Goal: Task Accomplishment & Management: Use online tool/utility

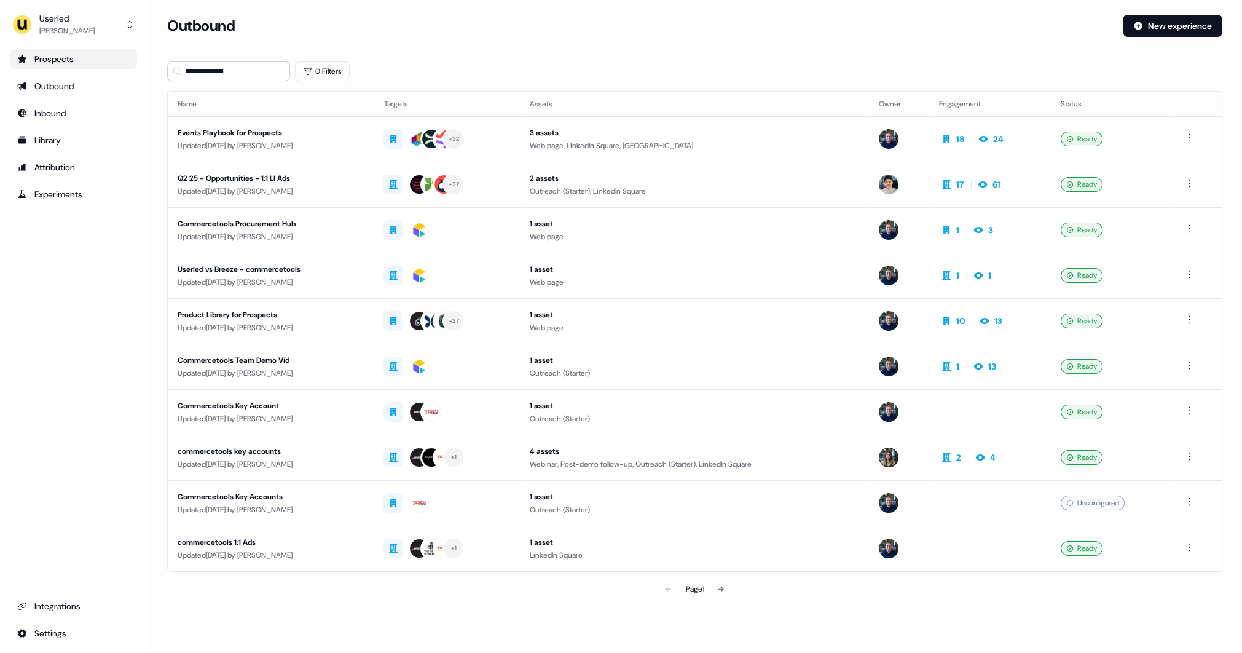
click at [74, 63] on div "Prospects" at bounding box center [73, 59] width 112 height 12
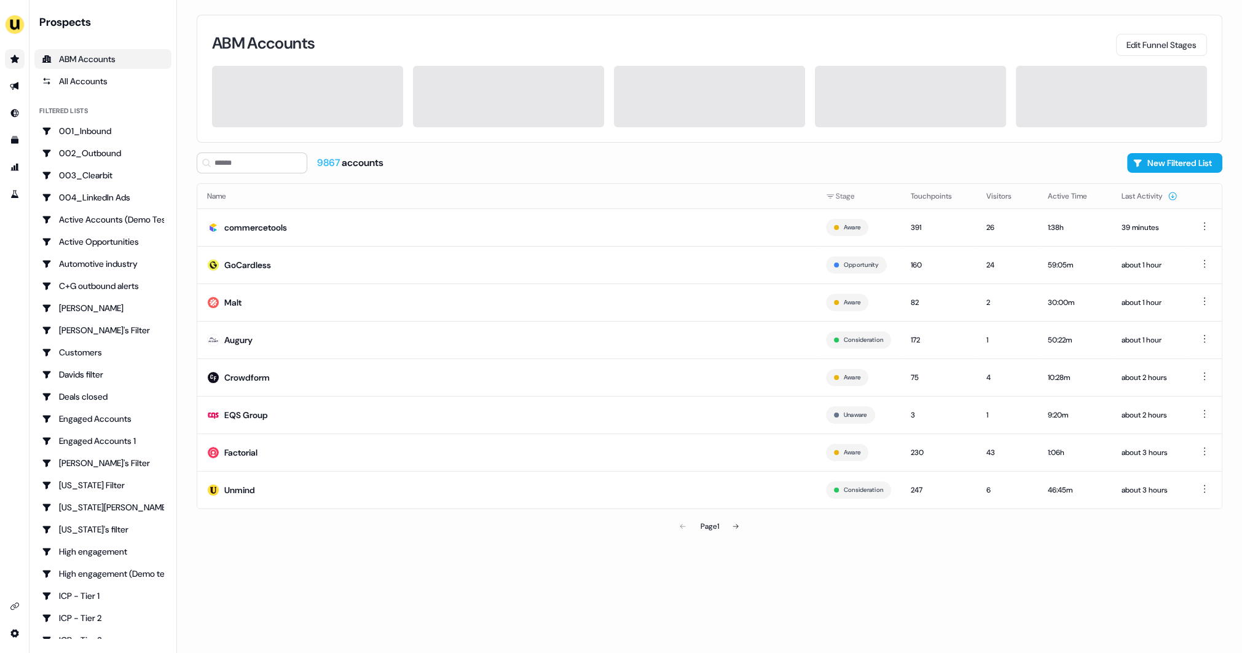
click at [187, 257] on div "ABM Accounts Edit Funnel Stages 9867 accounts New Filtered List Name Stage Touc…" at bounding box center [709, 326] width 1065 height 653
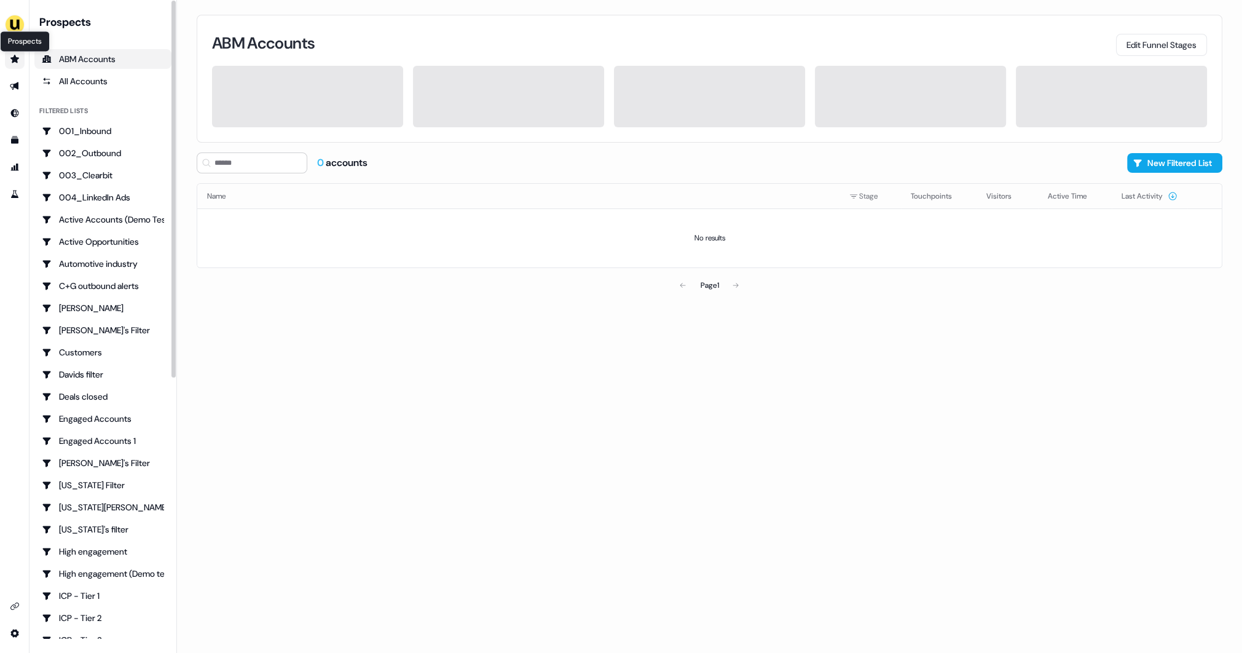
click at [13, 58] on icon "Go to prospects" at bounding box center [14, 59] width 9 height 8
click at [15, 61] on icon "Go to prospects" at bounding box center [14, 59] width 9 height 8
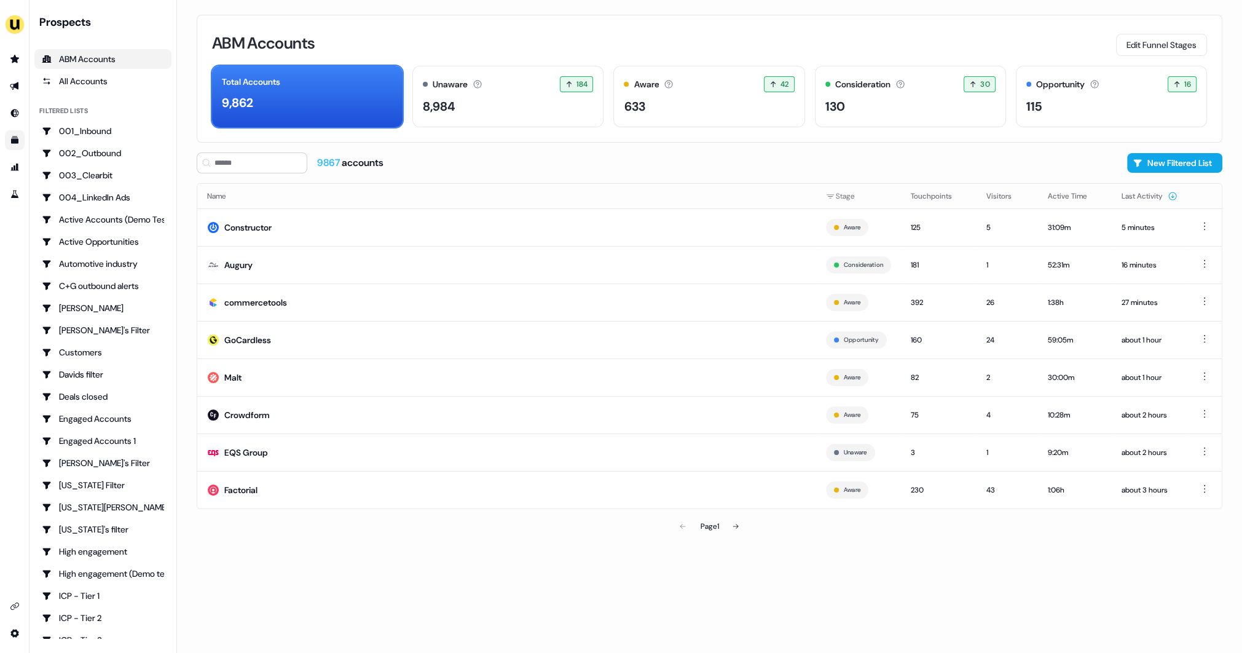
click at [15, 141] on icon "Go to templates" at bounding box center [14, 139] width 7 height 7
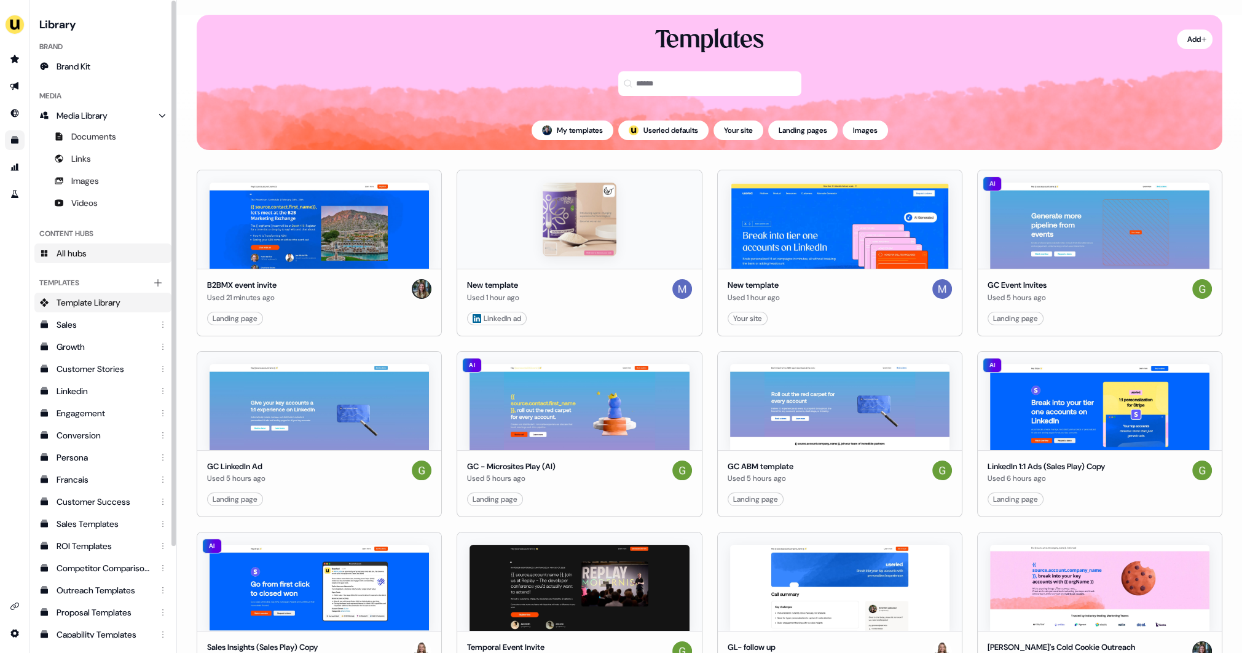
click at [99, 258] on link "All hubs" at bounding box center [102, 253] width 137 height 20
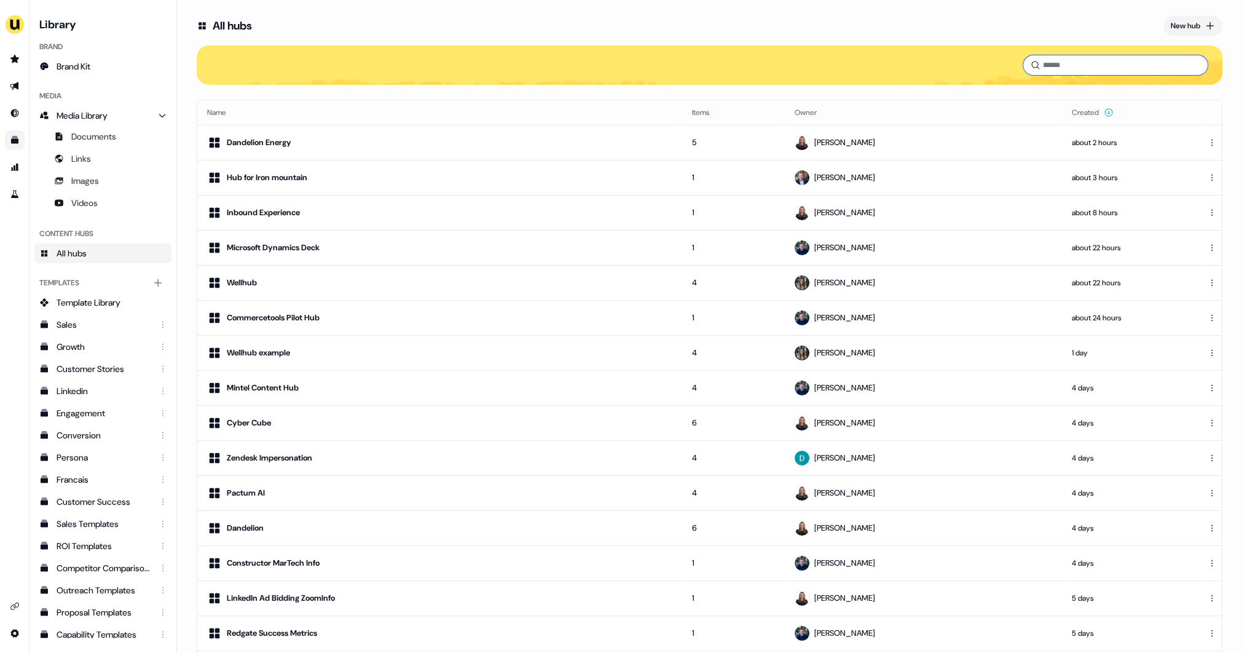
click at [1082, 60] on input at bounding box center [1115, 65] width 184 height 20
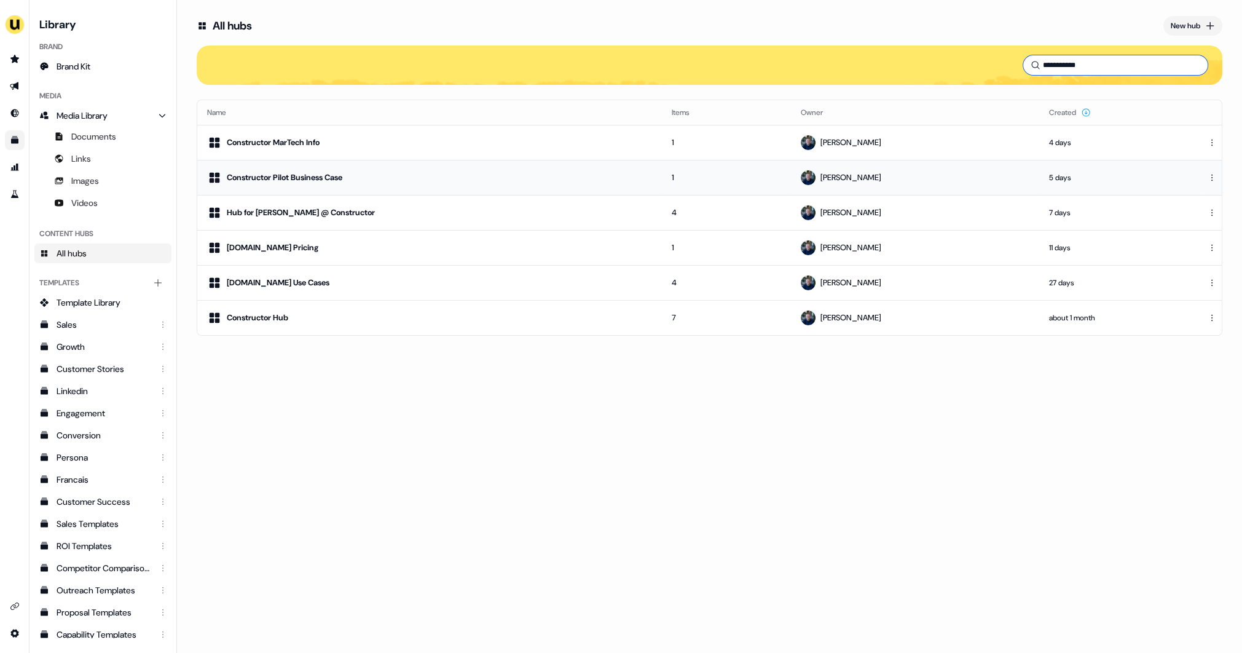
type input "**********"
click at [393, 174] on div "Constructor Pilot Business Case" at bounding box center [429, 177] width 445 height 15
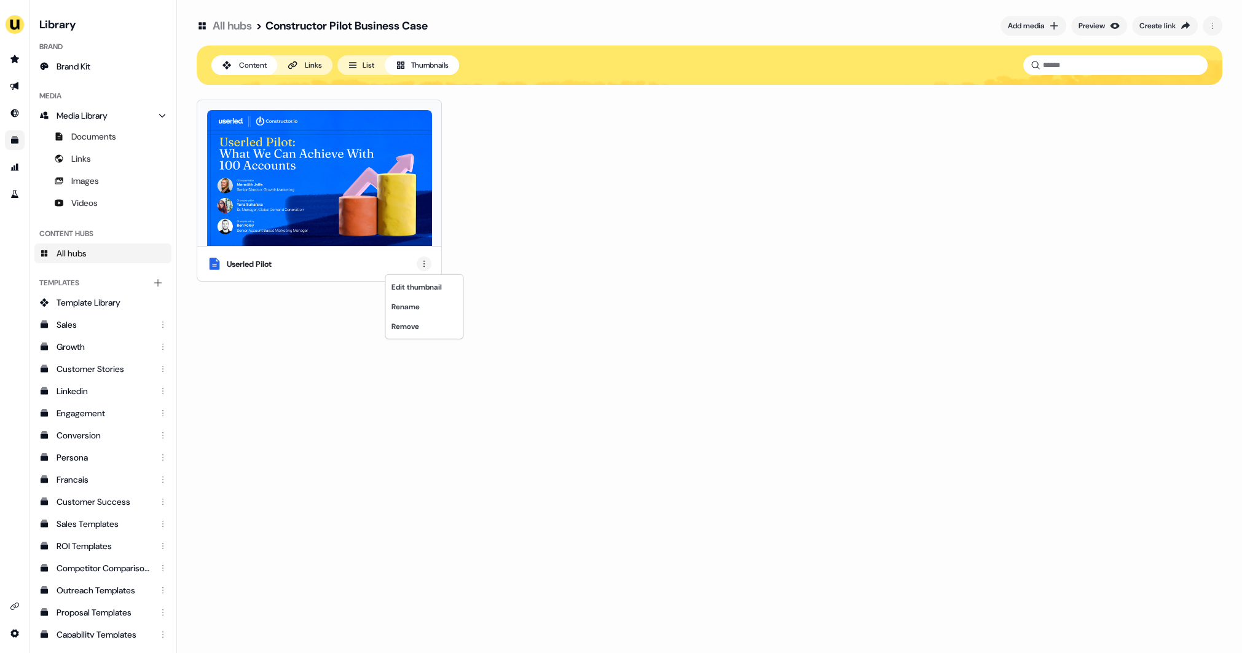
click at [424, 264] on html "For the best experience switch devices to a bigger screen. Go to Userled.io Lib…" at bounding box center [621, 326] width 1242 height 653
click at [417, 323] on div "Remove" at bounding box center [424, 326] width 73 height 20
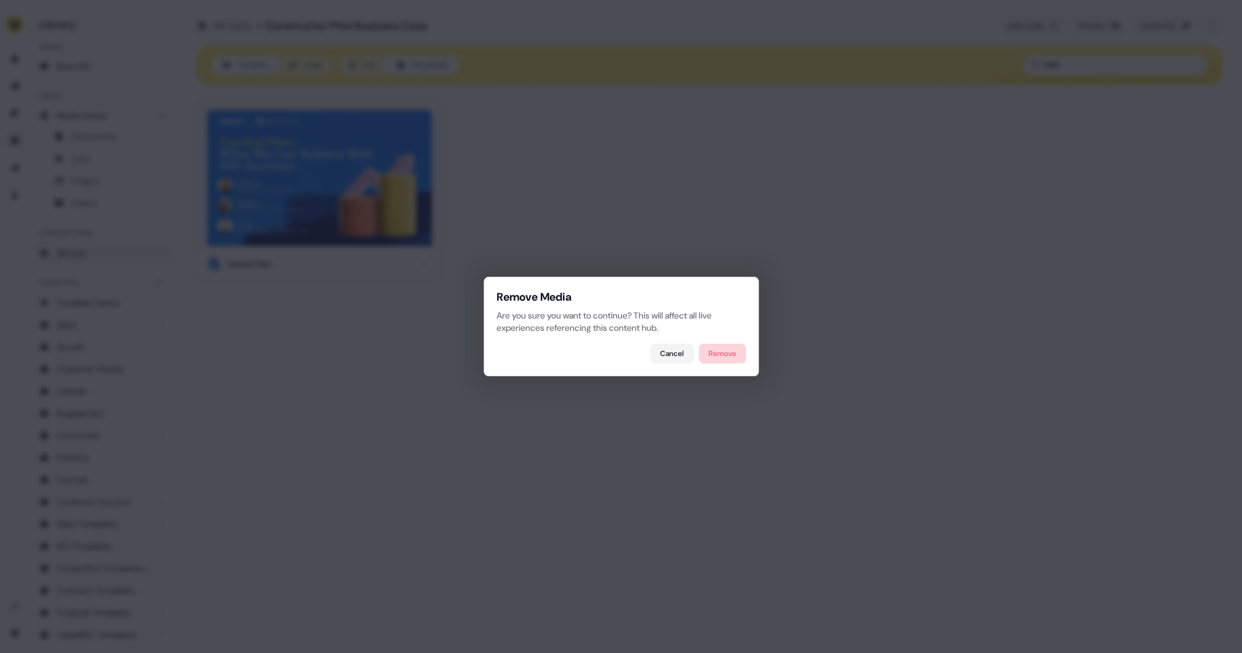
click at [729, 358] on button "Remove" at bounding box center [722, 354] width 47 height 20
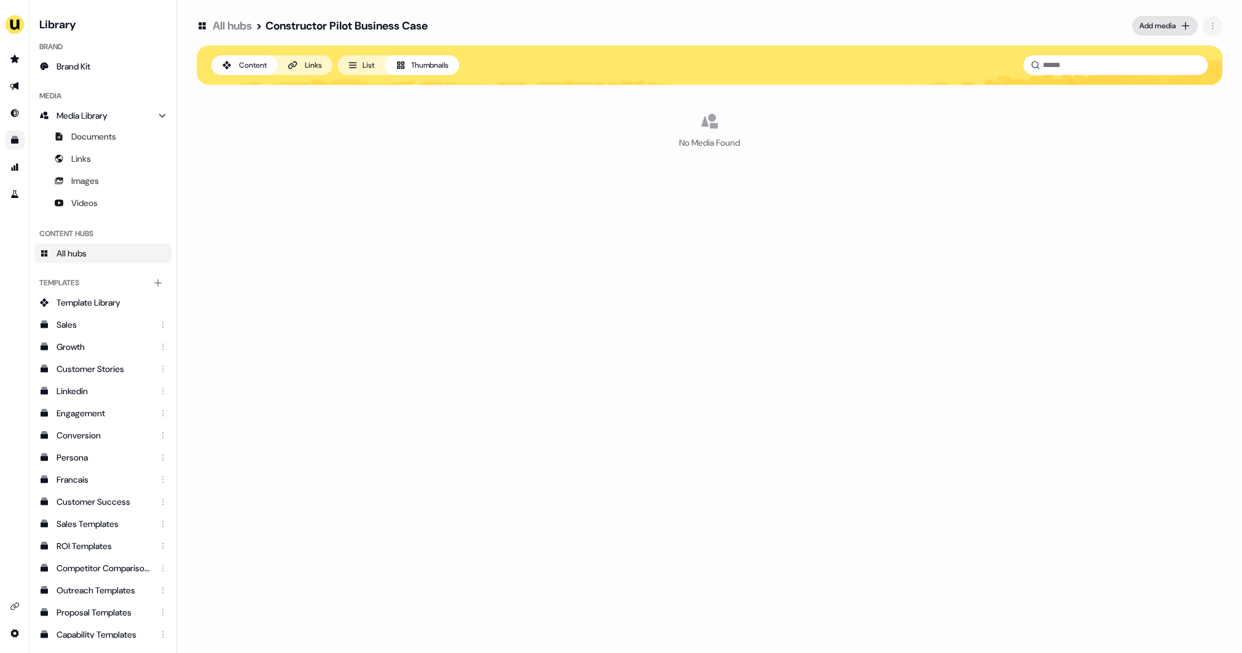
click at [1159, 25] on div "Add media" at bounding box center [1157, 26] width 36 height 12
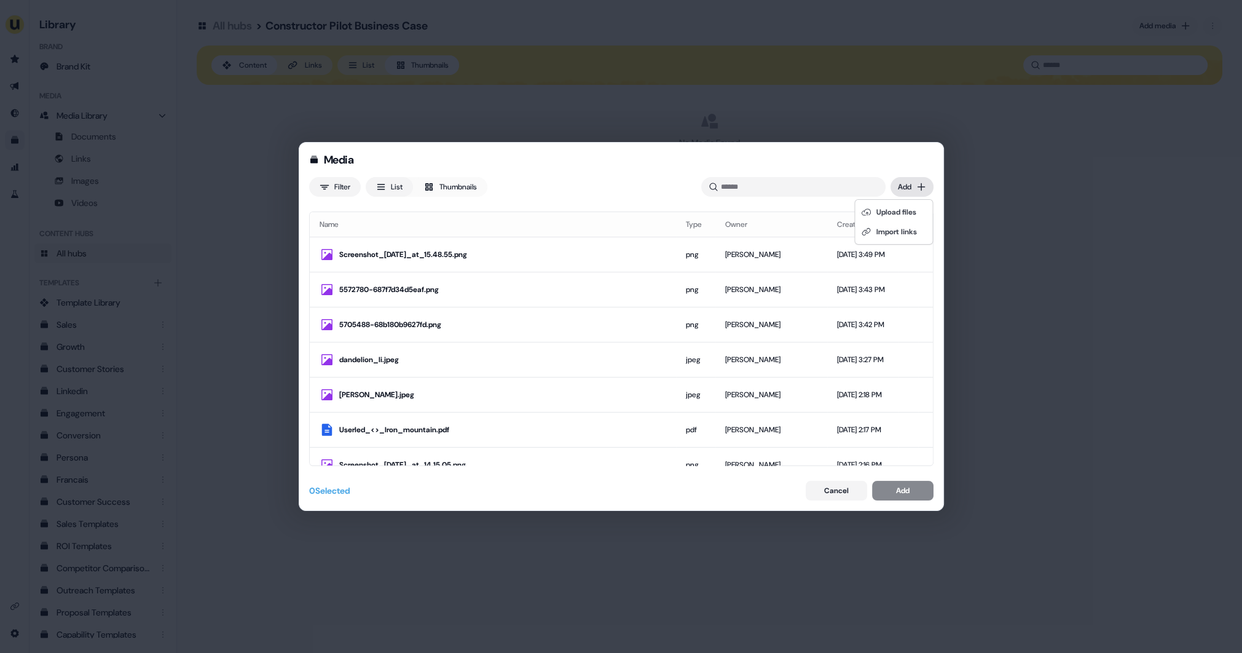
click at [910, 185] on div "Media Filter List Thumbnails Uploaded Add Name Type Owner Created date Screensh…" at bounding box center [621, 326] width 1242 height 653
click at [895, 205] on div "Upload files" at bounding box center [893, 212] width 73 height 20
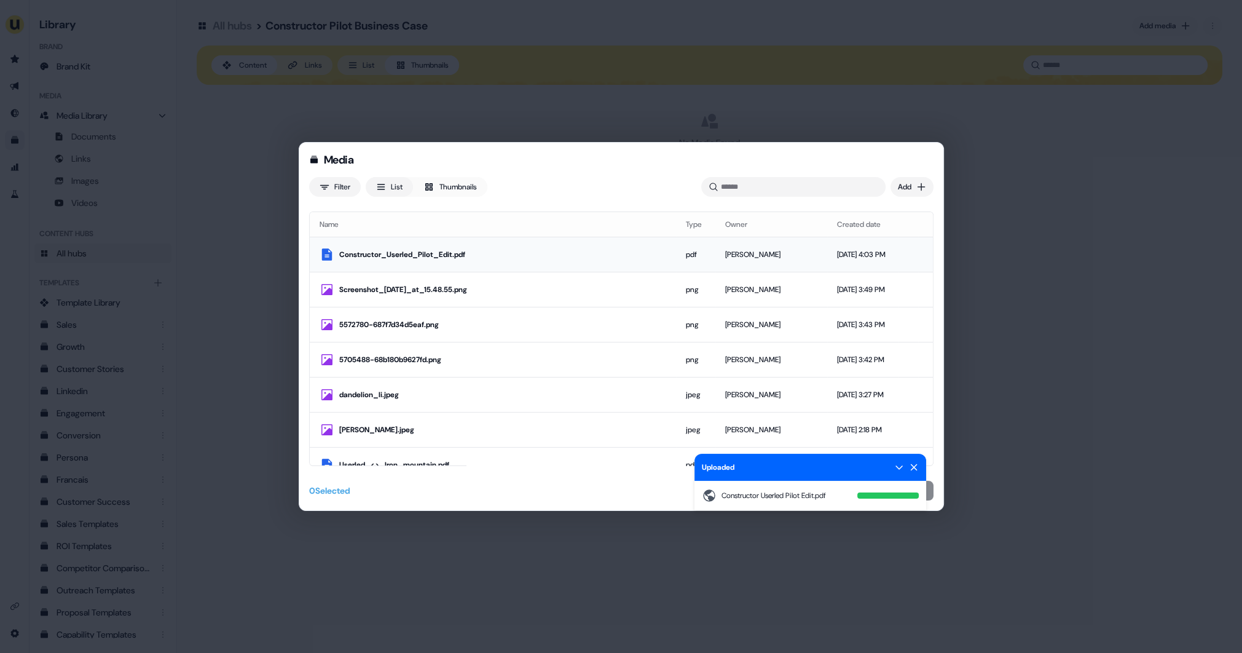
click at [530, 248] on div "Constructor_Userled_Pilot_Edit.pdf" at bounding box center [502, 254] width 327 height 12
click at [916, 468] on icon at bounding box center [914, 467] width 10 height 10
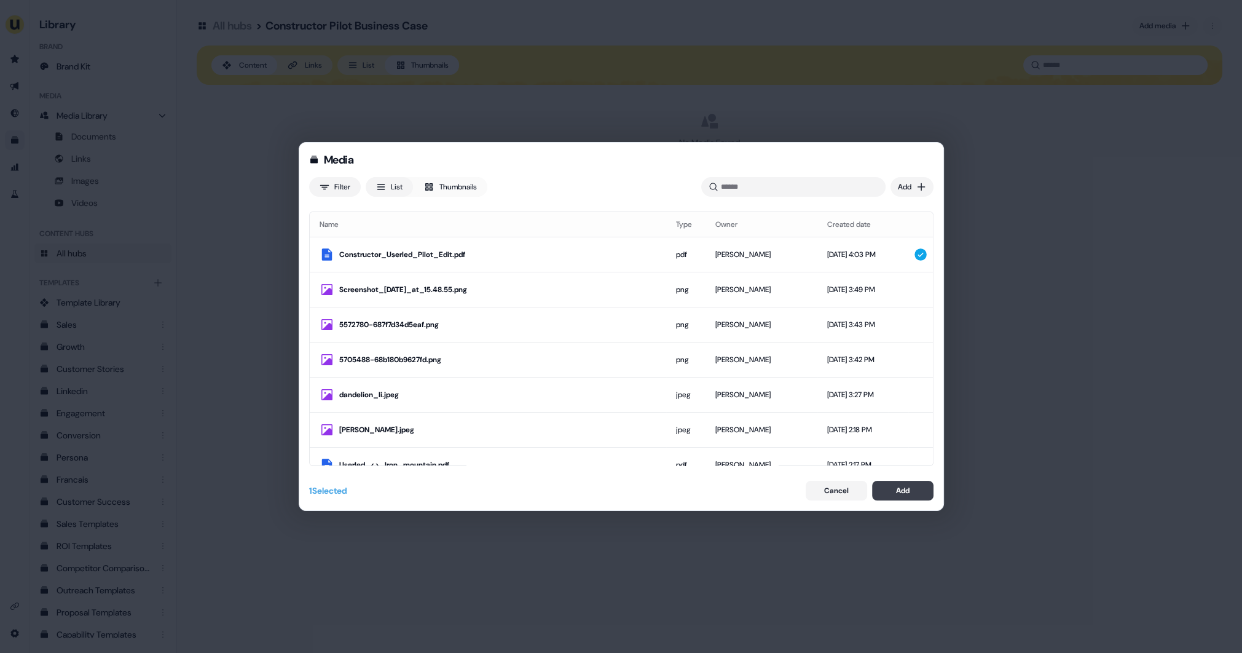
click at [897, 493] on div "Add" at bounding box center [903, 490] width 14 height 12
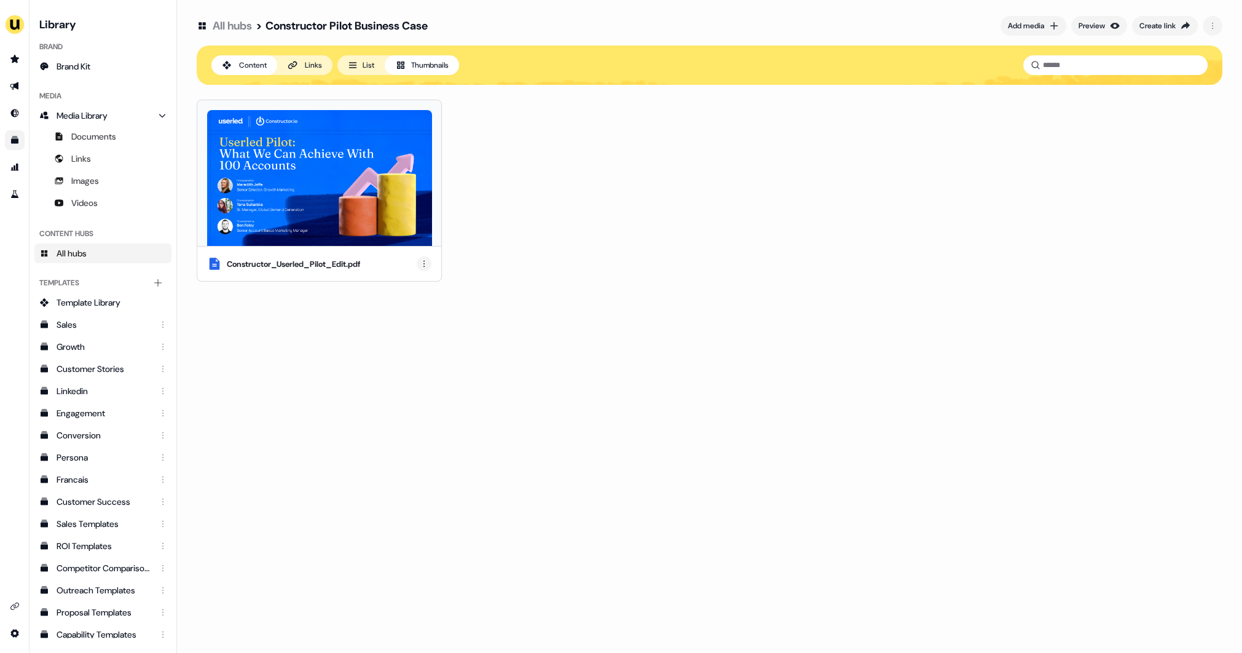
click at [428, 265] on html "For the best experience switch devices to a bigger screen. Go to Userled.io Lib…" at bounding box center [621, 326] width 1242 height 653
click at [416, 307] on div "Rename" at bounding box center [424, 307] width 73 height 20
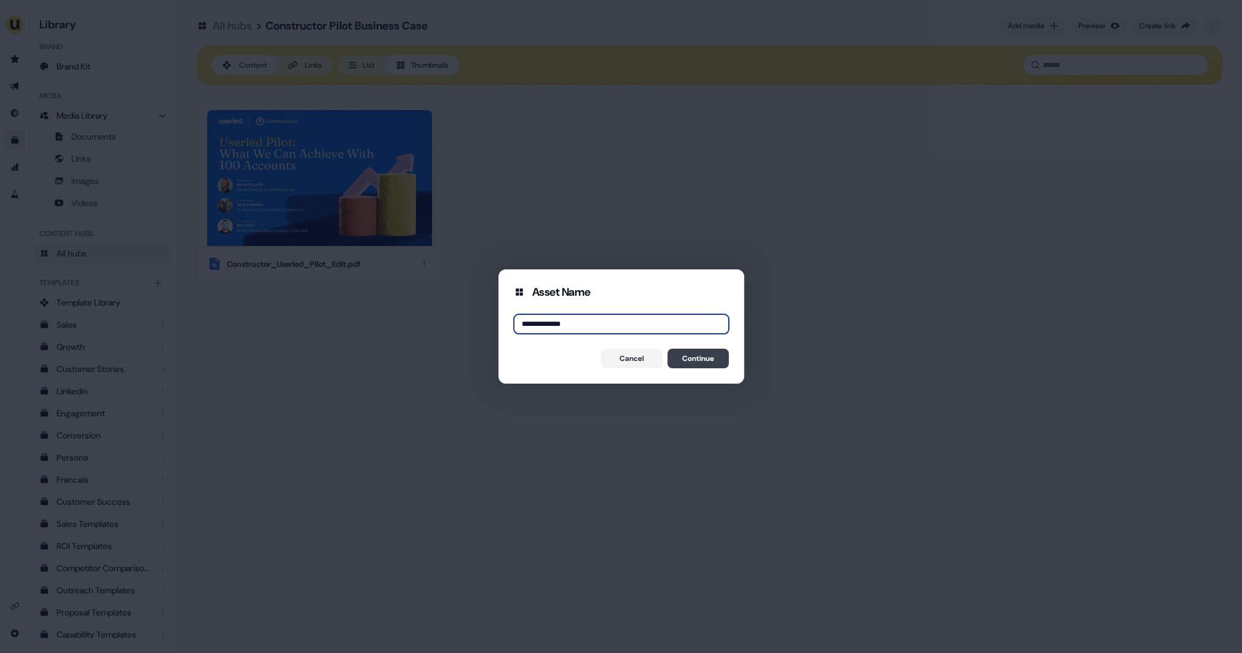
type input "**********"
click at [677, 354] on button "Continue" at bounding box center [697, 358] width 61 height 20
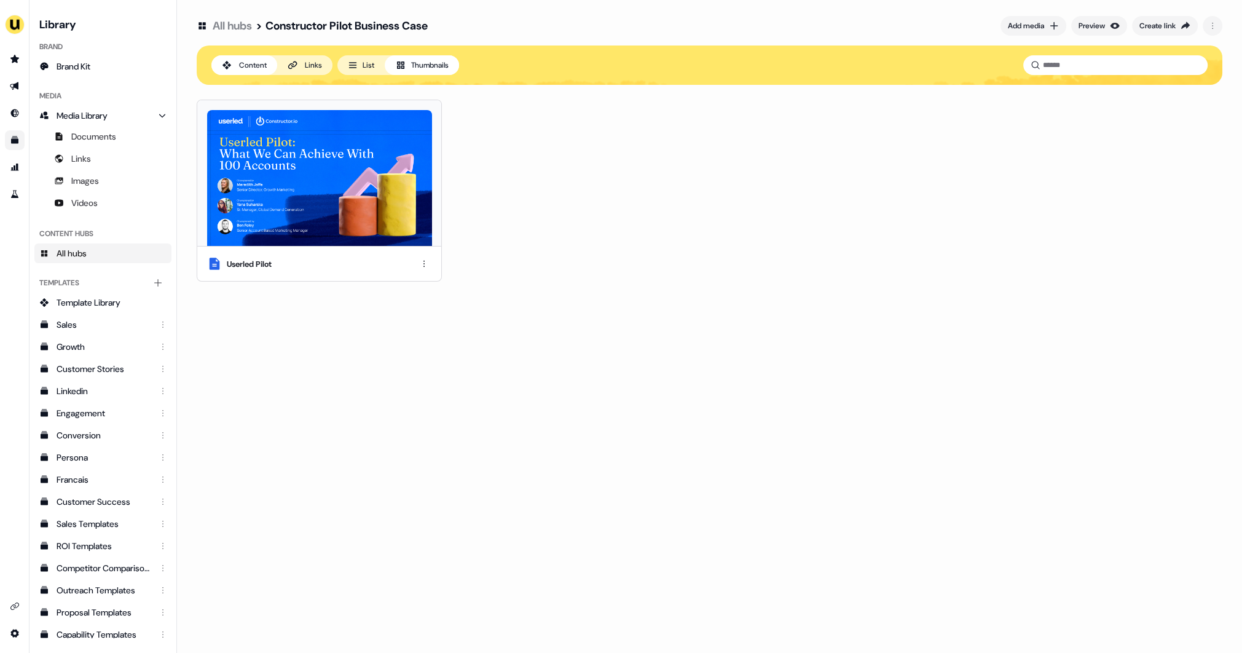
click at [302, 63] on button "Links" at bounding box center [304, 65] width 55 height 20
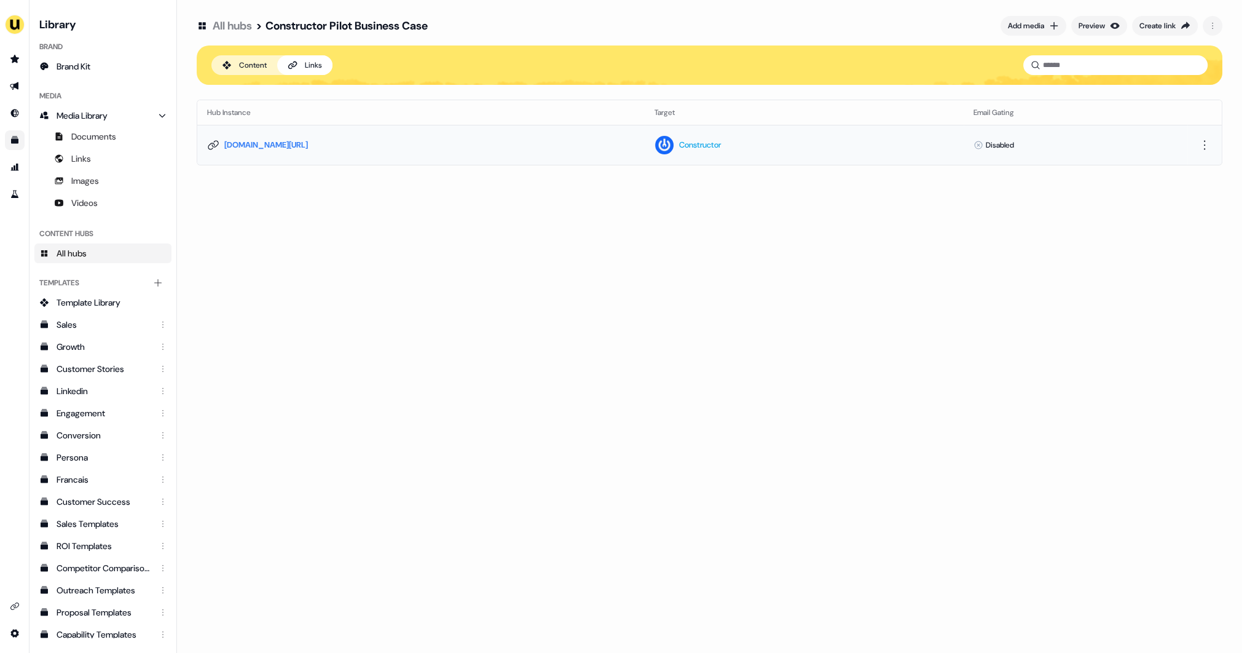
click at [213, 148] on icon at bounding box center [213, 145] width 12 height 12
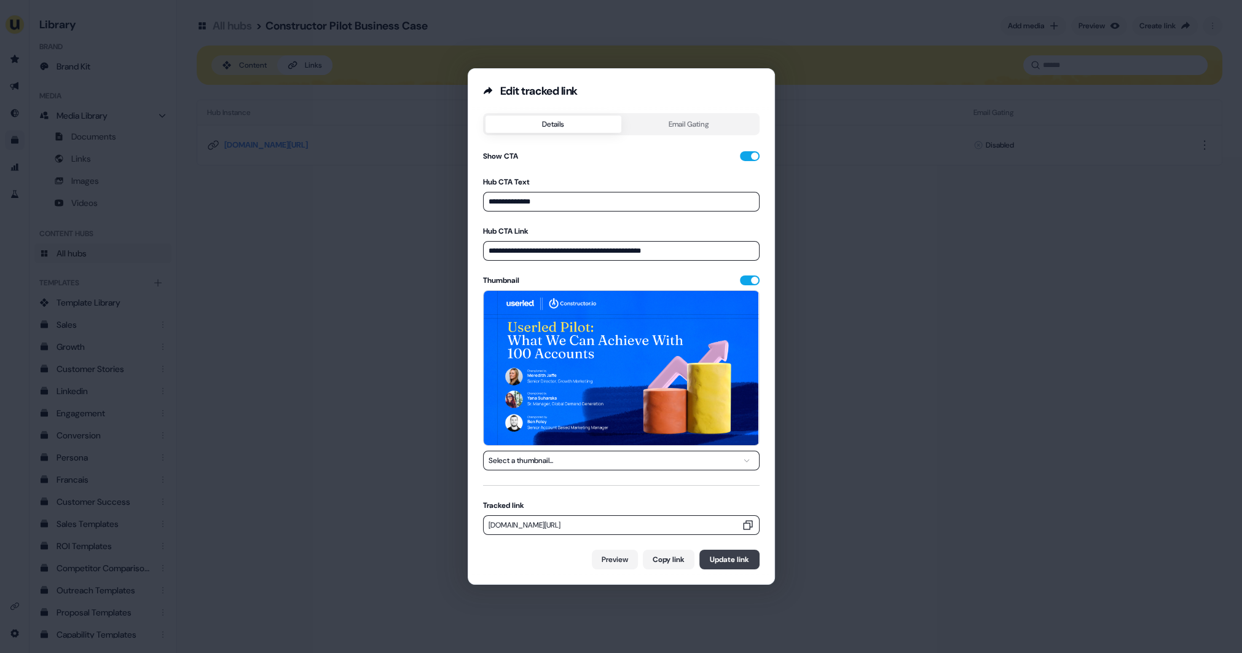
click at [727, 560] on button "Update link" at bounding box center [729, 559] width 60 height 20
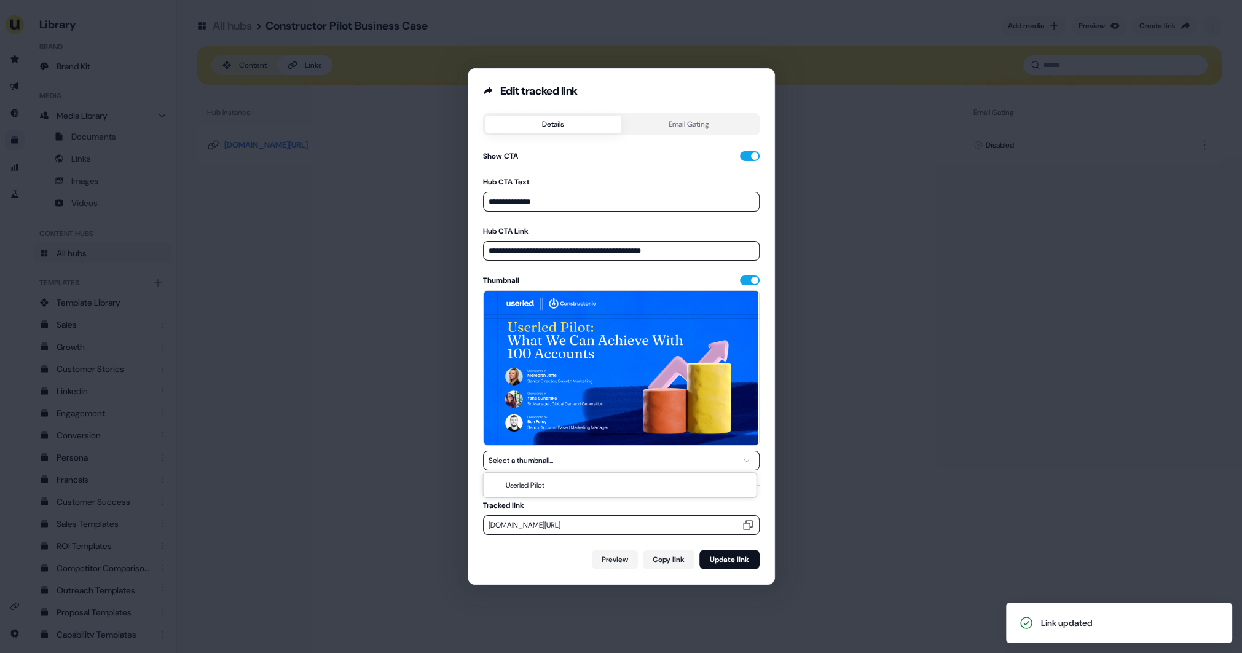
click at [725, 458] on button "Select a thumbnail..." at bounding box center [621, 460] width 277 height 20
click at [806, 472] on div "**********" at bounding box center [621, 326] width 1242 height 653
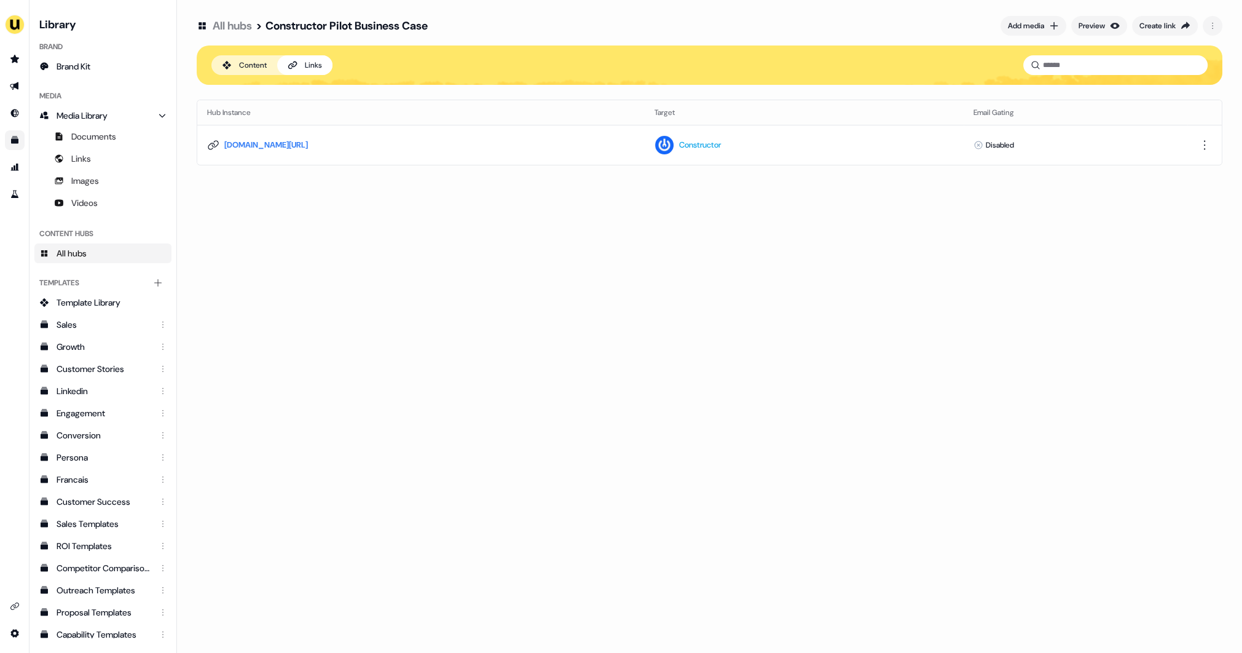
click at [247, 69] on div "Content" at bounding box center [253, 65] width 28 height 12
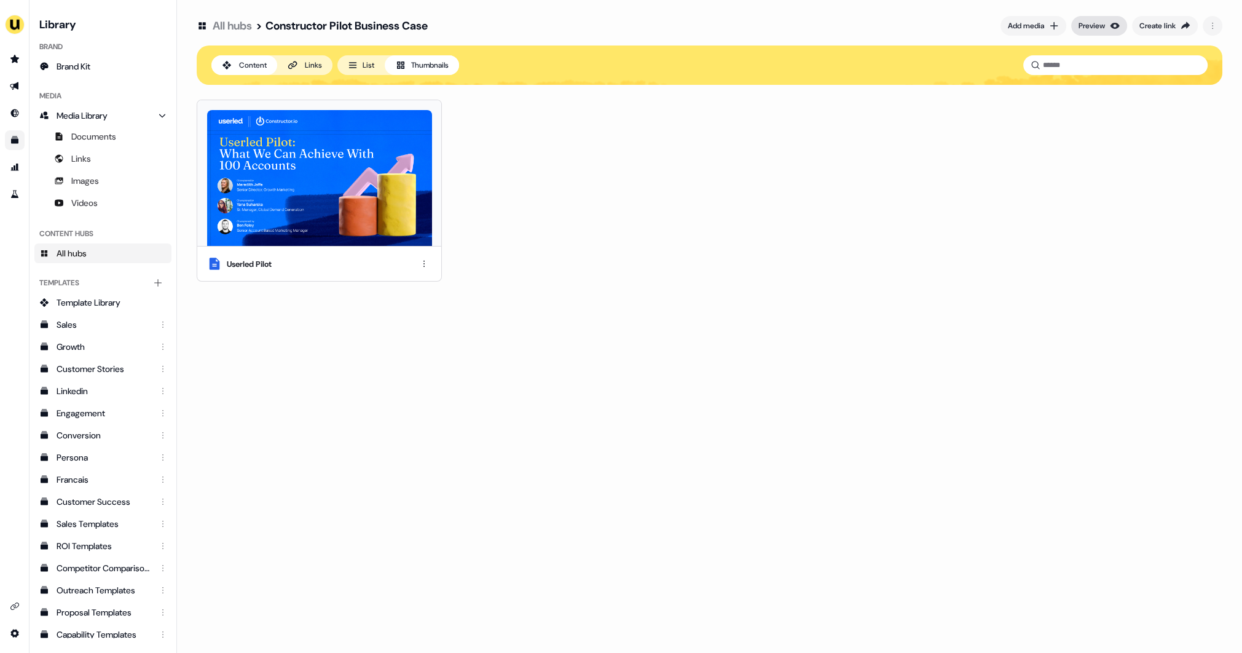
click at [1103, 29] on button "Preview" at bounding box center [1099, 26] width 56 height 20
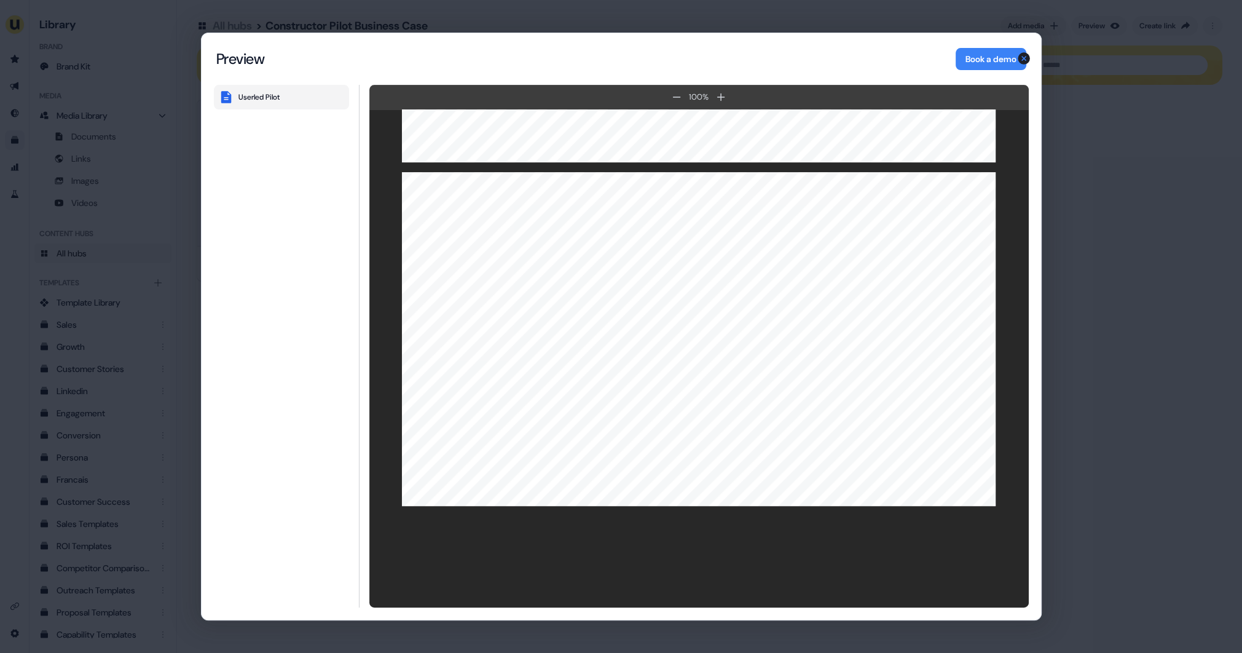
scroll to position [2535, 0]
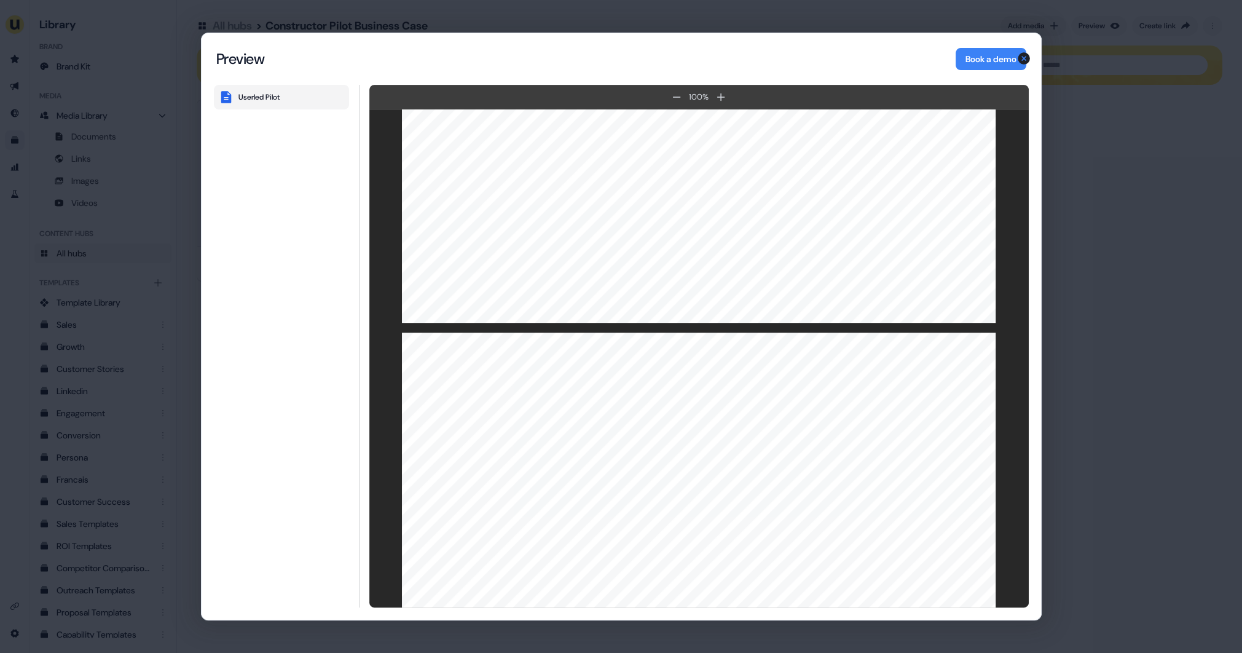
click at [1156, 275] on div "Content Hub Preview Preview Book a demo Userled Pilot 100 % 100 % Userled Pilot…" at bounding box center [621, 326] width 1242 height 653
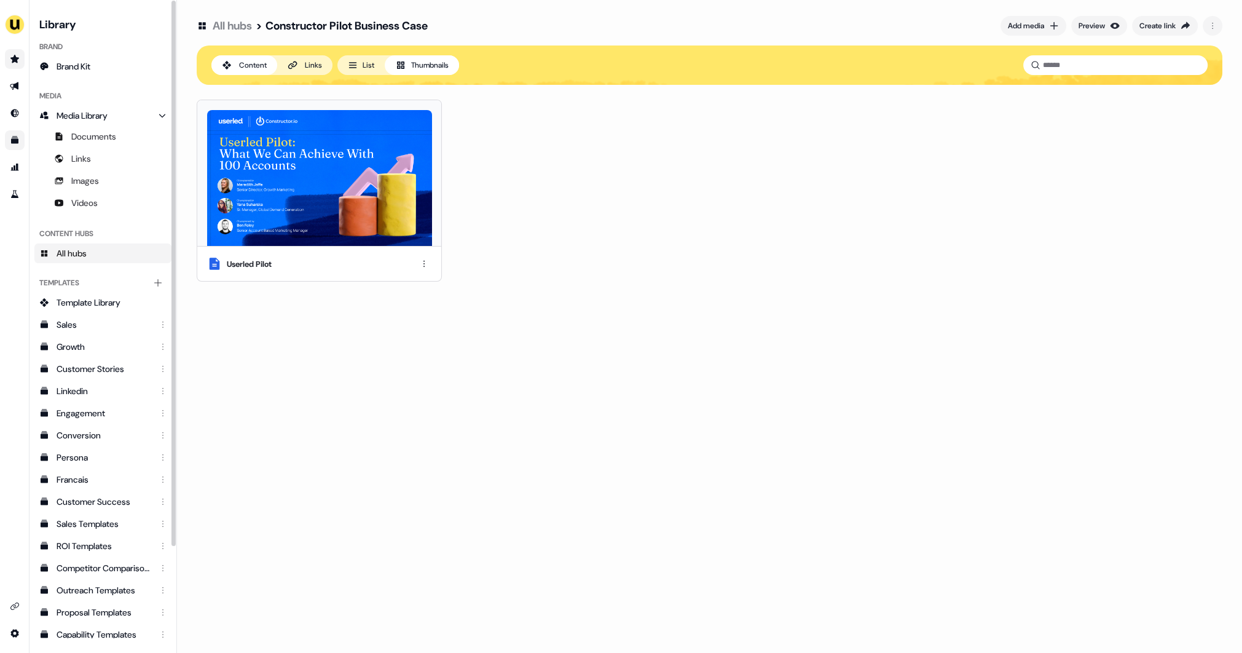
click at [15, 62] on icon "Go to prospects" at bounding box center [15, 59] width 10 height 10
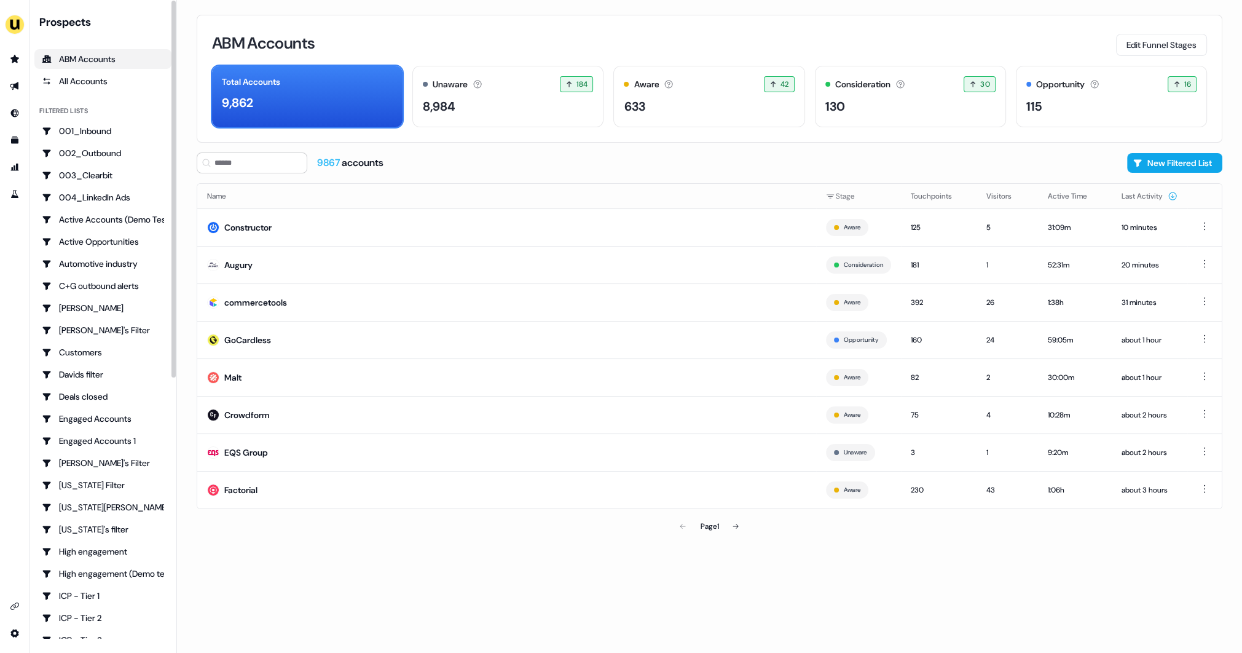
click at [189, 262] on div "ABM Accounts Edit Funnel Stages Total Accounts 9,862 Unaware The default stage …" at bounding box center [709, 326] width 1065 height 653
click at [14, 85] on icon "Go to outbound experience" at bounding box center [14, 86] width 9 height 8
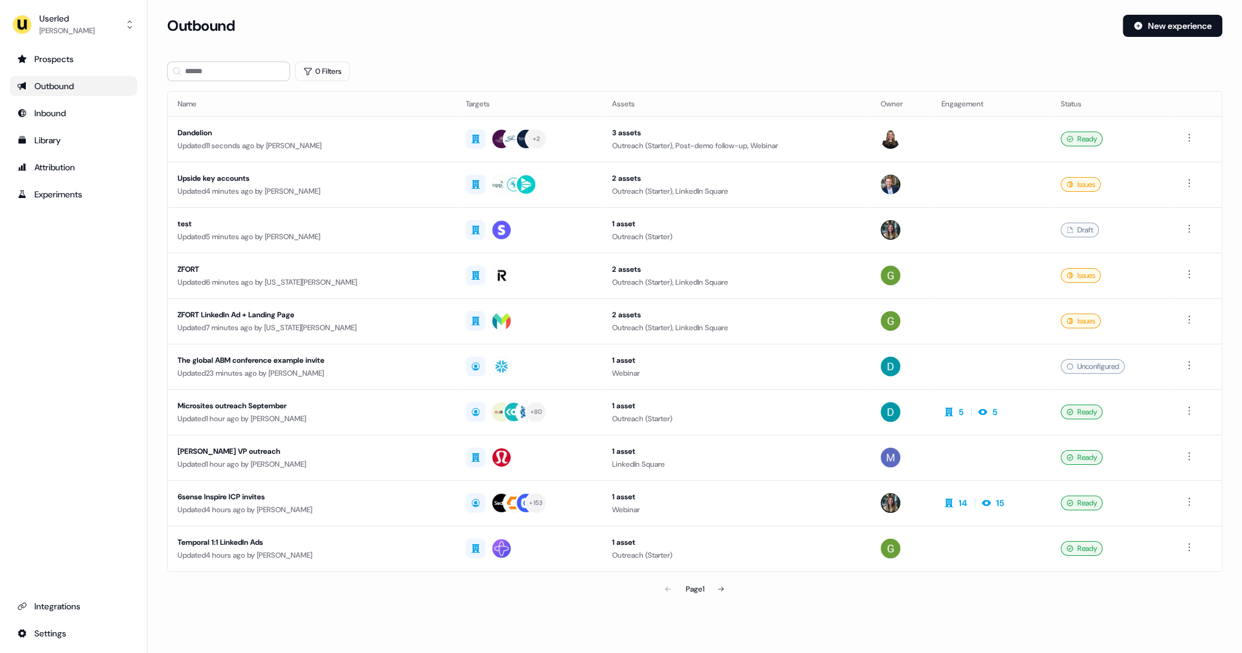
click at [157, 105] on section "Loading... Outbound New experience 0 Filters Name Targets Assets Owner Engageme…" at bounding box center [694, 325] width 1095 height 621
click at [76, 84] on div "Outbound" at bounding box center [73, 86] width 112 height 12
click at [1149, 22] on button "New experience" at bounding box center [1173, 26] width 100 height 22
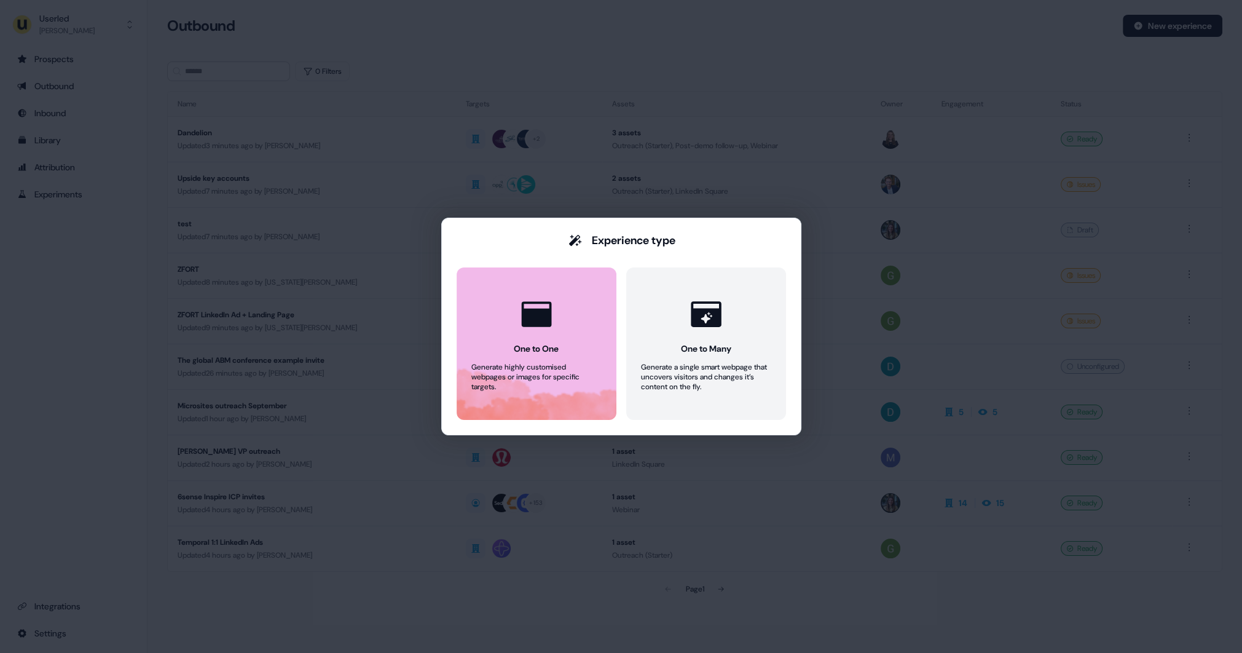
click at [571, 347] on button "One to One Generate highly customised webpages or images for specific targets." at bounding box center [537, 343] width 160 height 152
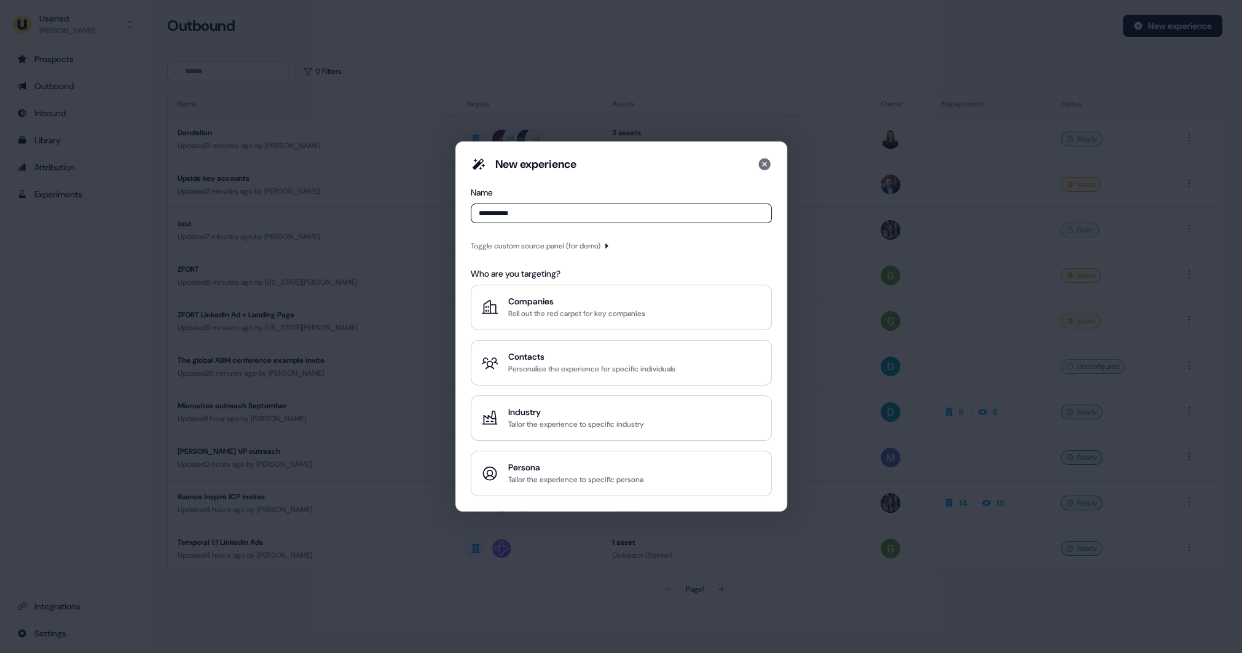
type input "**********"
click at [538, 245] on div "Toggle custom source panel (for demo)" at bounding box center [536, 246] width 130 height 12
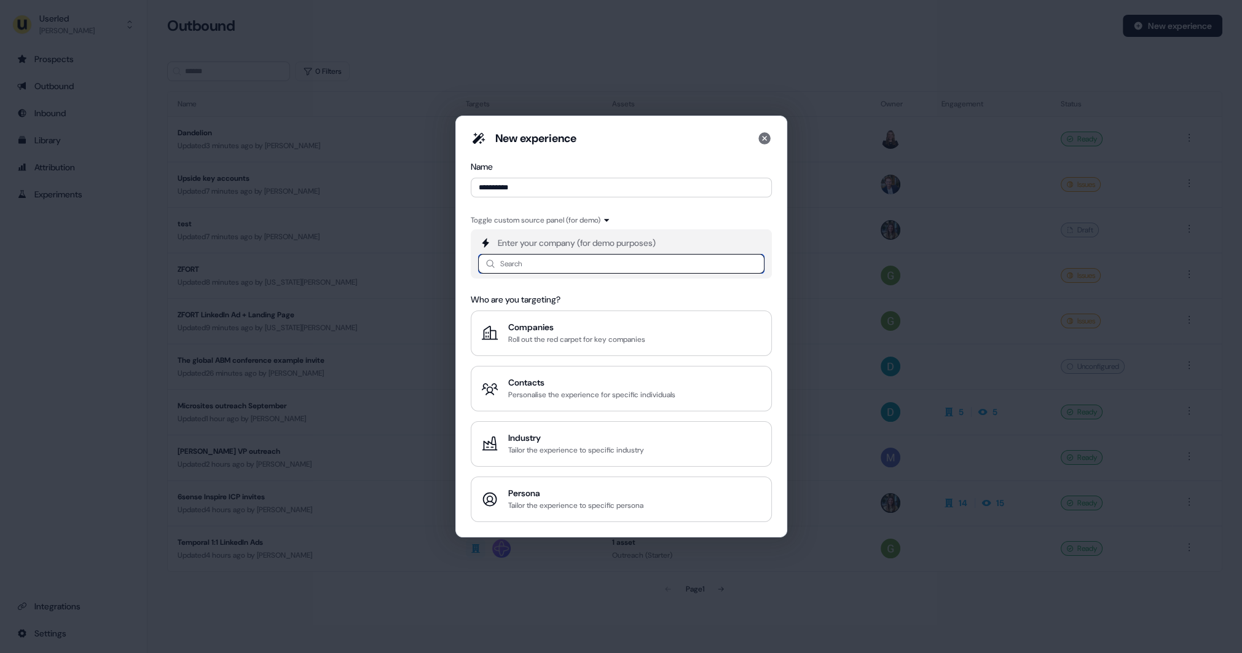
click at [527, 271] on input at bounding box center [621, 264] width 286 height 20
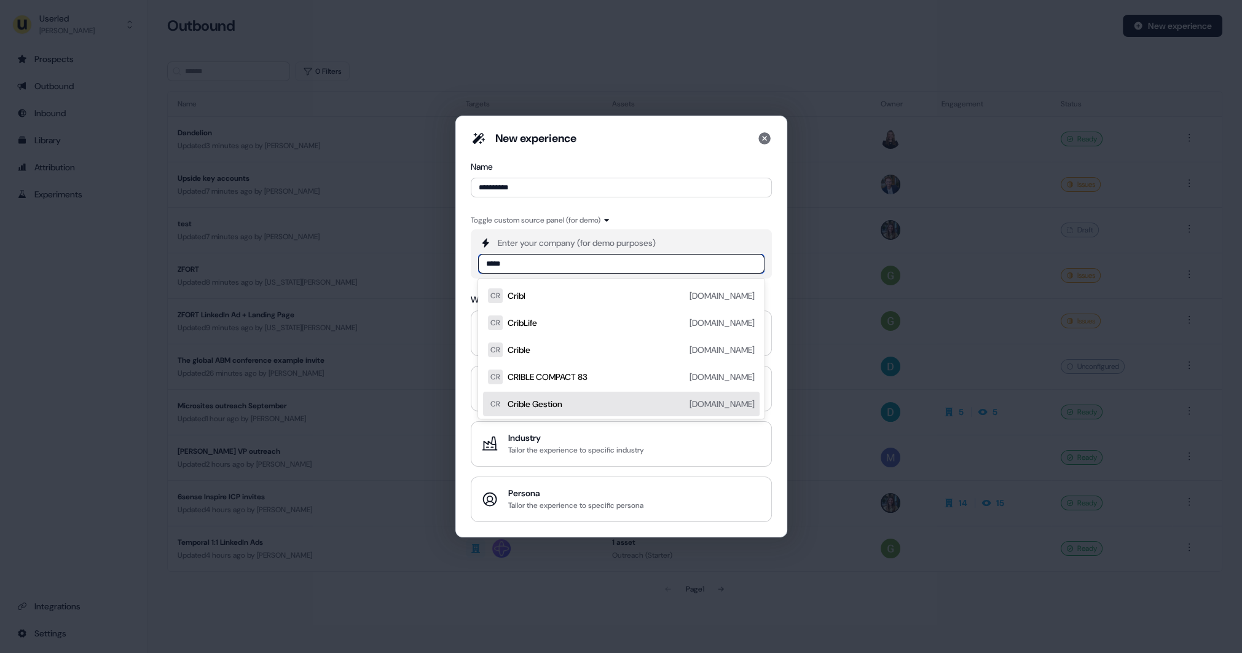
type input "*****"
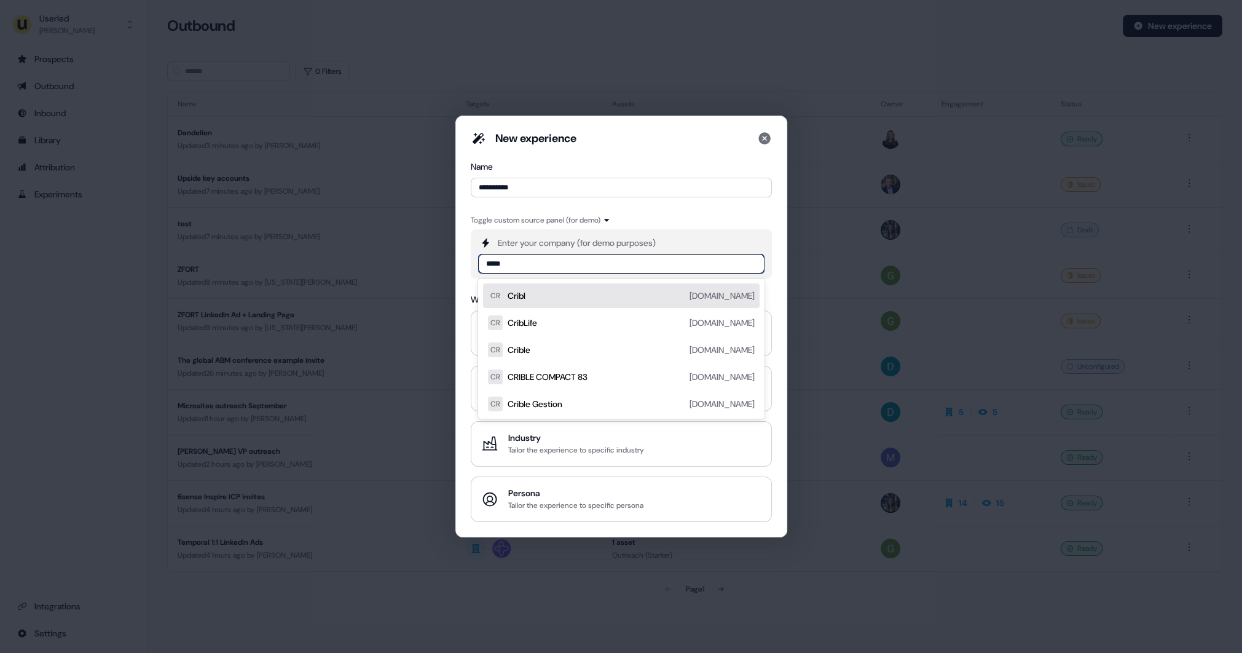
click at [537, 301] on div "Cribl cribl.io" at bounding box center [631, 295] width 247 height 15
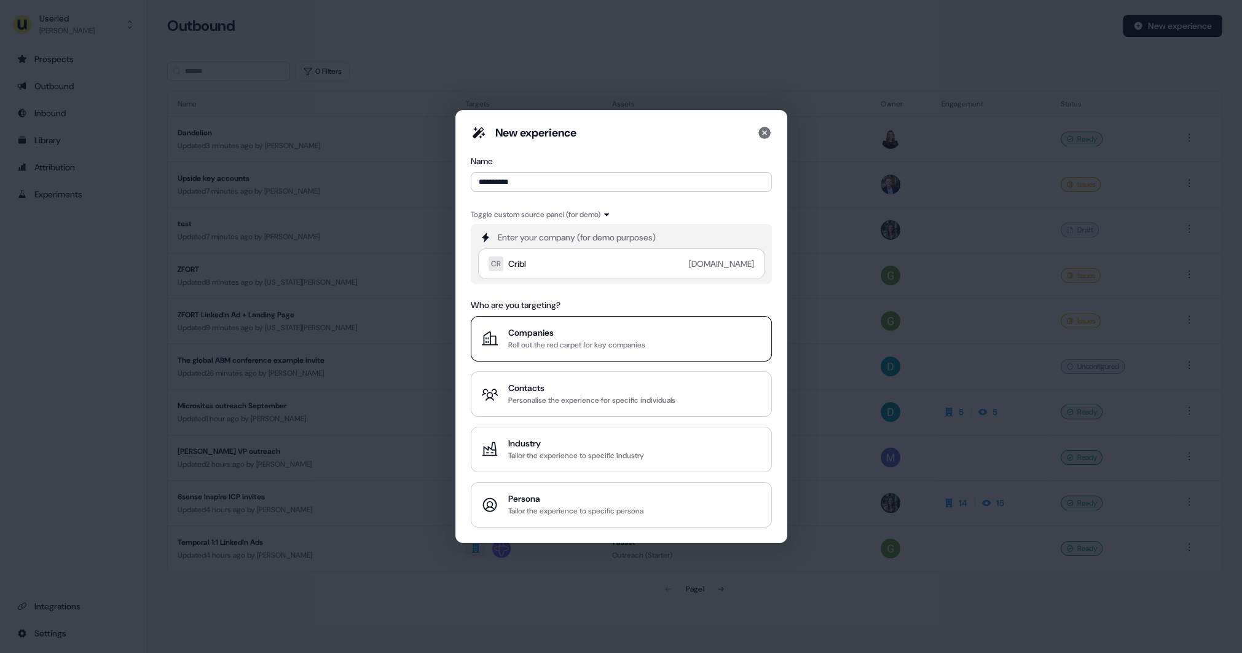
click at [610, 337] on div "Companies" at bounding box center [576, 332] width 137 height 12
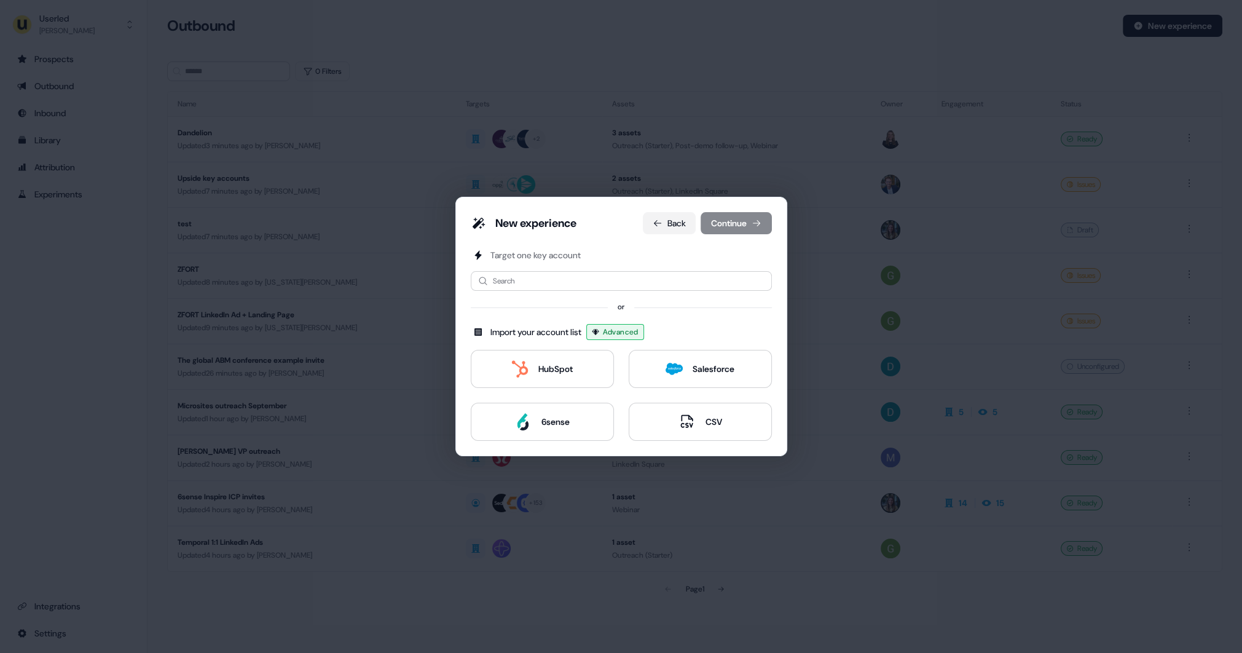
click at [670, 221] on button "Back" at bounding box center [669, 223] width 53 height 22
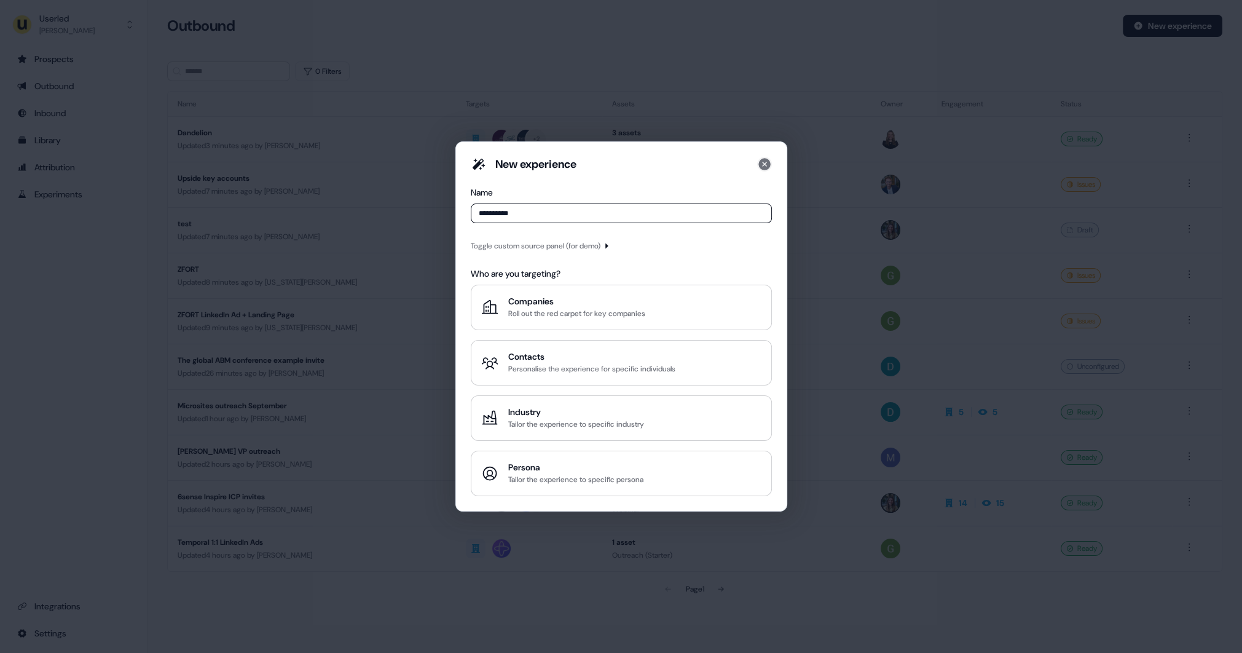
click at [769, 162] on icon at bounding box center [764, 164] width 12 height 12
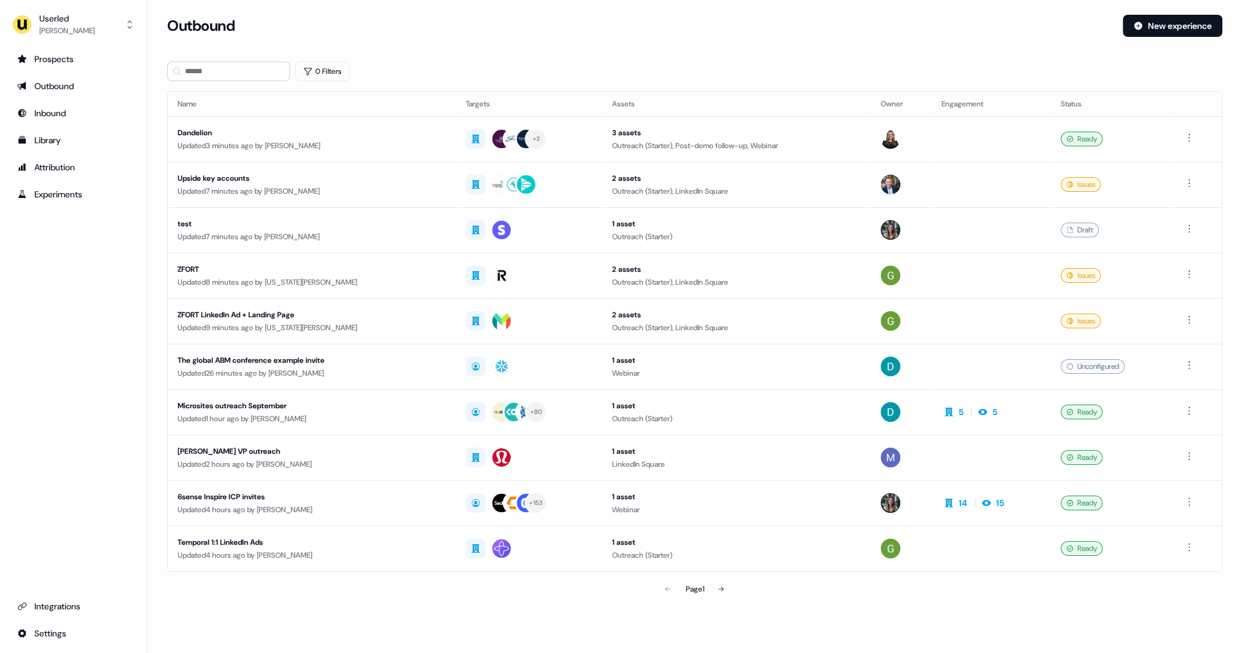
click at [151, 265] on section "Loading... Outbound New experience 0 Filters Name Targets Assets Owner Engageme…" at bounding box center [694, 325] width 1095 height 621
click at [237, 70] on input at bounding box center [228, 71] width 123 height 20
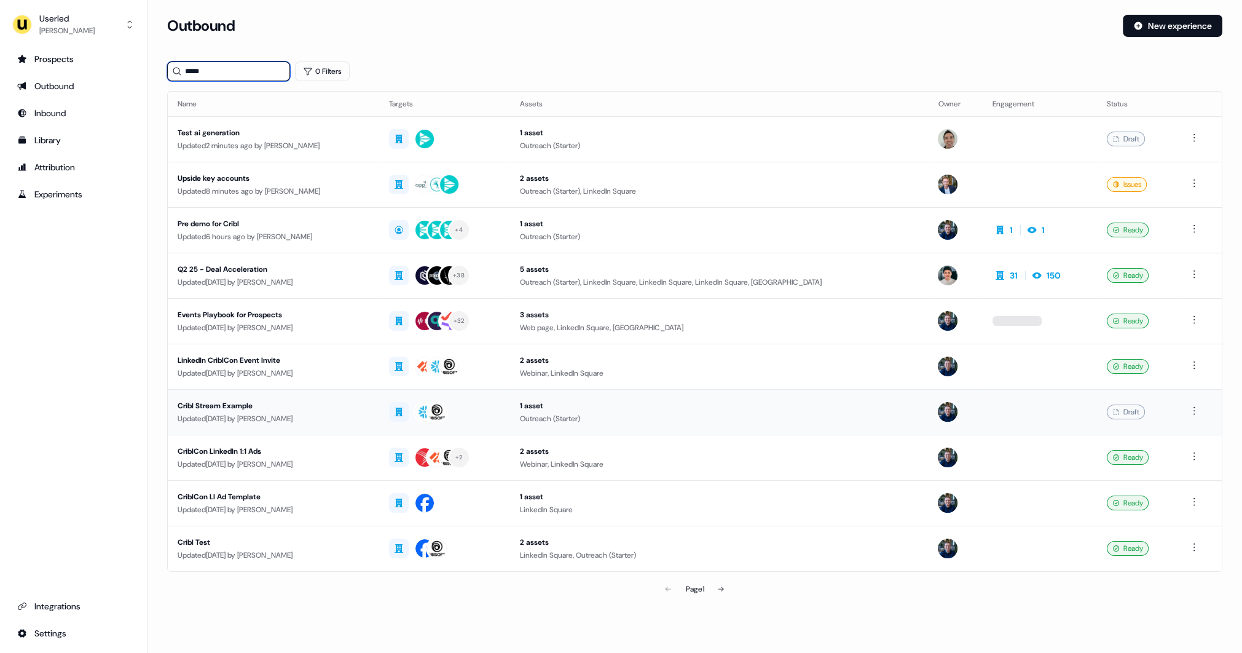
type input "*****"
click at [346, 407] on div "Cribl Stream Example" at bounding box center [274, 405] width 192 height 12
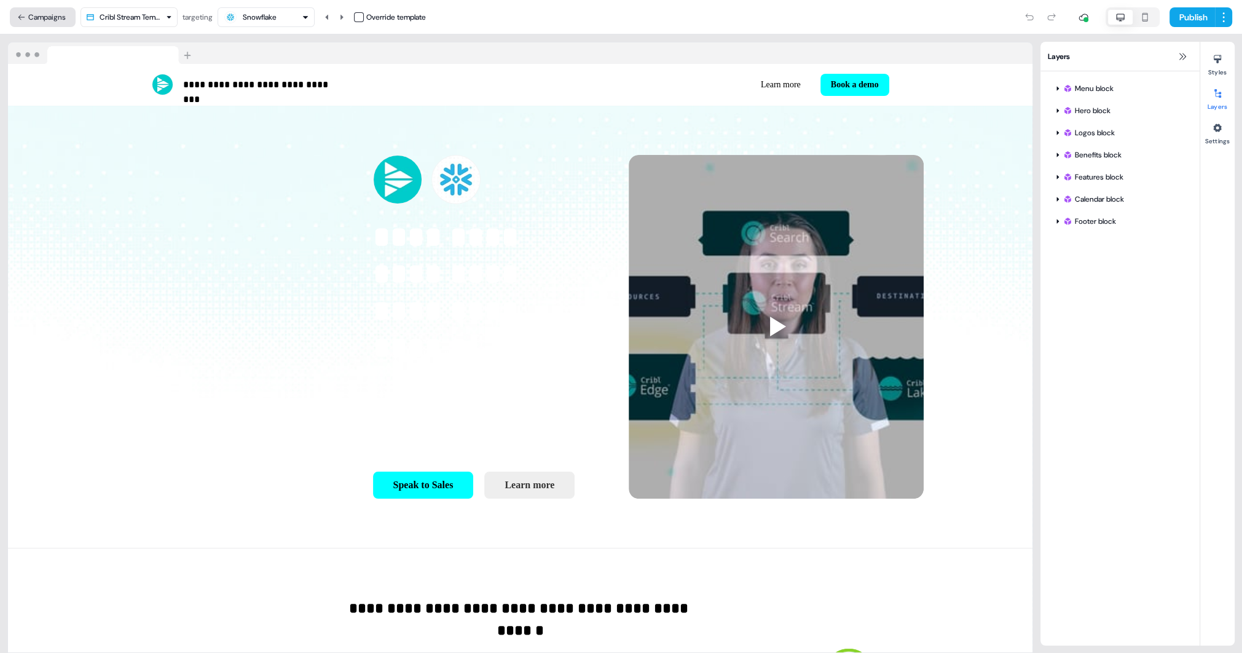
click at [57, 18] on button "Campaigns" at bounding box center [43, 17] width 66 height 20
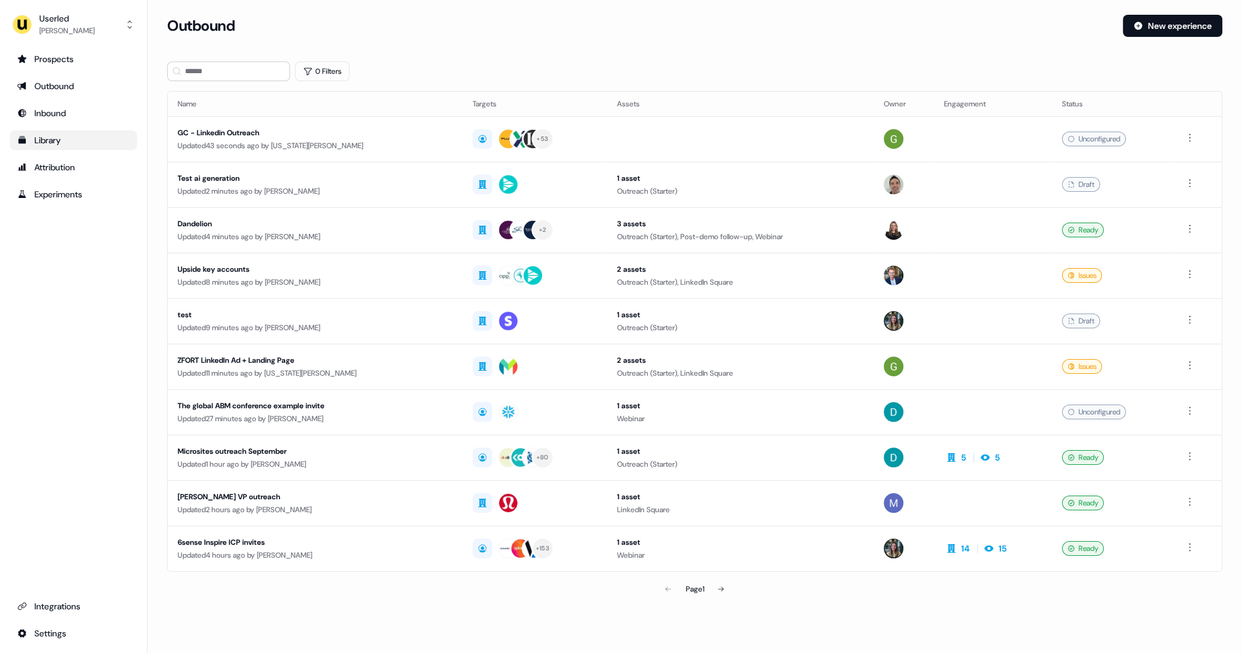
click at [69, 143] on div "Library" at bounding box center [73, 140] width 112 height 12
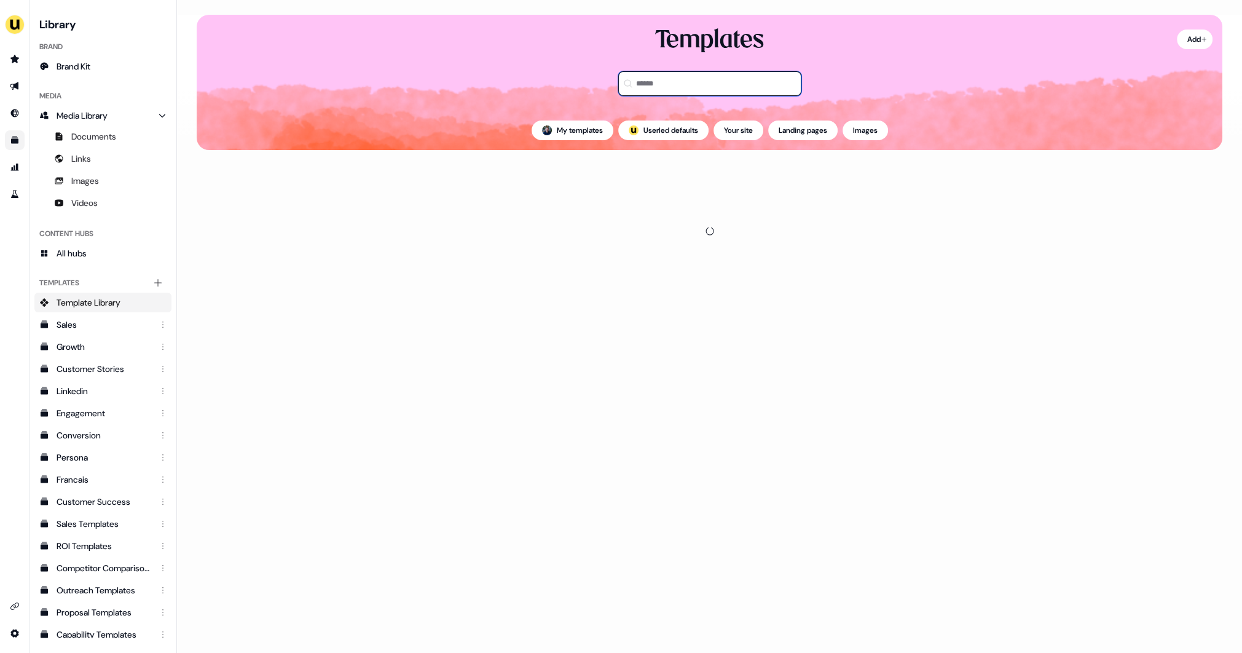
click at [655, 78] on input at bounding box center [709, 83] width 183 height 25
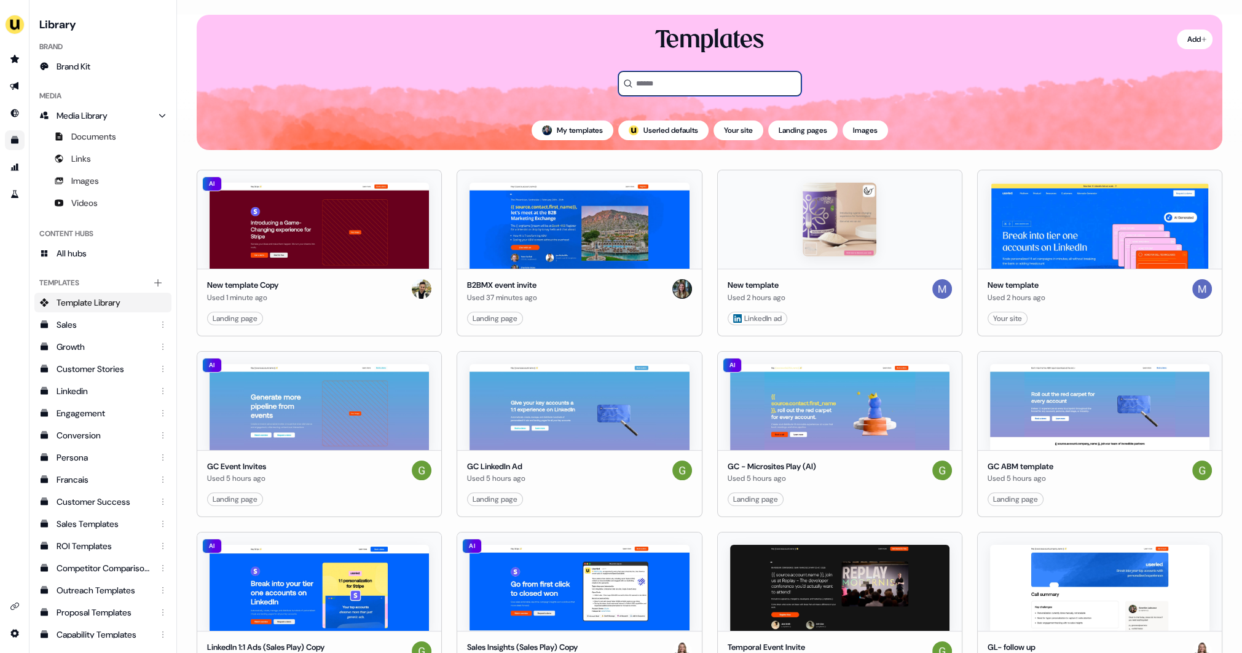
click at [651, 87] on input at bounding box center [709, 83] width 183 height 25
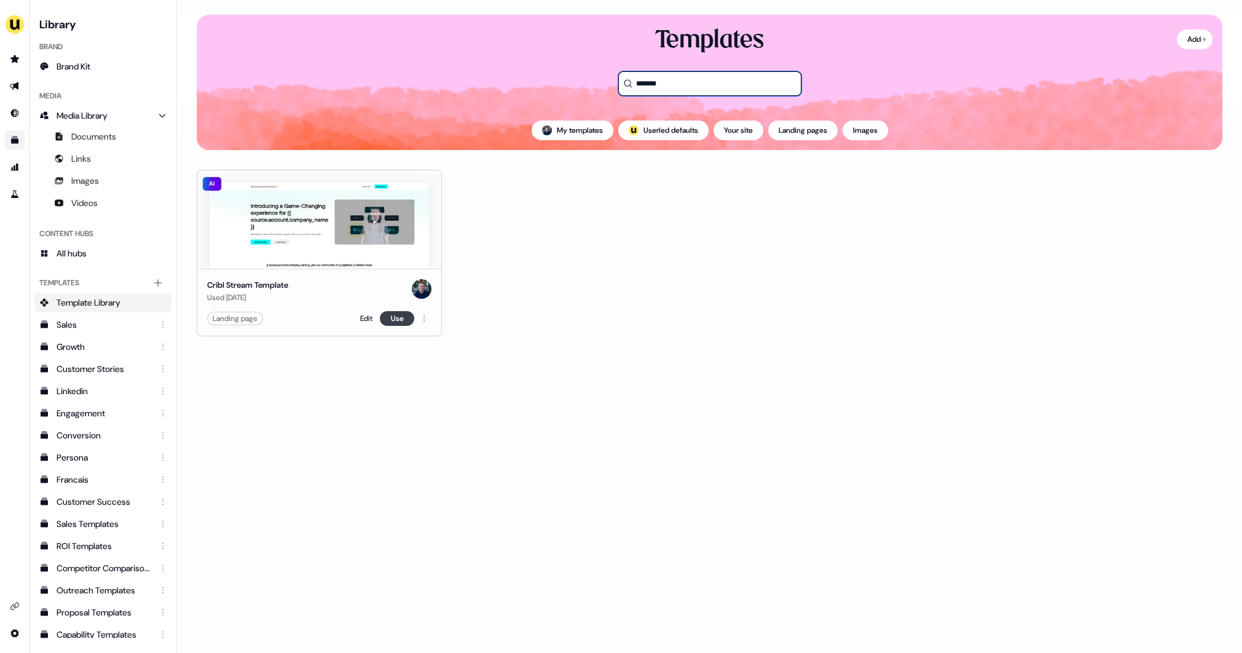
type input "*******"
click at [390, 312] on button "Use" at bounding box center [397, 318] width 34 height 15
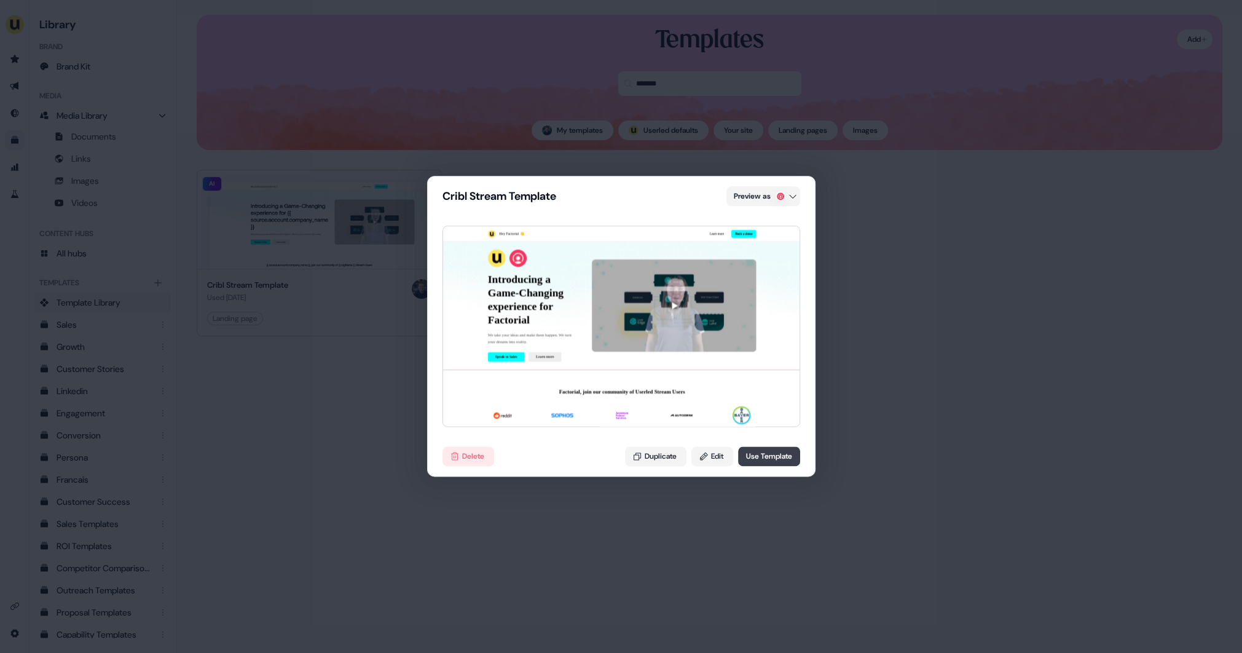
click at [756, 458] on button "Use Template" at bounding box center [769, 457] width 62 height 20
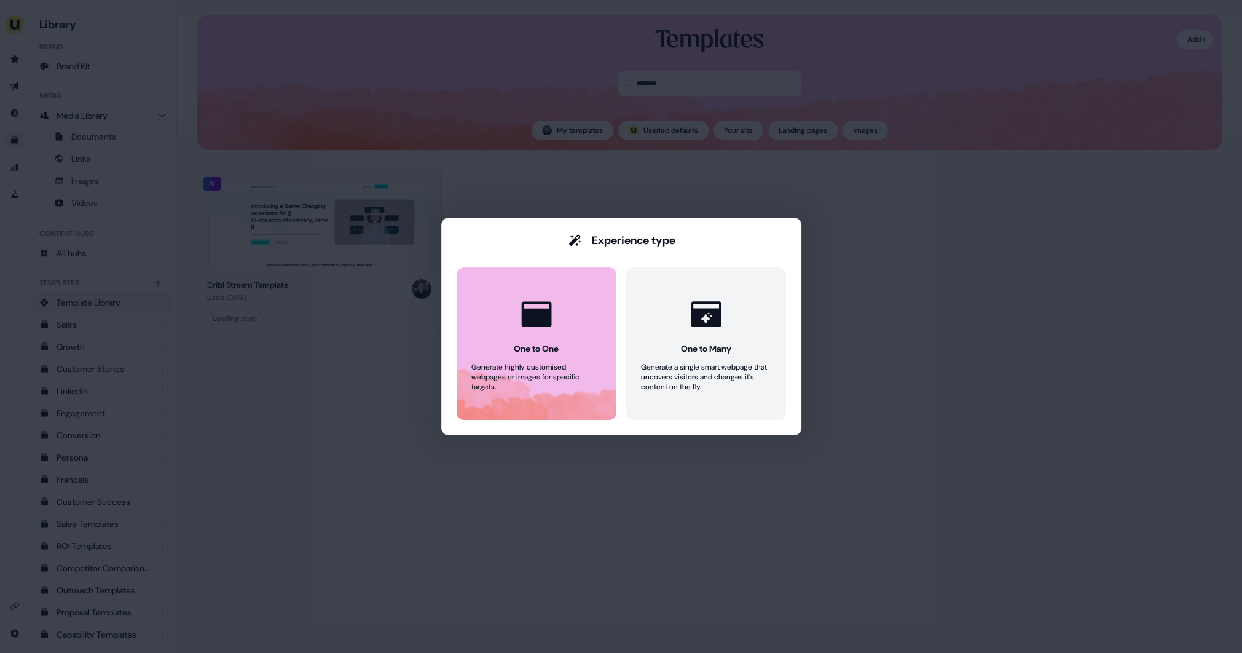
click at [576, 351] on button "One to One Generate highly customised webpages or images for specific targets." at bounding box center [537, 343] width 160 height 152
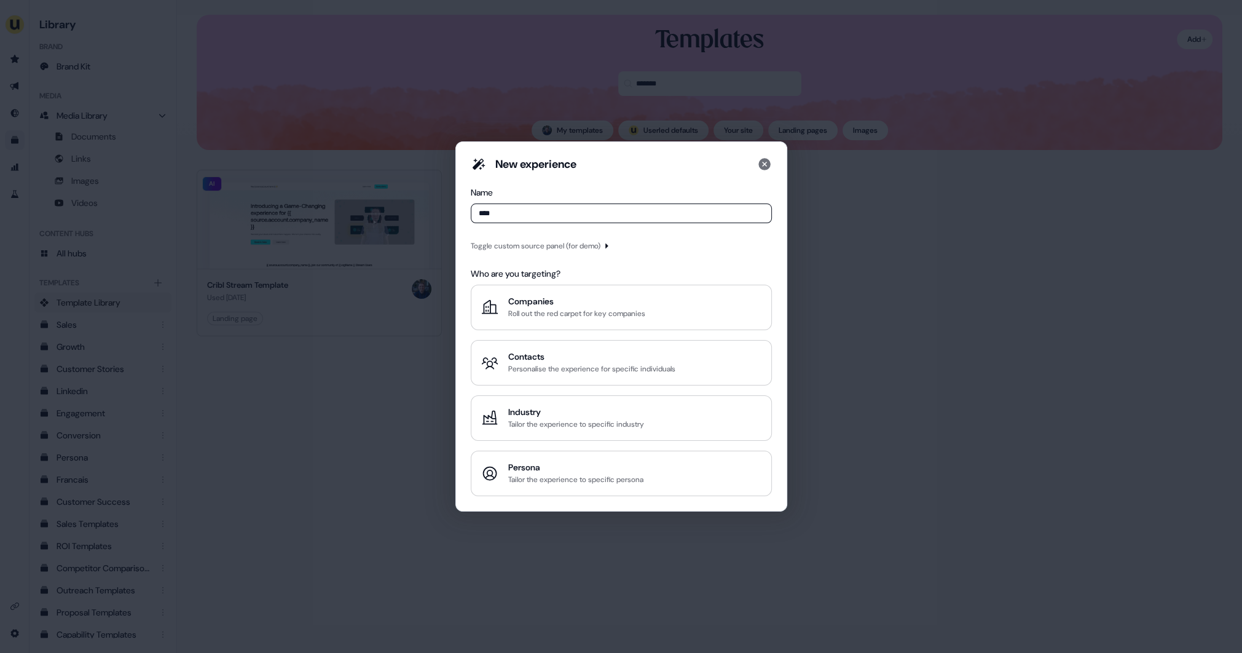
type input "****"
click at [530, 241] on div "Toggle custom source panel (for demo)" at bounding box center [536, 246] width 130 height 12
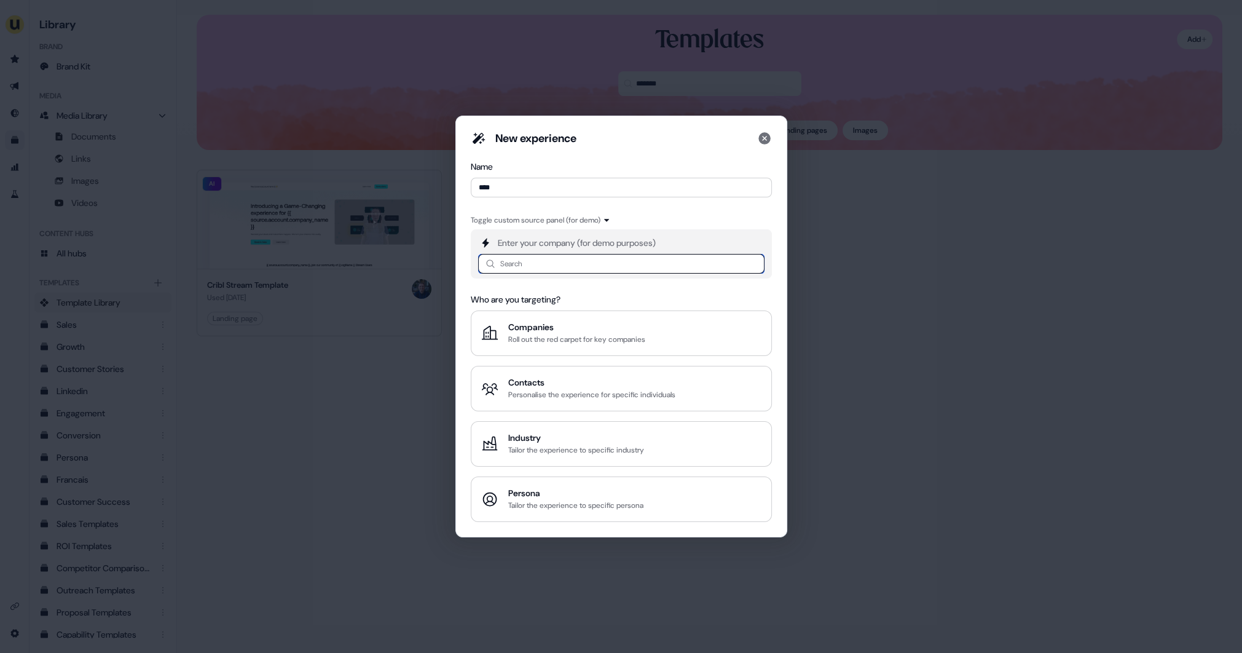
click at [522, 257] on input at bounding box center [621, 264] width 286 height 20
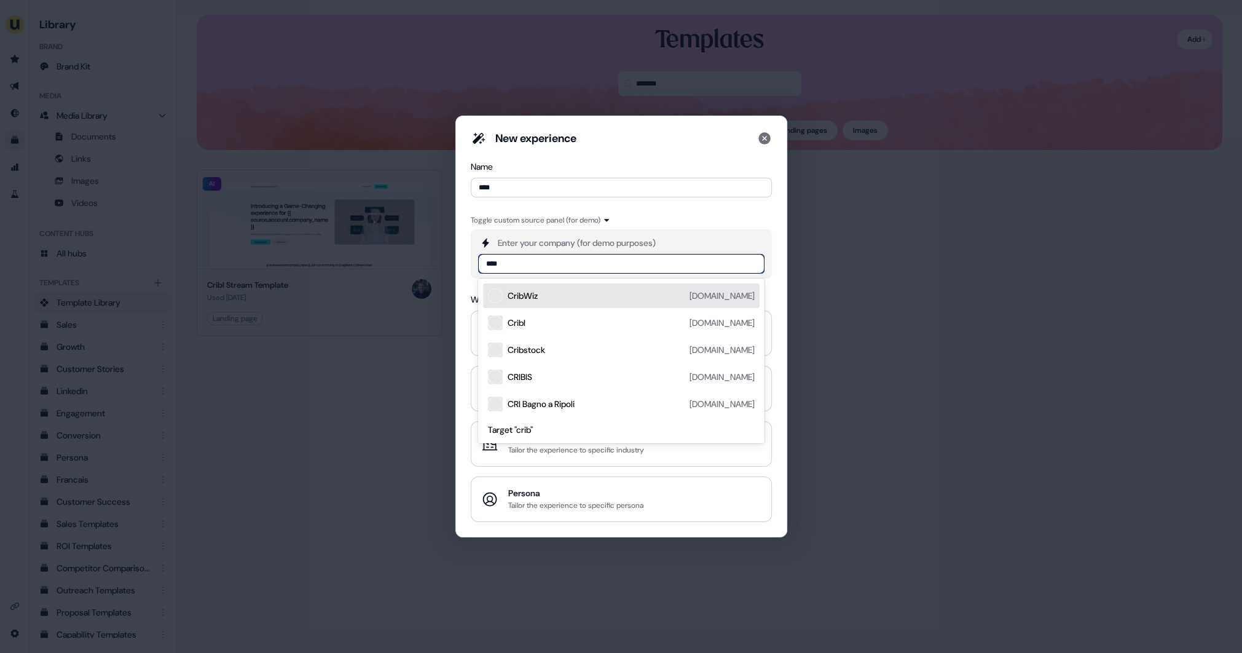
type input "*****"
click at [555, 293] on div "Cribl cribl.io" at bounding box center [631, 295] width 247 height 15
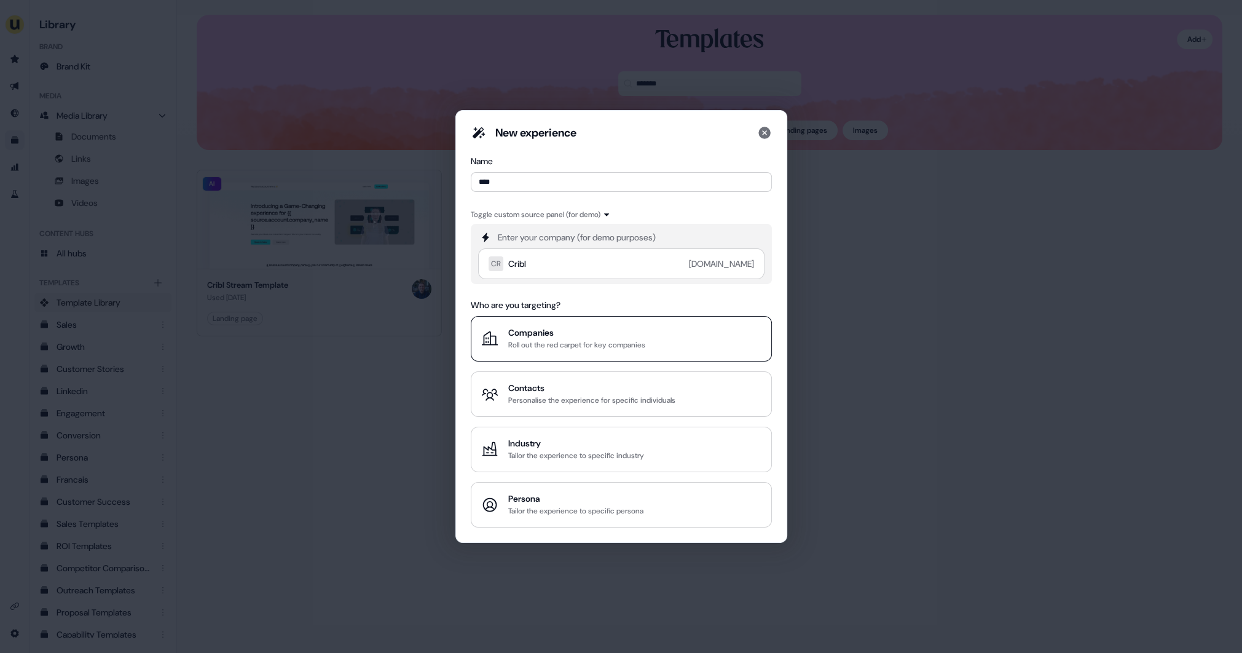
click at [557, 334] on div "Companies" at bounding box center [576, 332] width 137 height 12
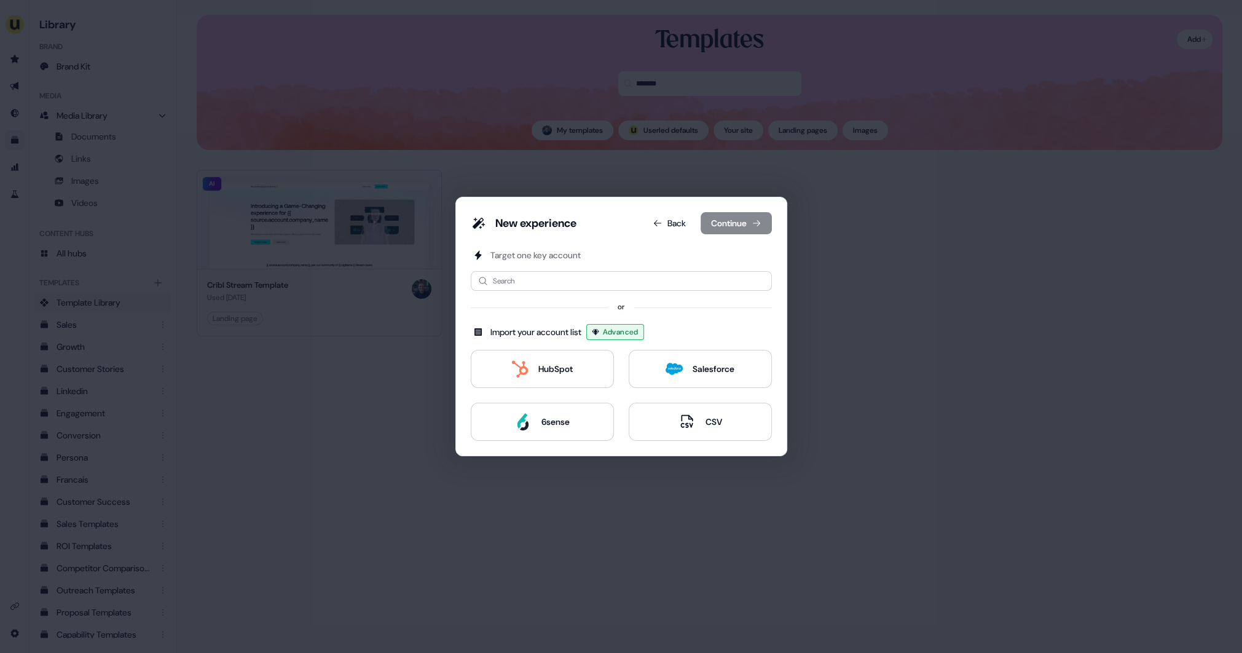
click at [548, 297] on div "Target one key account Search or Import your account list Advanced HubSpot Sale…" at bounding box center [621, 345] width 301 height 192
click at [546, 286] on input at bounding box center [621, 281] width 301 height 20
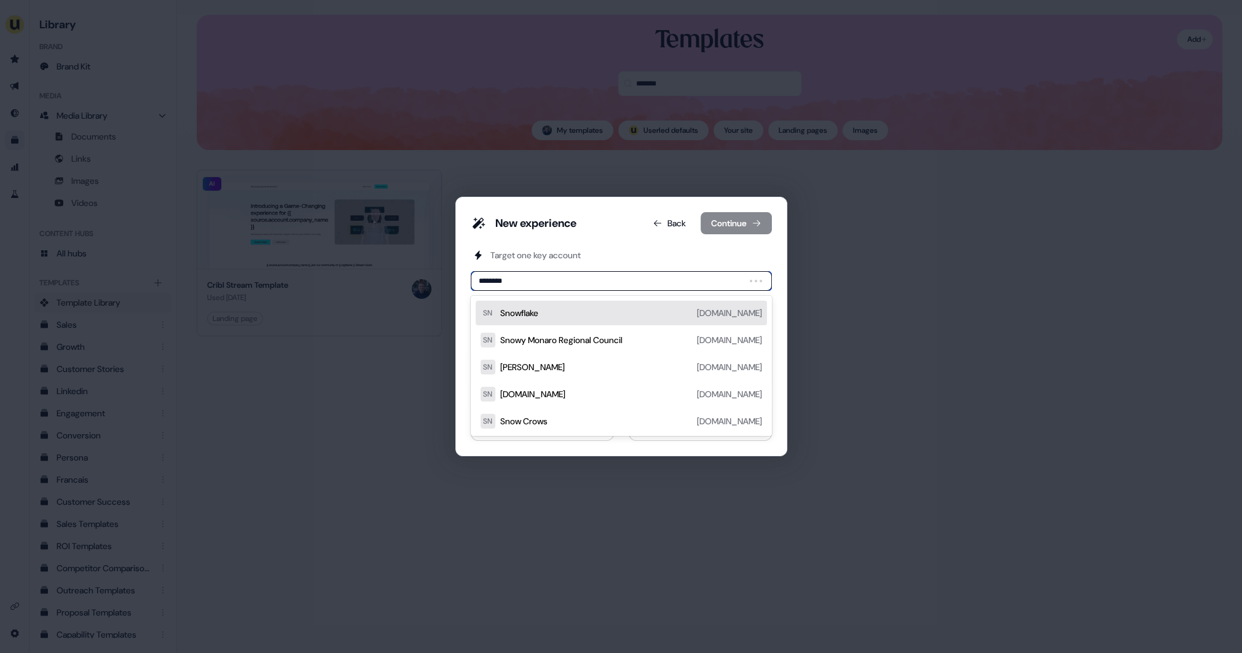
type input "*********"
click at [554, 310] on div "Snowflake snowflake.com" at bounding box center [631, 312] width 262 height 15
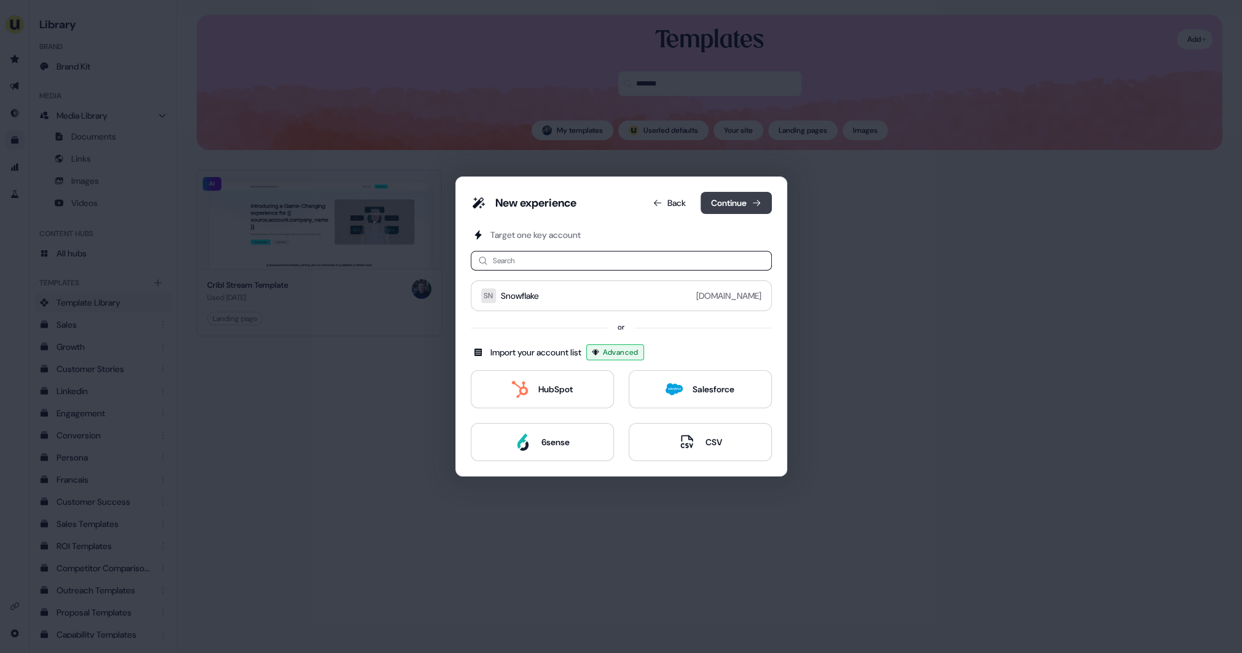
click at [728, 207] on button "Continue" at bounding box center [736, 203] width 71 height 22
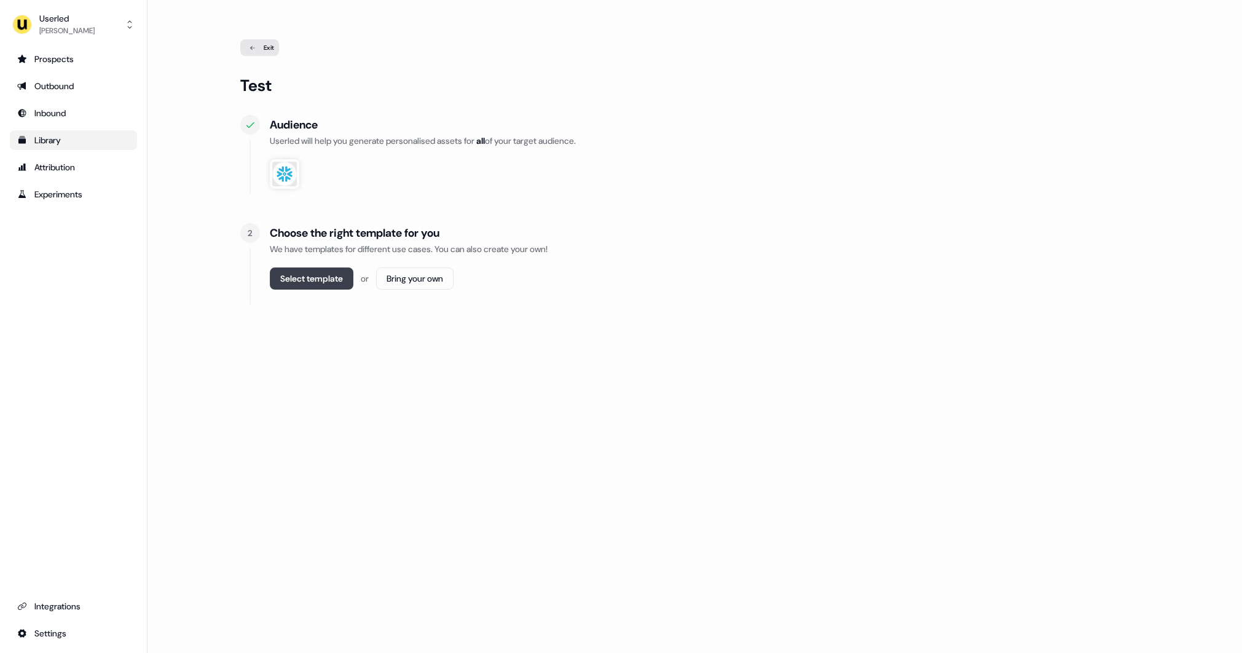
click at [341, 279] on button "Select template" at bounding box center [312, 278] width 84 height 22
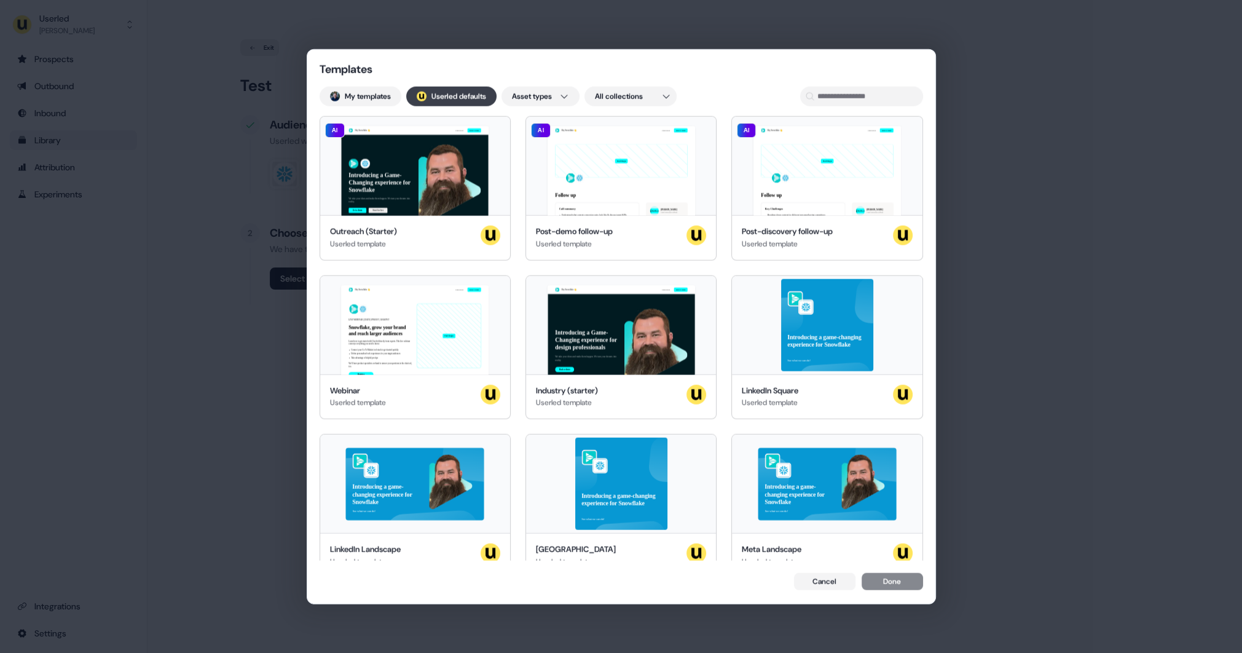
click at [462, 97] on button "; Userled defaults" at bounding box center [451, 97] width 90 height 20
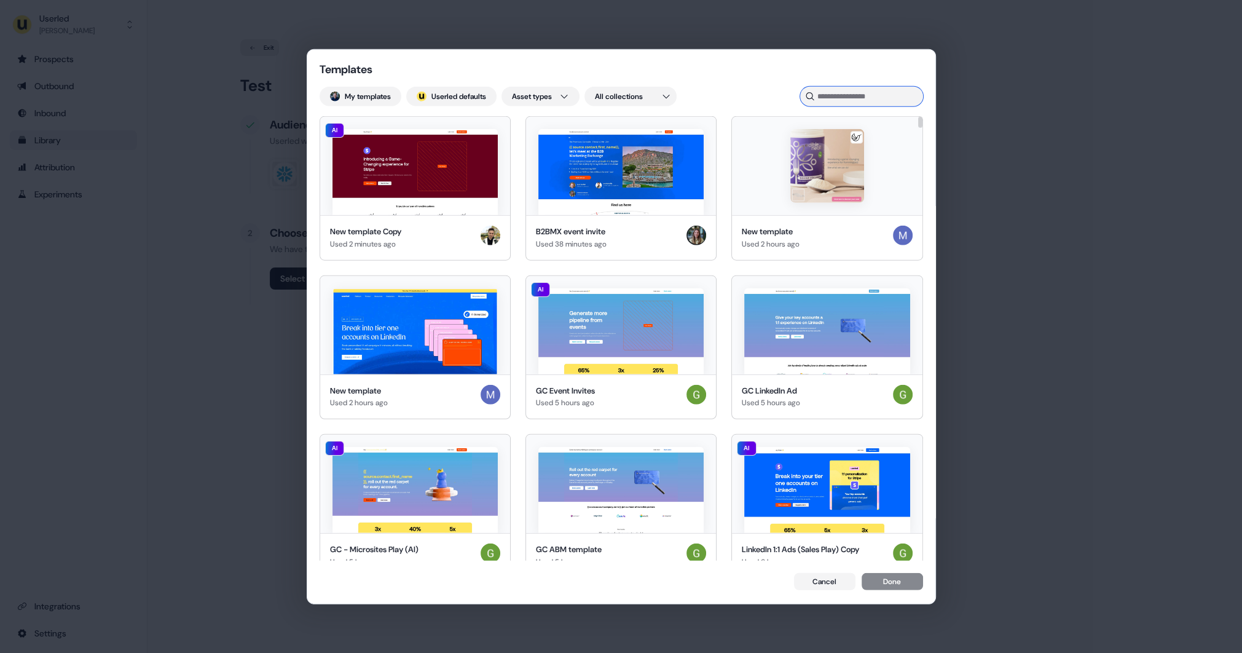
click at [836, 98] on input at bounding box center [861, 97] width 123 height 20
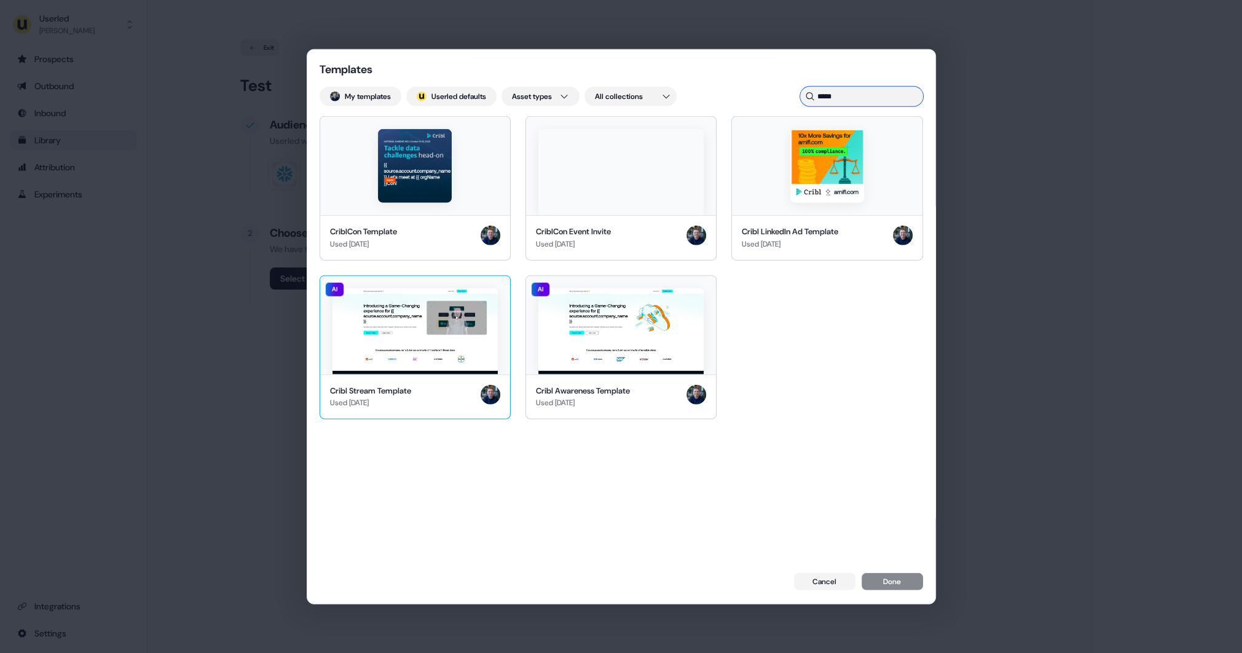
type input "*****"
click at [434, 336] on img at bounding box center [414, 331] width 165 height 86
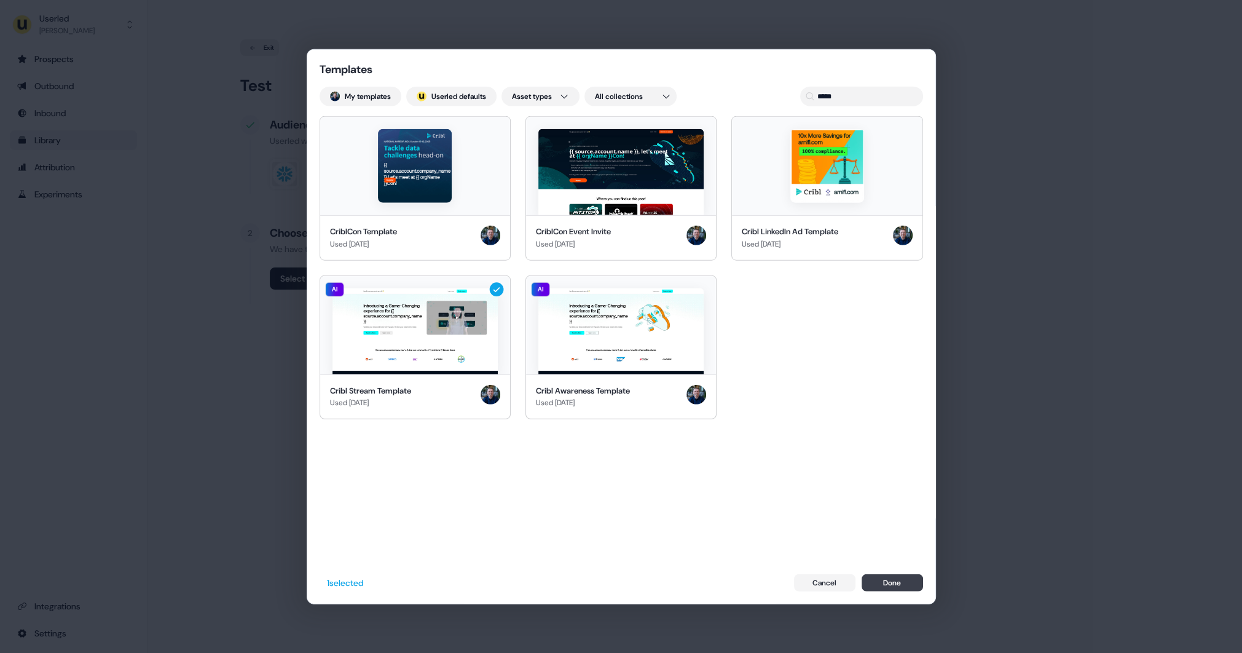
click at [894, 573] on button "Done" at bounding box center [892, 581] width 61 height 17
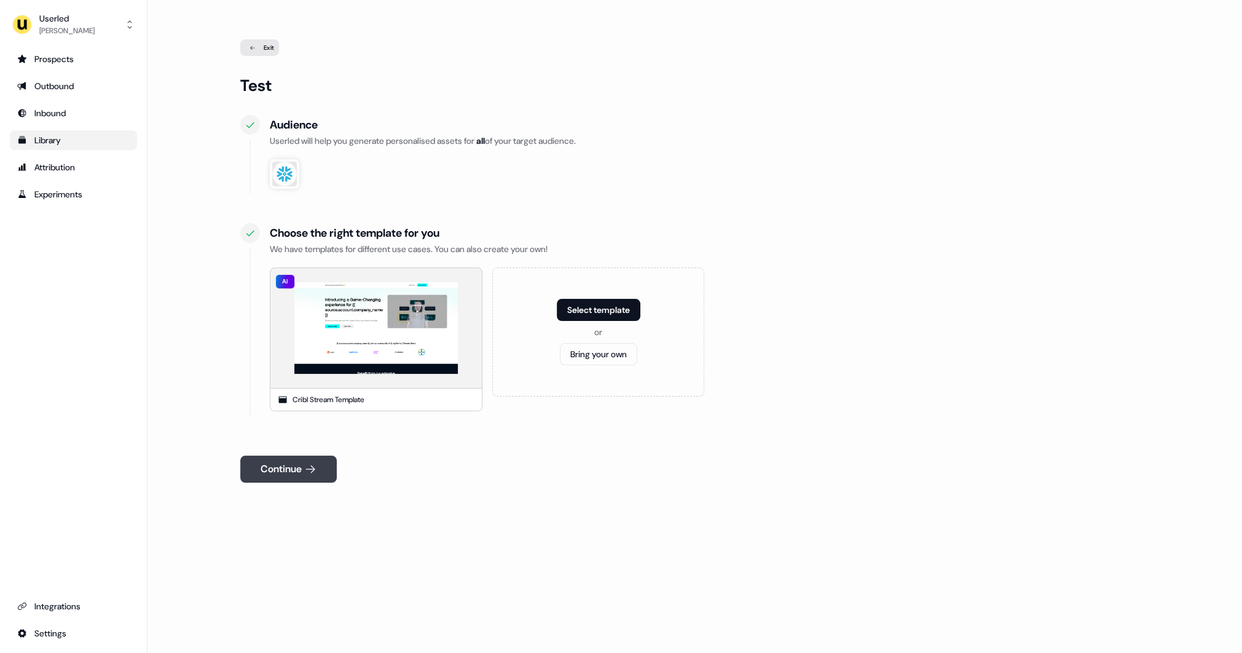
click at [322, 472] on button "Continue" at bounding box center [288, 468] width 96 height 27
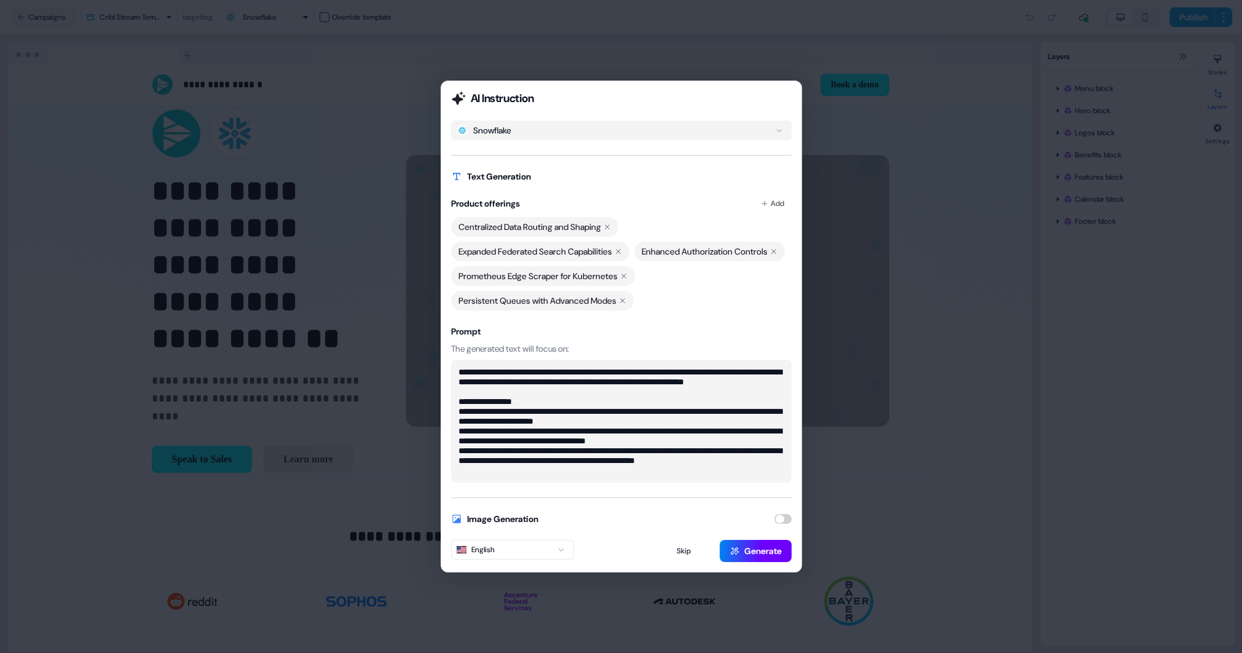
click at [746, 560] on button "Generate" at bounding box center [756, 551] width 72 height 22
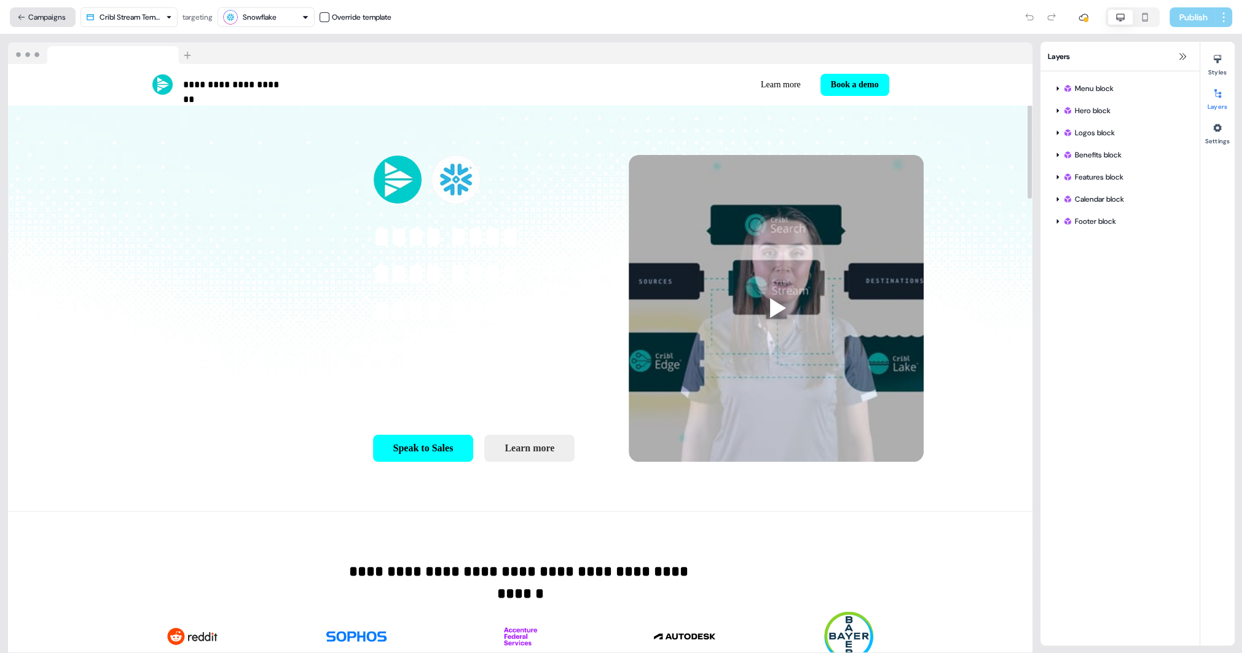
click at [42, 20] on button "Campaigns" at bounding box center [43, 17] width 66 height 20
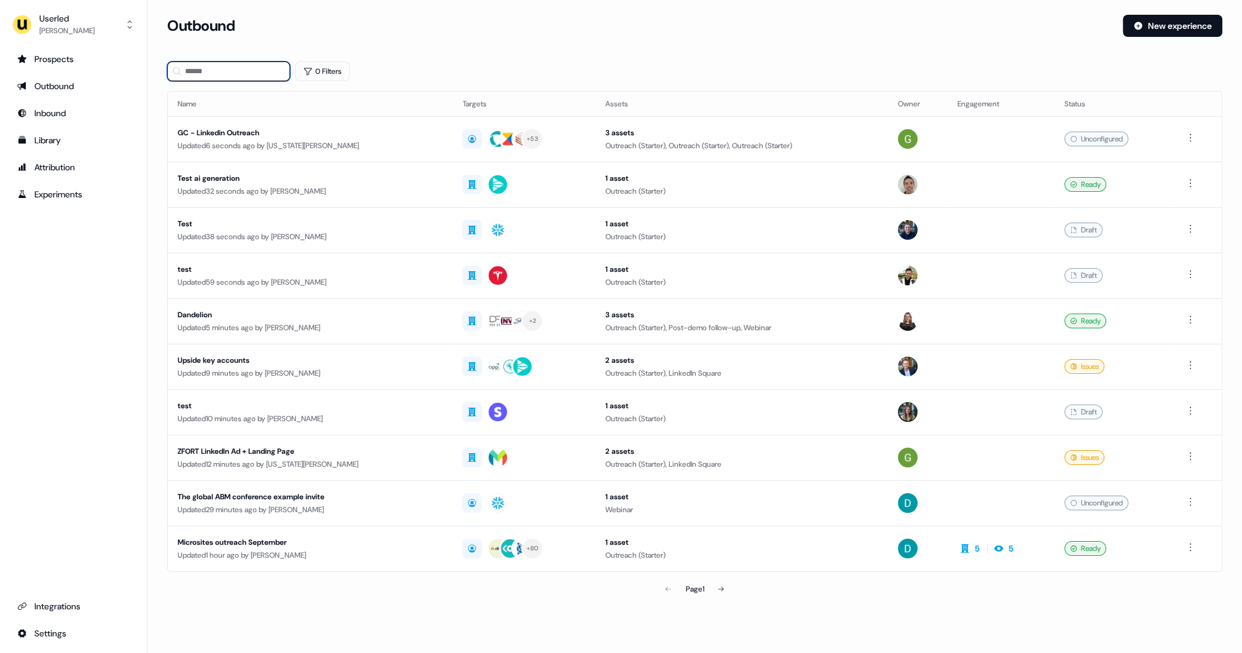
click at [254, 77] on input at bounding box center [228, 71] width 123 height 20
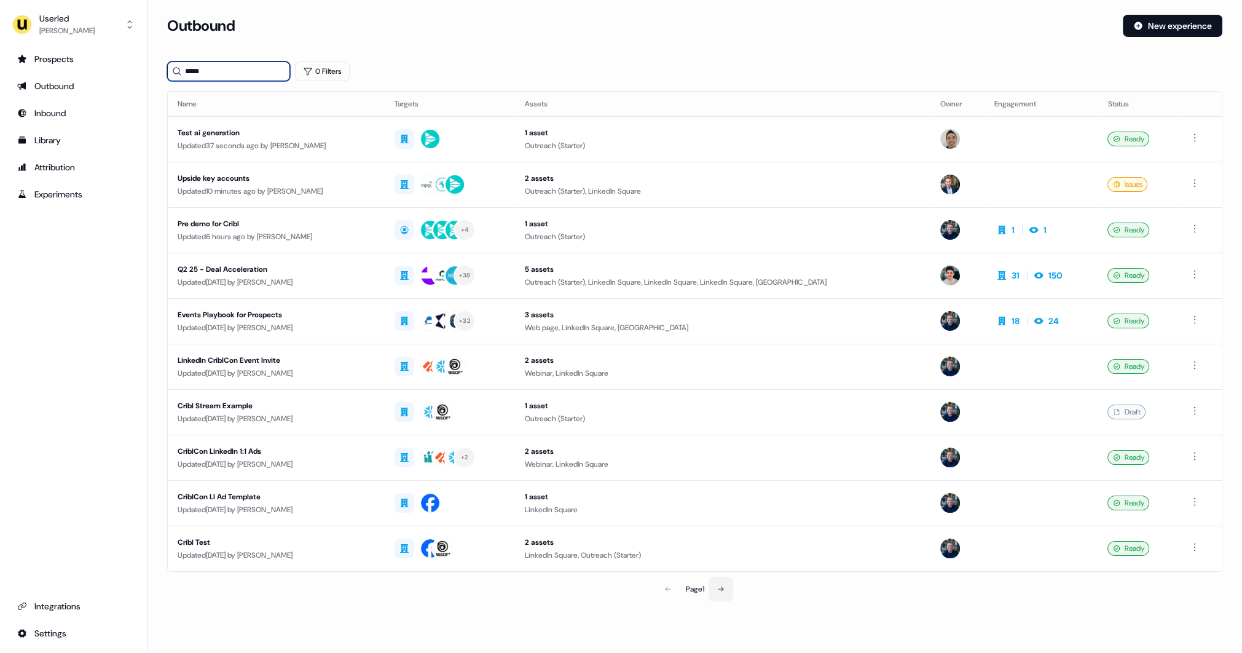
type input "*****"
click at [721, 586] on icon at bounding box center [720, 588] width 7 height 7
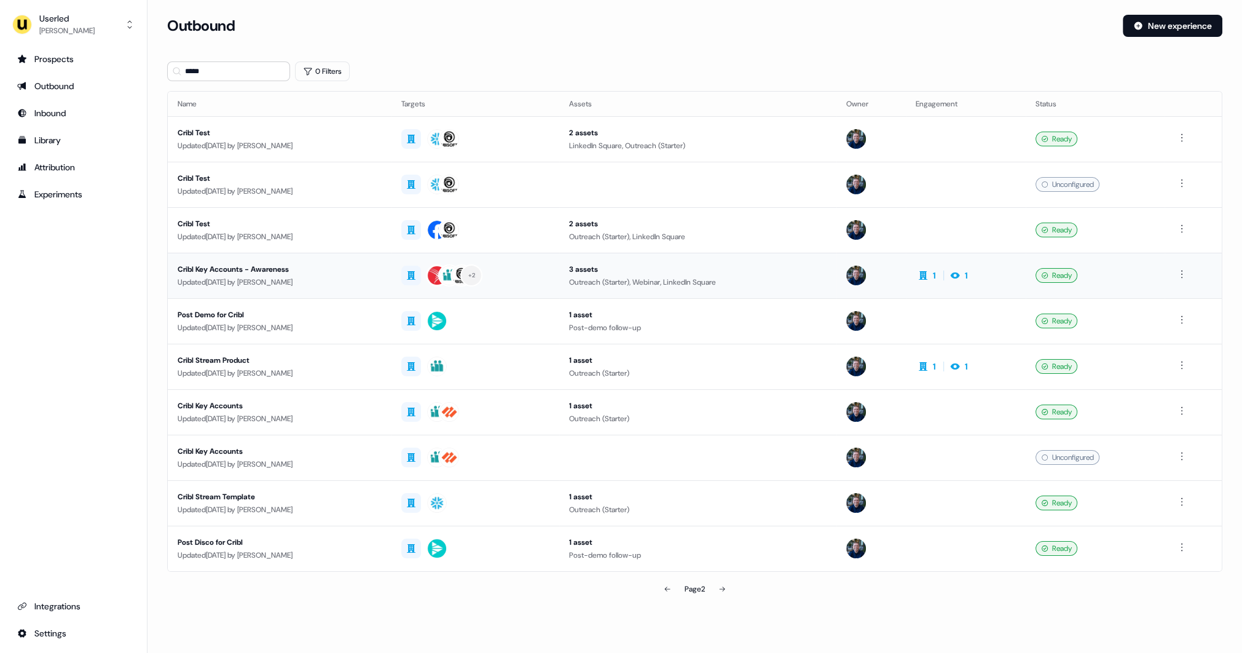
click at [382, 276] on div "Updated 14 days ago by James Johnson" at bounding box center [280, 282] width 204 height 12
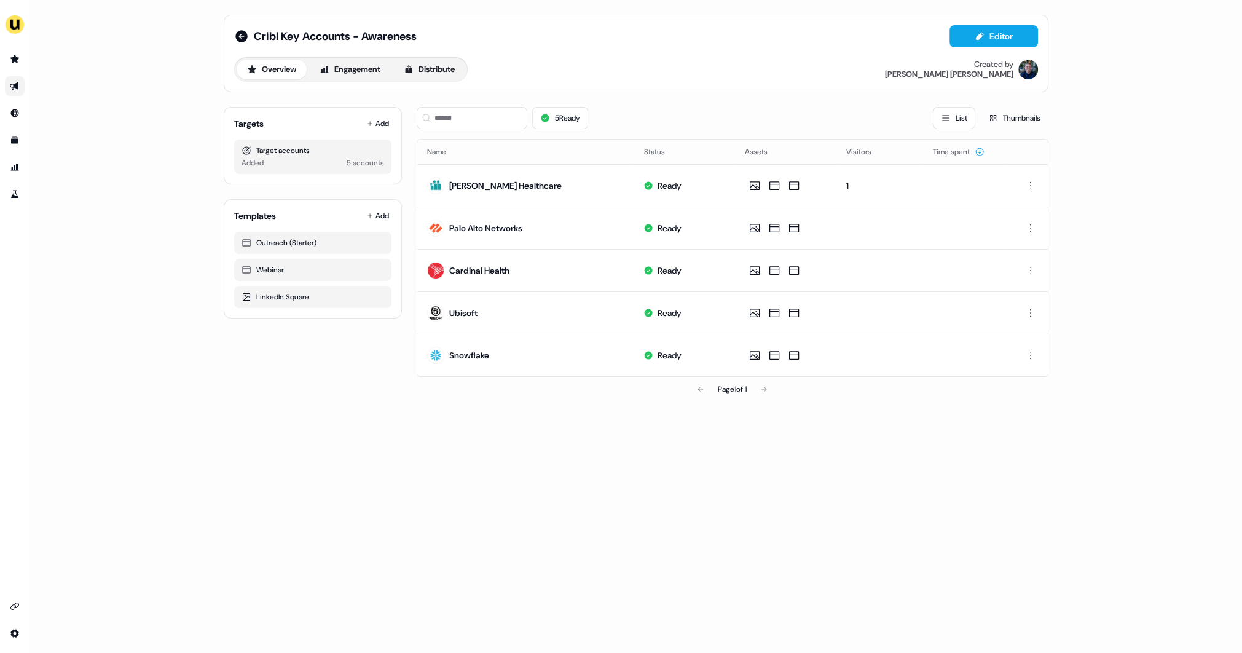
click at [23, 92] on link "Go to outbound experience" at bounding box center [15, 86] width 20 height 20
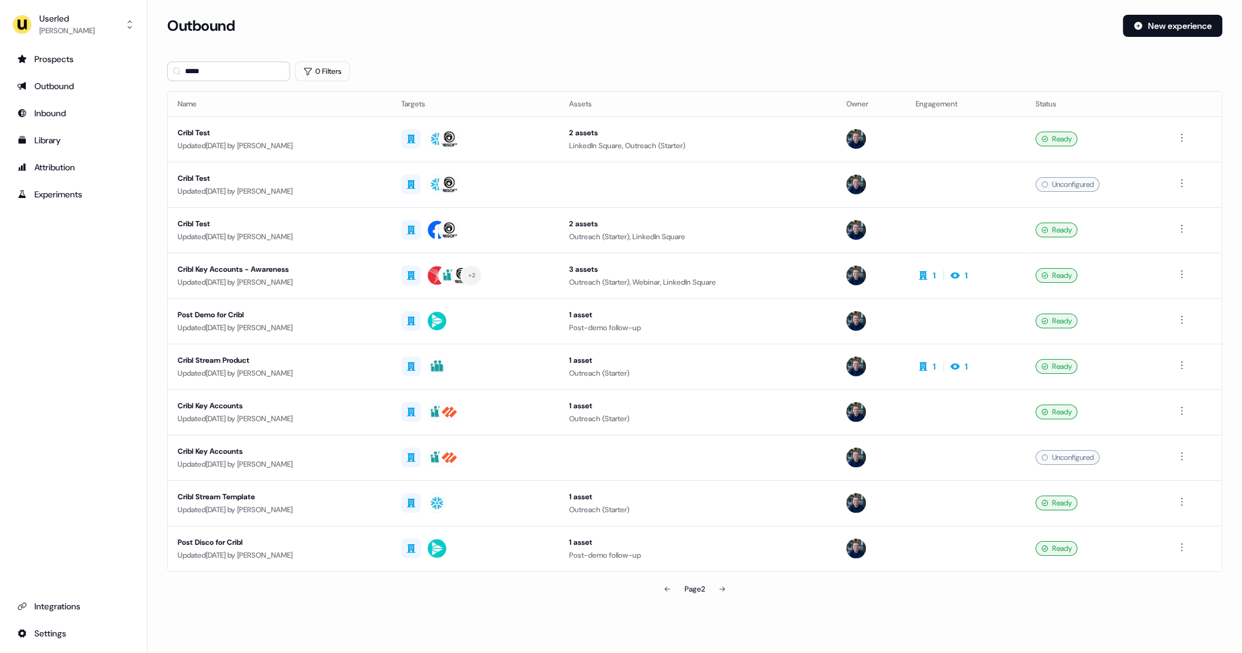
click at [150, 98] on section "Loading... Outbound New experience ***** 0 Filters Name Targets Assets Owner En…" at bounding box center [694, 325] width 1095 height 621
click at [1161, 9] on div "Loading... Outbound New experience ***** 0 Filters Name Targets Assets Owner En…" at bounding box center [694, 317] width 1095 height 635
click at [1153, 27] on button "New experience" at bounding box center [1173, 26] width 100 height 22
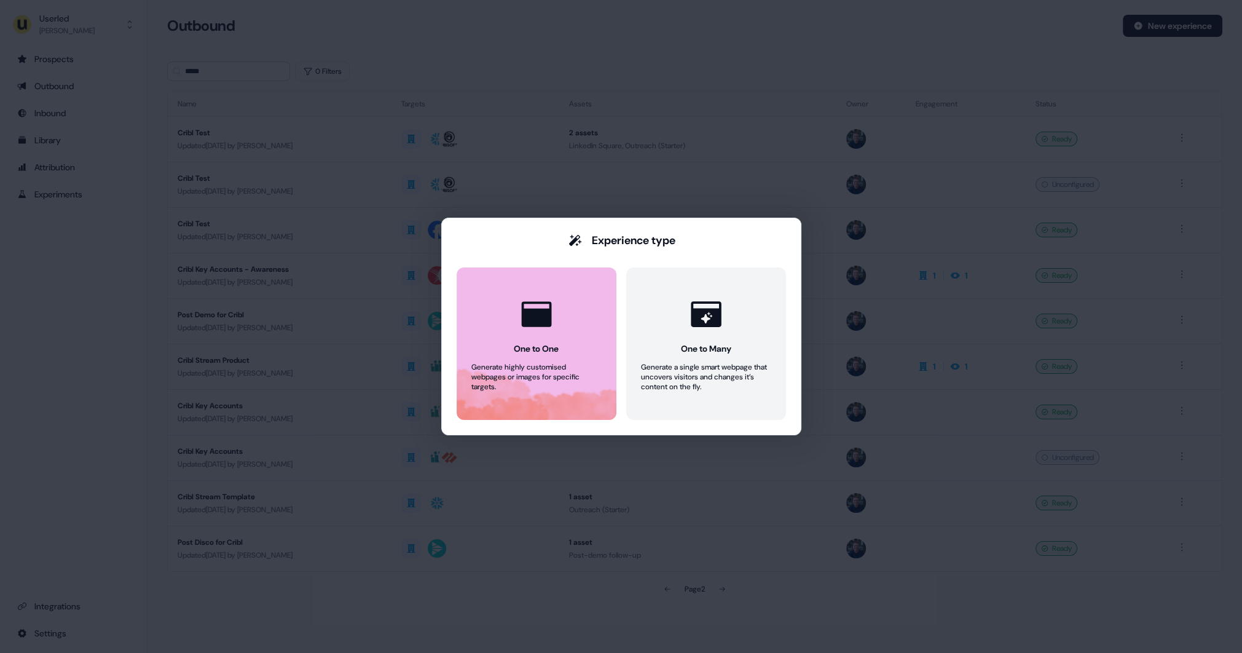
click at [530, 337] on div at bounding box center [536, 314] width 47 height 47
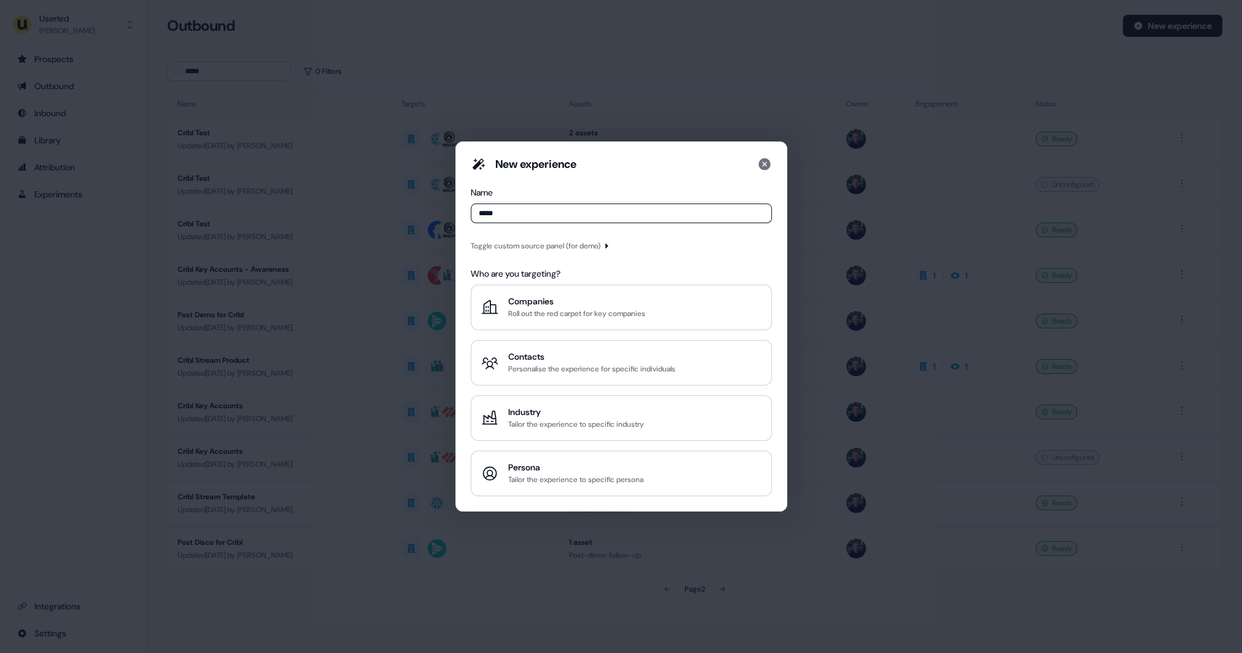
type input "*****"
click at [543, 240] on div "Toggle custom source panel (for demo)" at bounding box center [536, 246] width 130 height 12
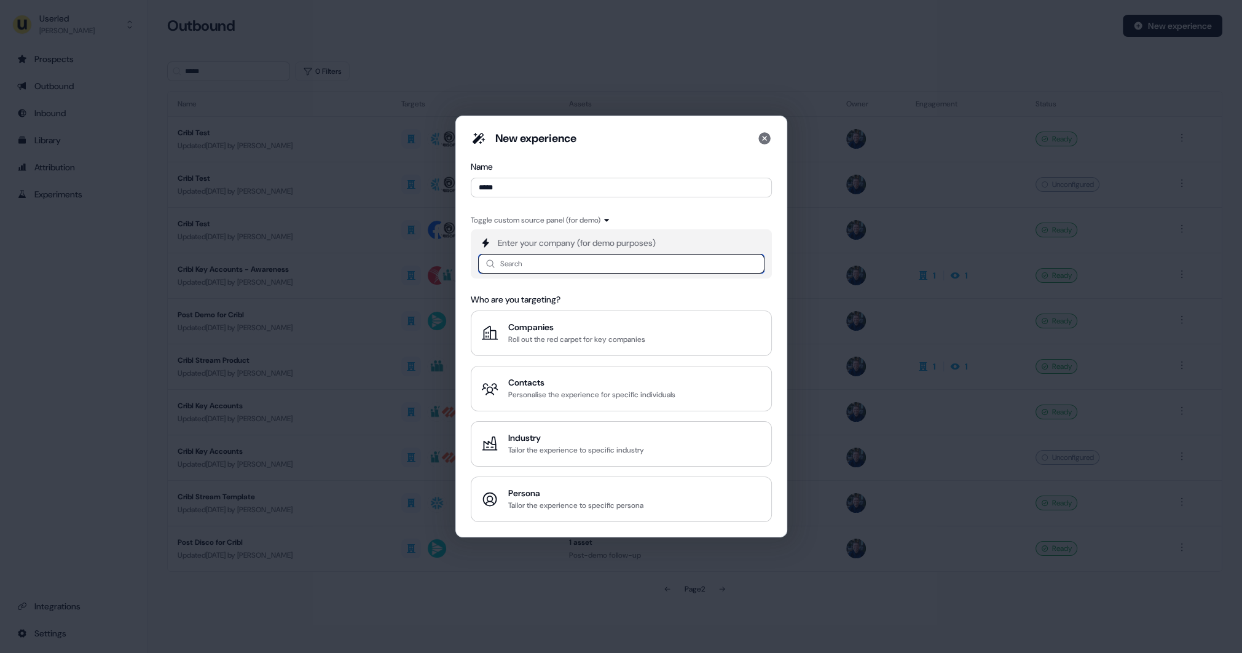
click at [533, 263] on input at bounding box center [621, 264] width 286 height 20
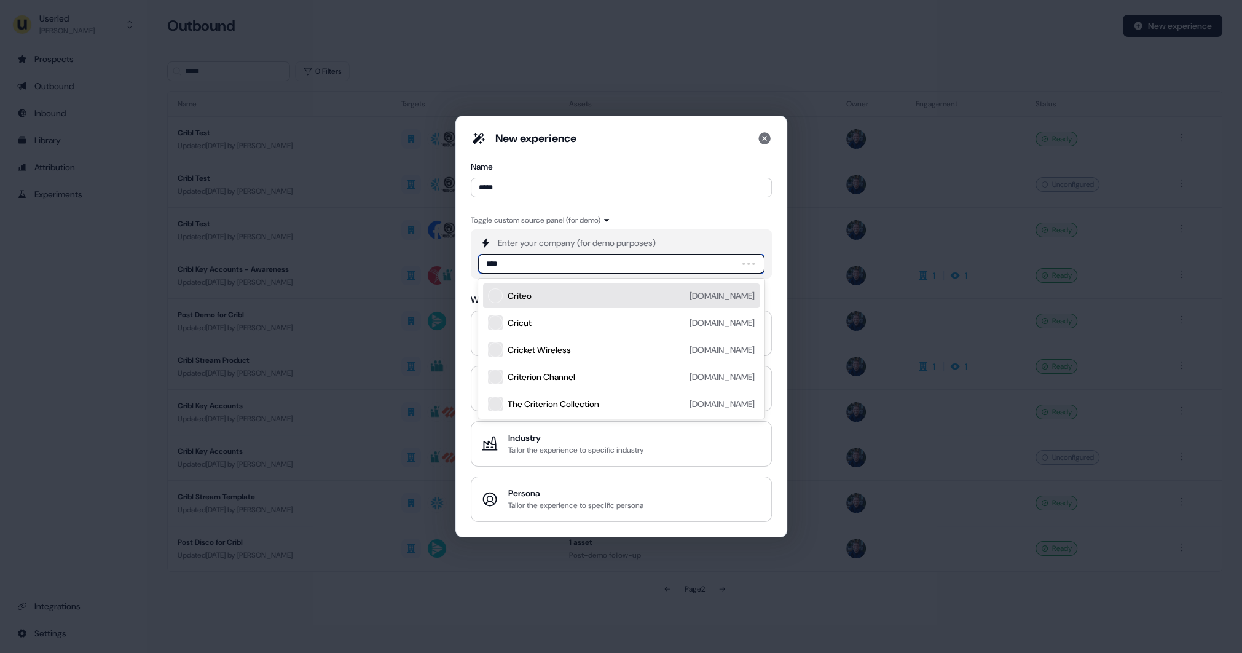
type input "*****"
click at [542, 288] on div "CR Cribl cribl.io" at bounding box center [621, 295] width 277 height 25
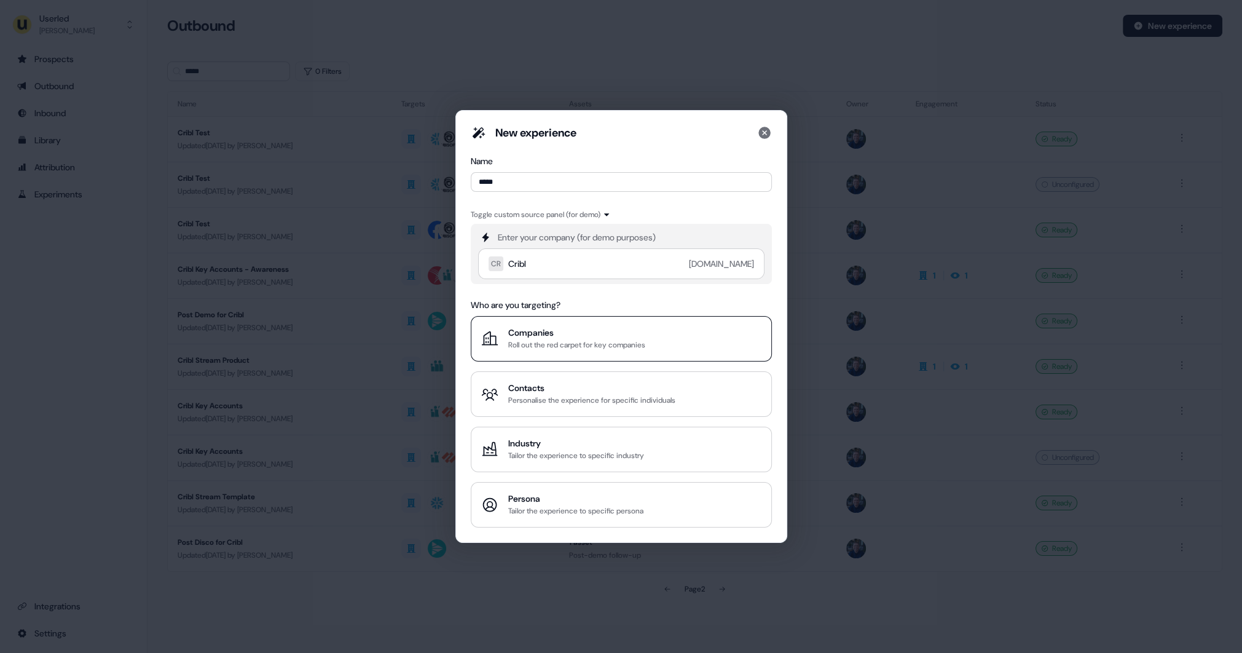
click at [541, 327] on div "Companies" at bounding box center [576, 332] width 137 height 12
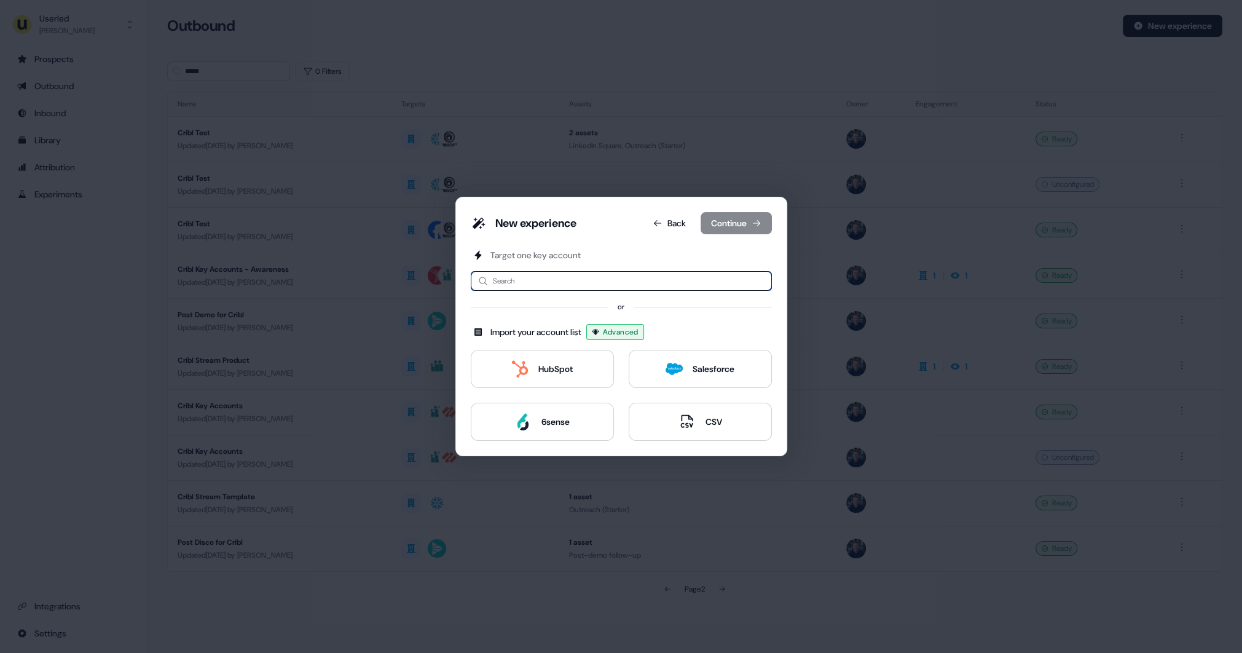
click at [543, 280] on input at bounding box center [621, 281] width 301 height 20
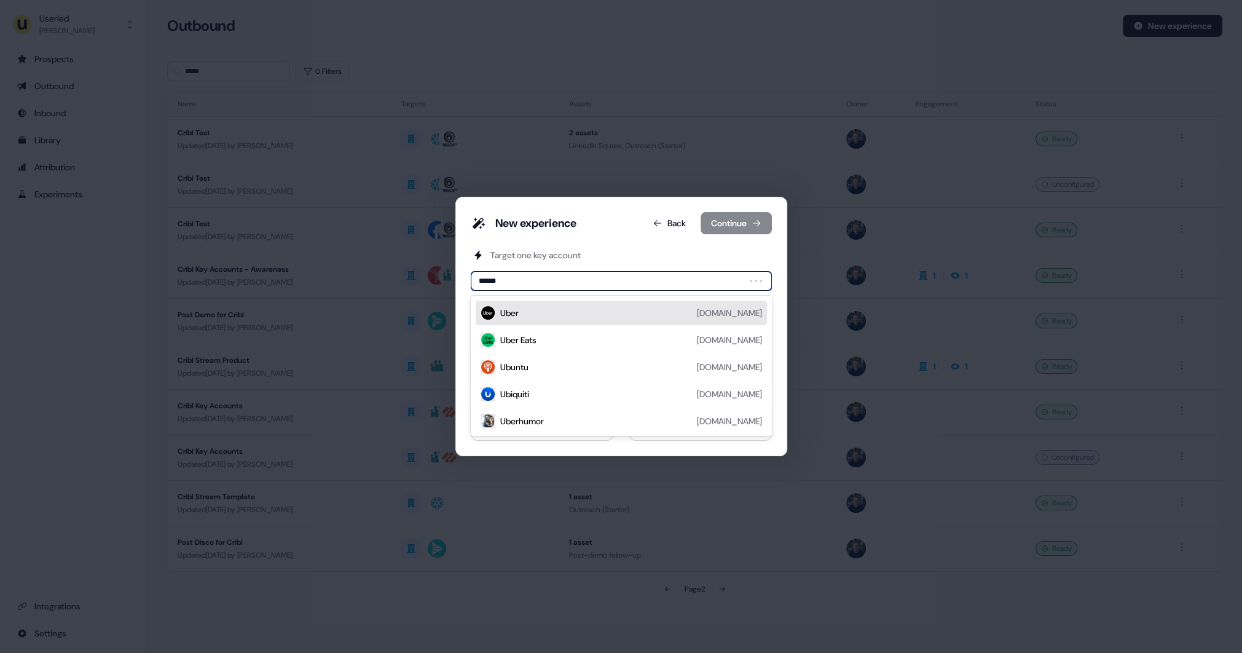
type input "*******"
click at [556, 309] on div "Ubisoft ubisoft.com" at bounding box center [631, 312] width 262 height 15
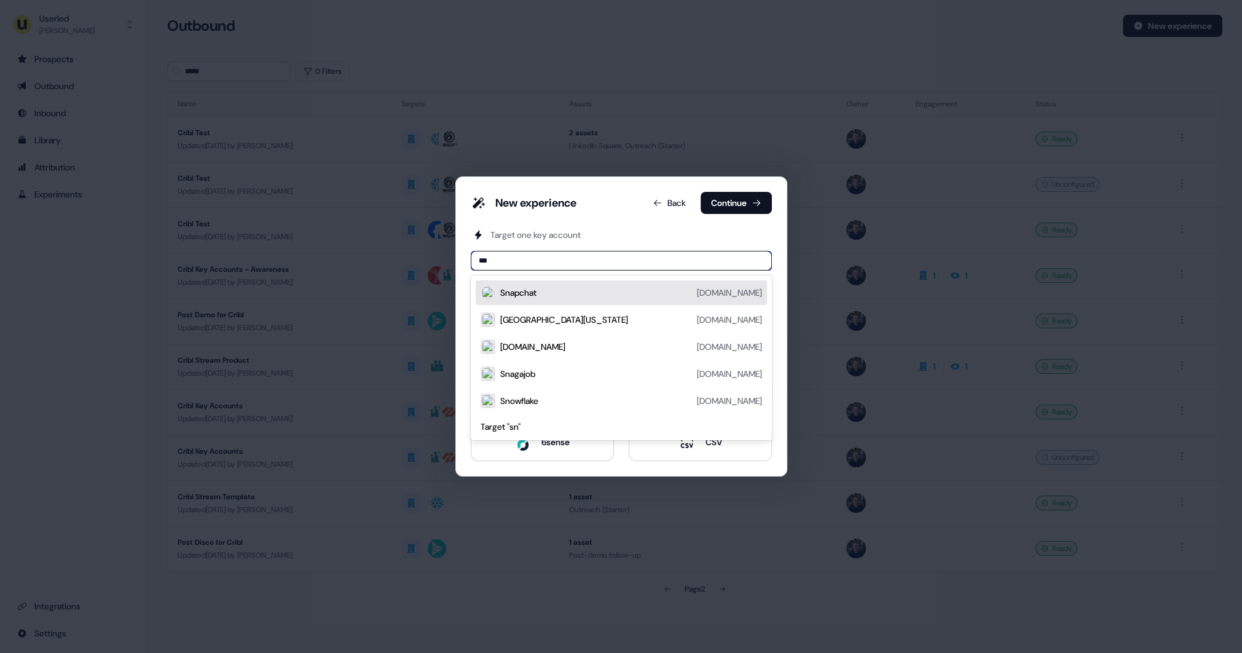
type input "****"
click at [540, 285] on div "Snowflake snowflake.com" at bounding box center [631, 292] width 262 height 15
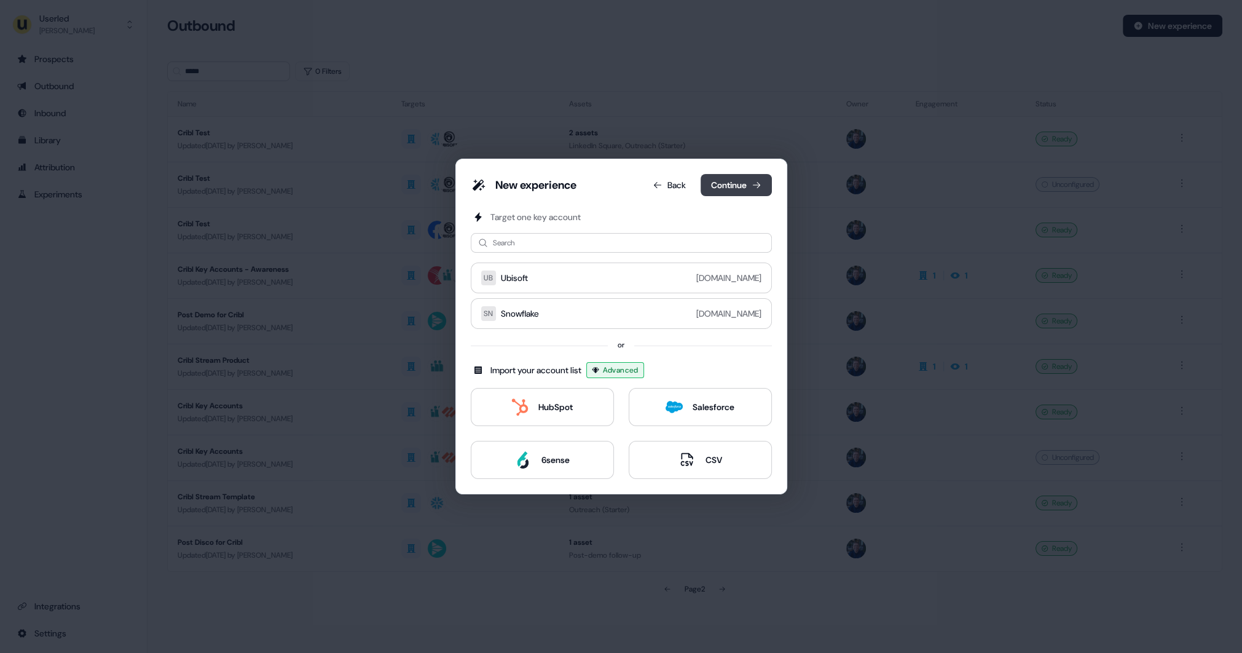
click at [725, 191] on button "Continue" at bounding box center [736, 185] width 71 height 22
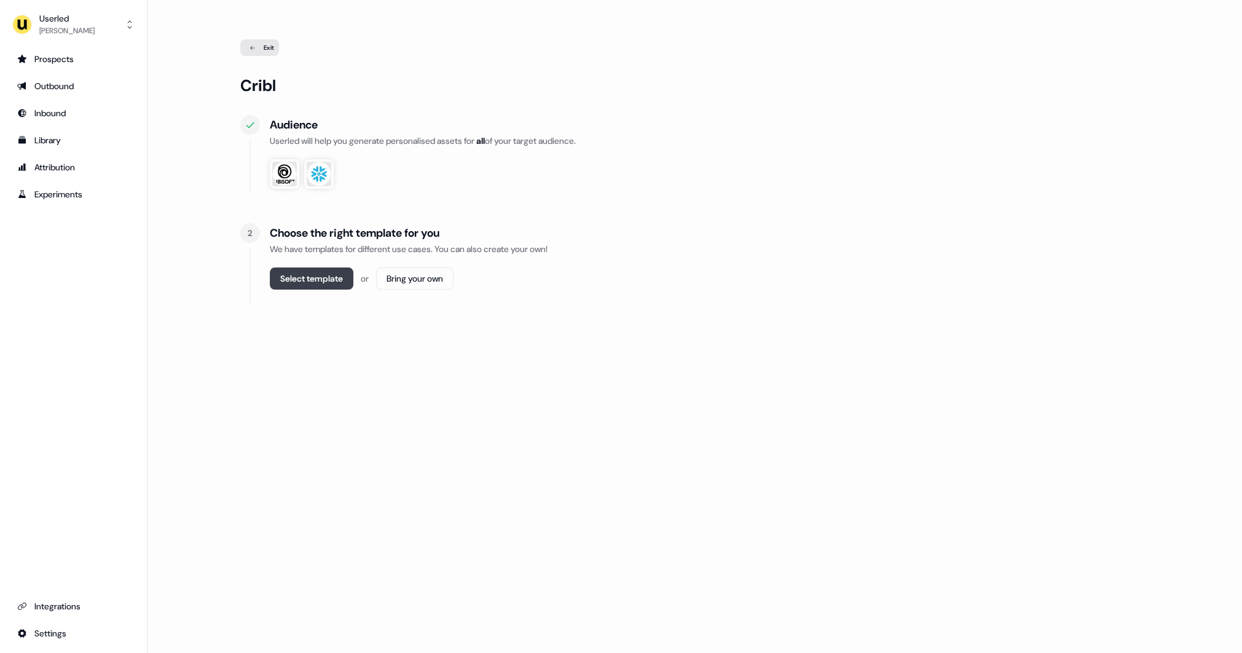
click at [343, 284] on button "Select template" at bounding box center [312, 278] width 84 height 22
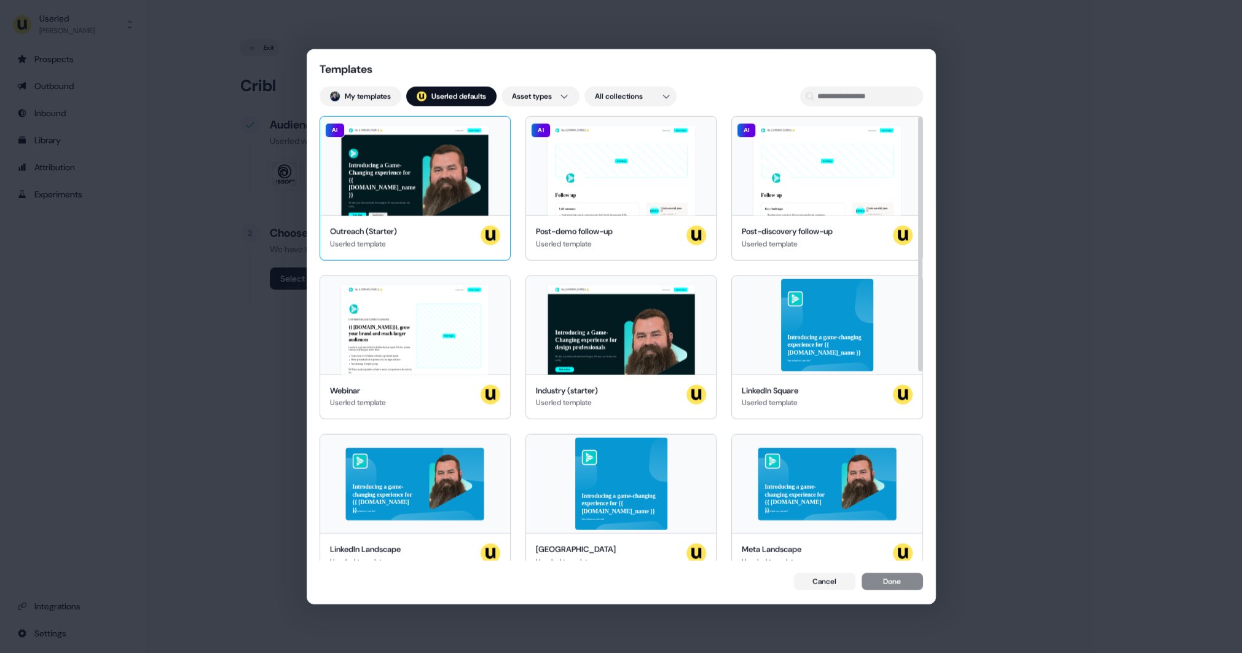
click at [419, 192] on div "Hey {{ traits.account.name }} 👋 Learn more Book a demo Introducing a Game-Chang…" at bounding box center [415, 166] width 190 height 98
click at [416, 298] on div "Hey {{ traits.account.name }} 👋 Learn more Book a demo LIVE WEBINAR | May 10, 2…" at bounding box center [415, 324] width 190 height 98
click at [890, 581] on button "Done" at bounding box center [892, 581] width 61 height 17
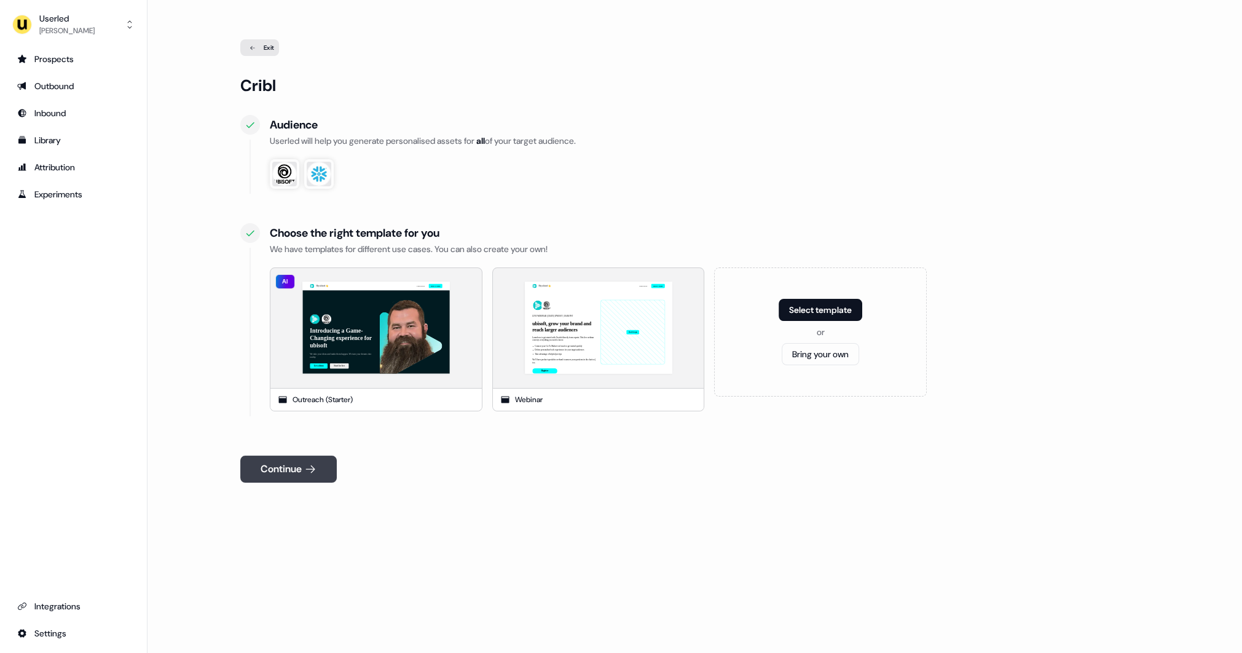
click at [332, 468] on button "Continue" at bounding box center [288, 468] width 96 height 27
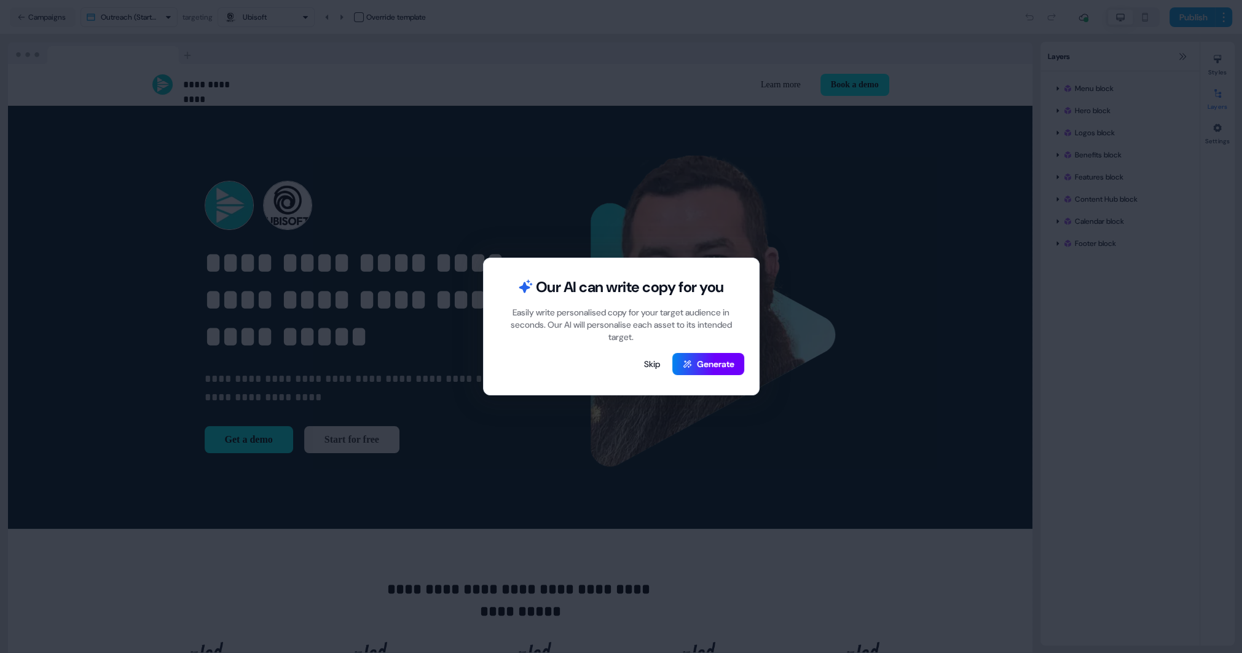
click at [695, 368] on button "Generate" at bounding box center [708, 364] width 72 height 22
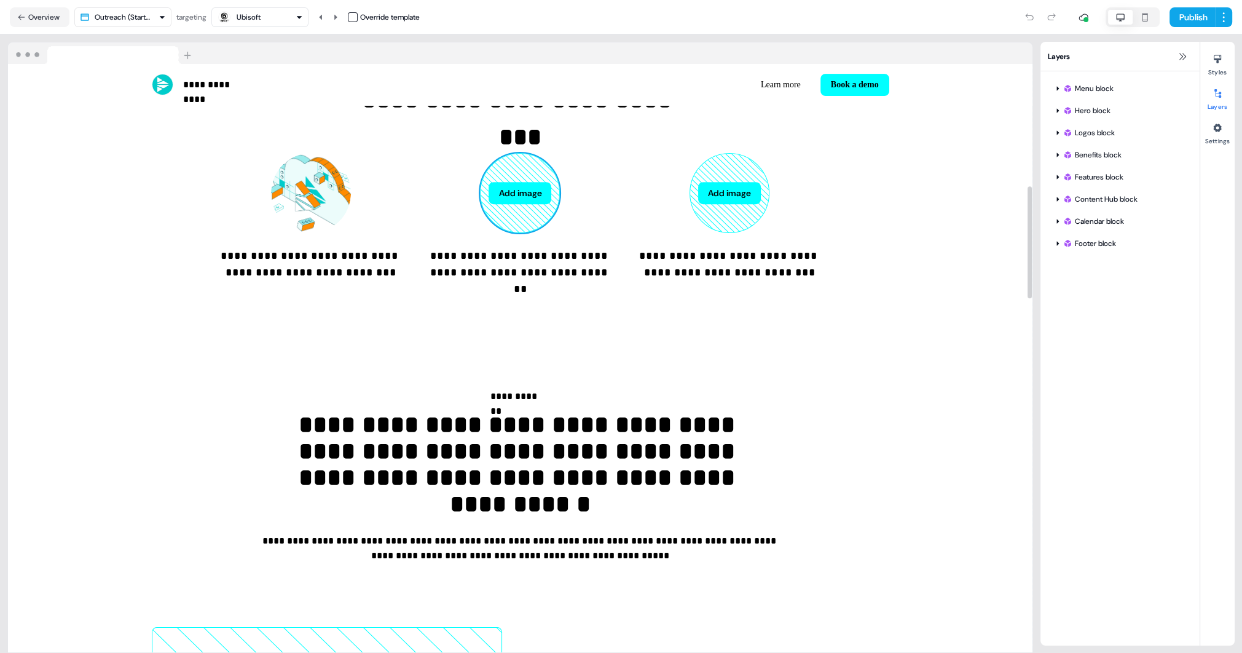
scroll to position [871, 0]
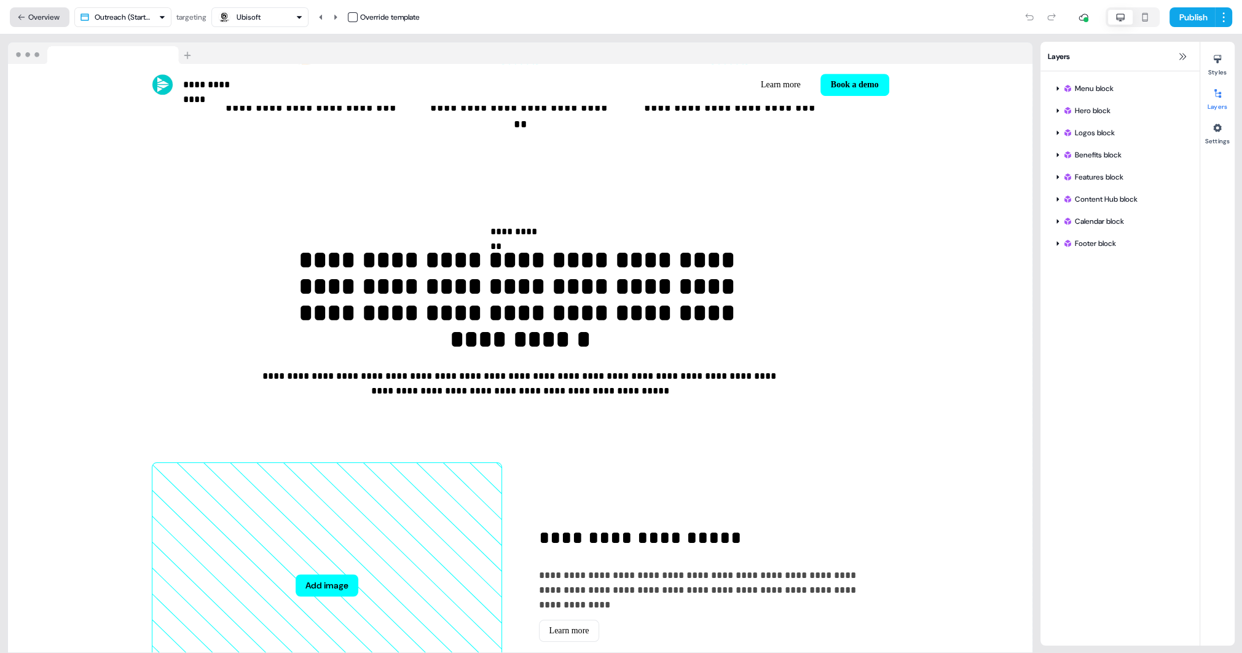
click at [38, 18] on button "Overview" at bounding box center [40, 17] width 60 height 20
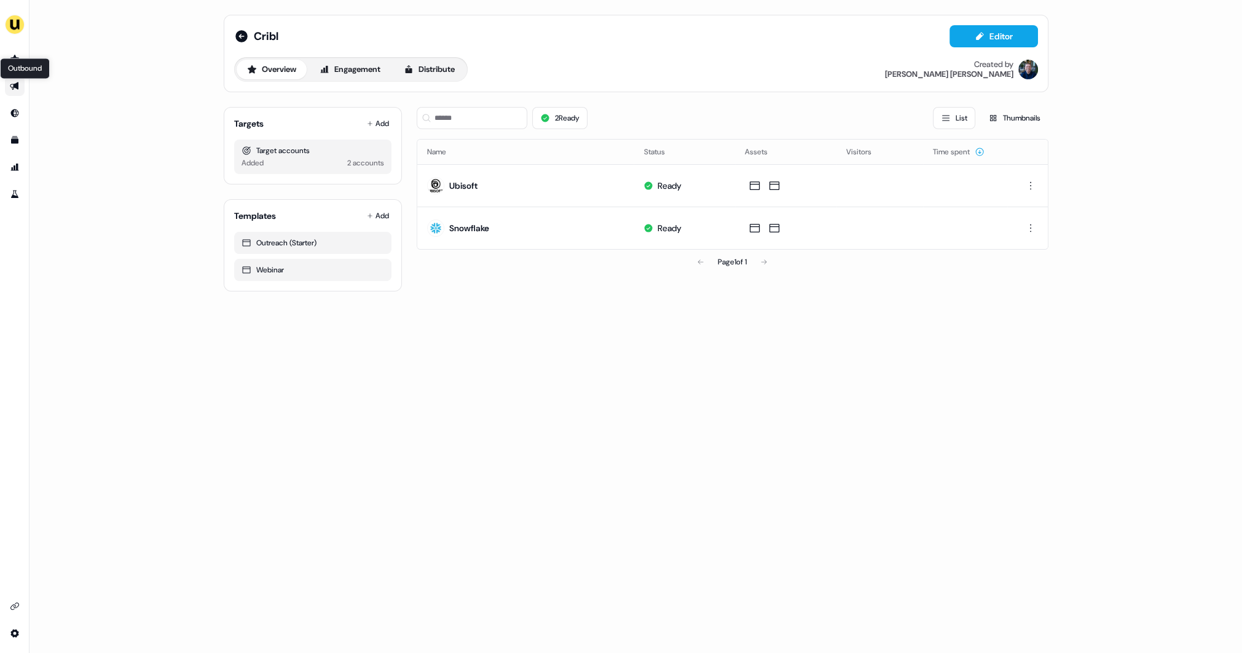
click at [17, 81] on link "Outbound Outbound" at bounding box center [15, 86] width 20 height 20
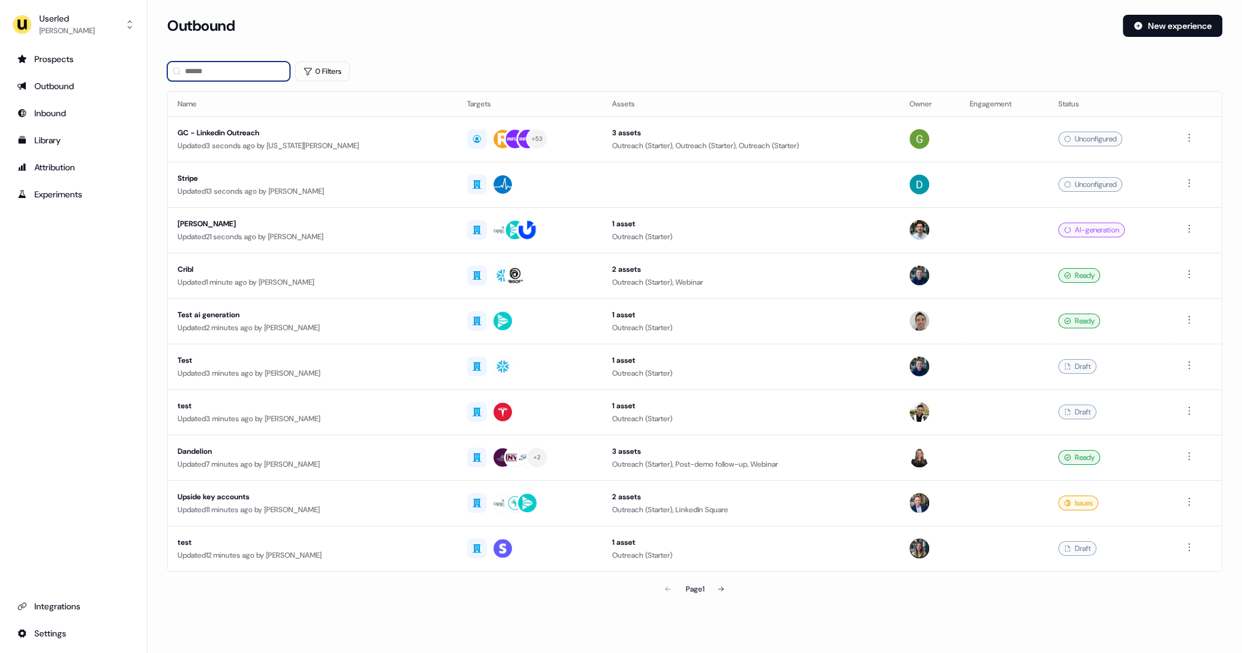
click at [228, 77] on input at bounding box center [228, 71] width 123 height 20
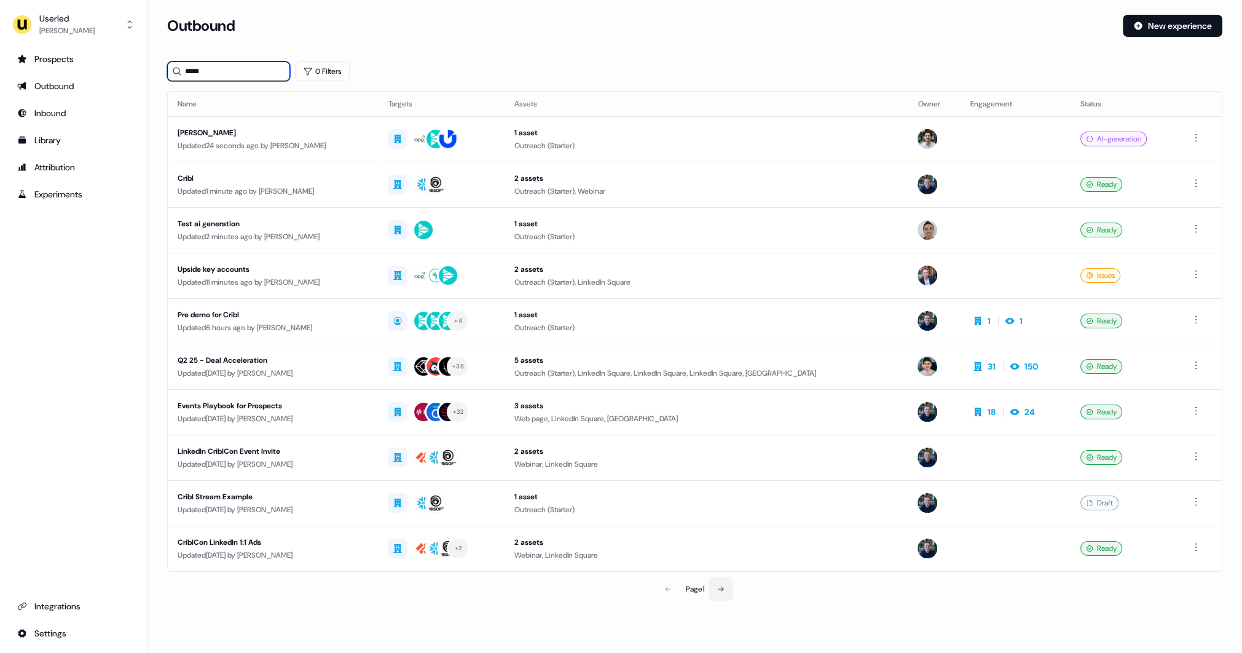
type input "*****"
click at [721, 586] on icon at bounding box center [721, 588] width 6 height 5
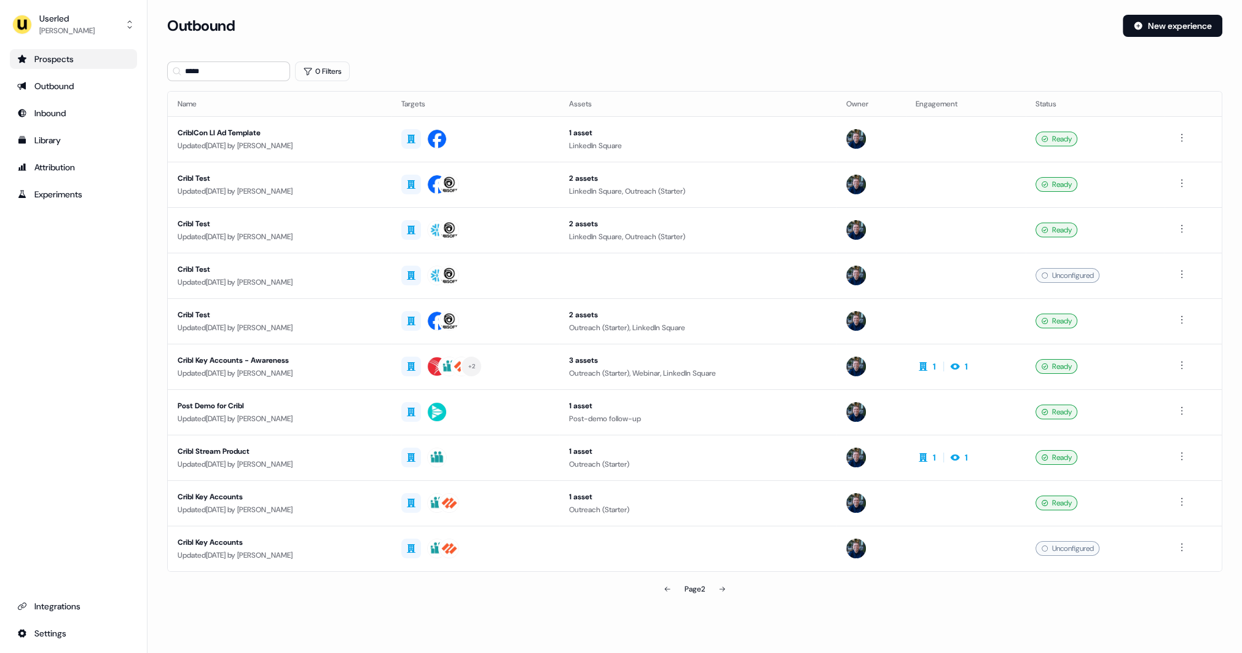
click at [79, 58] on div "Prospects" at bounding box center [73, 59] width 112 height 12
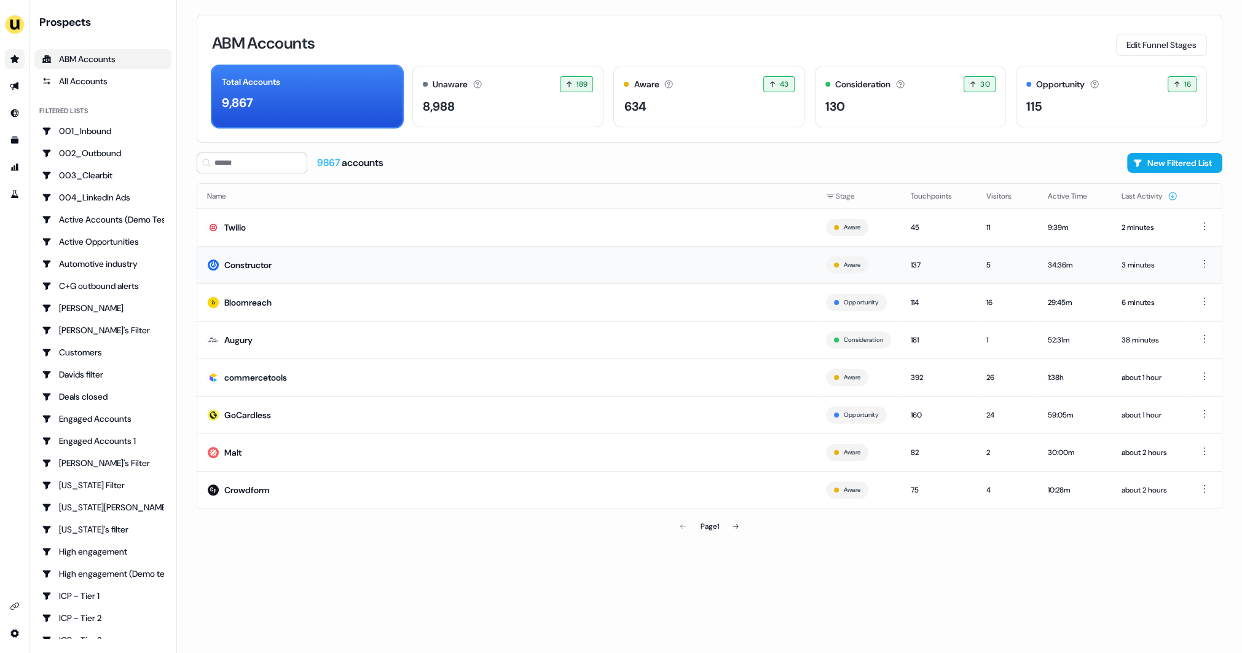
click at [296, 264] on td "Constructor" at bounding box center [506, 264] width 619 height 37
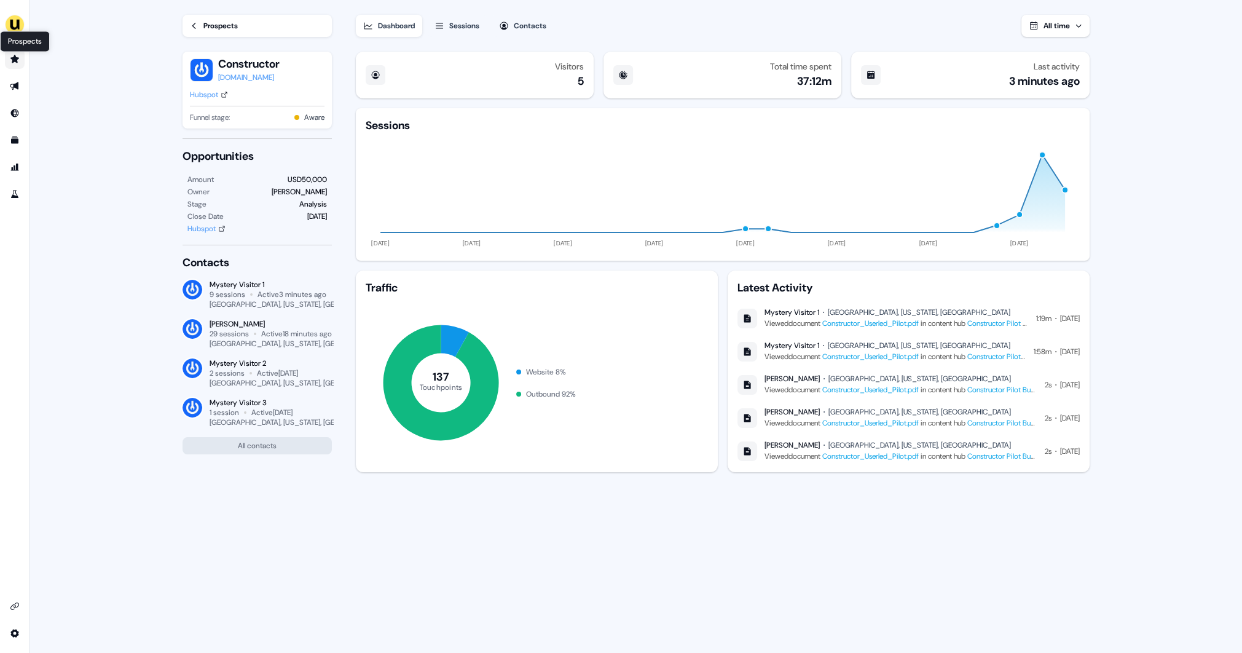
click at [14, 60] on icon "Go to prospects" at bounding box center [14, 59] width 9 height 8
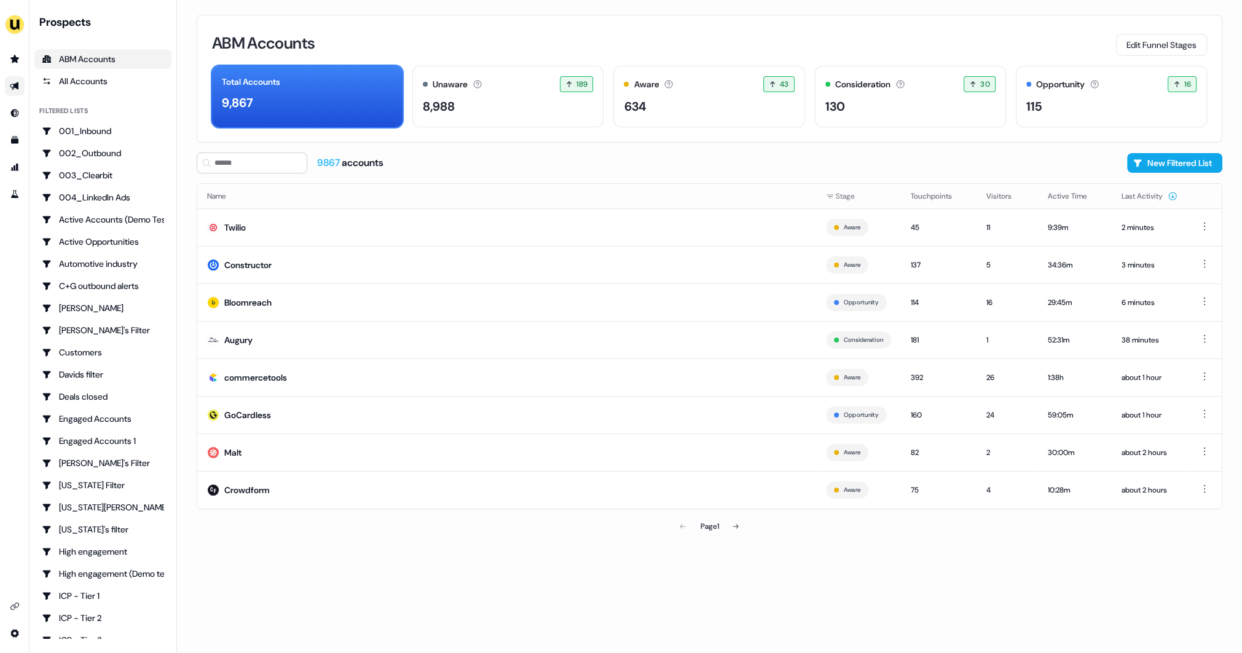
click at [15, 86] on icon "Go to outbound experience" at bounding box center [14, 86] width 9 height 8
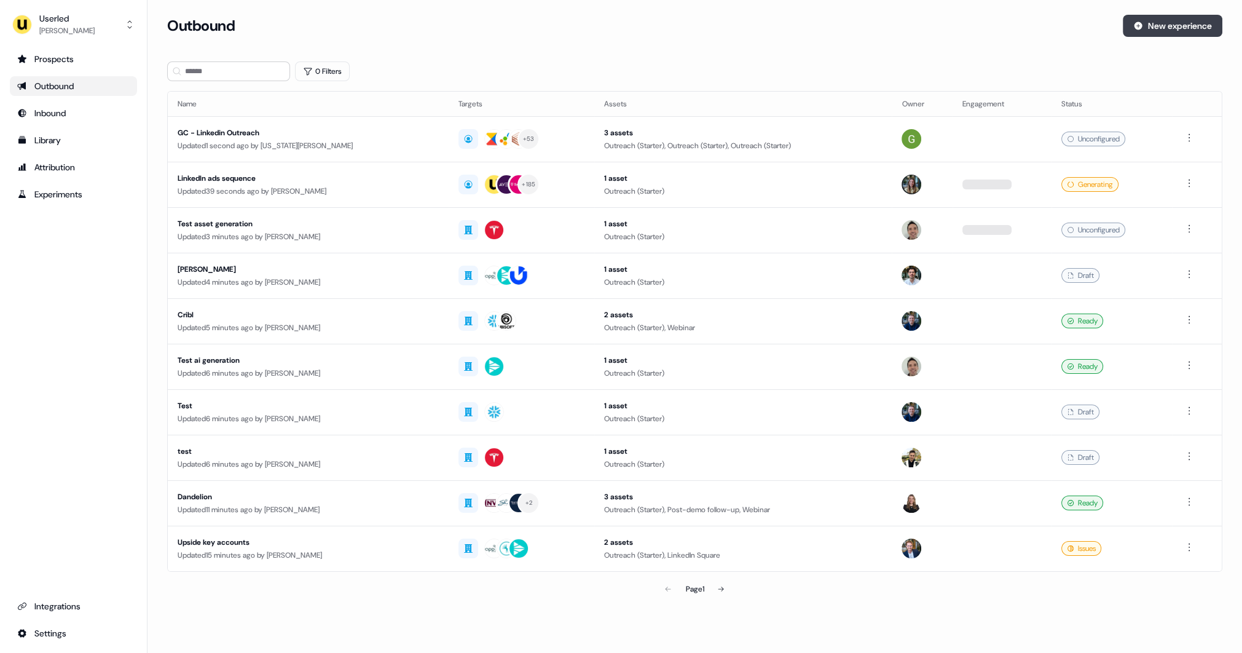
click at [1153, 34] on button "New experience" at bounding box center [1173, 26] width 100 height 22
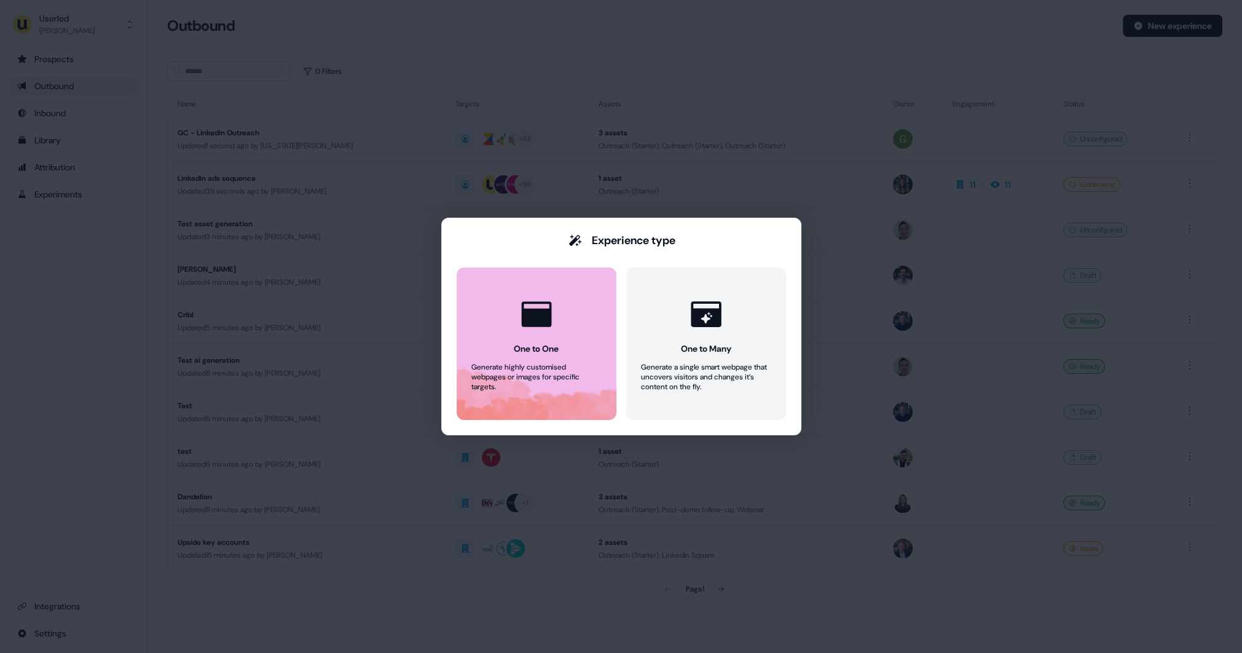
click at [519, 370] on div "Generate highly customised webpages or images for specific targets." at bounding box center [536, 376] width 130 height 29
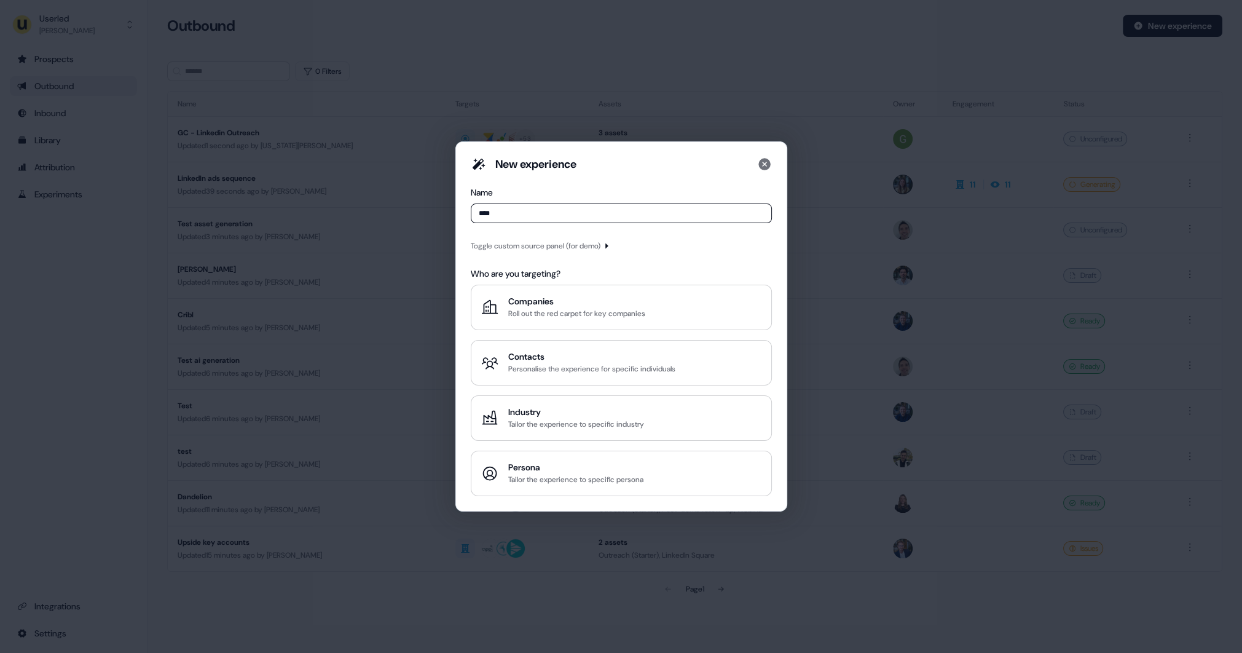
type input "****"
click at [541, 240] on div "Toggle custom source panel (for demo)" at bounding box center [621, 245] width 301 height 15
click at [541, 242] on div "Toggle custom source panel (for demo)" at bounding box center [536, 246] width 130 height 12
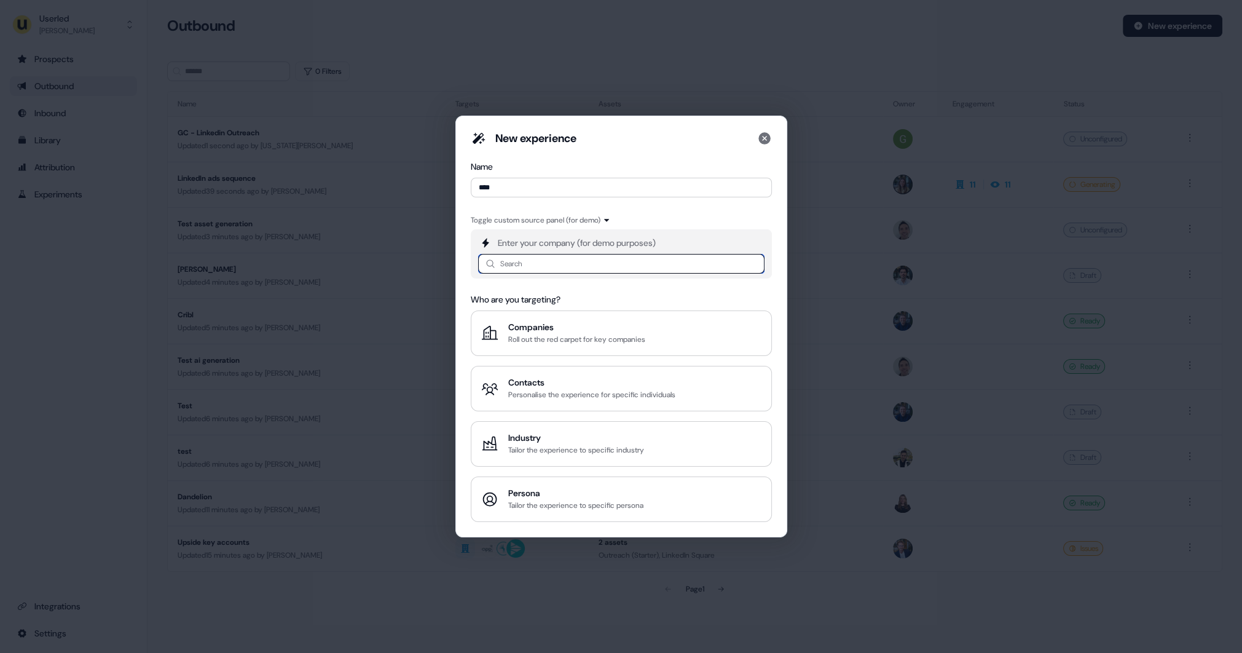
click at [543, 267] on input at bounding box center [621, 264] width 286 height 20
type input "*"
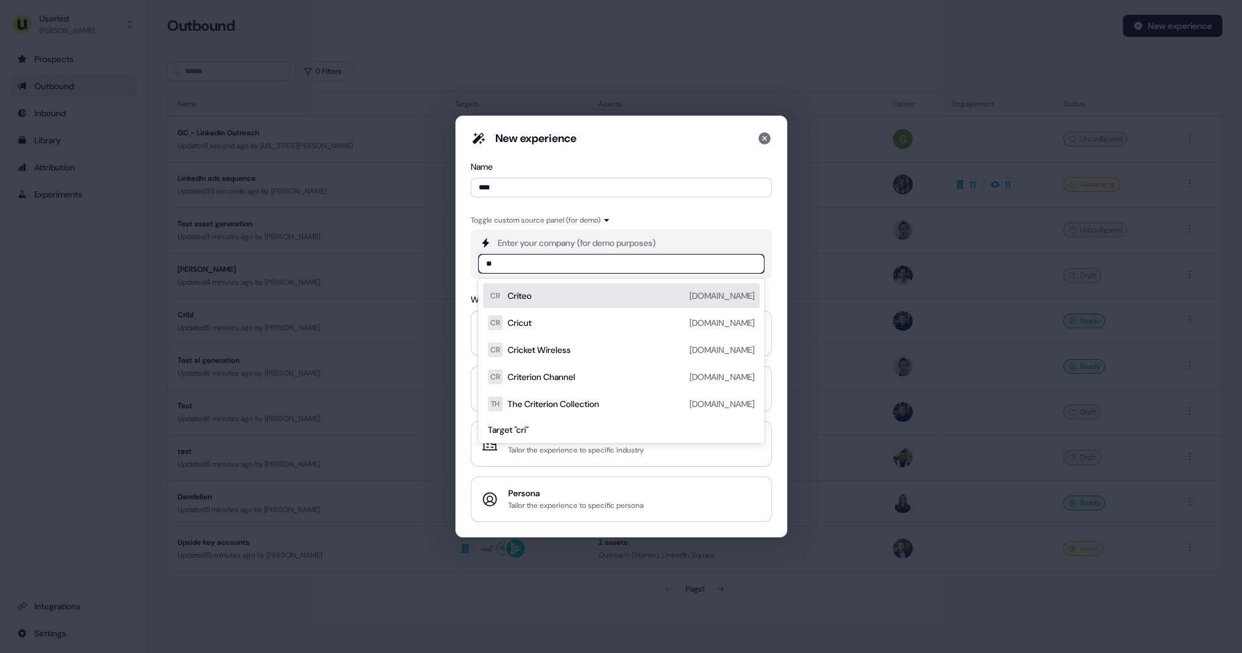
type input "*"
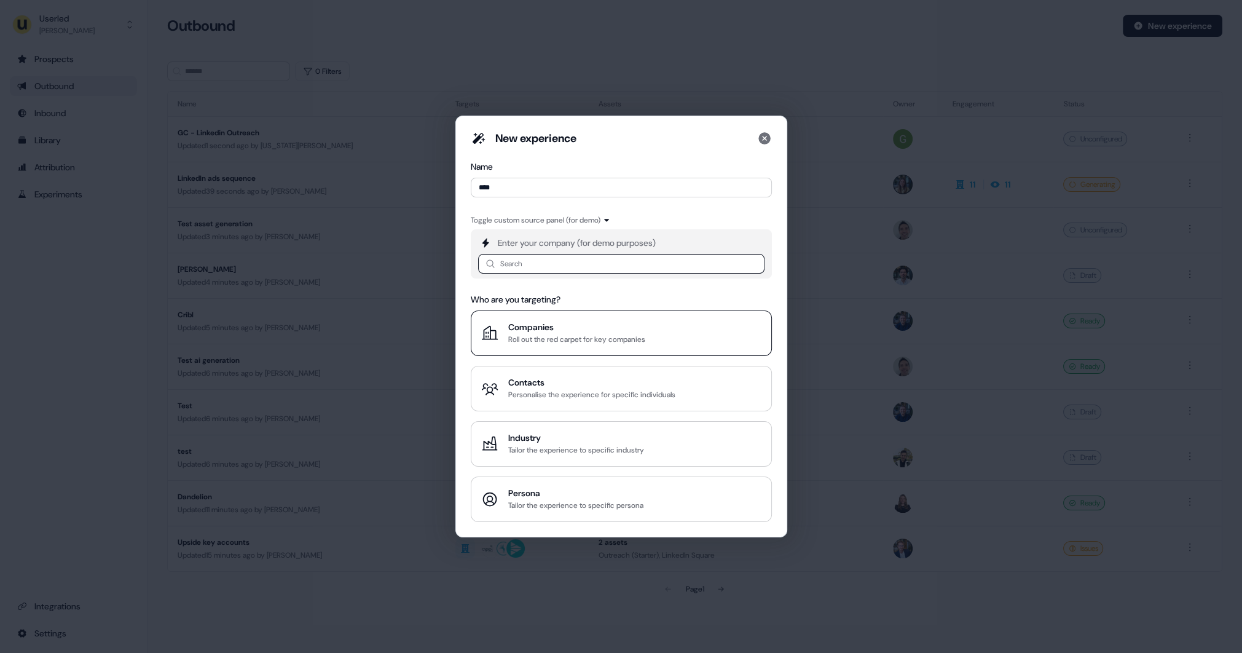
click at [603, 327] on div "Companies" at bounding box center [576, 327] width 137 height 12
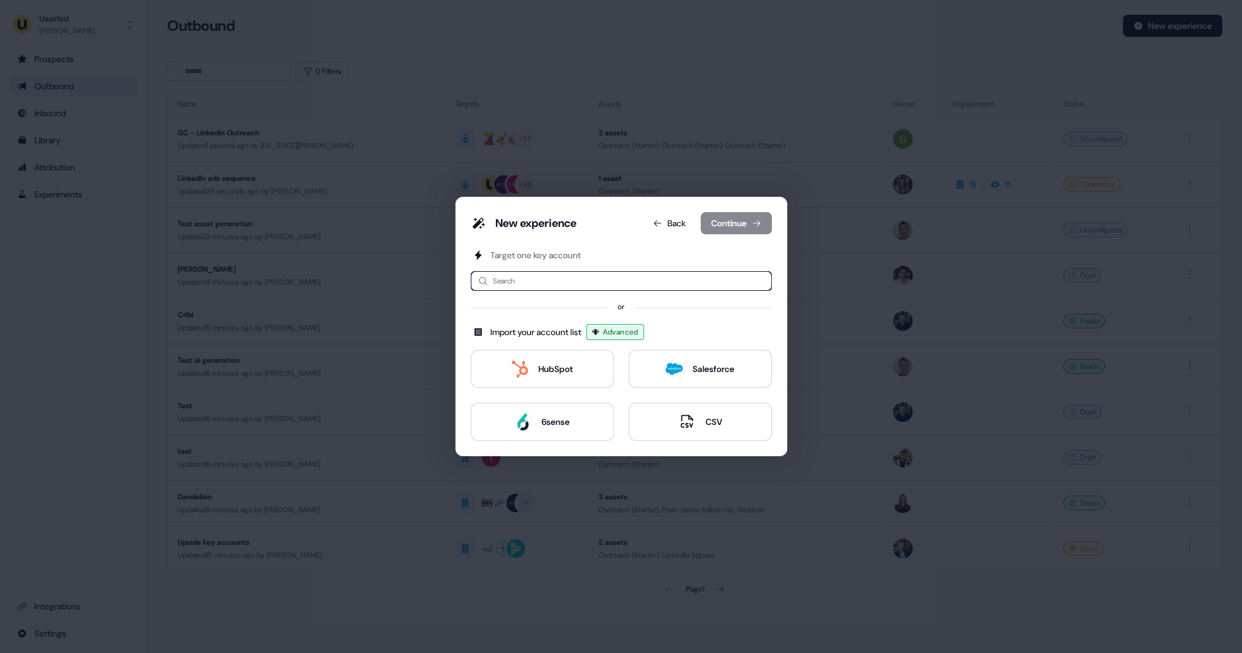
click at [522, 286] on input at bounding box center [621, 281] width 301 height 20
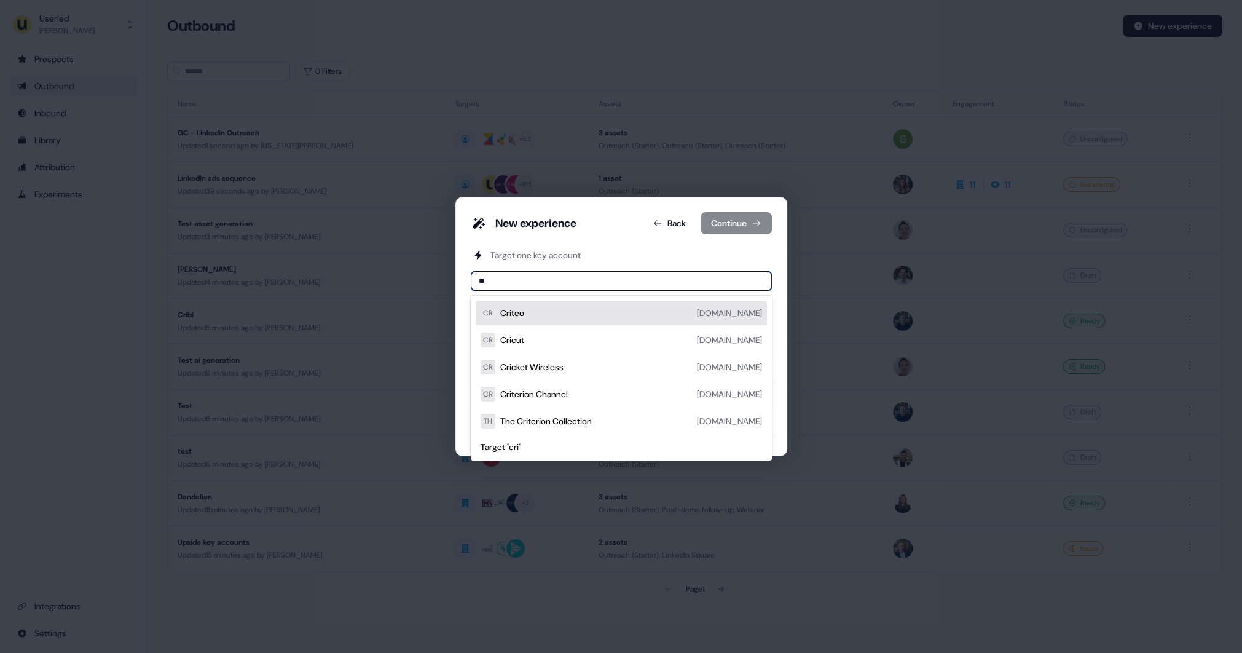
type input "*"
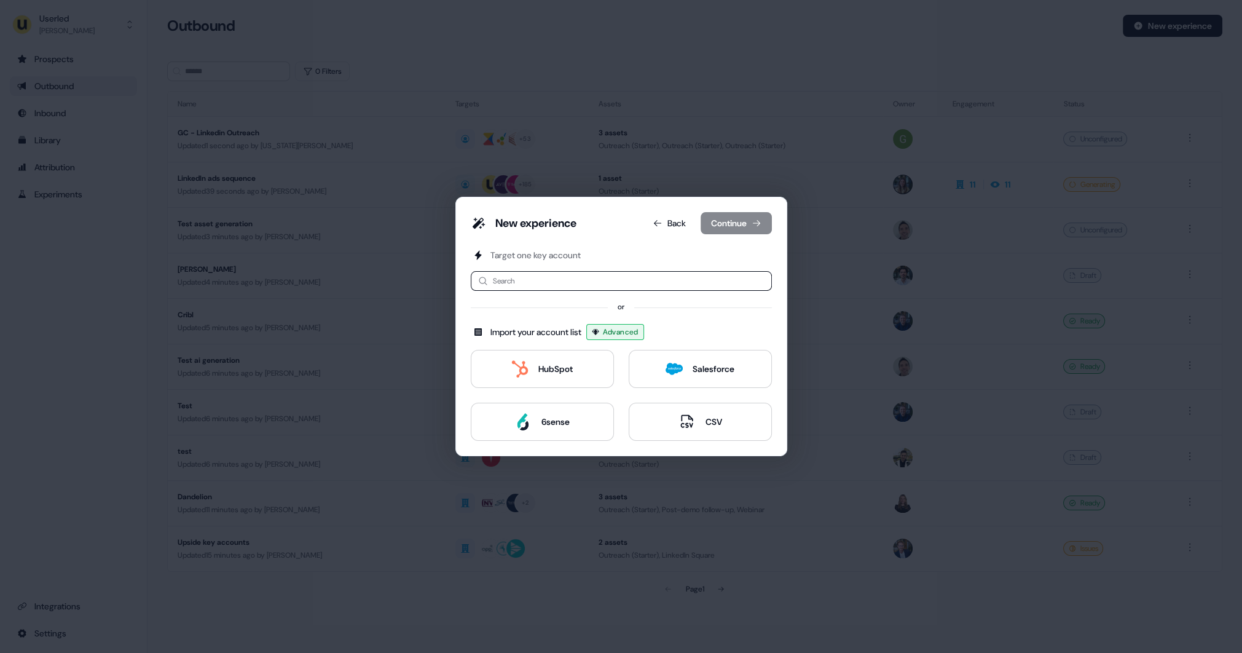
click at [393, 301] on div "New experience Back Continue Target one key account Search No options or Import…" at bounding box center [621, 326] width 1242 height 653
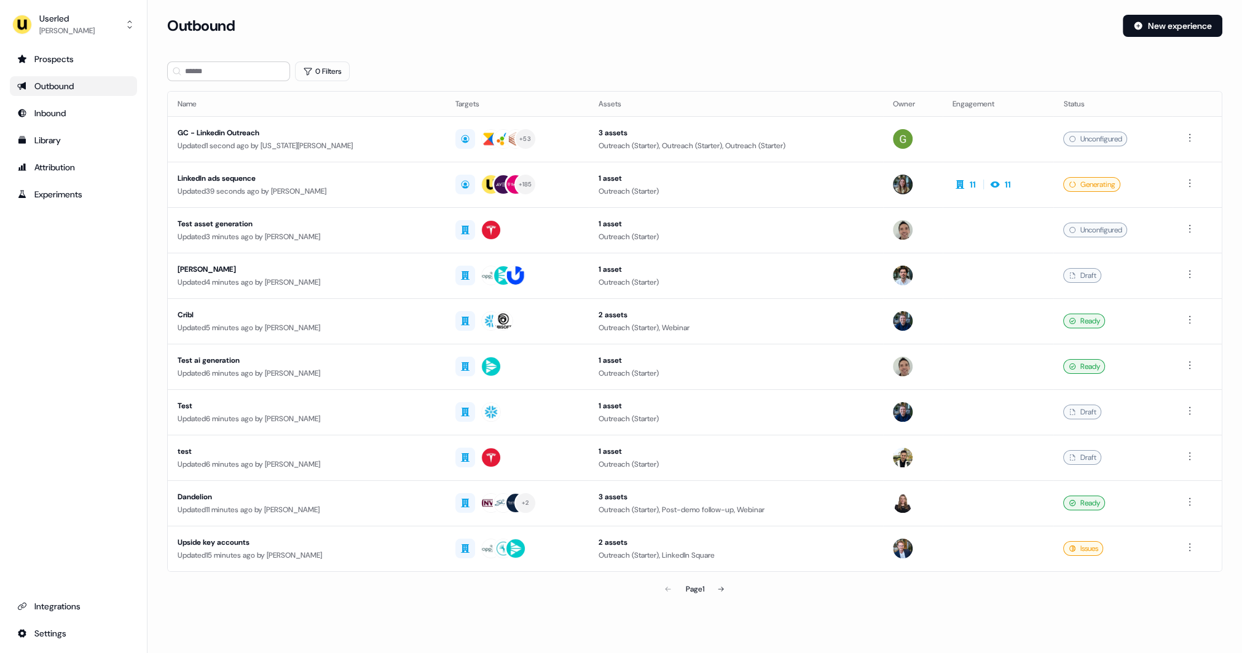
click at [92, 288] on div "Prospects Outbound Inbound Library Attribution Experiments Integrations Settings" at bounding box center [73, 346] width 127 height 594
click at [77, 61] on div "Prospects" at bounding box center [73, 59] width 112 height 12
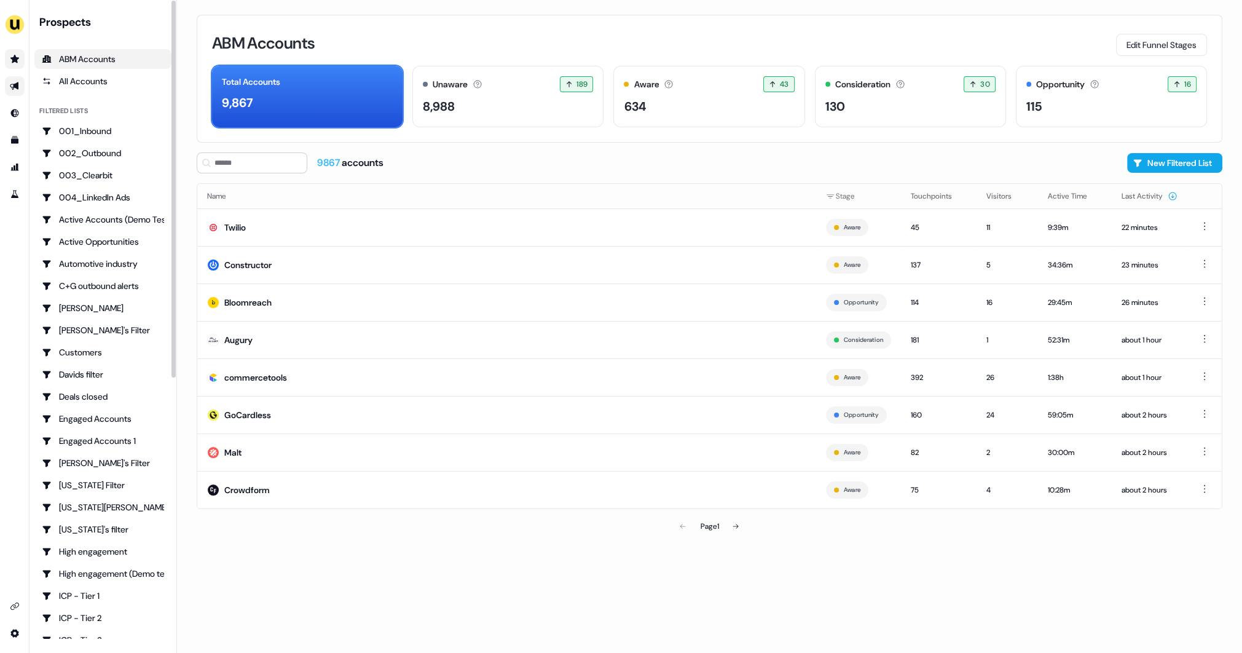
click at [181, 243] on div "ABM Accounts Edit Funnel Stages Total Accounts 9,867 Unaware The default stage …" at bounding box center [709, 326] width 1065 height 653
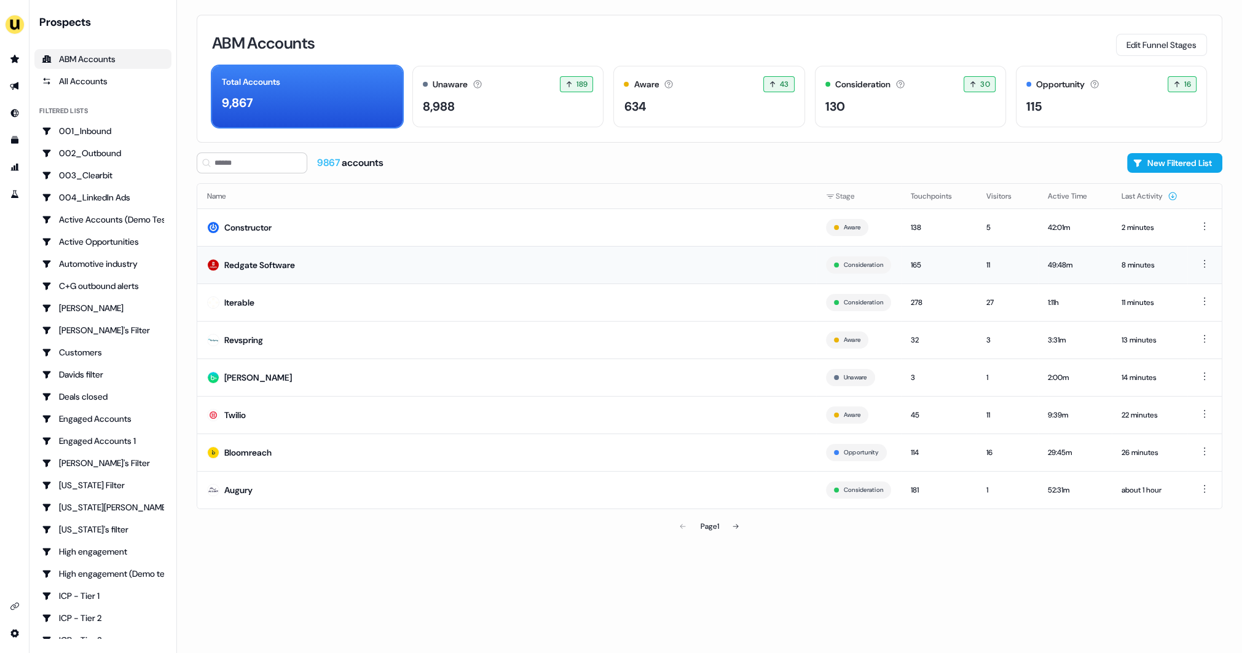
click at [309, 258] on td "Redgate Software" at bounding box center [506, 264] width 619 height 37
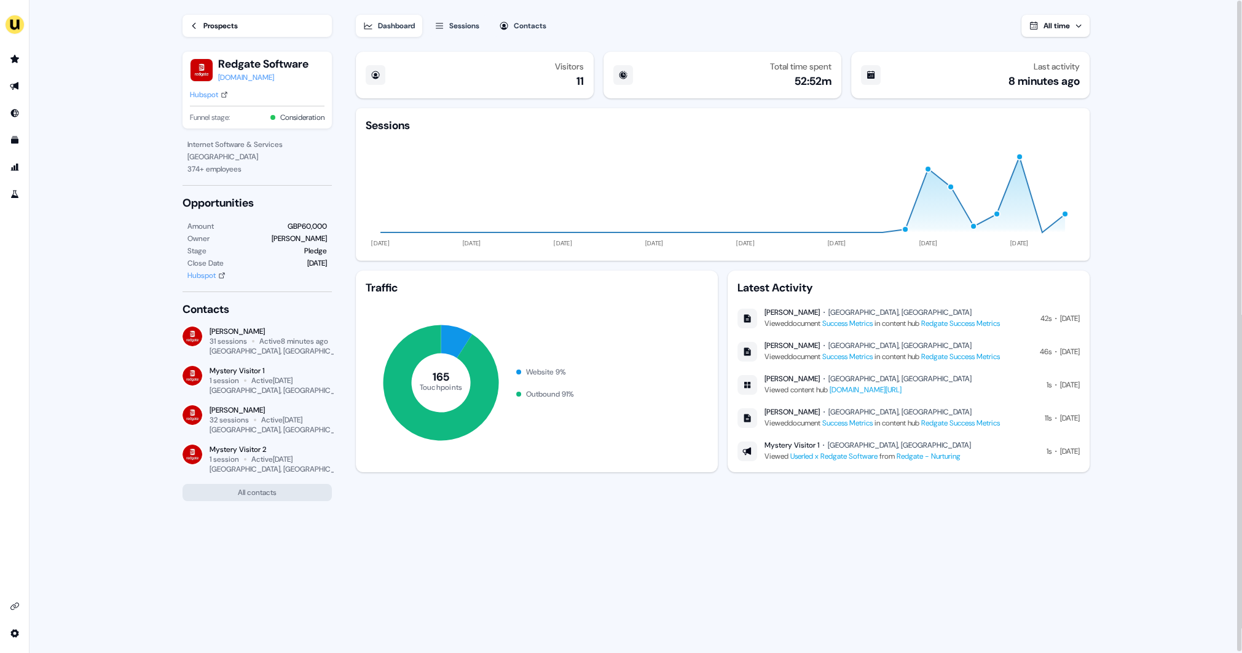
click at [125, 285] on main "Loading... Prospects Redgate Software [DOMAIN_NAME] Hubspot Funnel stage: Consi…" at bounding box center [635, 327] width 1213 height 654
click at [15, 60] on icon "Go to prospects" at bounding box center [14, 59] width 9 height 8
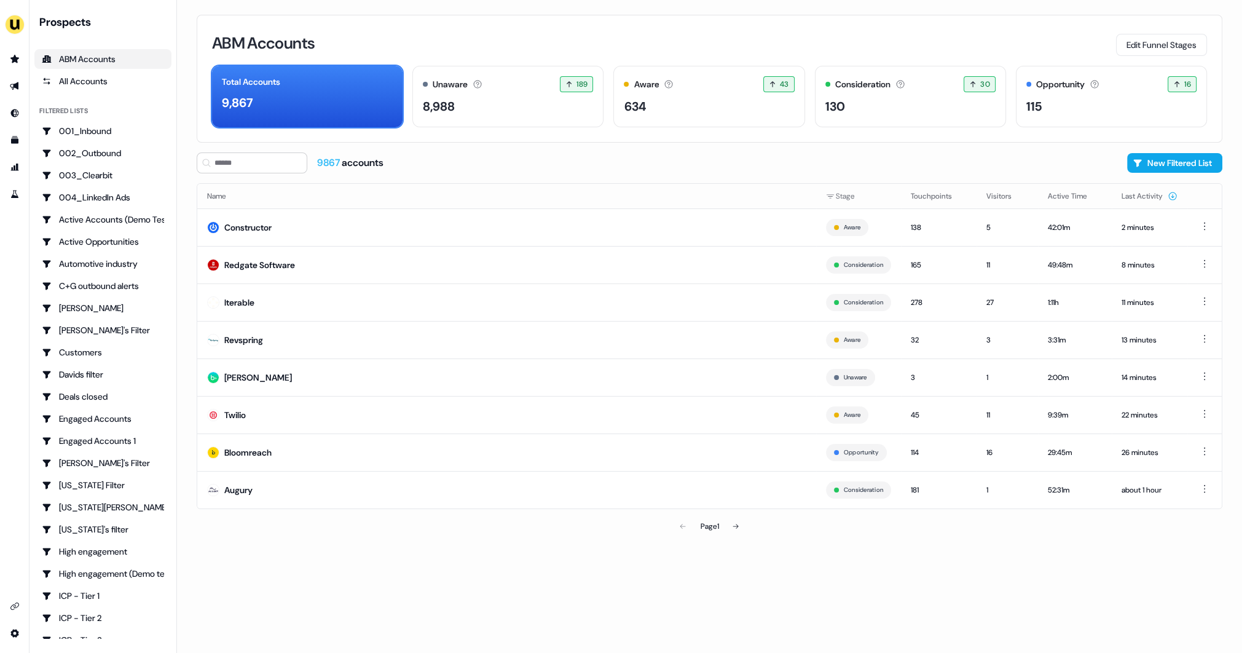
click at [186, 248] on div "ABM Accounts Edit Funnel Stages Total Accounts 9,867 Unaware The default stage …" at bounding box center [709, 326] width 1065 height 653
click at [17, 87] on icon "Go to outbound experience" at bounding box center [14, 86] width 9 height 8
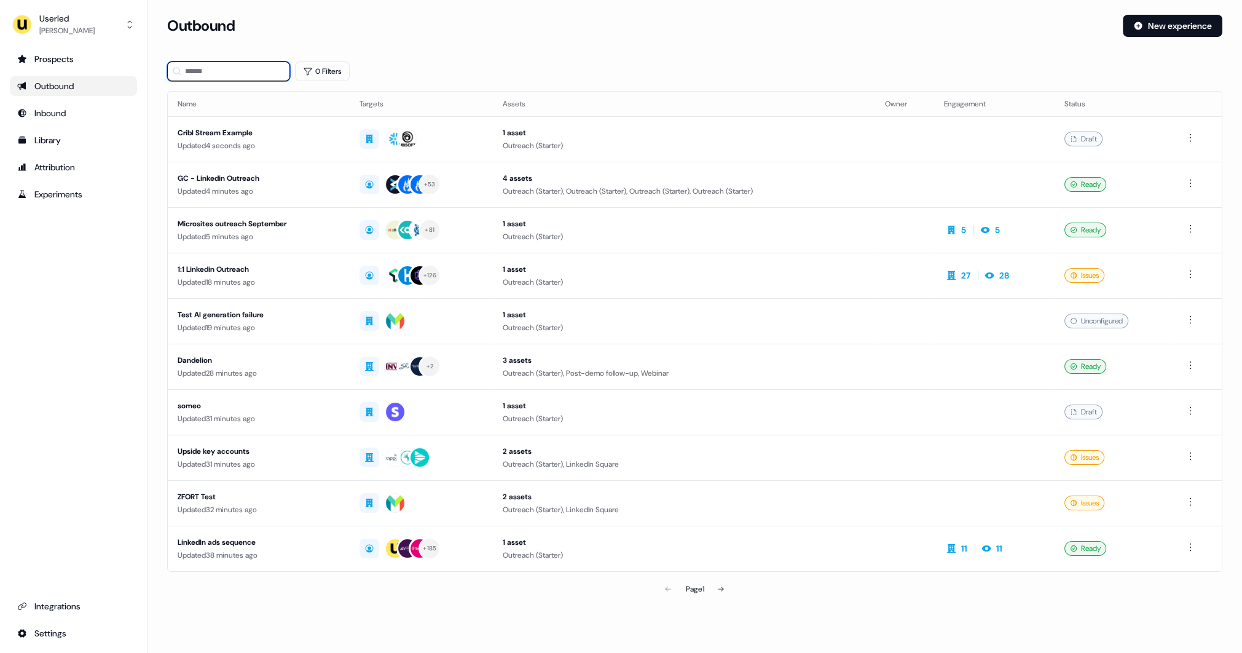
click at [212, 72] on input at bounding box center [228, 71] width 123 height 20
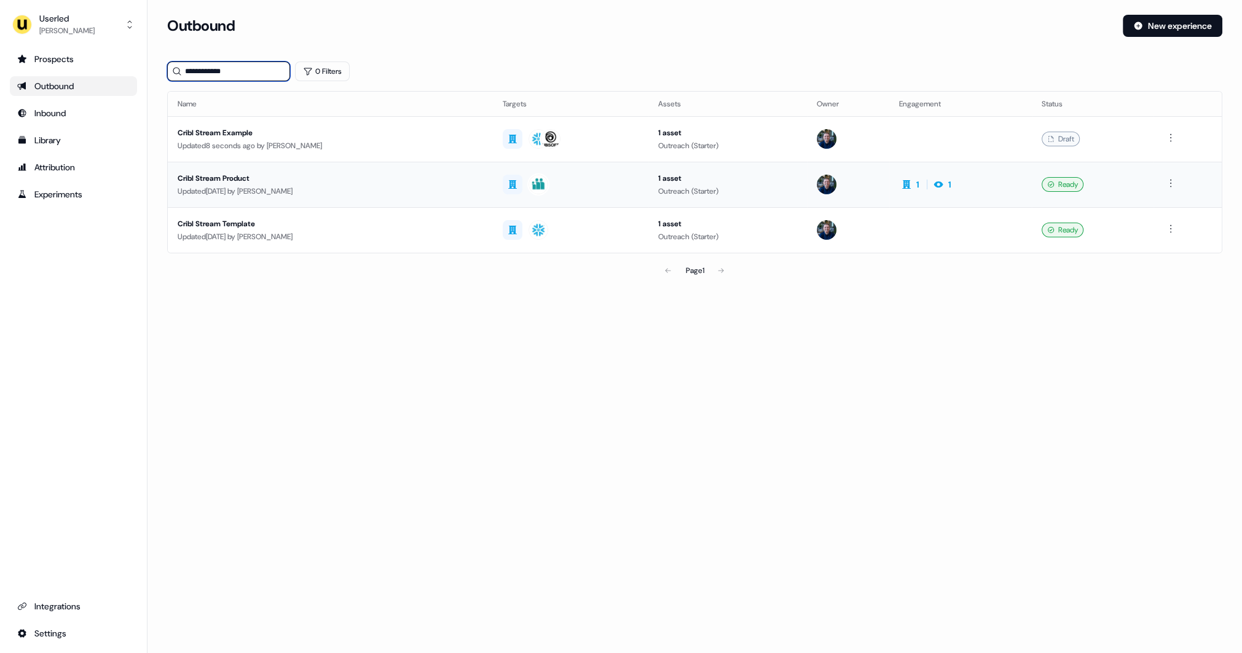
type input "**********"
click at [361, 183] on div "Cribl Stream Product" at bounding box center [330, 178] width 305 height 12
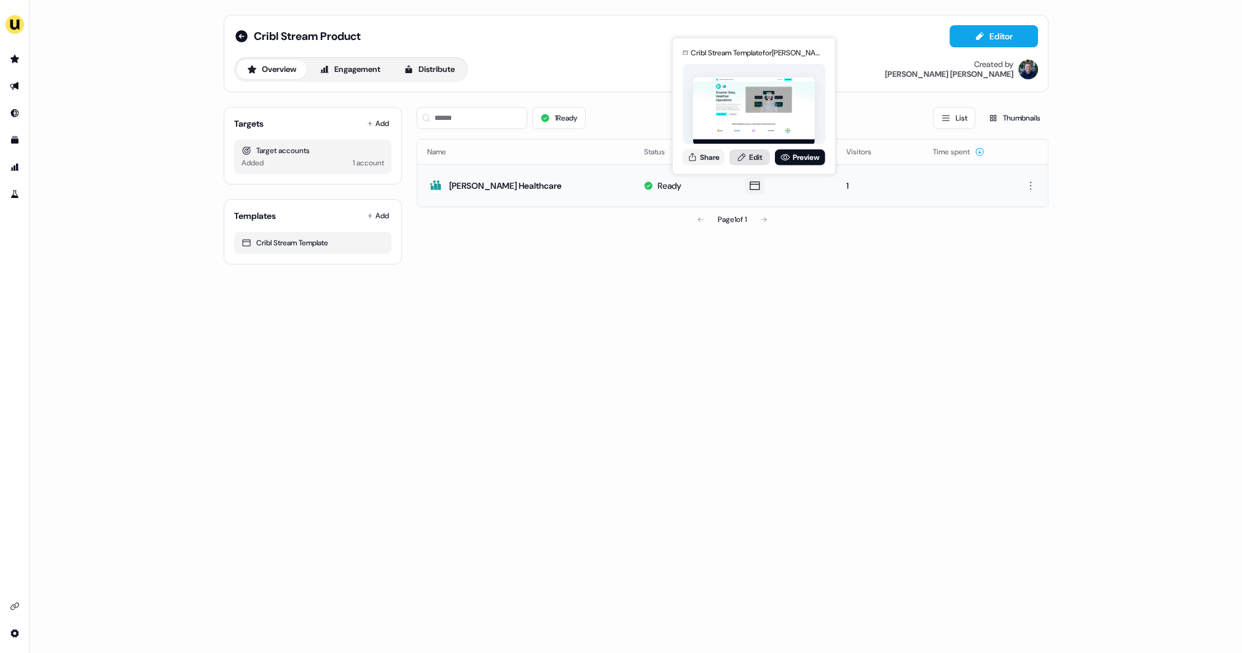
click at [753, 159] on link "Edit" at bounding box center [749, 157] width 41 height 16
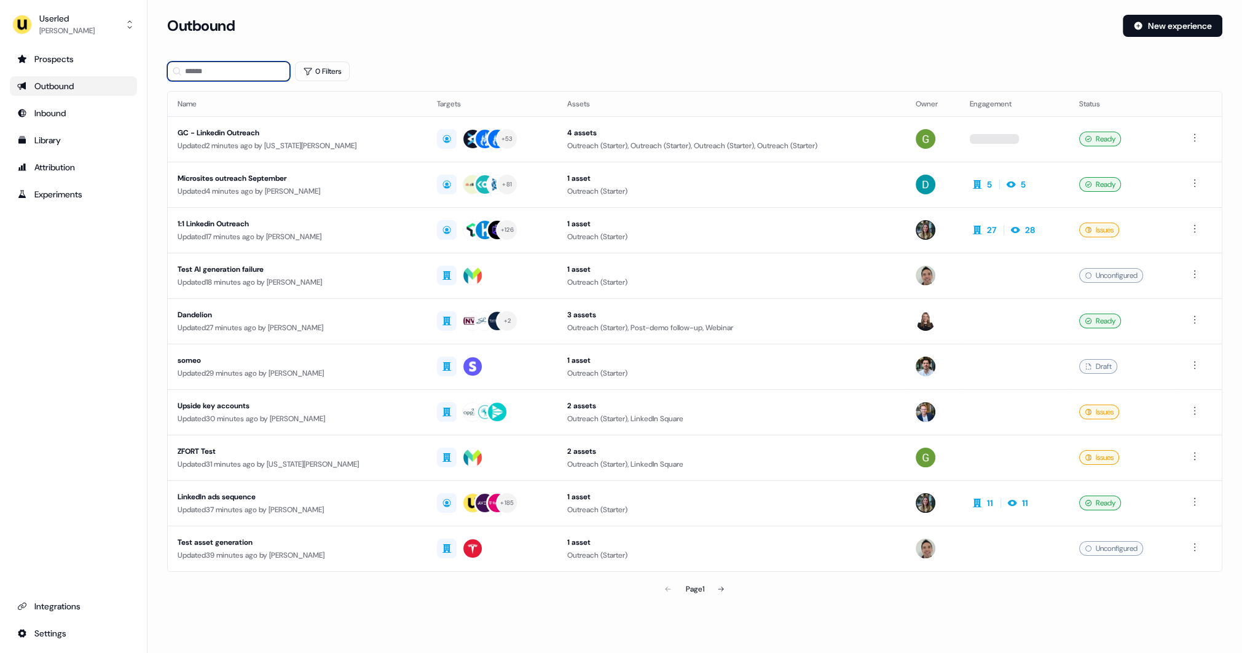
click at [221, 71] on input at bounding box center [228, 71] width 123 height 20
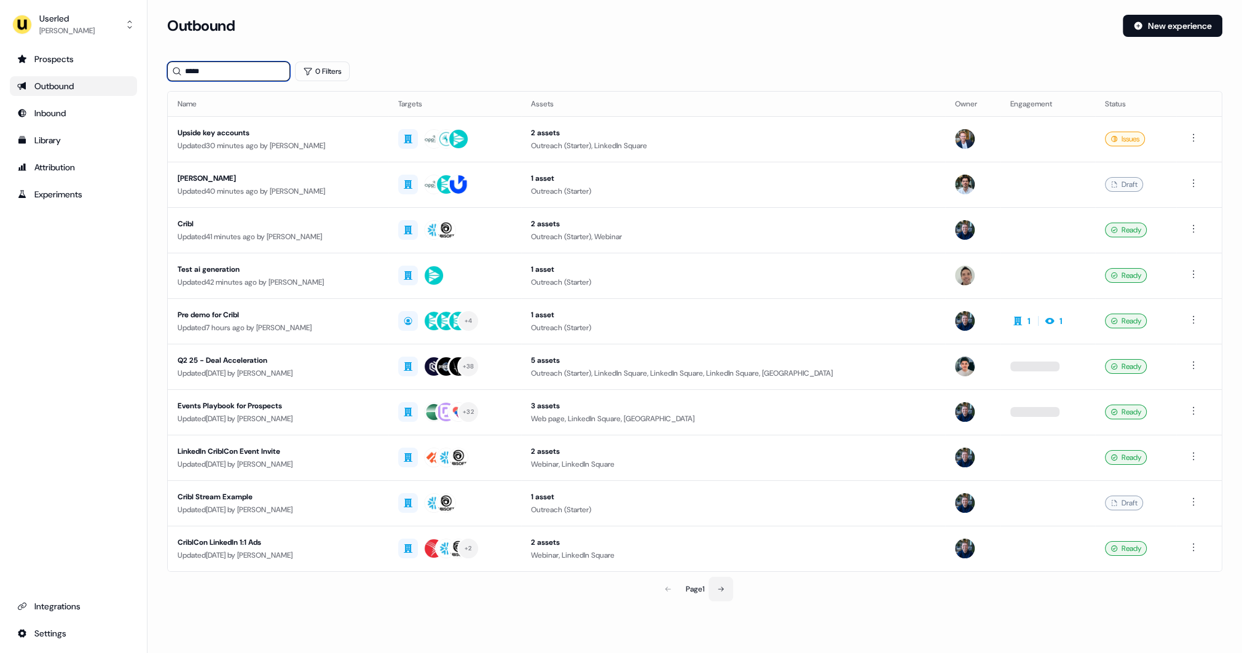
type input "*****"
click at [721, 581] on button at bounding box center [721, 588] width 25 height 25
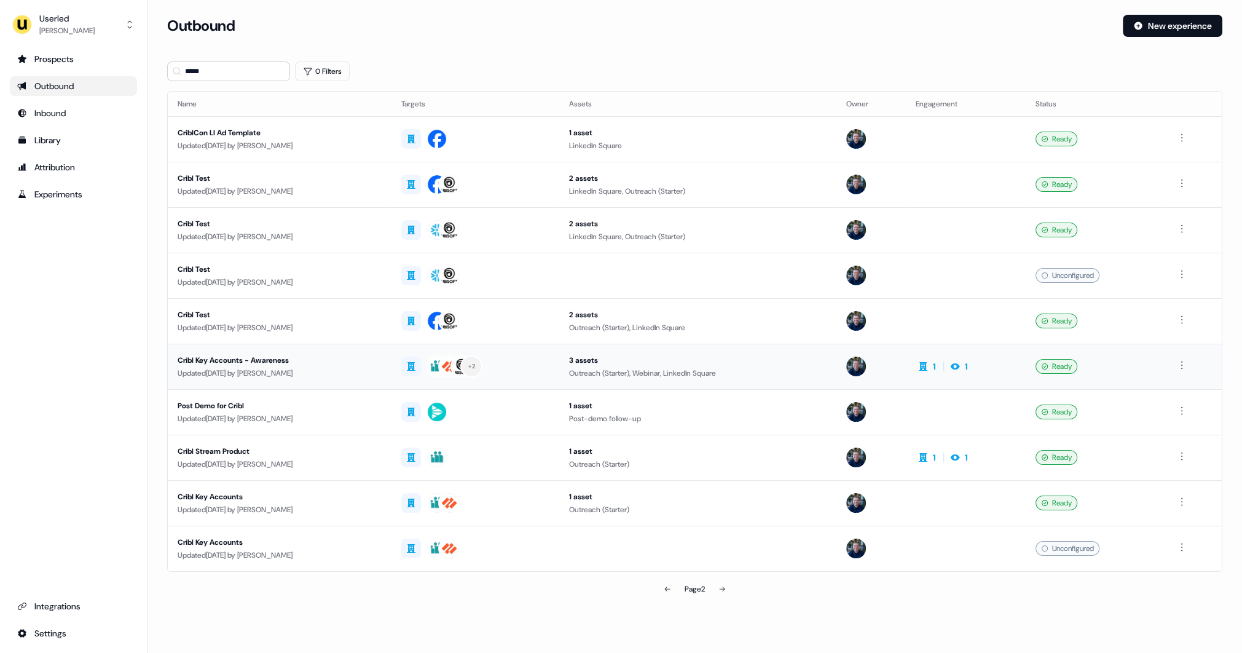
click at [372, 367] on div "Updated 14 days ago by James Johnson" at bounding box center [280, 373] width 204 height 12
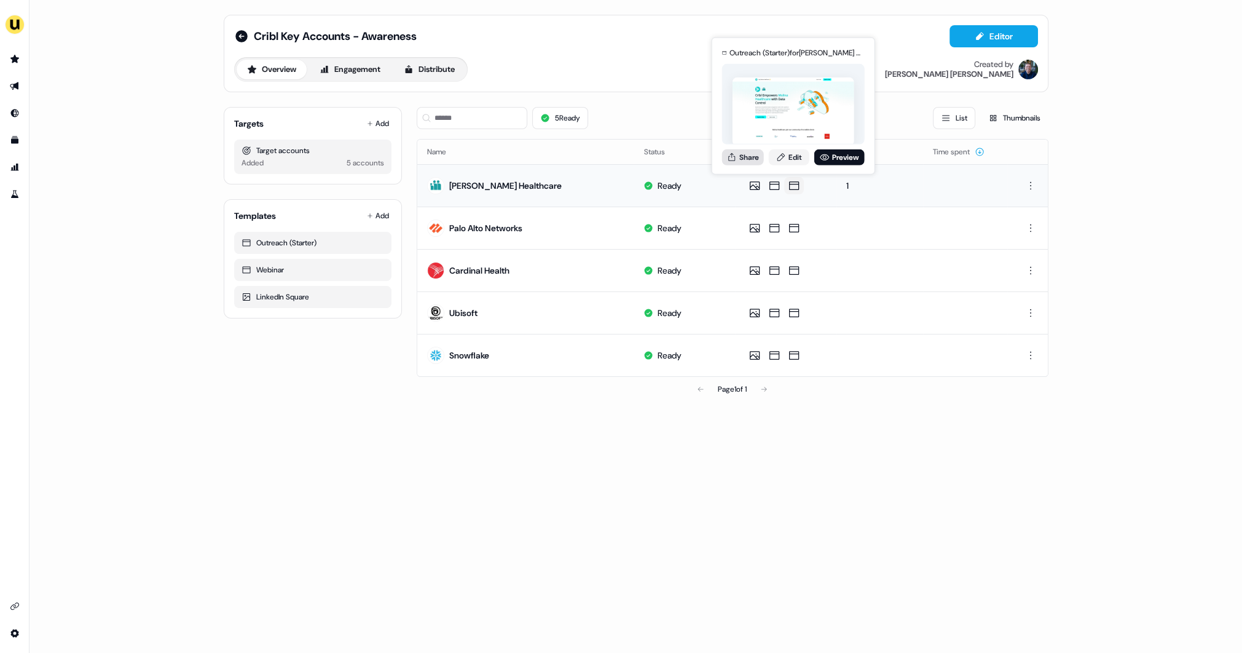
click at [753, 155] on button "Share" at bounding box center [743, 157] width 42 height 16
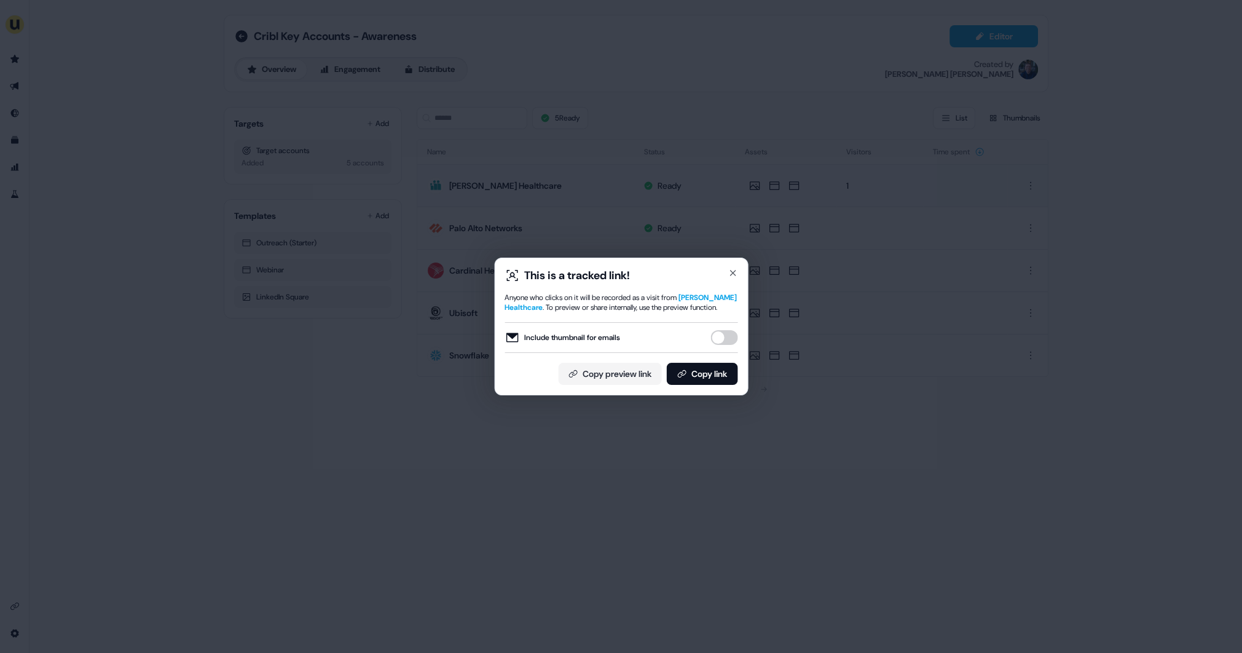
click at [721, 343] on button "Include thumbnail for emails" at bounding box center [723, 337] width 27 height 15
click at [705, 374] on button "Copy link" at bounding box center [701, 374] width 71 height 22
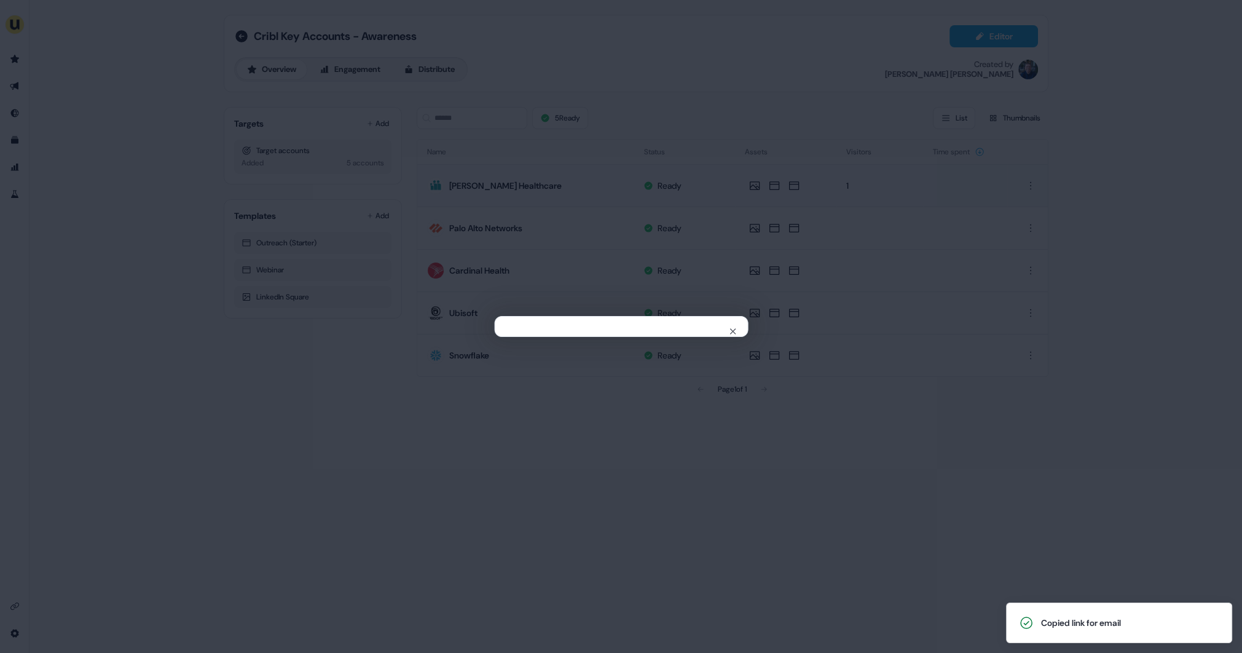
click at [361, 442] on div "Close" at bounding box center [621, 326] width 1242 height 653
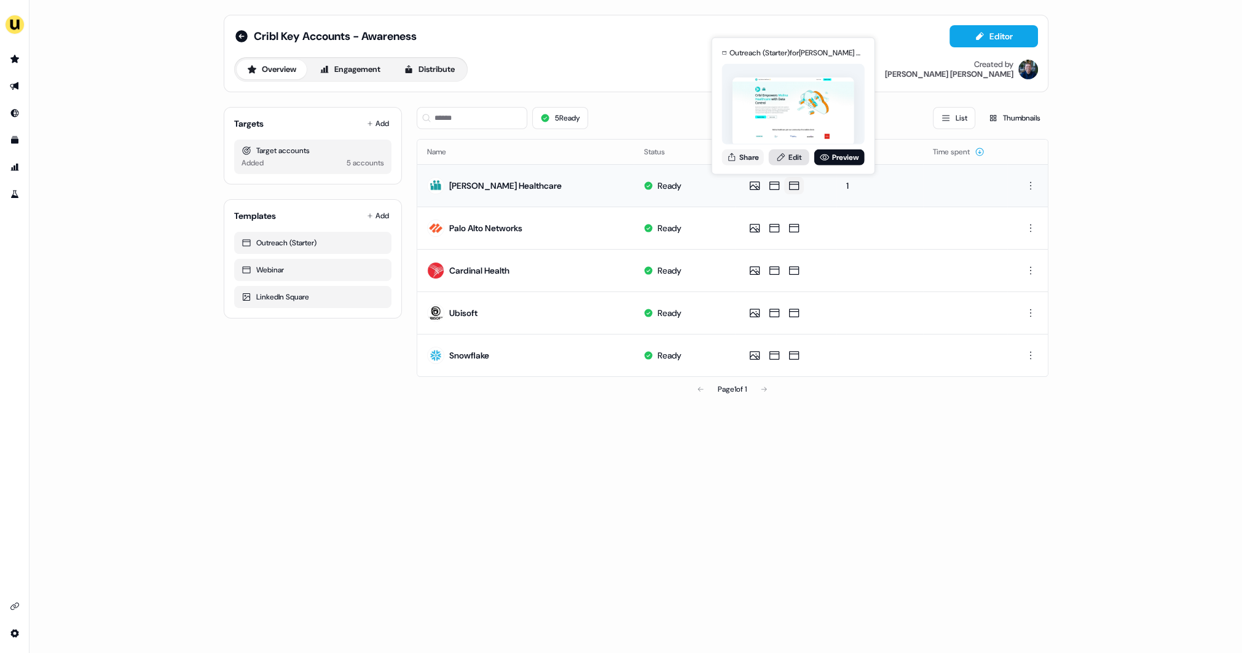
click at [791, 158] on link "Edit" at bounding box center [789, 157] width 41 height 16
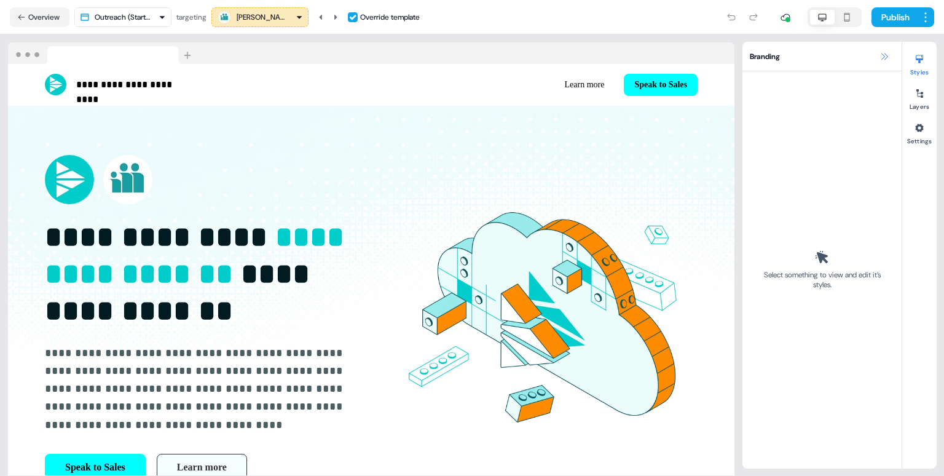
click at [881, 56] on icon at bounding box center [884, 57] width 10 height 10
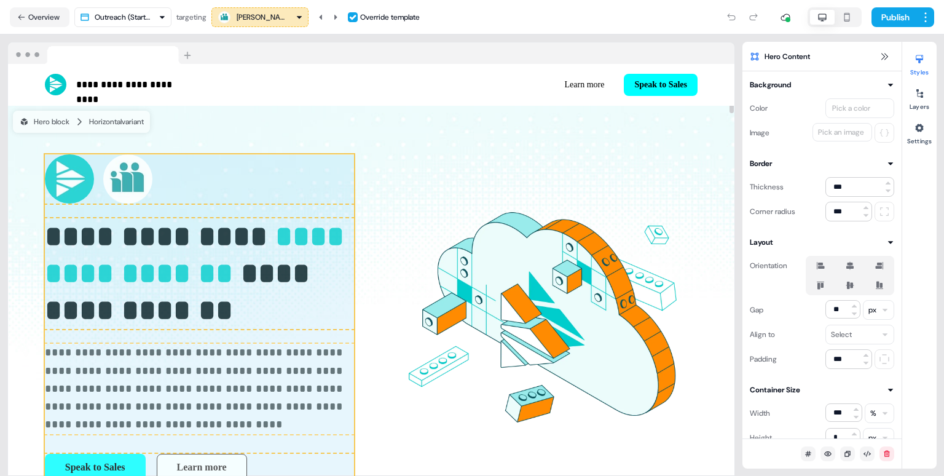
drag, startPoint x: 310, startPoint y: 333, endPoint x: 395, endPoint y: 340, distance: 85.1
click at [395, 340] on div "**********" at bounding box center [371, 318] width 726 height 424
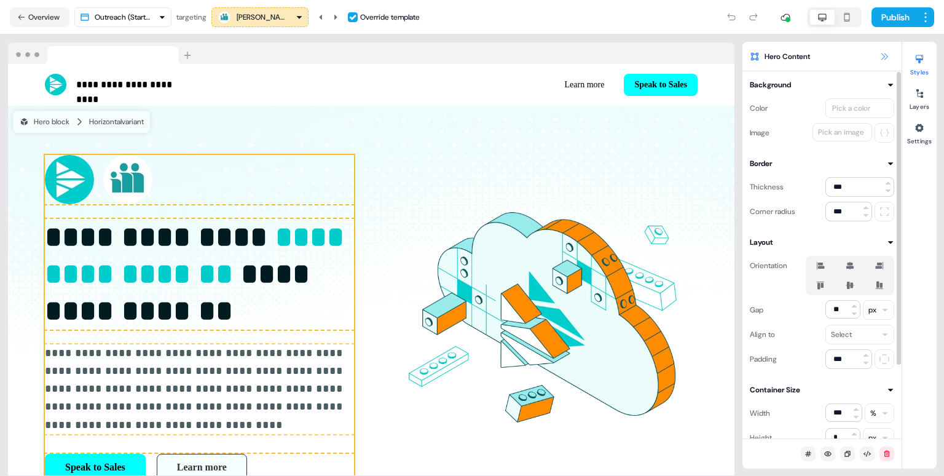
click at [881, 61] on button at bounding box center [884, 56] width 15 height 15
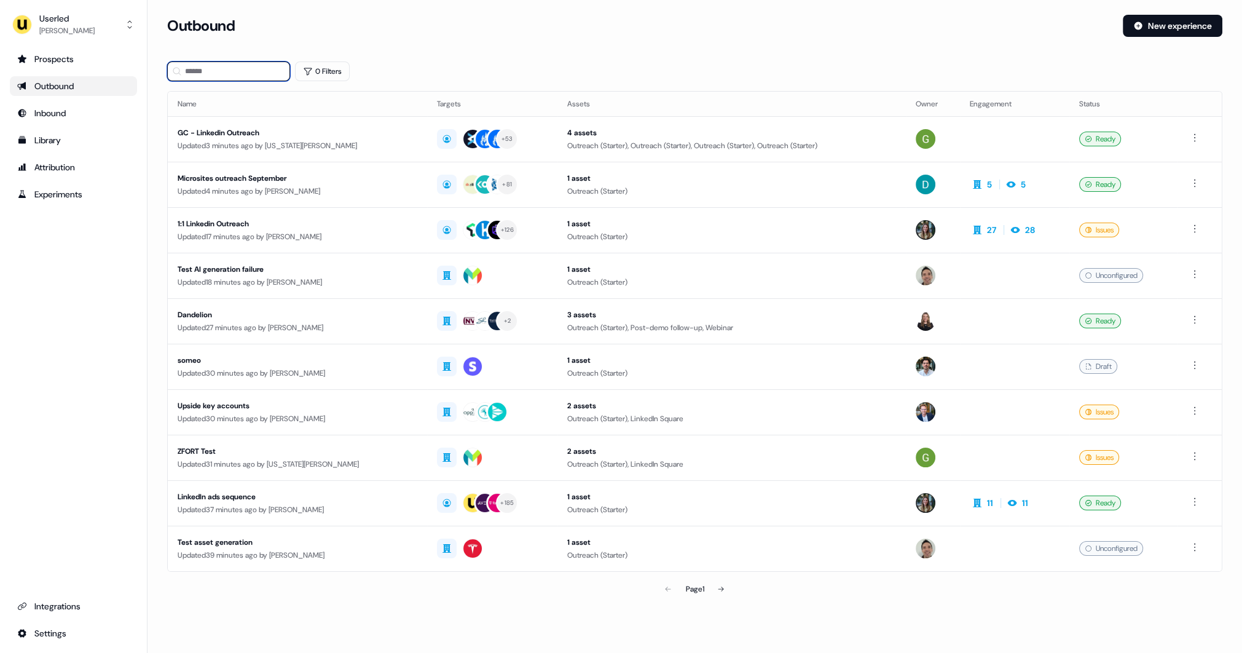
click at [236, 67] on input at bounding box center [228, 71] width 123 height 20
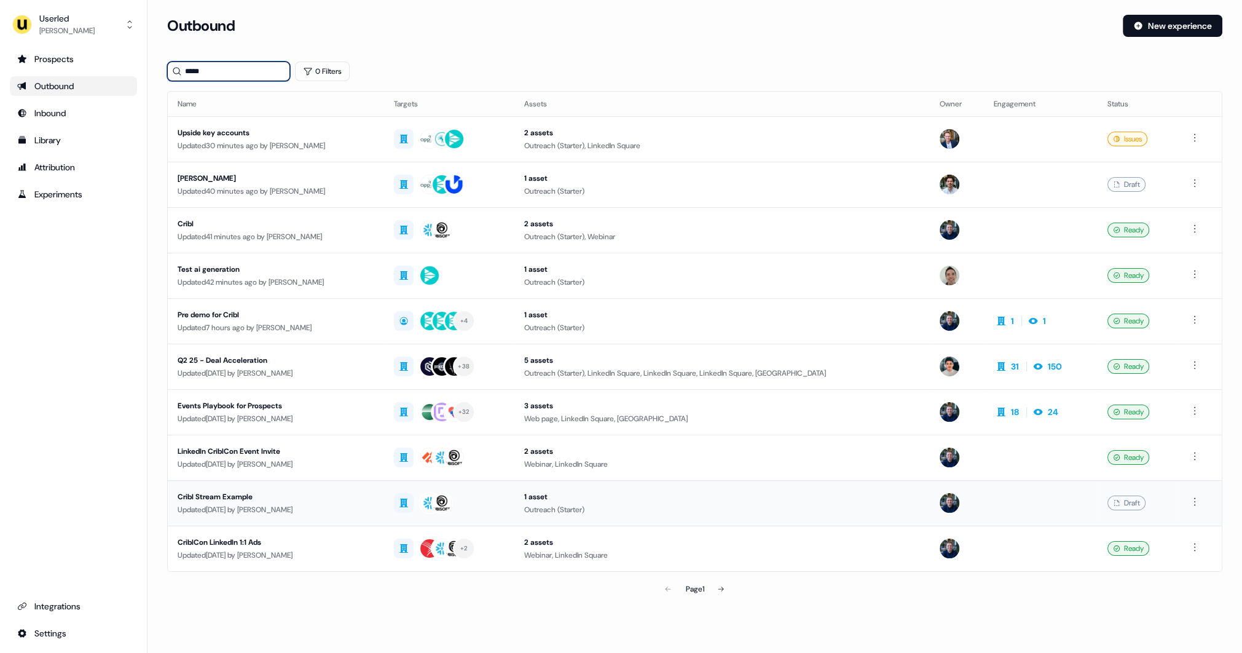
type input "*****"
click at [348, 497] on div "Cribl Stream Example" at bounding box center [276, 496] width 197 height 12
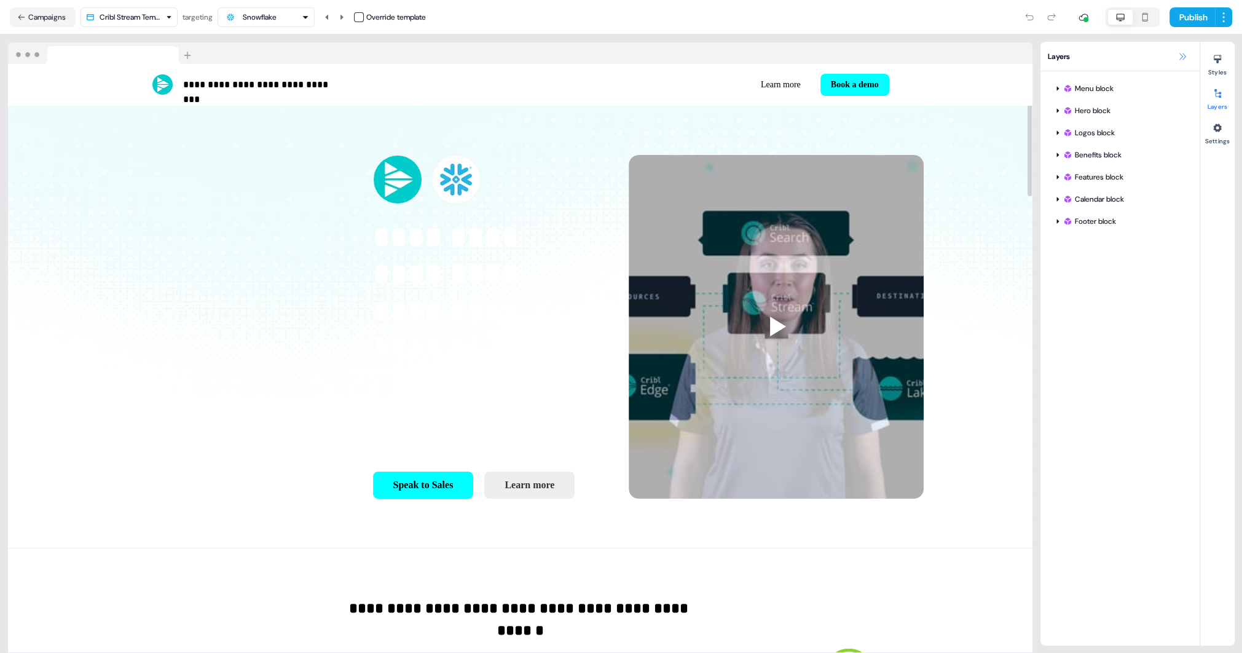
click at [1181, 60] on icon at bounding box center [1182, 57] width 10 height 10
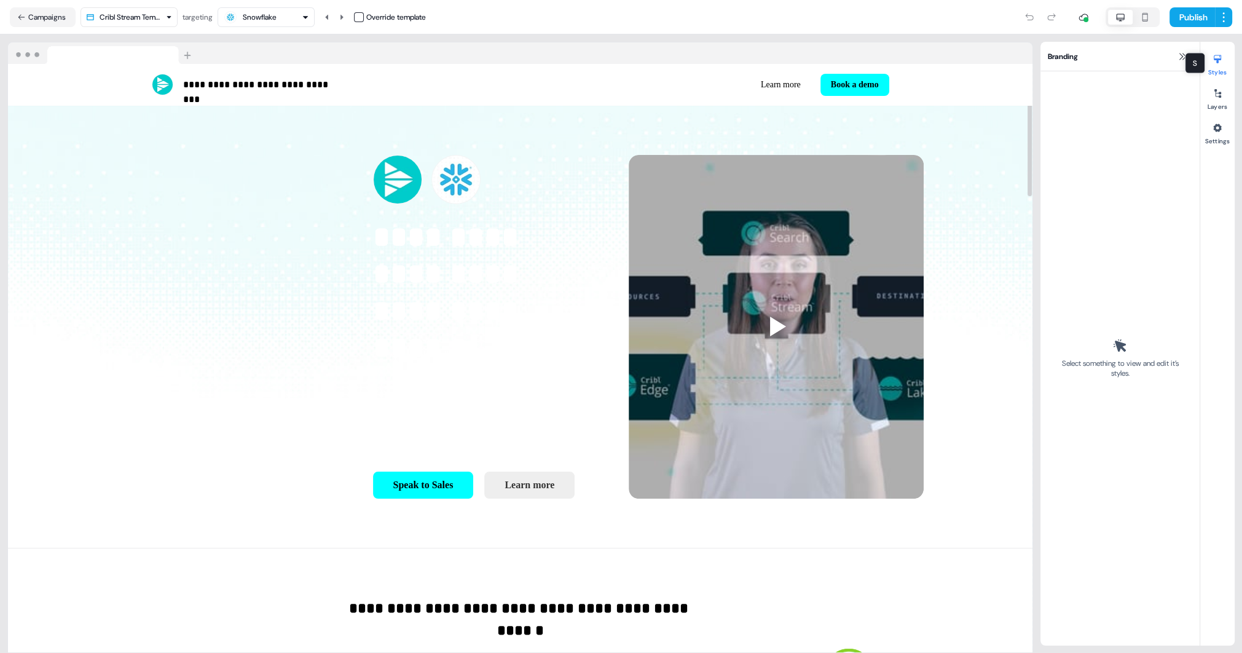
click at [1185, 57] on div "S S" at bounding box center [1195, 63] width 20 height 21
click at [1179, 56] on icon at bounding box center [1182, 57] width 10 height 10
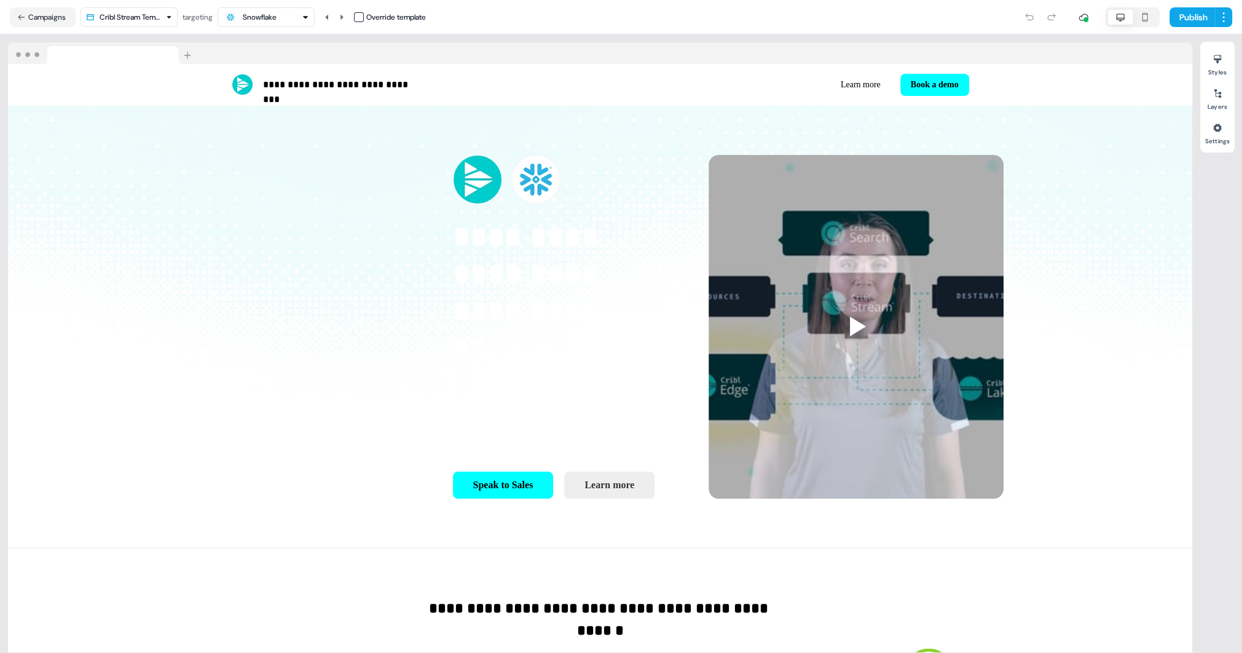
click at [270, 15] on div "Snowflake" at bounding box center [260, 17] width 34 height 12
click at [276, 92] on div "Ubisoft" at bounding box center [269, 92] width 81 height 17
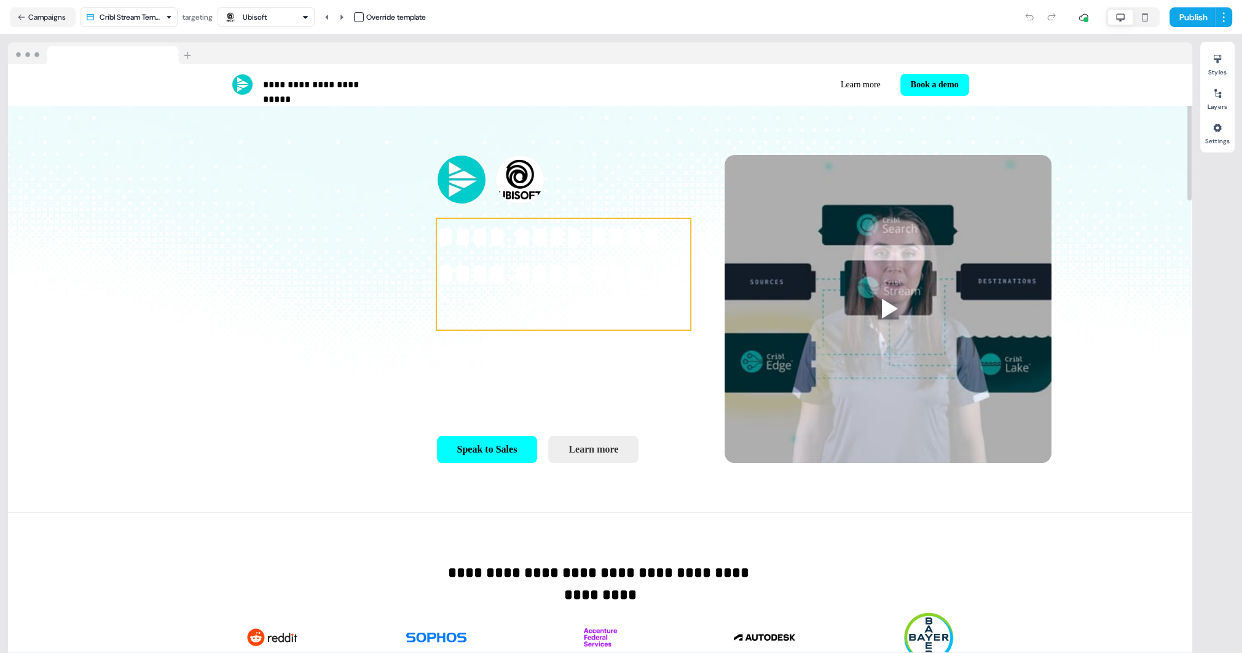
click at [437, 253] on p "**********" at bounding box center [563, 274] width 253 height 111
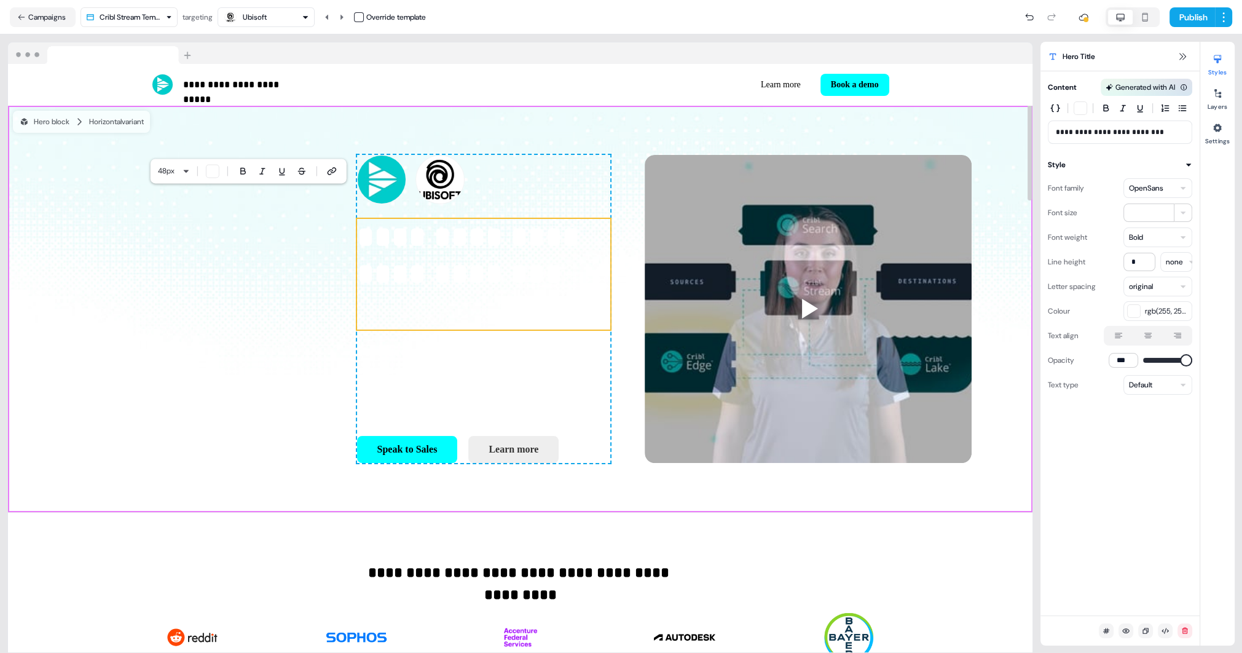
click at [95, 379] on div "**********" at bounding box center [520, 309] width 1024 height 406
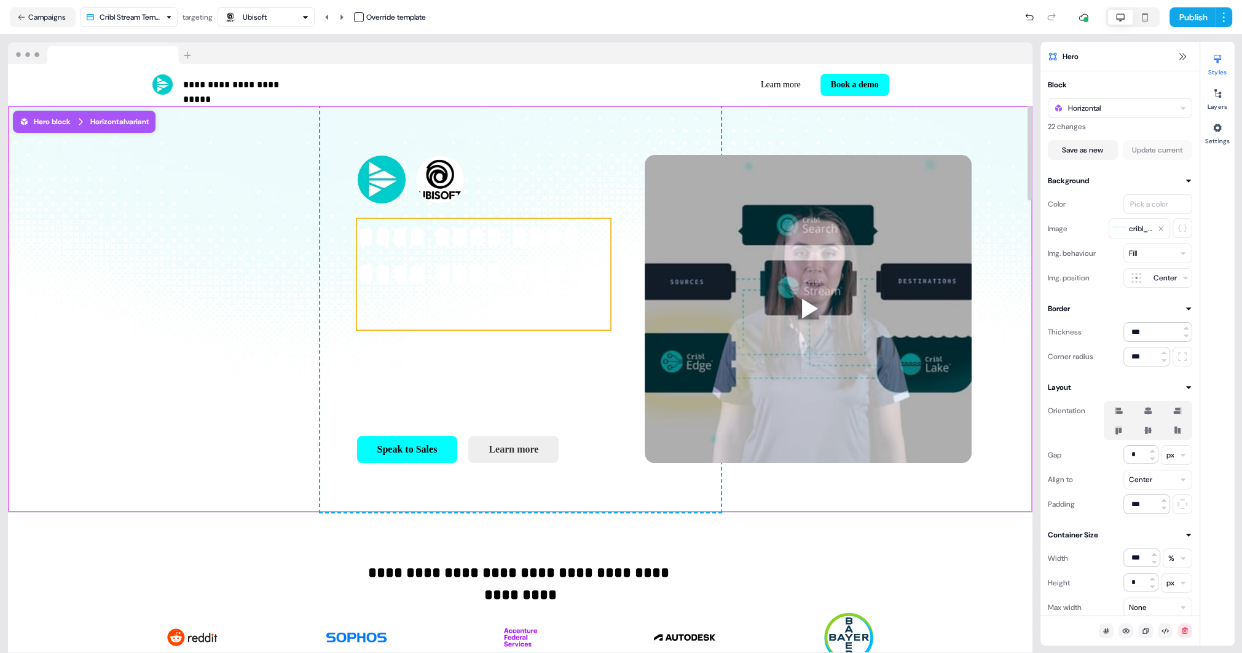
click at [357, 267] on p "**********" at bounding box center [483, 274] width 253 height 111
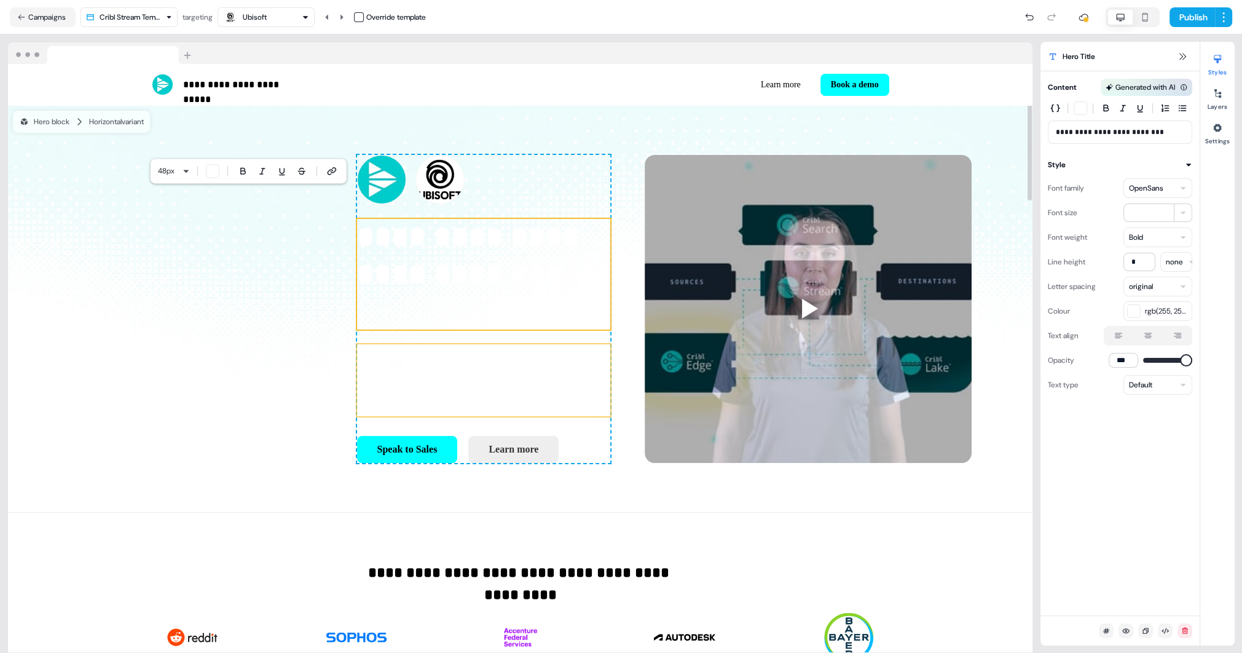
click at [357, 344] on p "**********" at bounding box center [483, 380] width 253 height 72
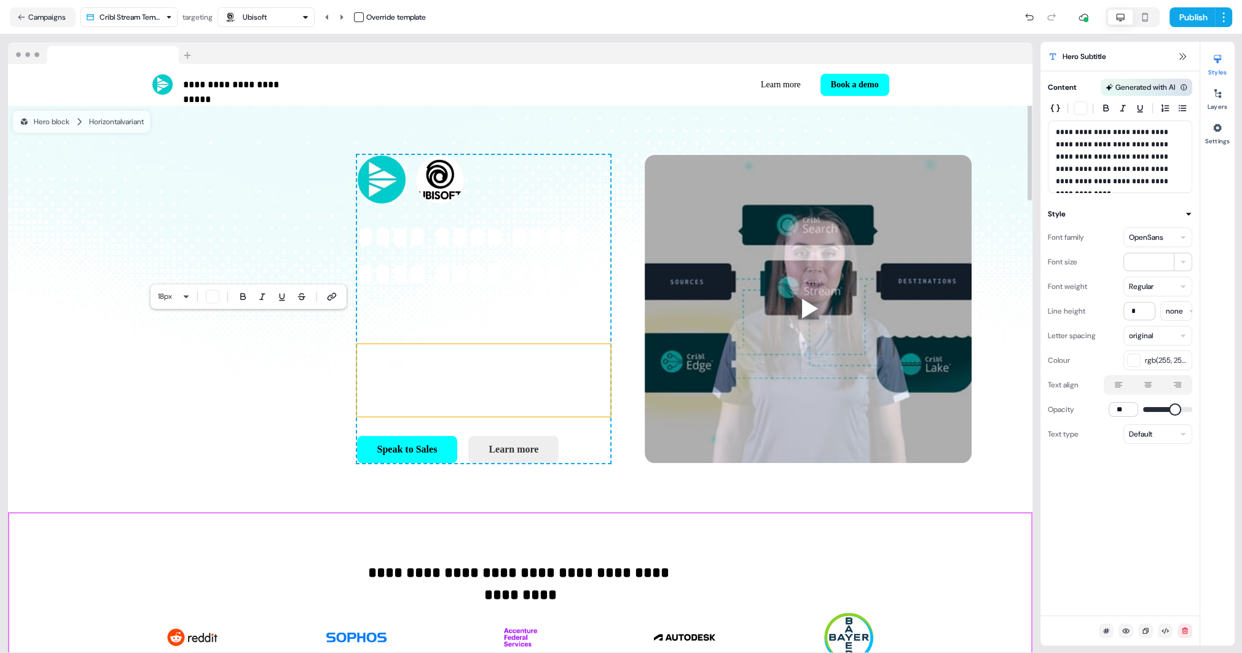
click at [95, 512] on div "**********" at bounding box center [520, 616] width 1024 height 209
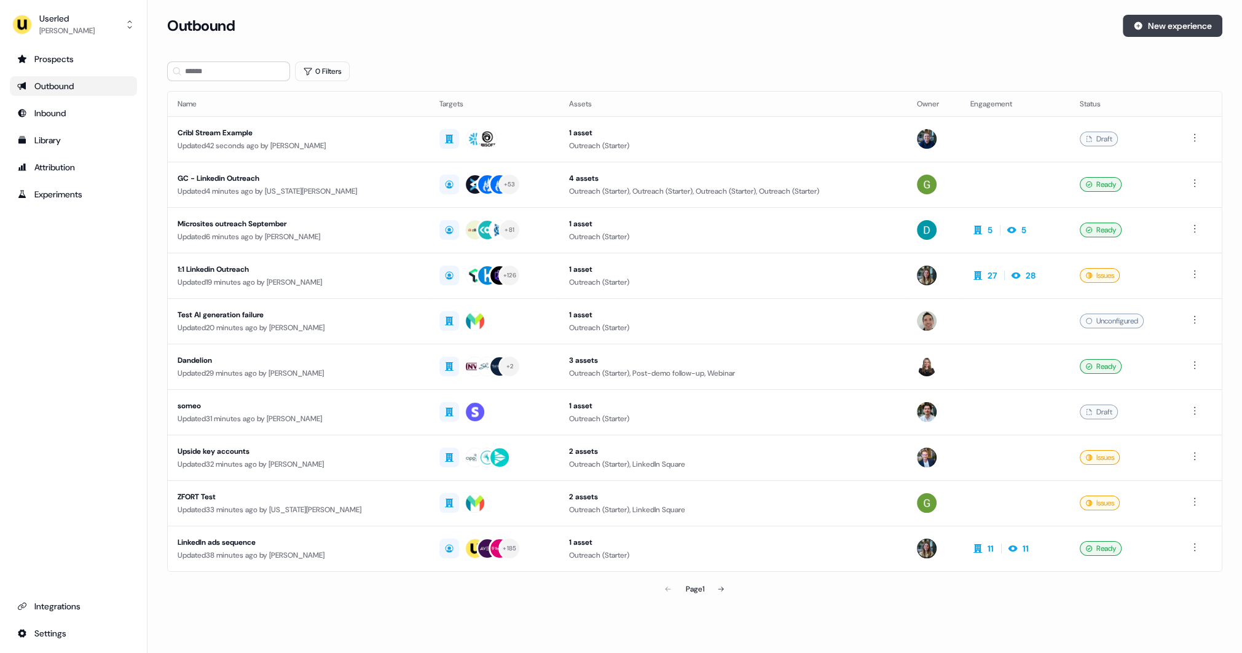
click at [1171, 23] on button "New experience" at bounding box center [1173, 26] width 100 height 22
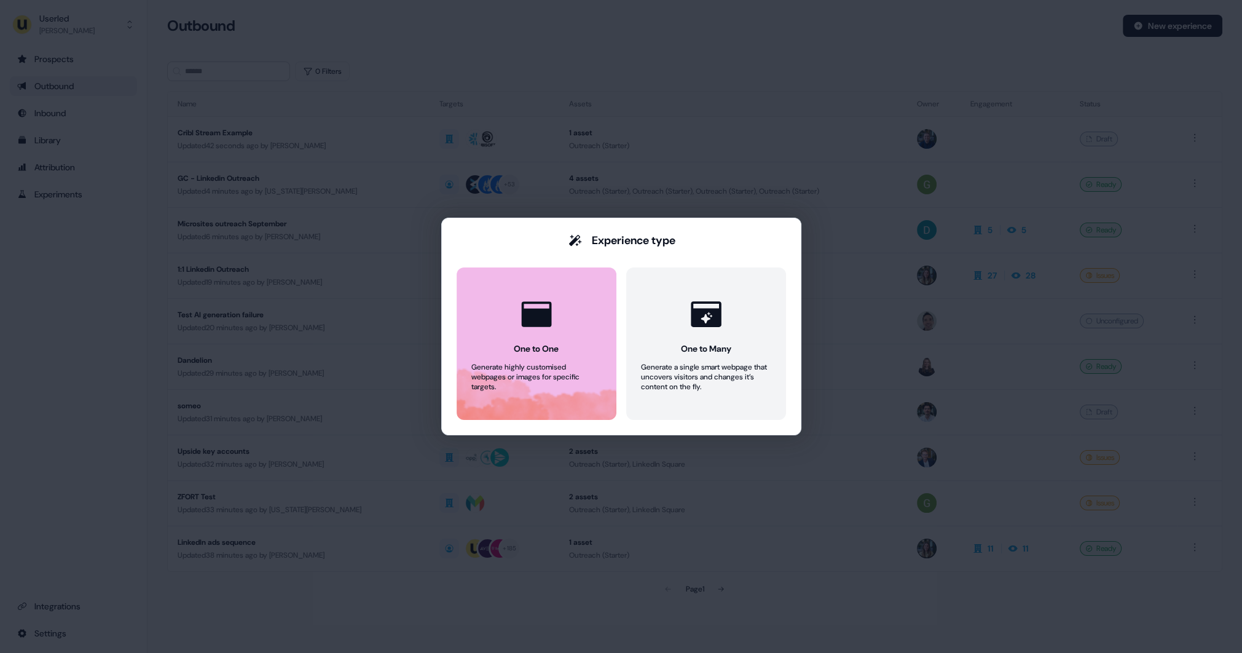
click at [526, 339] on button "One to One Generate highly customised webpages or images for specific targets." at bounding box center [537, 343] width 160 height 152
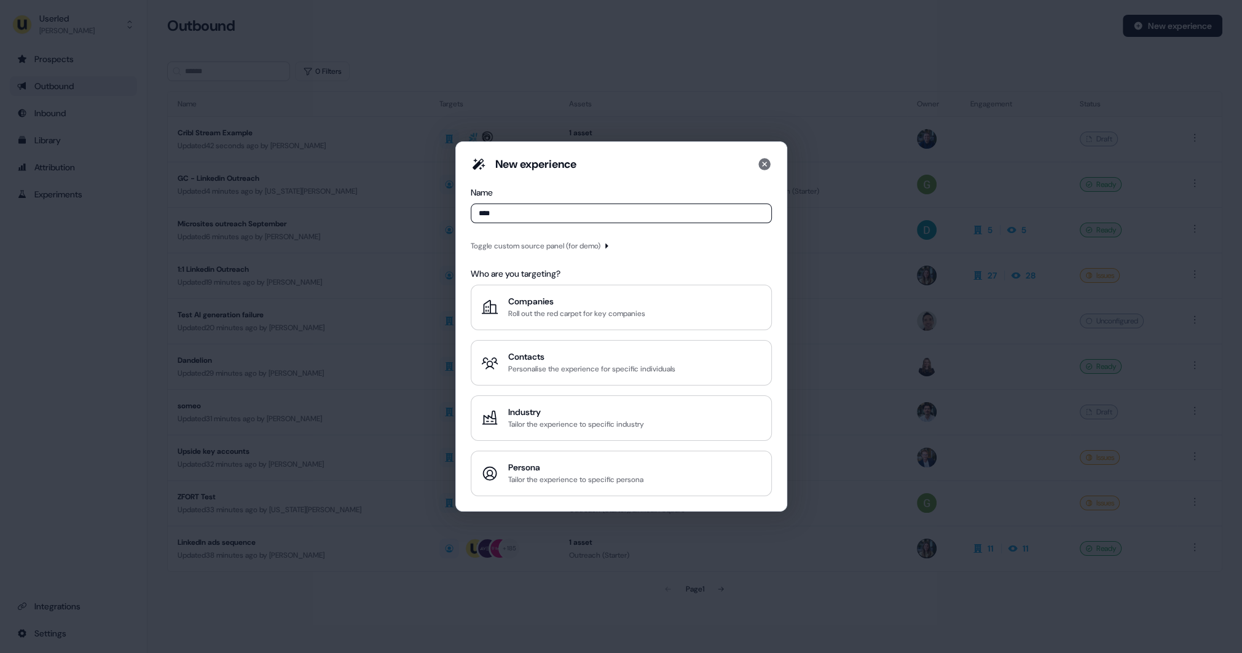
click at [519, 222] on input "****" at bounding box center [621, 213] width 301 height 20
type input "*"
type input "**********"
click at [514, 243] on div "Toggle custom source panel (for demo)" at bounding box center [536, 246] width 130 height 12
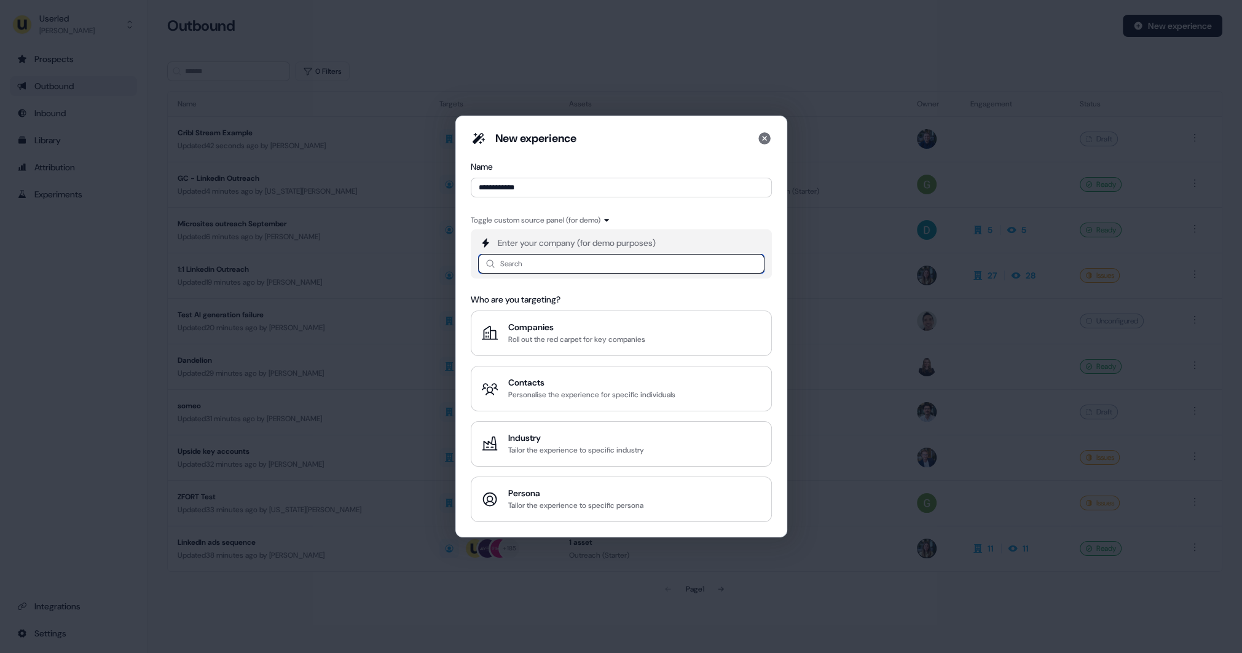
click at [517, 260] on input at bounding box center [621, 264] width 286 height 20
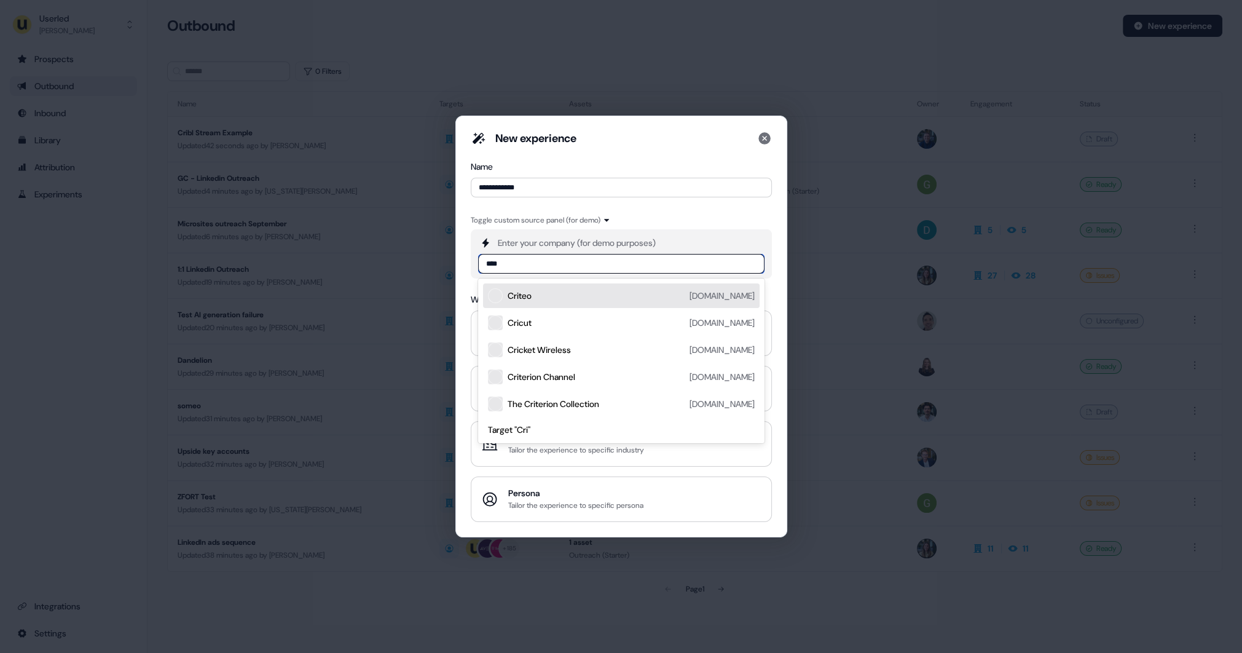
type input "*****"
click at [537, 294] on div "Cribl cribl.io" at bounding box center [631, 295] width 247 height 15
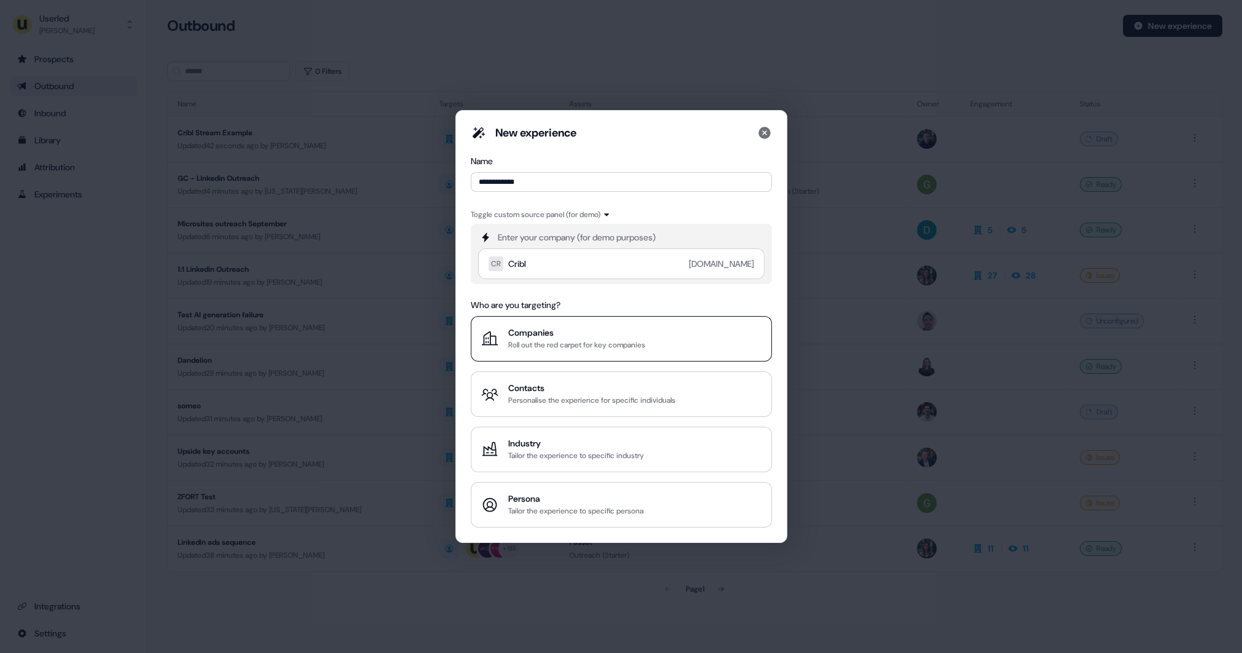
click at [592, 334] on div "Companies" at bounding box center [576, 332] width 137 height 12
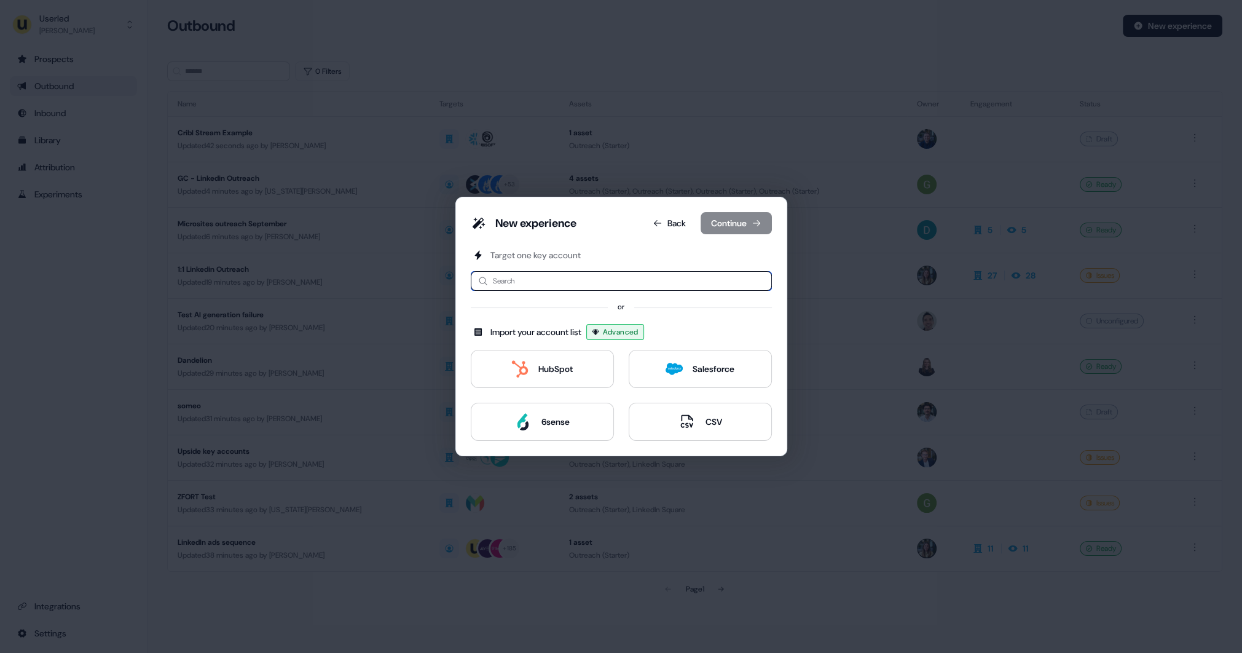
click at [509, 282] on input at bounding box center [621, 281] width 301 height 20
type input "**********"
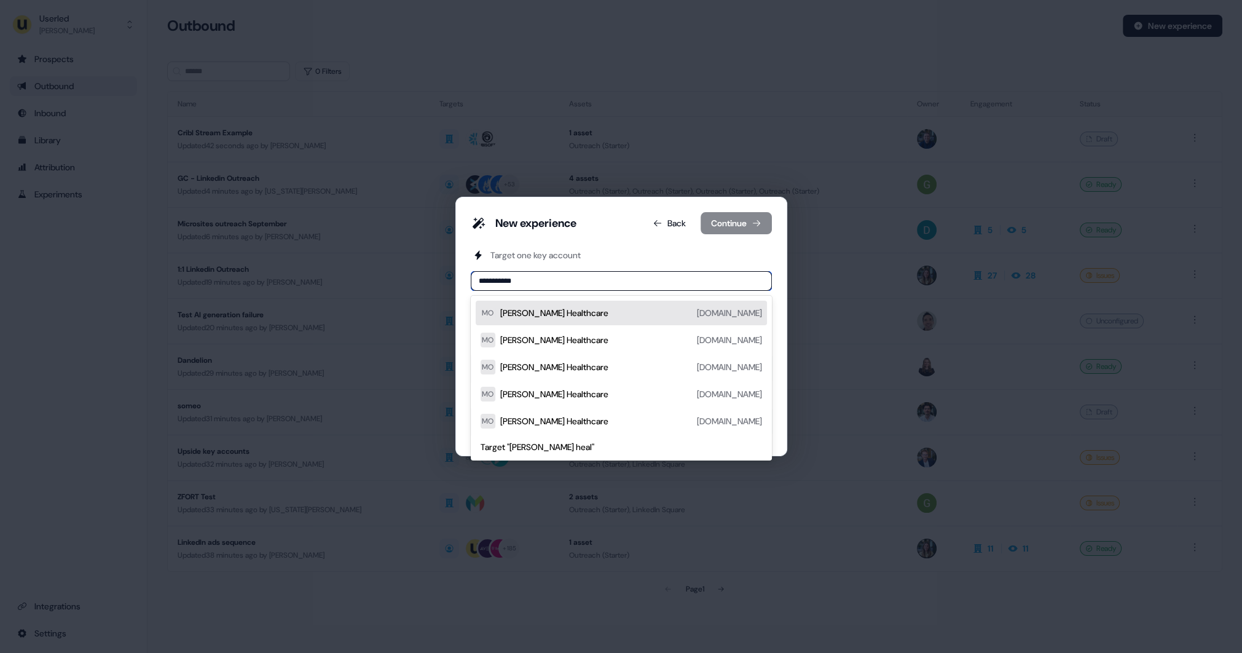
click at [554, 310] on div "Molina Healthcare" at bounding box center [554, 313] width 108 height 12
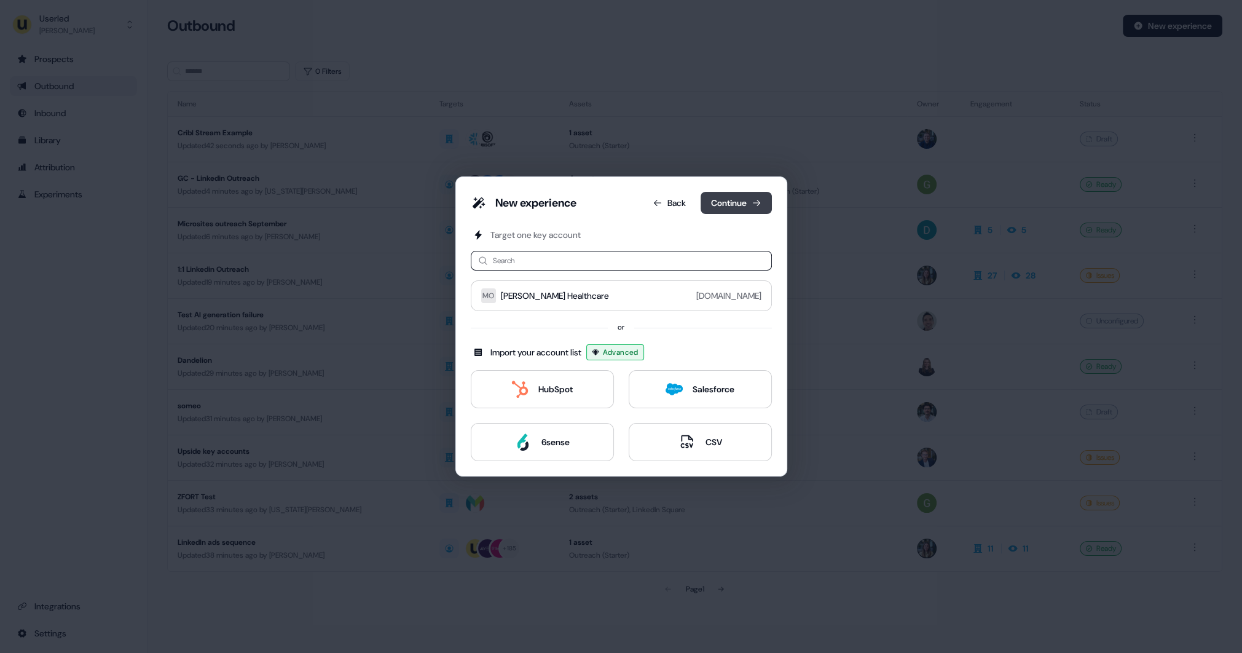
click at [736, 211] on button "Continue" at bounding box center [736, 203] width 71 height 22
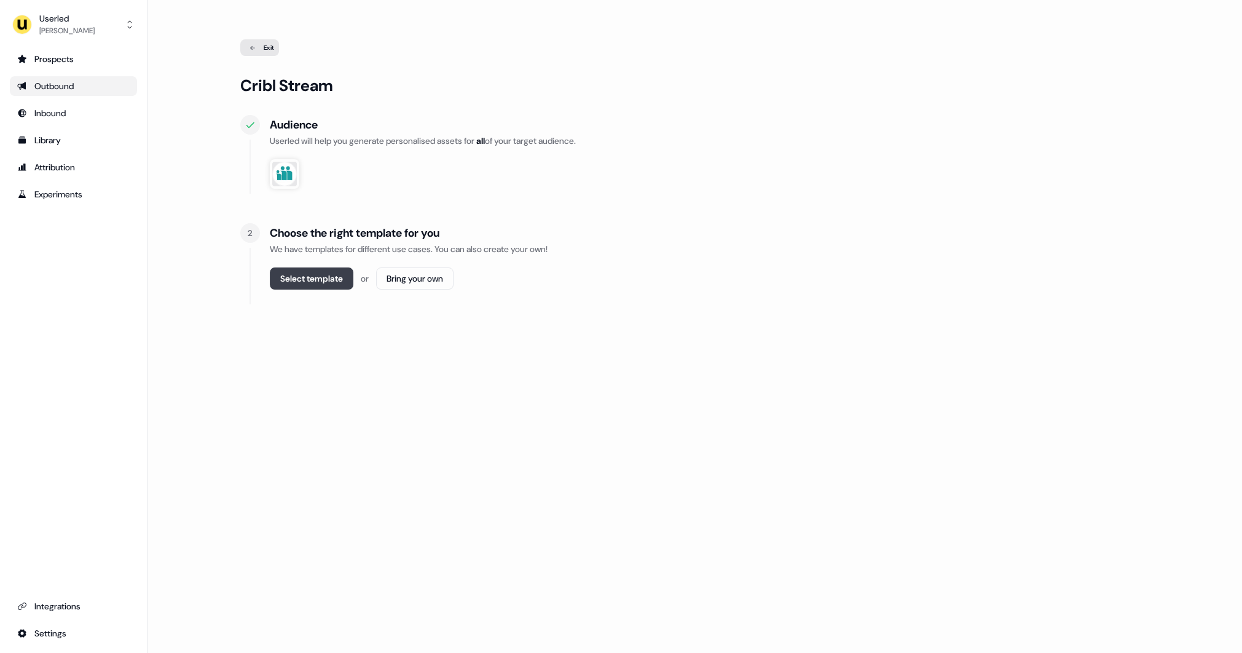
click at [314, 272] on button "Select template" at bounding box center [312, 278] width 84 height 22
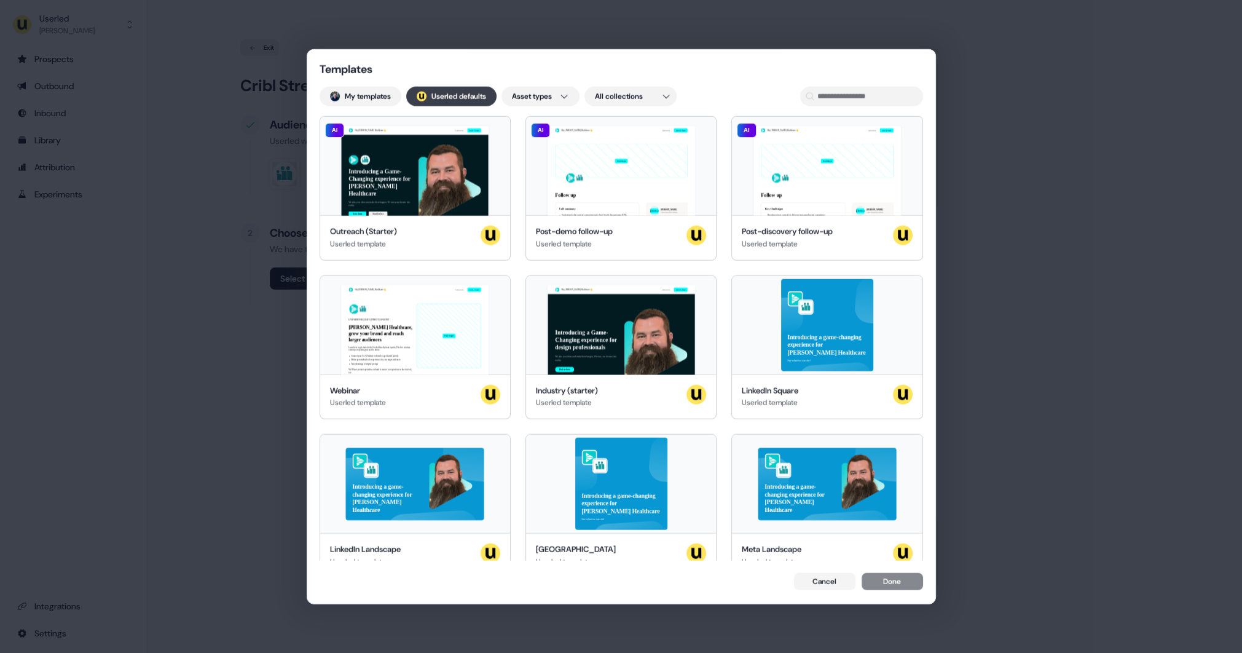
click at [464, 94] on button "; Userled defaults" at bounding box center [451, 97] width 90 height 20
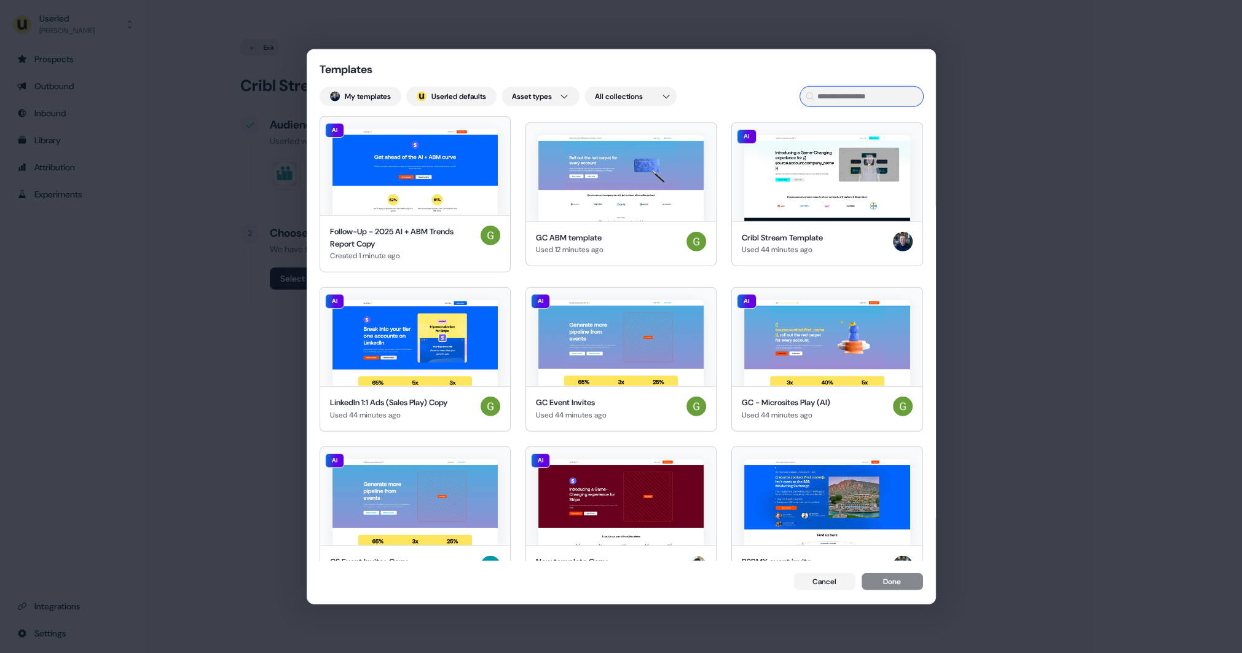
click at [844, 98] on input at bounding box center [861, 97] width 123 height 20
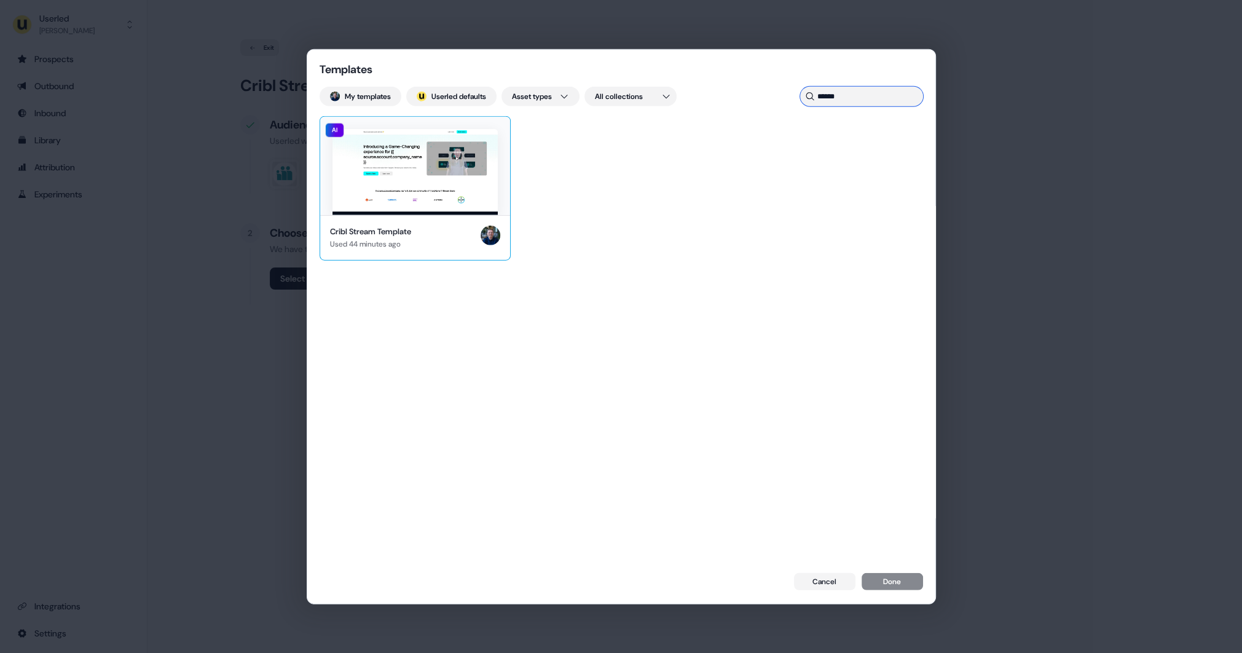
type input "******"
click at [463, 193] on img at bounding box center [414, 172] width 165 height 86
click at [879, 578] on button "Done" at bounding box center [892, 581] width 61 height 17
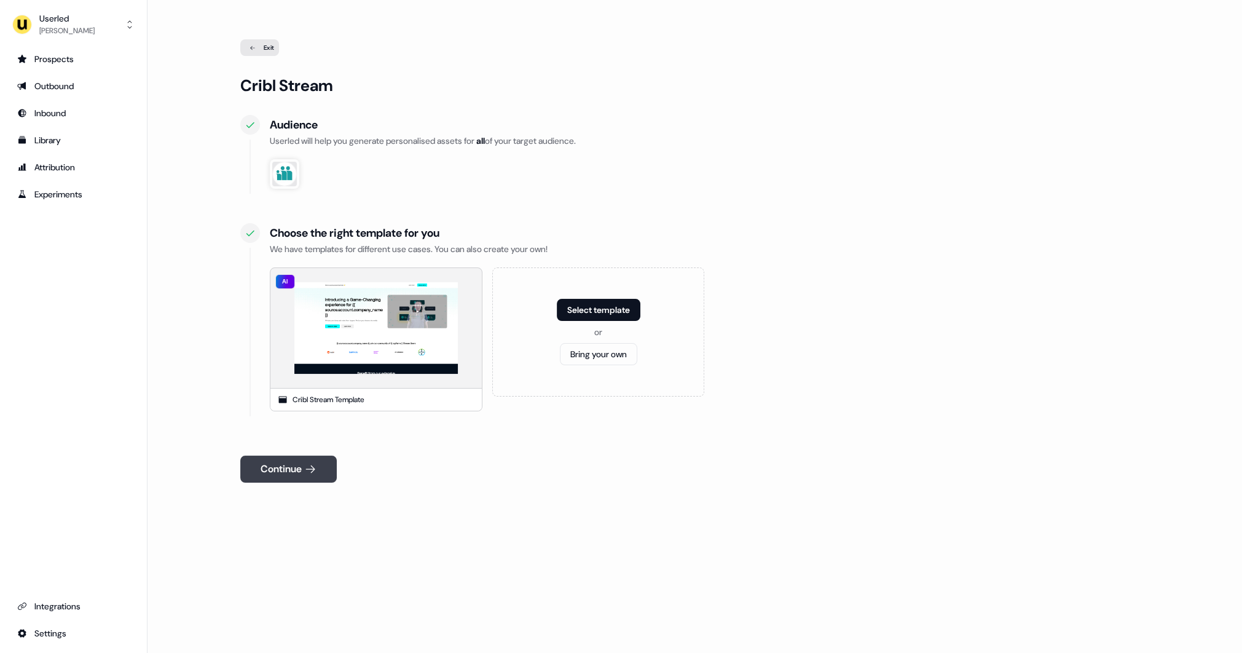
click at [283, 464] on button "Continue" at bounding box center [288, 468] width 96 height 27
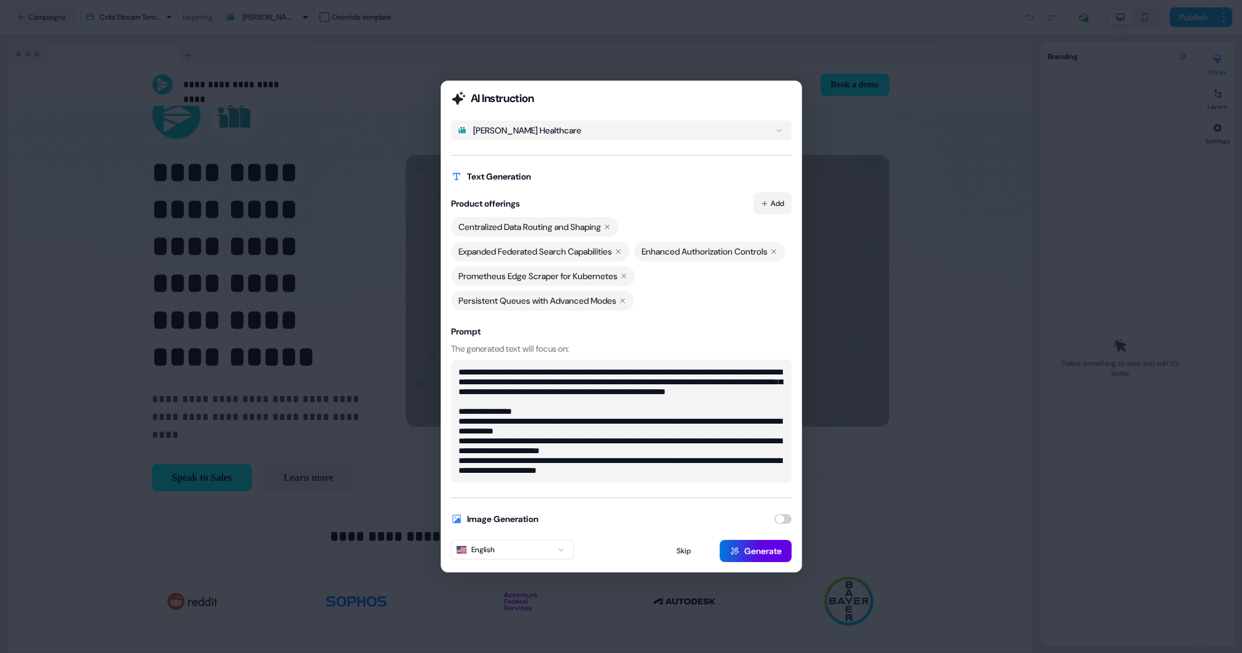
click at [785, 192] on button "Add" at bounding box center [772, 203] width 38 height 22
click at [779, 192] on button "Add" at bounding box center [772, 203] width 38 height 22
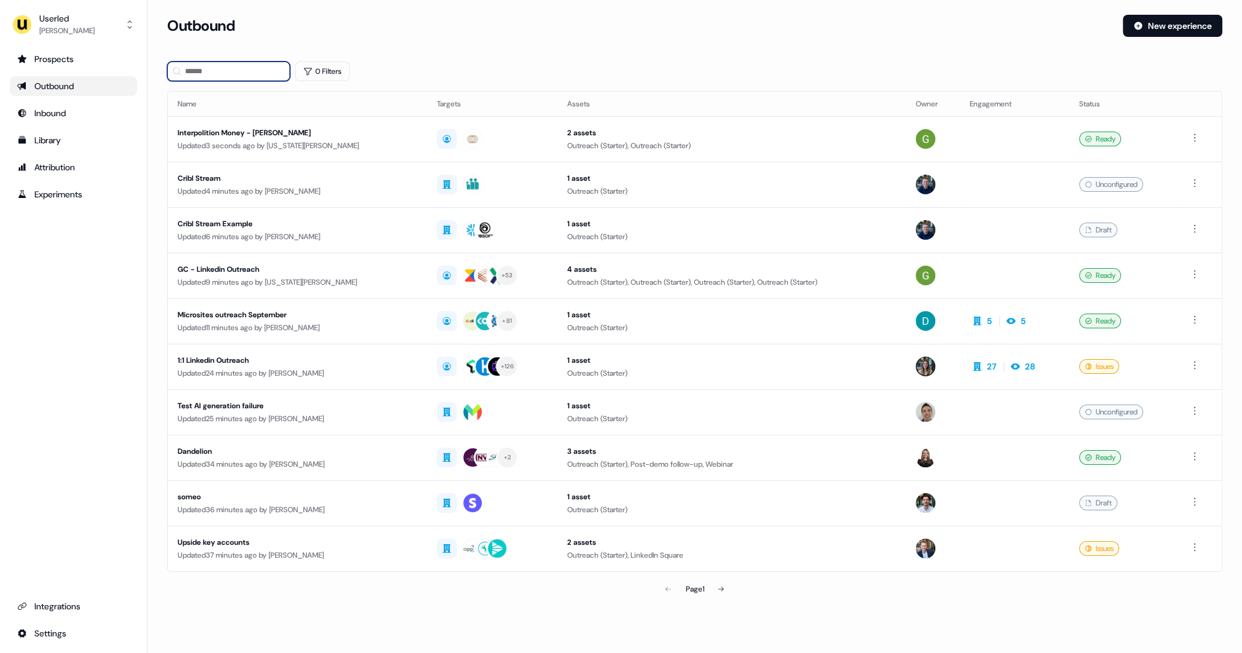
click at [232, 73] on input at bounding box center [228, 71] width 123 height 20
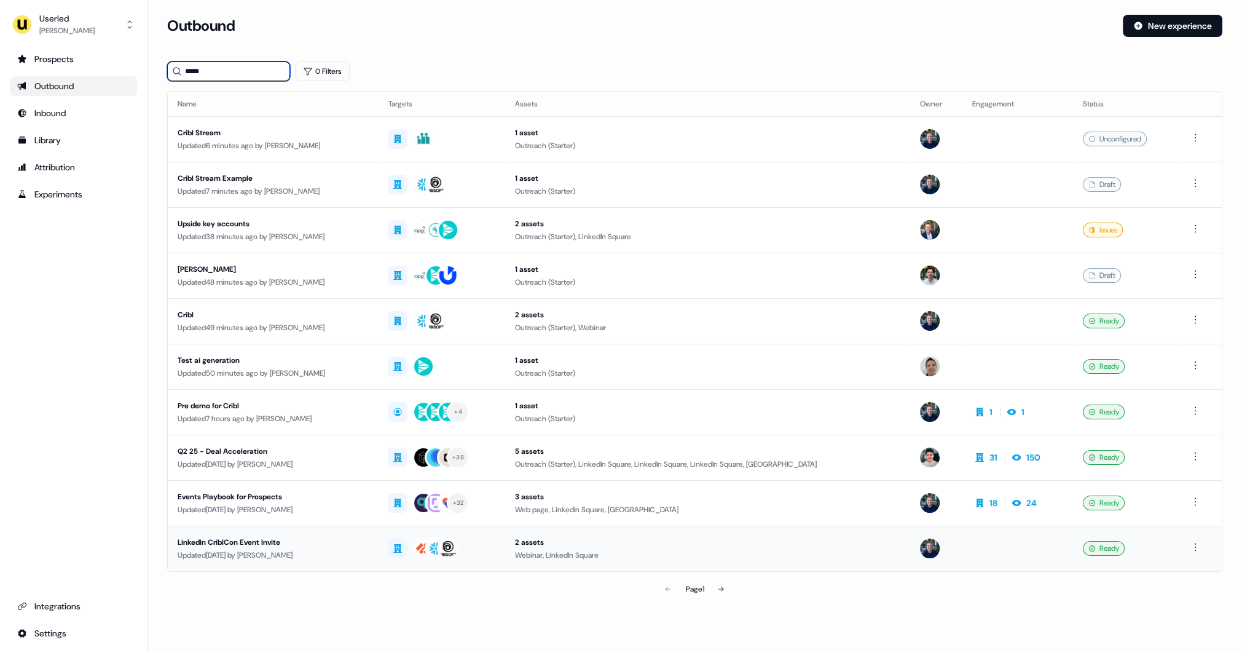
type input "*****"
click at [352, 542] on div "LinkedIn CriblCon Event Invite" at bounding box center [273, 542] width 191 height 12
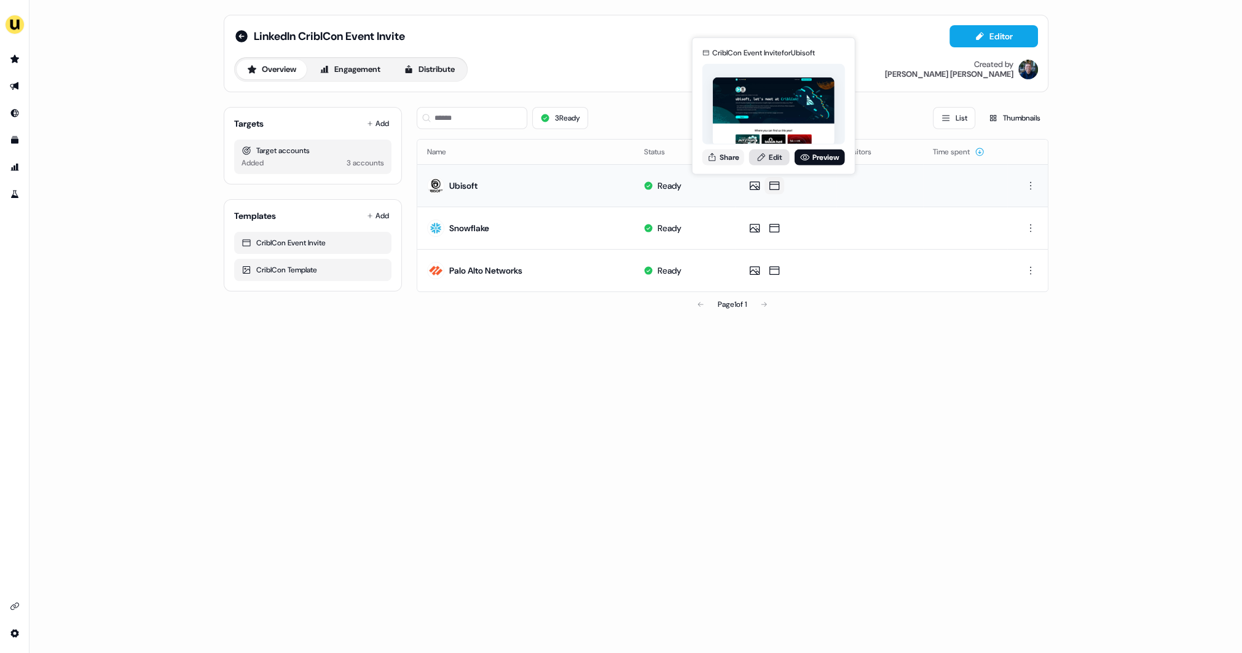
click at [778, 159] on link "Edit" at bounding box center [769, 157] width 41 height 16
click at [728, 157] on button "Share" at bounding box center [723, 157] width 42 height 16
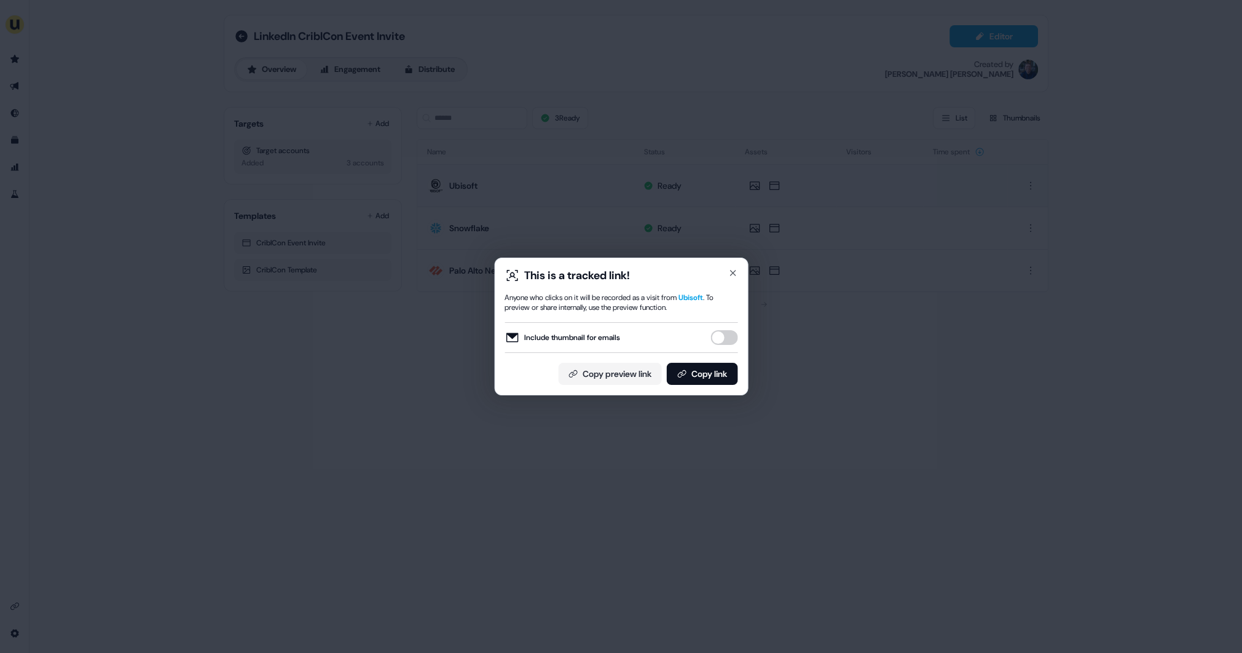
click at [729, 340] on button "Include thumbnail for emails" at bounding box center [723, 337] width 27 height 15
click at [715, 368] on button "Copy link" at bounding box center [701, 374] width 71 height 22
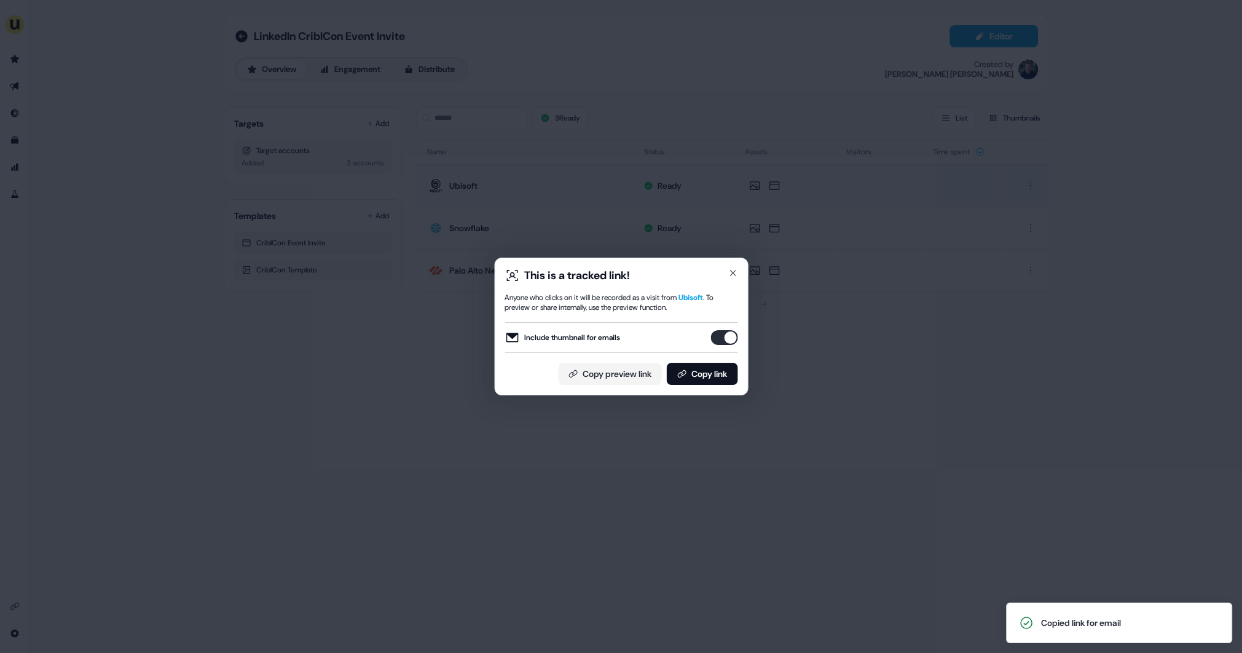
click at [386, 434] on div "This is a tracked link! Anyone who clicks on it will be recorded as a visit fro…" at bounding box center [621, 326] width 1242 height 653
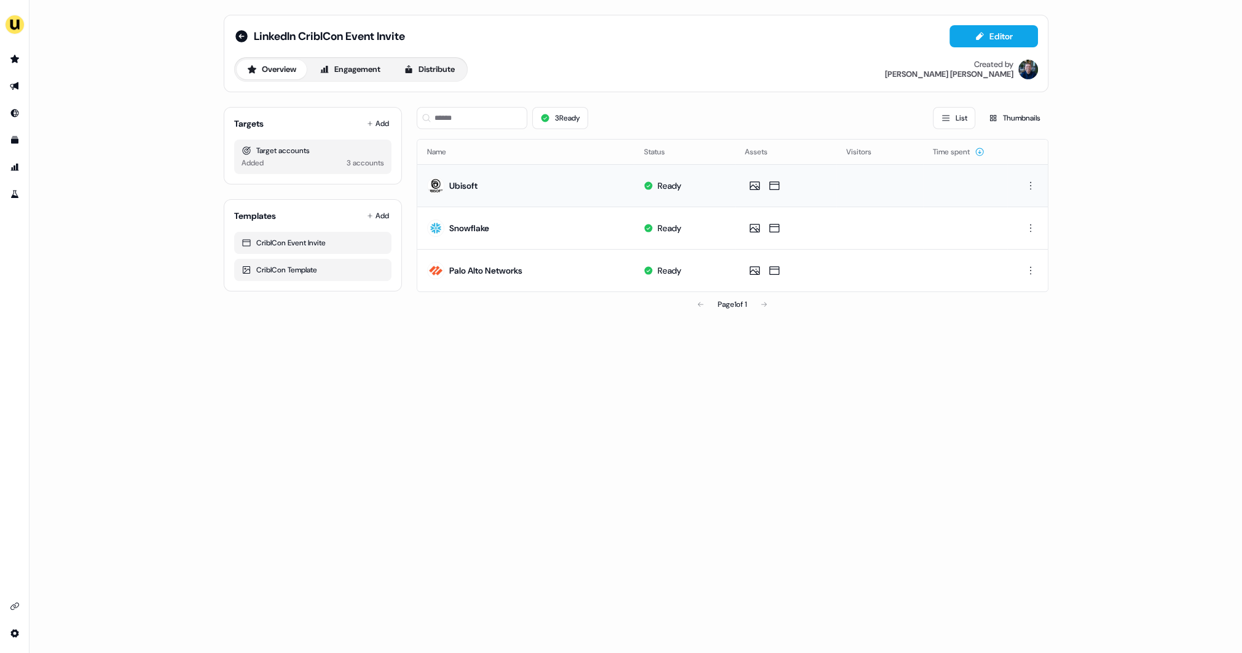
click at [457, 331] on div "LinkedIn CriblCon Event Invite Editor Overview Engagement Distribute Created by…" at bounding box center [635, 326] width 1213 height 653
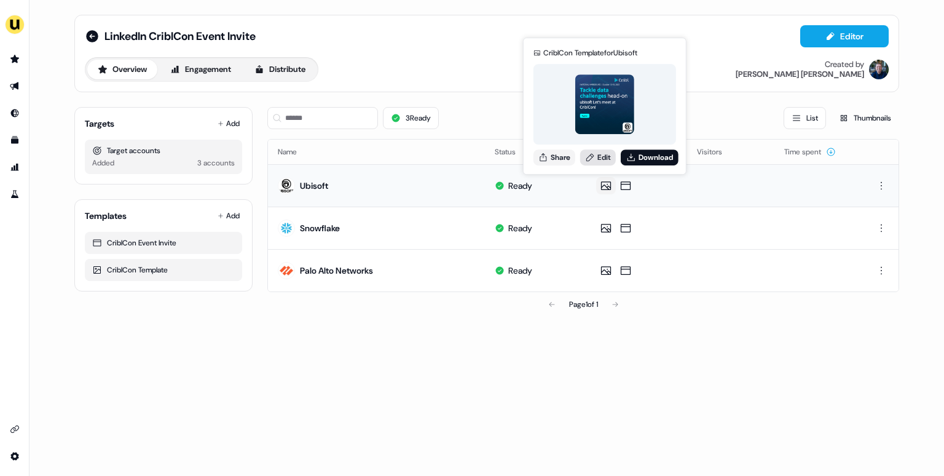
click at [605, 161] on link "Edit" at bounding box center [598, 157] width 36 height 16
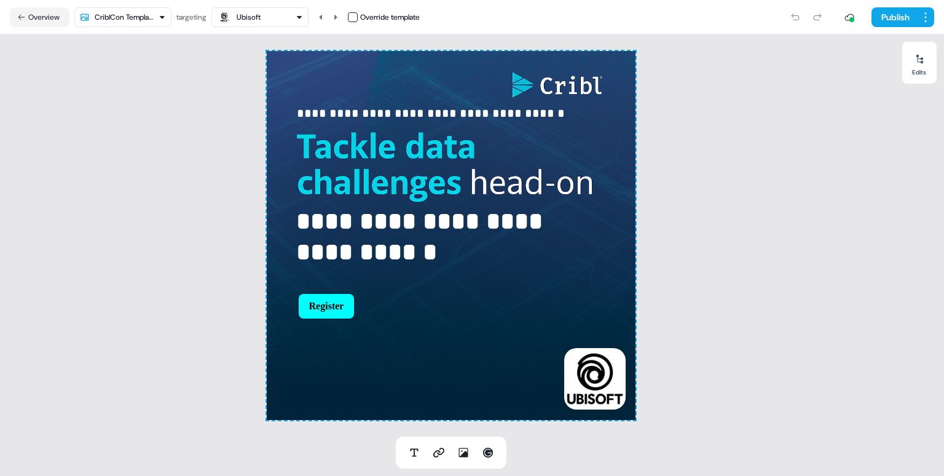
click at [261, 18] on div "Ubisoft" at bounding box center [249, 17] width 24 height 12
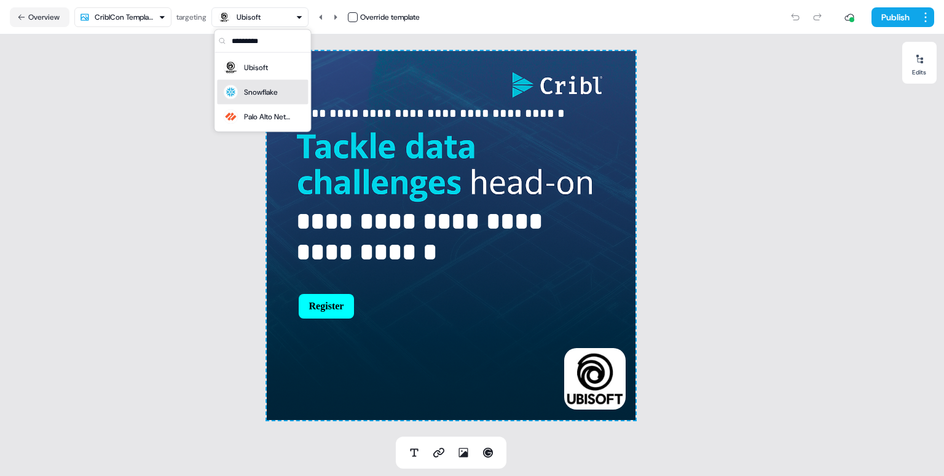
click at [265, 90] on div "Snowflake" at bounding box center [261, 92] width 34 height 12
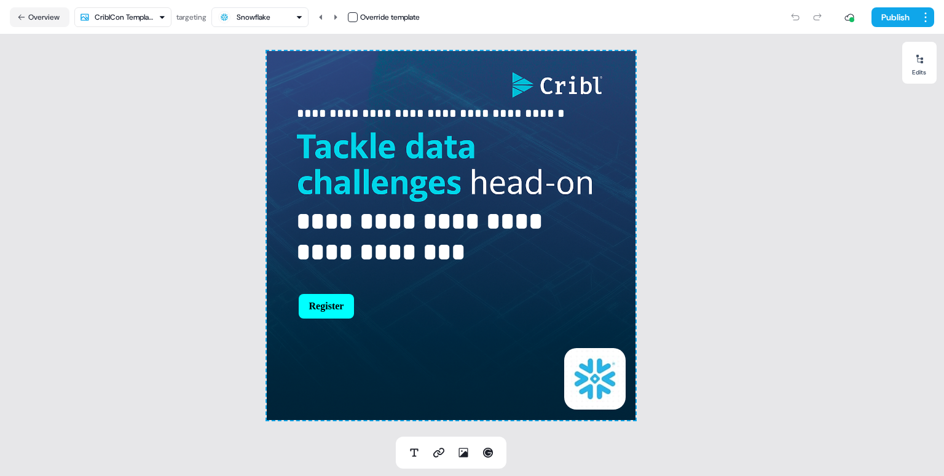
click at [281, 16] on div "Snowflake" at bounding box center [260, 17] width 86 height 15
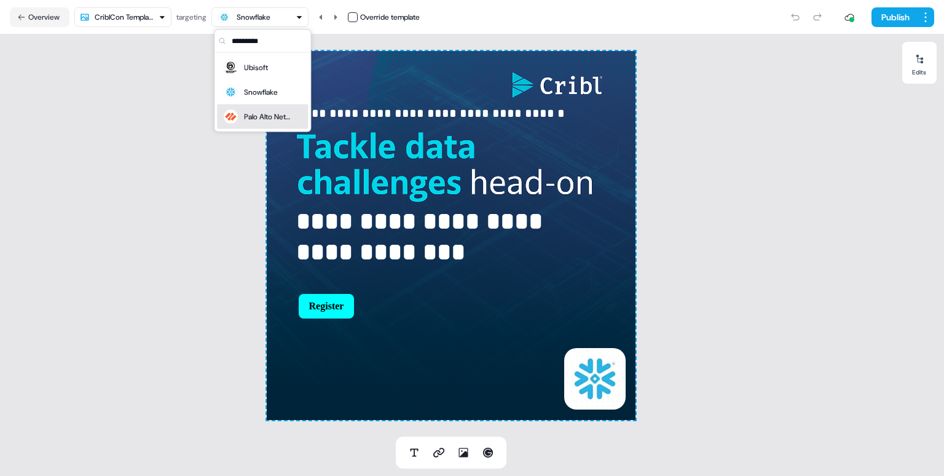
click at [269, 114] on div "Palo Alto Networks" at bounding box center [268, 117] width 49 height 12
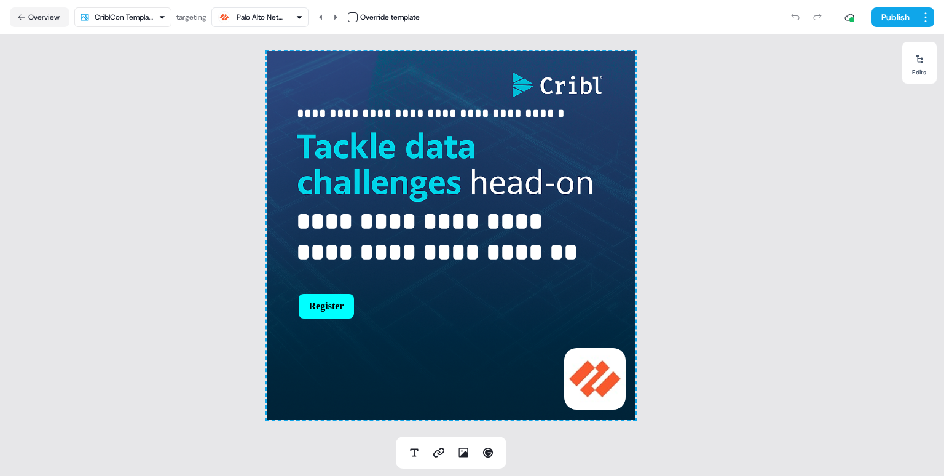
click at [250, 20] on div "Palo Alto Networks" at bounding box center [261, 17] width 49 height 12
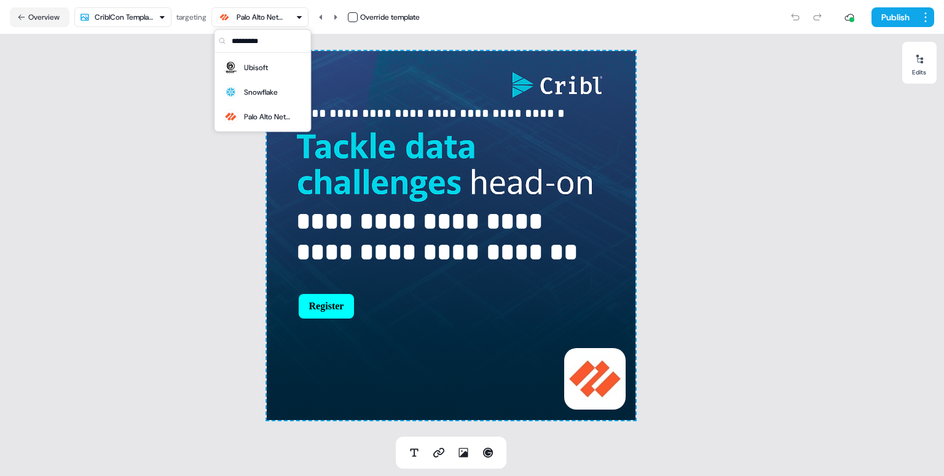
click at [142, 18] on html "**********" at bounding box center [472, 238] width 944 height 476
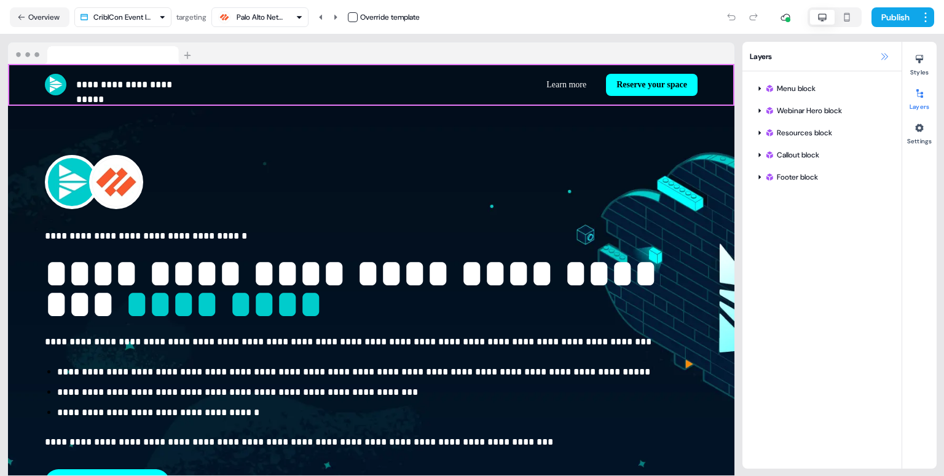
click at [889, 57] on icon at bounding box center [884, 57] width 10 height 10
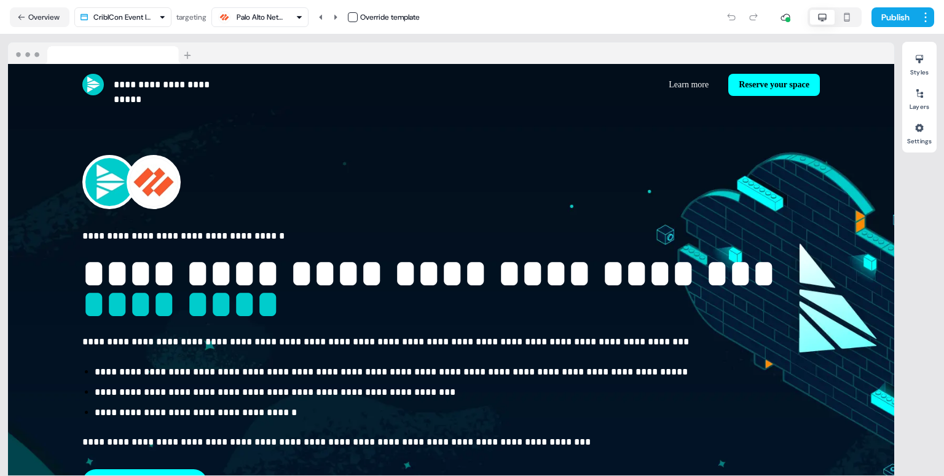
click at [136, 22] on html "**********" at bounding box center [472, 238] width 944 height 476
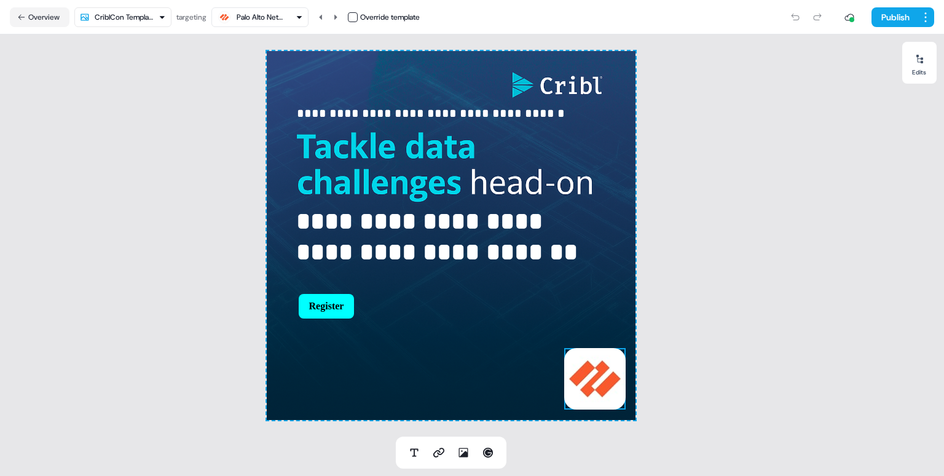
click at [607, 388] on img at bounding box center [594, 378] width 61 height 61
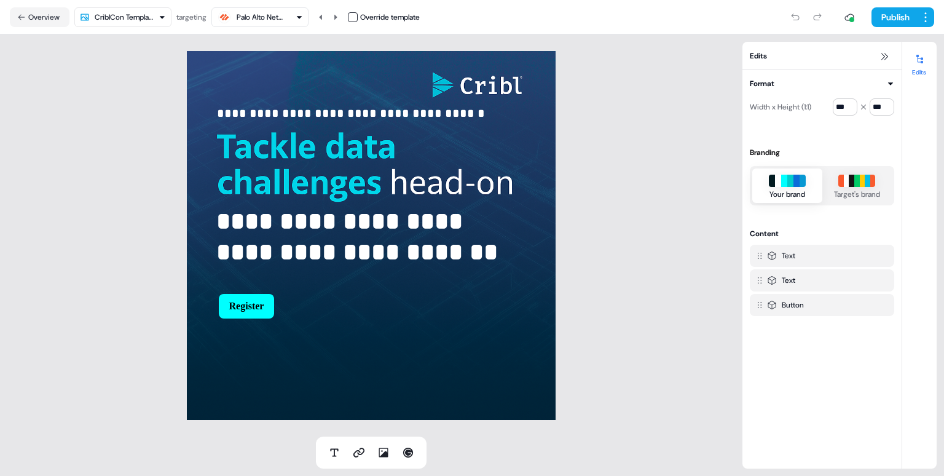
click at [793, 18] on div at bounding box center [806, 17] width 42 height 20
click at [792, 17] on div at bounding box center [806, 17] width 42 height 20
click at [50, 17] on button "Overview" at bounding box center [40, 17] width 60 height 20
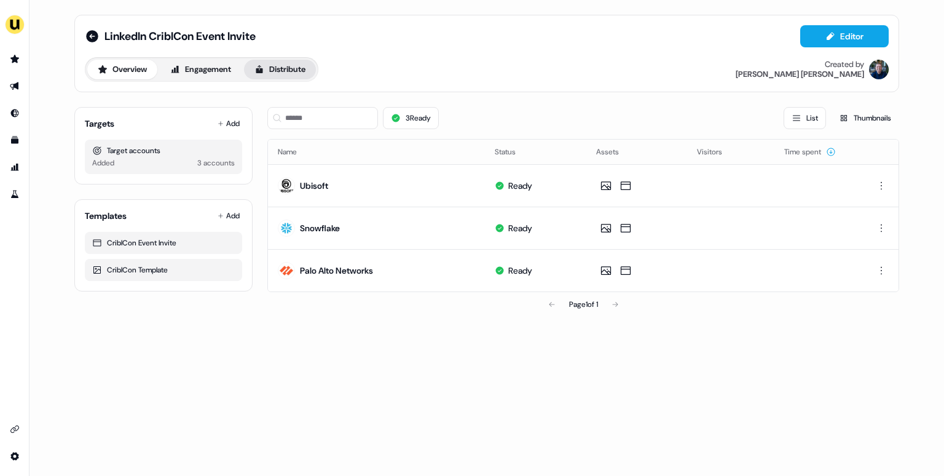
click at [281, 74] on button "Distribute" at bounding box center [280, 70] width 72 height 20
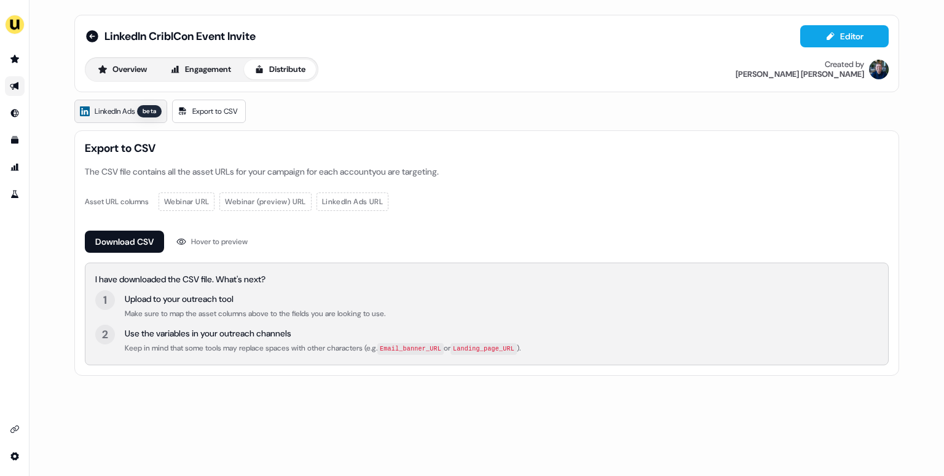
click at [124, 112] on span "LinkedIn Ads" at bounding box center [115, 111] width 40 height 12
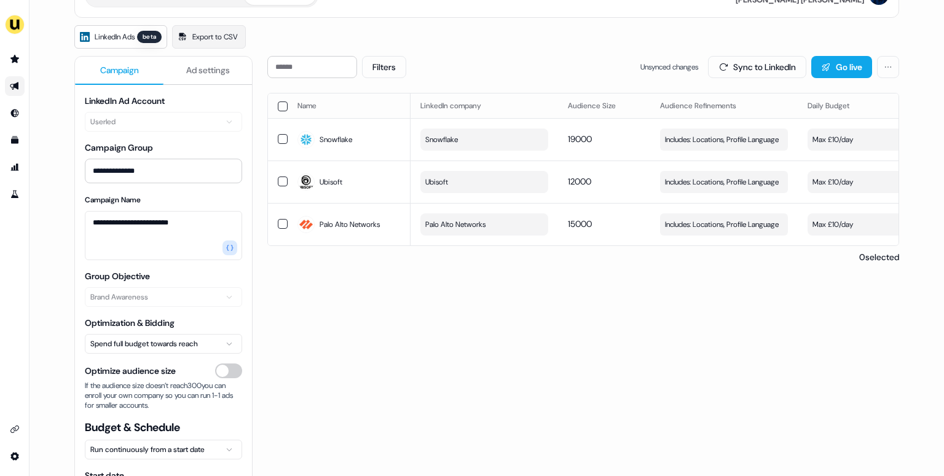
scroll to position [75, 0]
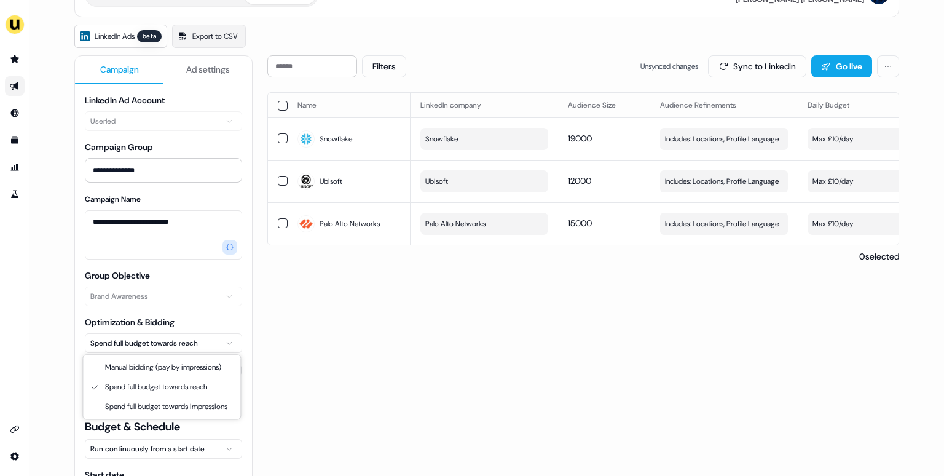
click at [183, 339] on html "**********" at bounding box center [472, 238] width 944 height 476
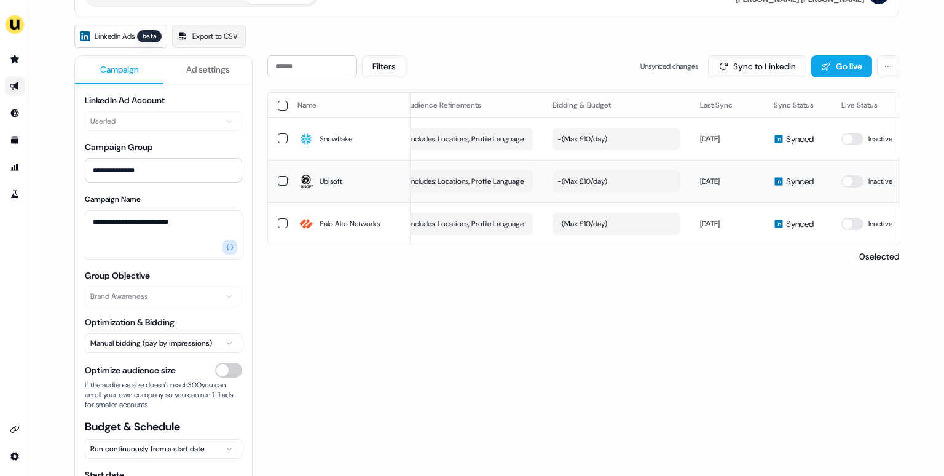
scroll to position [0, 282]
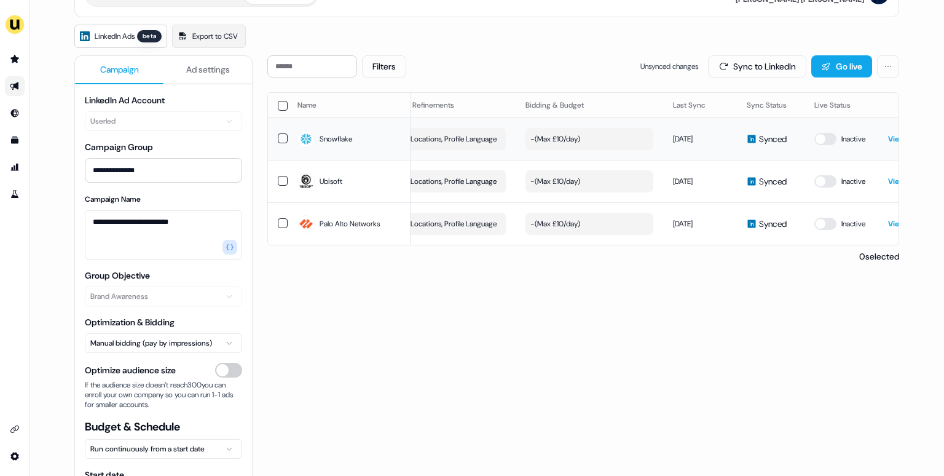
click at [597, 136] on button "- ( Max £10/day )" at bounding box center [589, 139] width 128 height 22
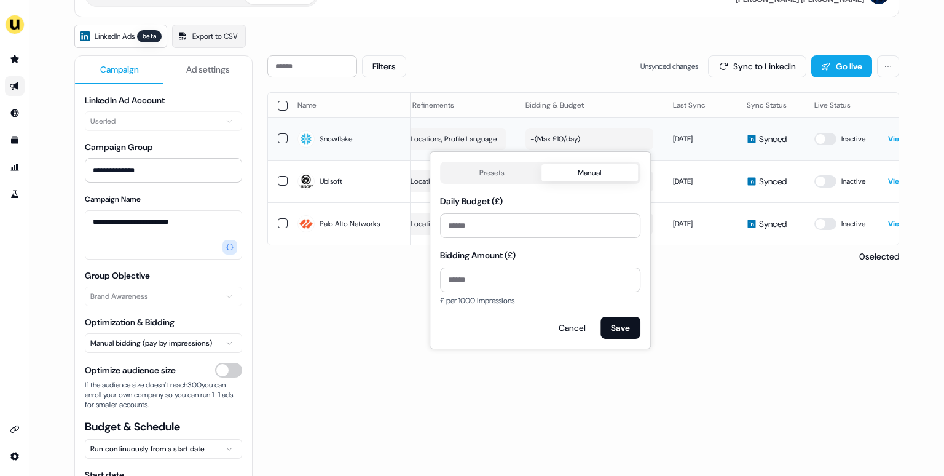
click at [597, 136] on button "- ( Max £10/day )" at bounding box center [589, 139] width 128 height 22
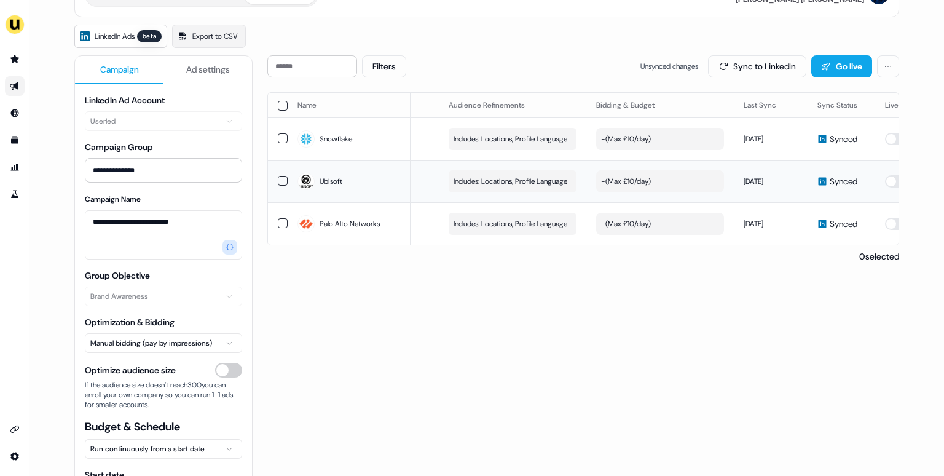
scroll to position [0, 0]
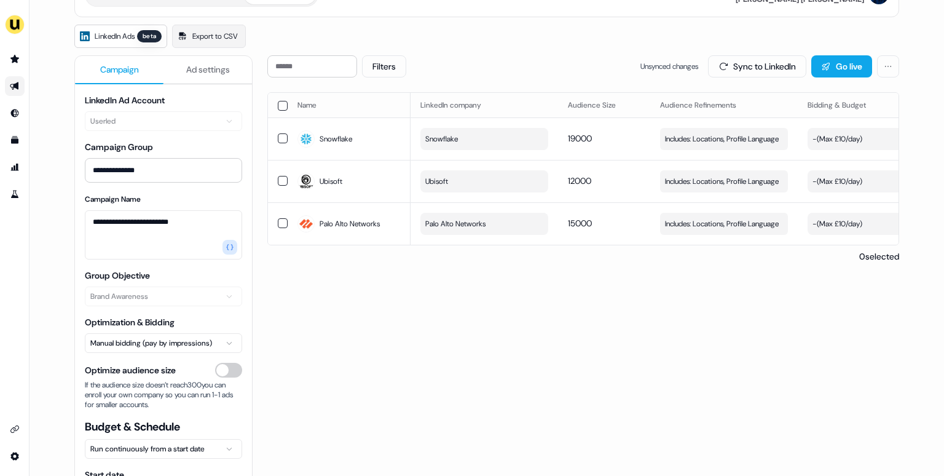
click at [281, 104] on button "button" at bounding box center [283, 106] width 10 height 10
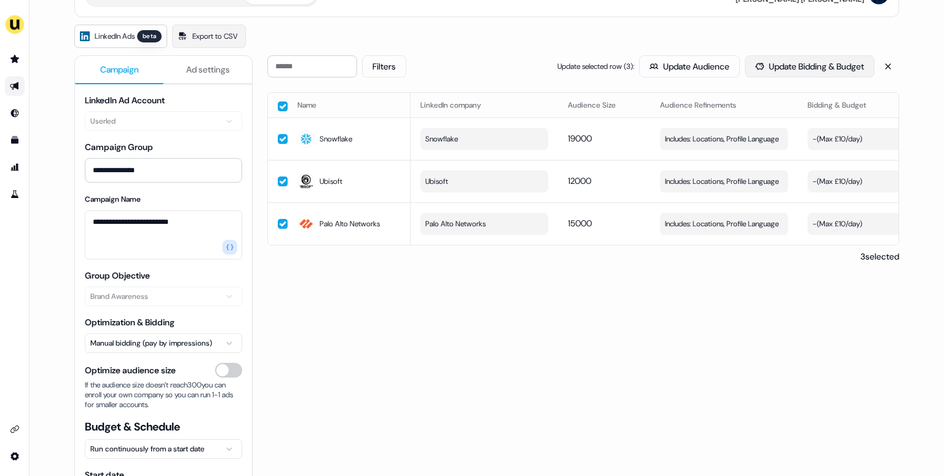
click at [774, 69] on button "Update Bidding & Budget" at bounding box center [810, 66] width 130 height 22
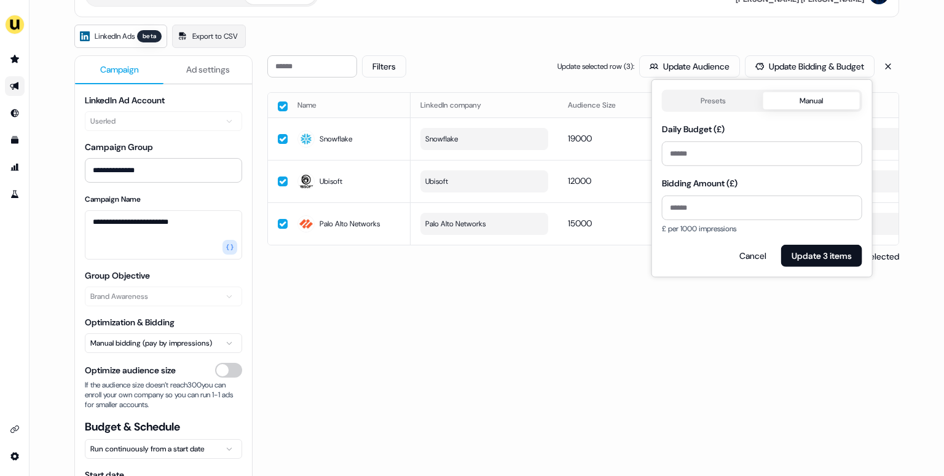
click at [714, 106] on button "Presets" at bounding box center [713, 100] width 99 height 17
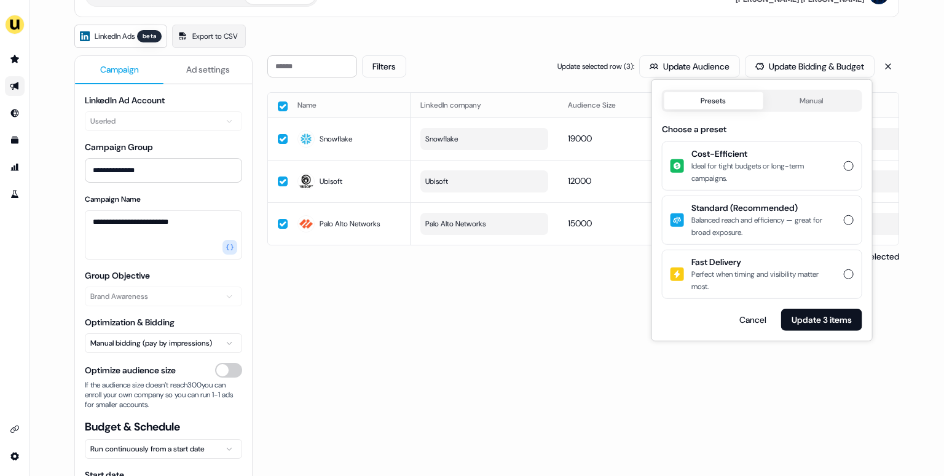
click at [546, 313] on div "Filters Update selected row ( 3 ): Update Audience Update Bidding & Budget Name…" at bounding box center [583, 282] width 632 height 454
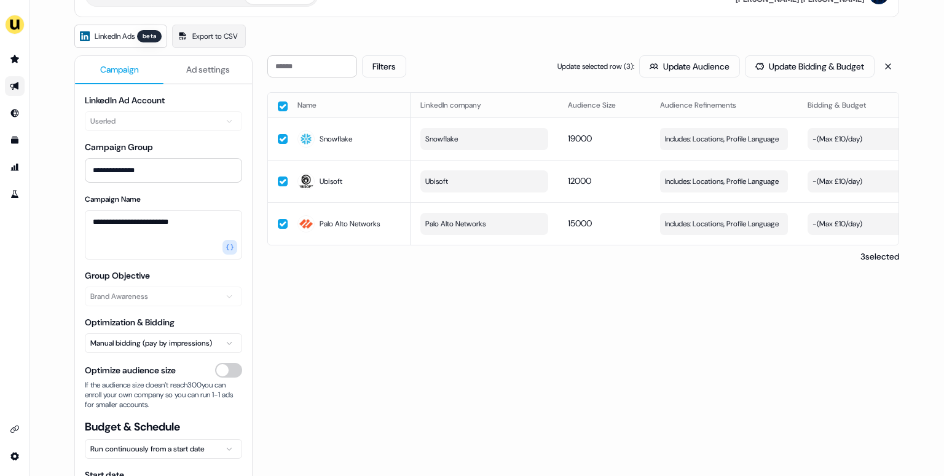
click at [209, 69] on span "Ad settings" at bounding box center [208, 69] width 44 height 12
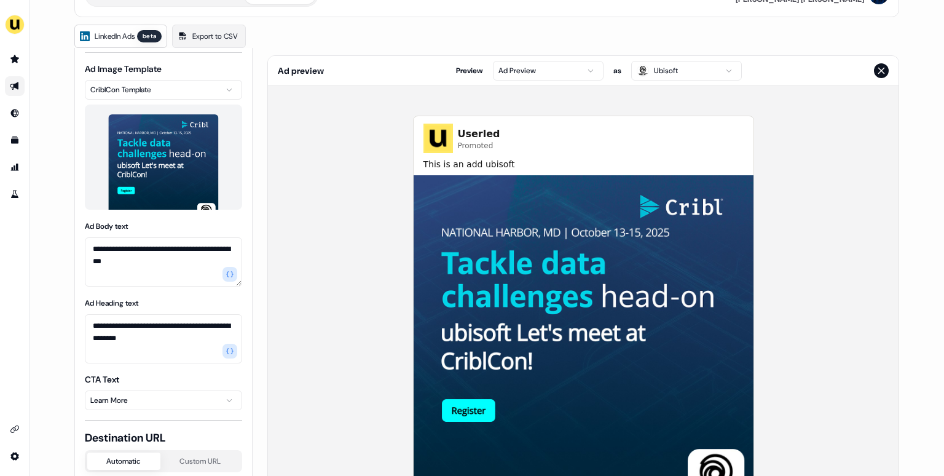
scroll to position [96, 0]
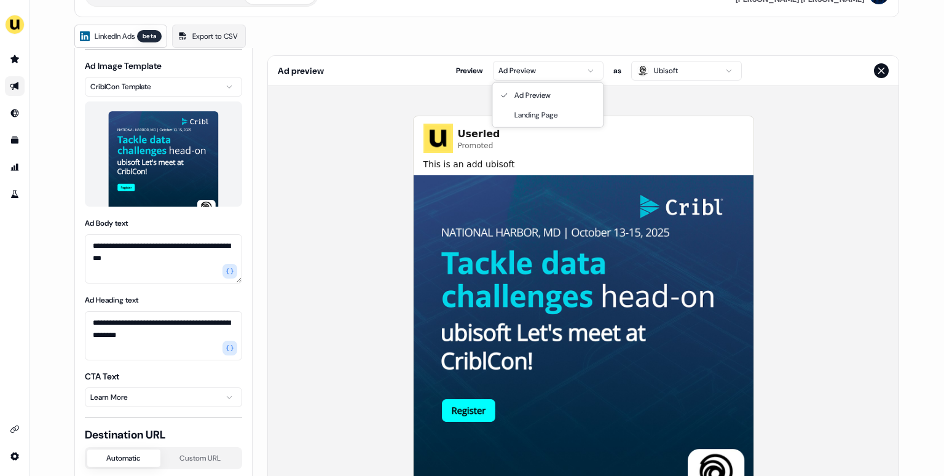
click at [557, 77] on body "**********" at bounding box center [472, 238] width 944 height 476
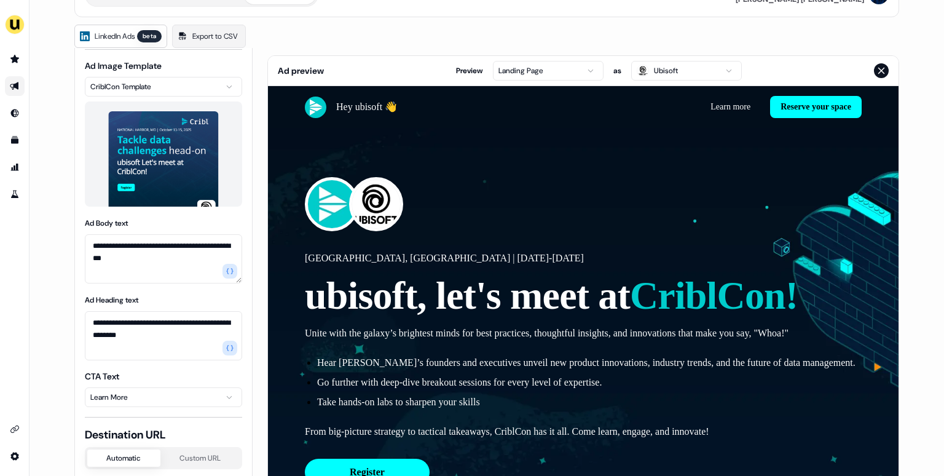
scroll to position [0, 0]
click at [879, 72] on icon "Close preview" at bounding box center [881, 71] width 10 height 10
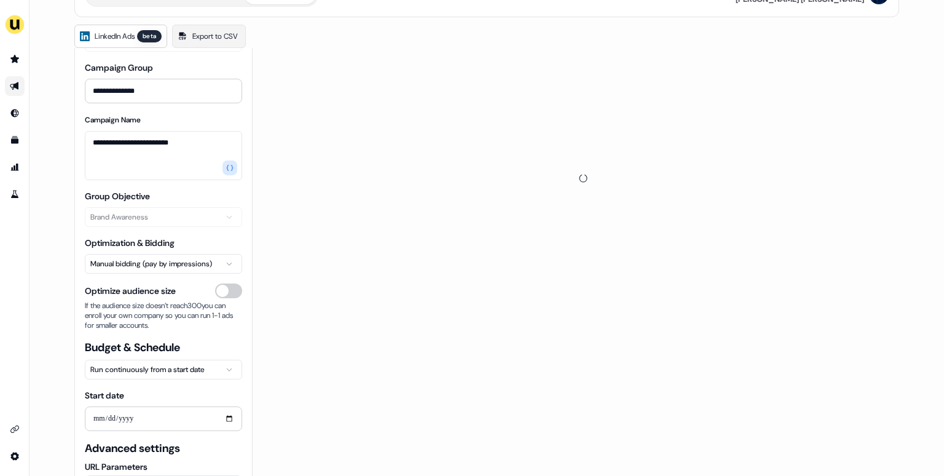
scroll to position [78, 0]
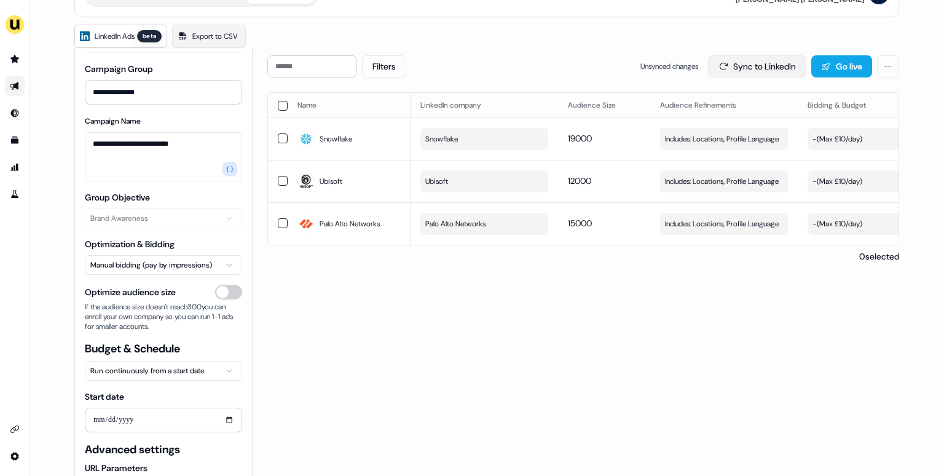
click at [772, 71] on button "Sync to LinkedIn" at bounding box center [757, 66] width 98 height 22
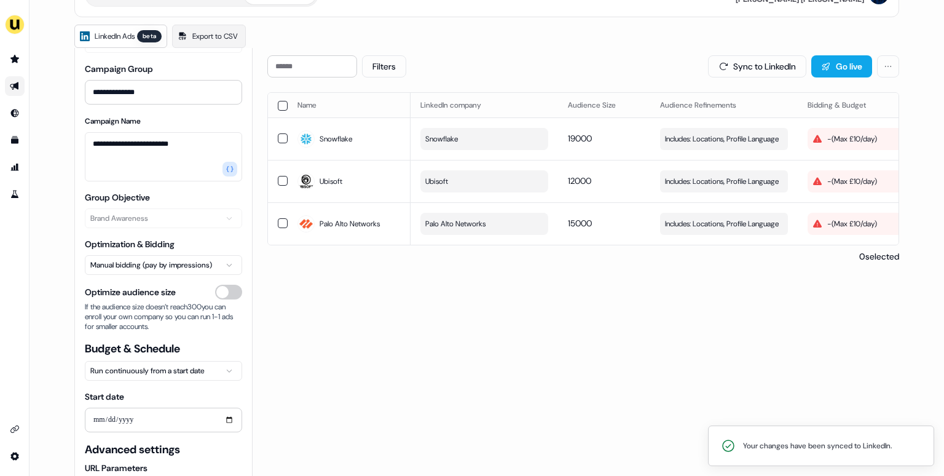
click at [191, 264] on html "**********" at bounding box center [472, 238] width 944 height 476
click at [746, 71] on button "Sync to LinkedIn" at bounding box center [757, 66] width 98 height 22
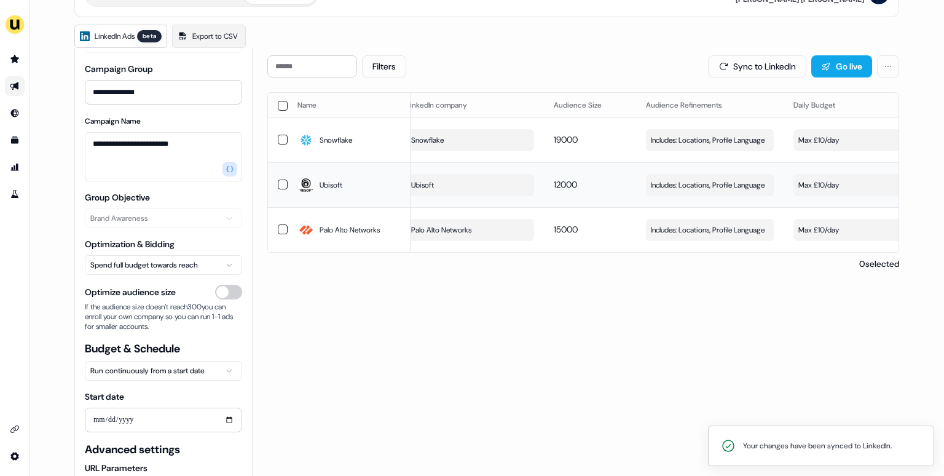
scroll to position [0, 0]
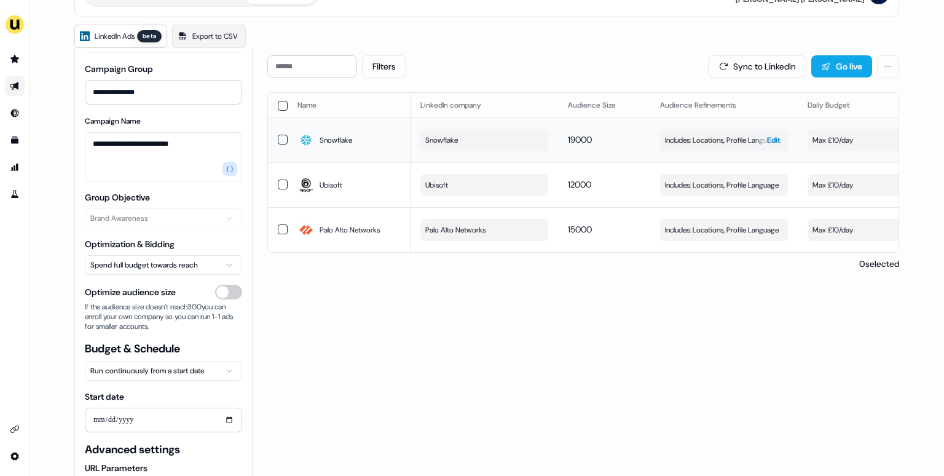
click at [713, 141] on span "Includes: Locations, Profile Language" at bounding box center [722, 140] width 114 height 12
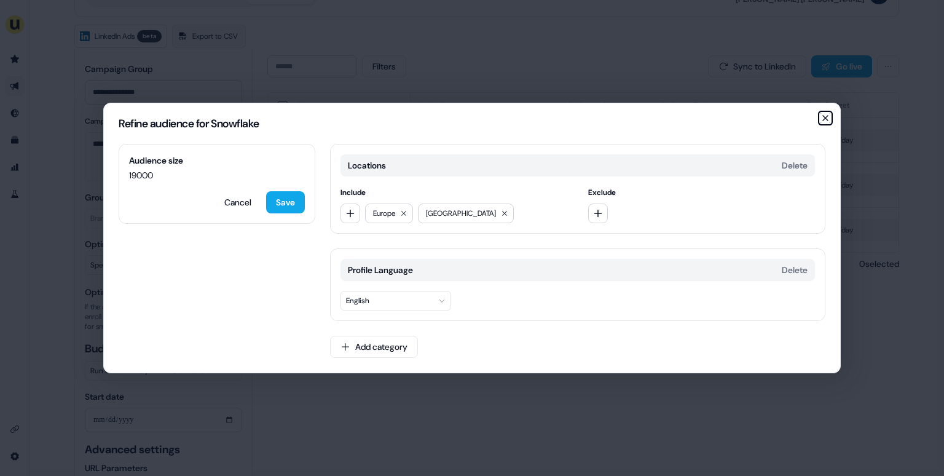
click at [825, 121] on icon "button" at bounding box center [825, 118] width 10 height 10
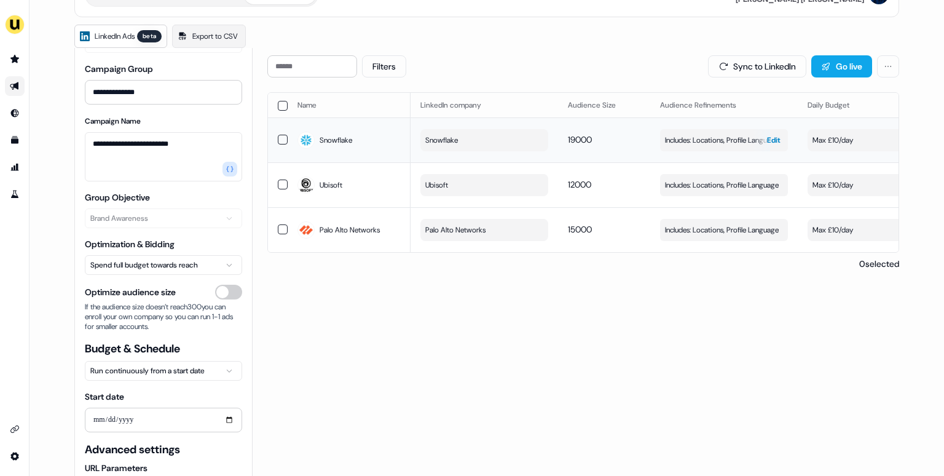
click at [726, 138] on span "Includes: Locations, Profile Language" at bounding box center [722, 140] width 114 height 12
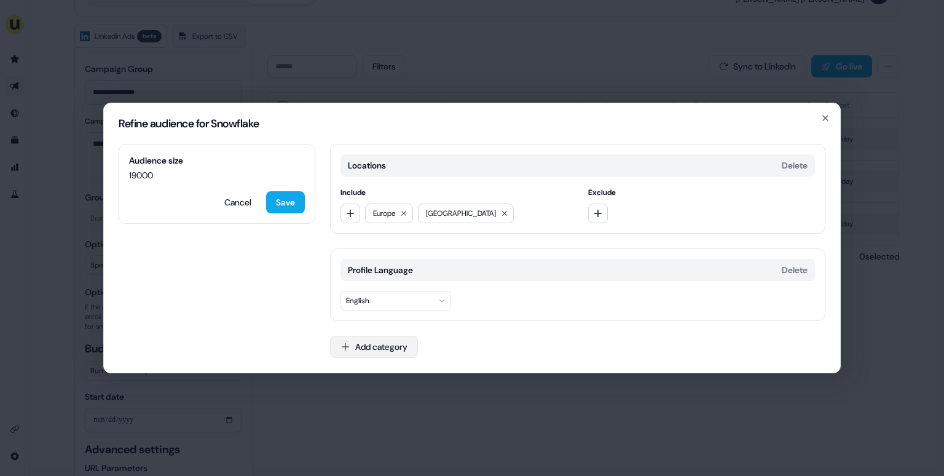
click at [369, 342] on button "Add category" at bounding box center [374, 347] width 88 height 22
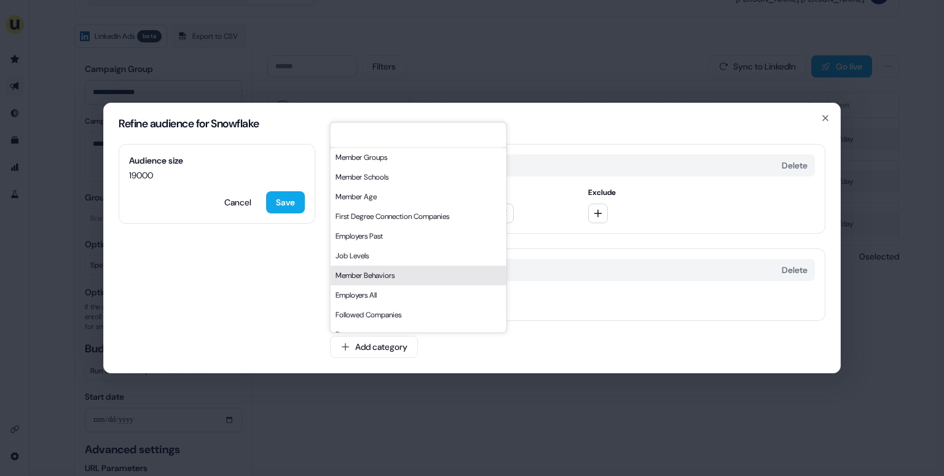
click at [496, 390] on div "Refine audience for Snowflake Audience size 19000 Cancel Save Locations Delete …" at bounding box center [472, 238] width 944 height 476
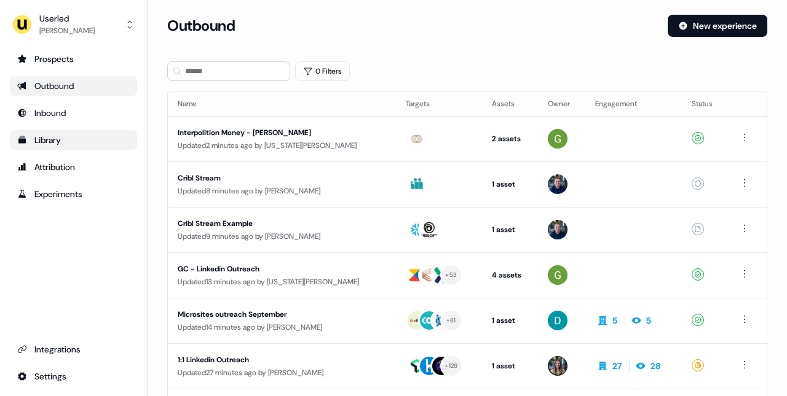
click at [81, 141] on div "Library" at bounding box center [73, 140] width 112 height 12
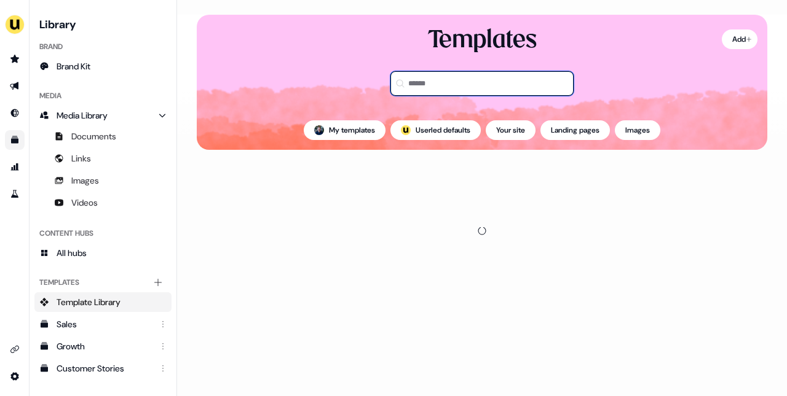
click at [438, 85] on input at bounding box center [481, 83] width 183 height 25
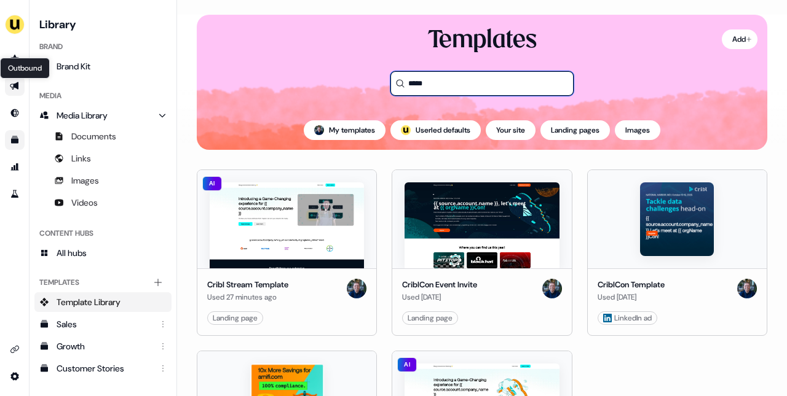
type input "*****"
click at [15, 88] on icon "Go to outbound experience" at bounding box center [15, 86] width 10 height 10
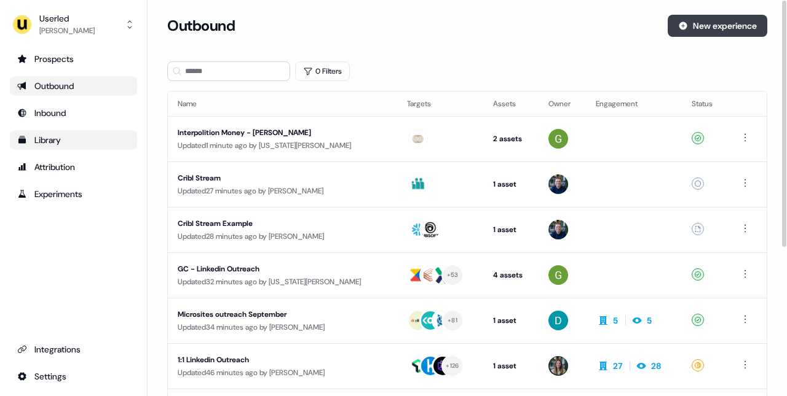
click at [701, 18] on button "New experience" at bounding box center [717, 26] width 100 height 22
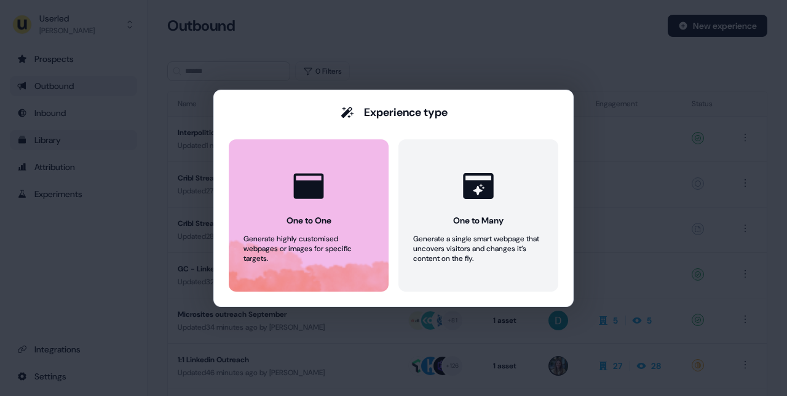
click at [295, 226] on button "One to One Generate highly customised webpages or images for specific targets." at bounding box center [309, 216] width 160 height 152
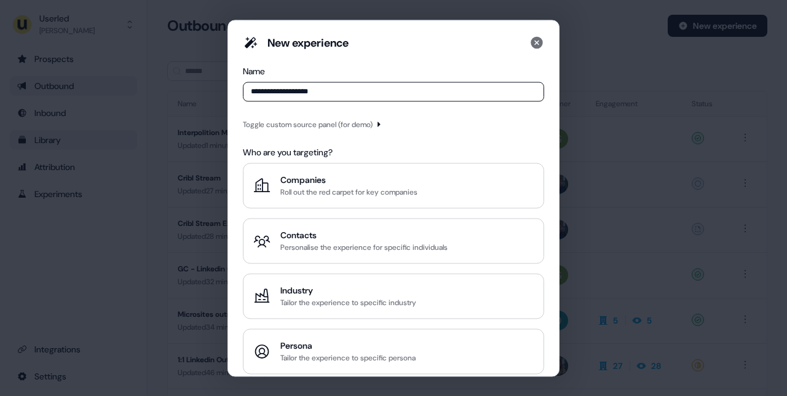
type input "**********"
click at [293, 127] on div "Toggle custom source panel (for demo)" at bounding box center [308, 124] width 130 height 12
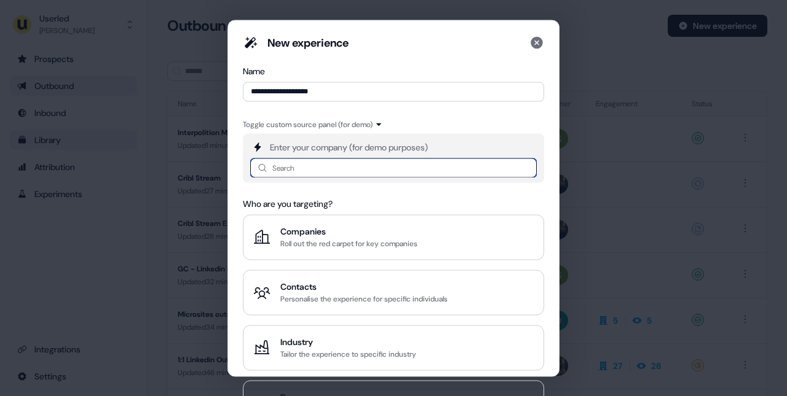
click at [292, 165] on input at bounding box center [393, 168] width 286 height 20
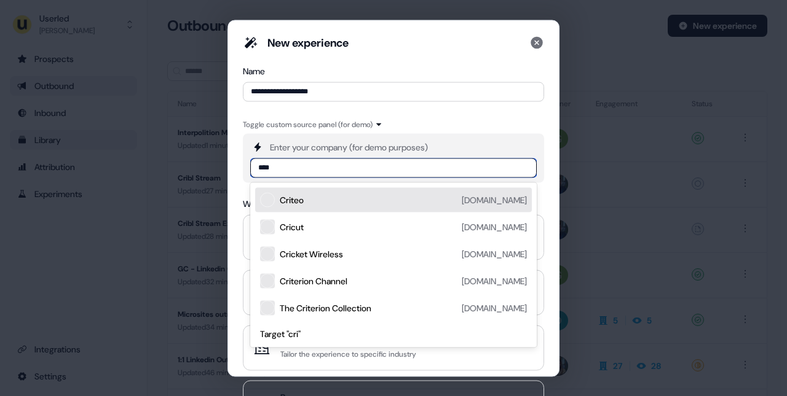
type input "*****"
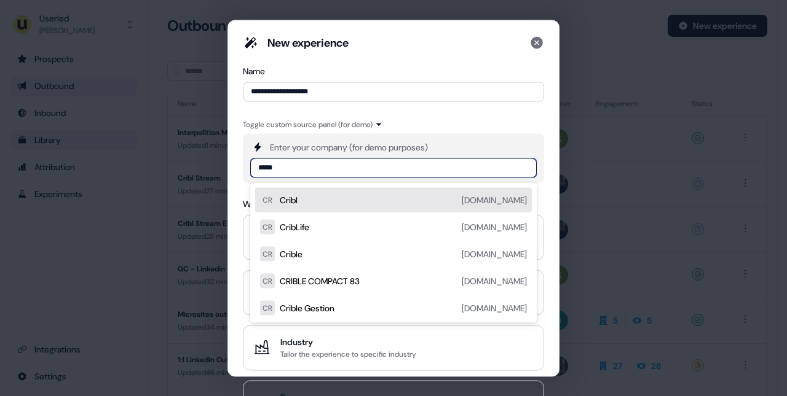
click at [301, 193] on div "Cribl [DOMAIN_NAME]" at bounding box center [403, 199] width 247 height 15
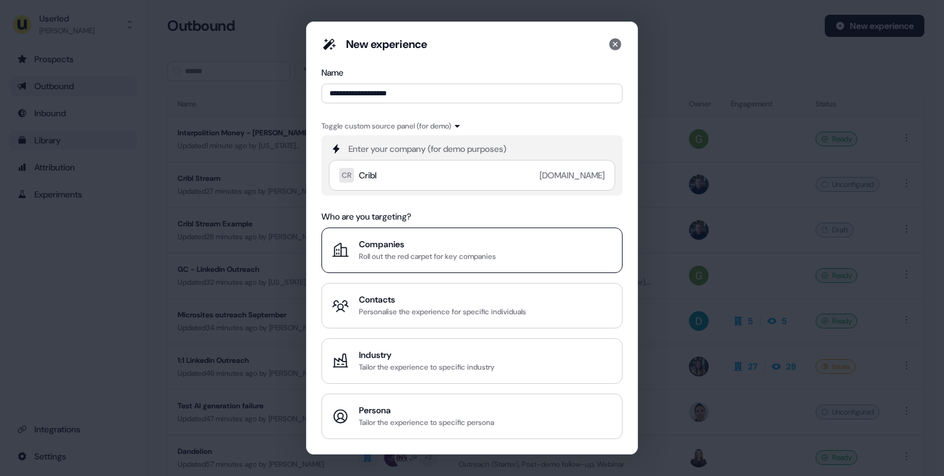
click at [468, 242] on div "Companies" at bounding box center [427, 244] width 137 height 12
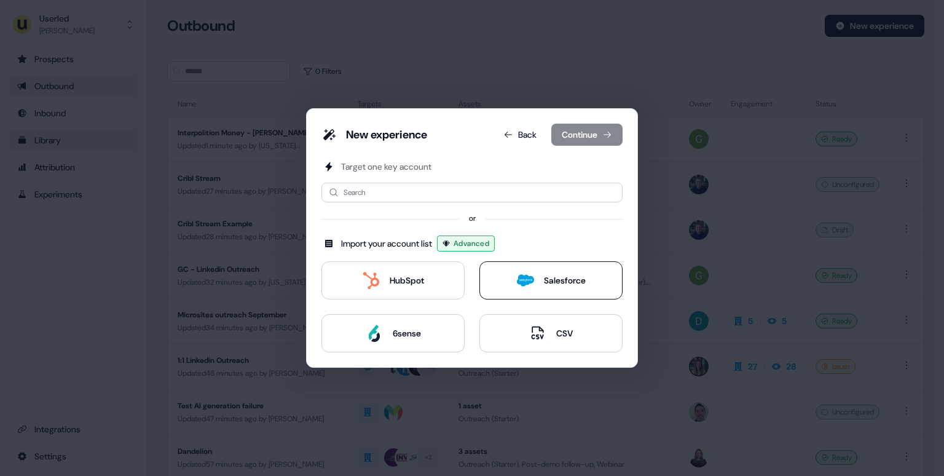
click at [557, 281] on div "Salesforce" at bounding box center [565, 280] width 42 height 12
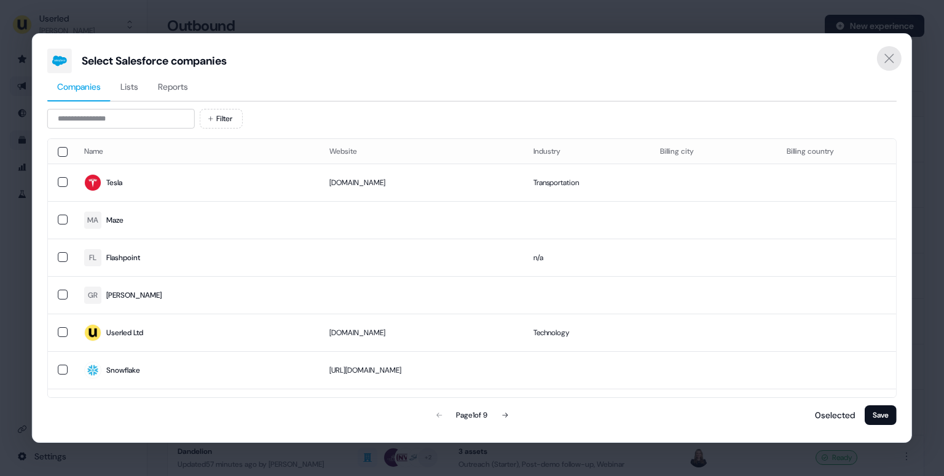
click at [890, 53] on icon "Close" at bounding box center [889, 58] width 15 height 15
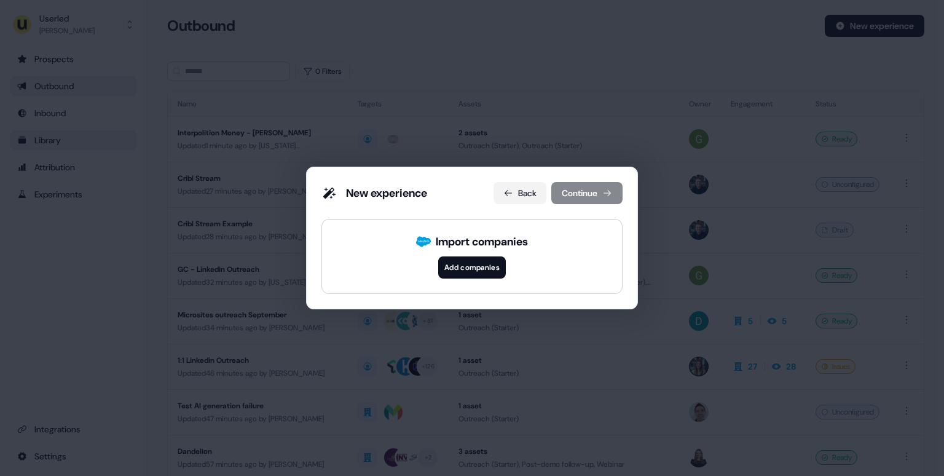
click at [513, 194] on button "Back" at bounding box center [519, 193] width 53 height 22
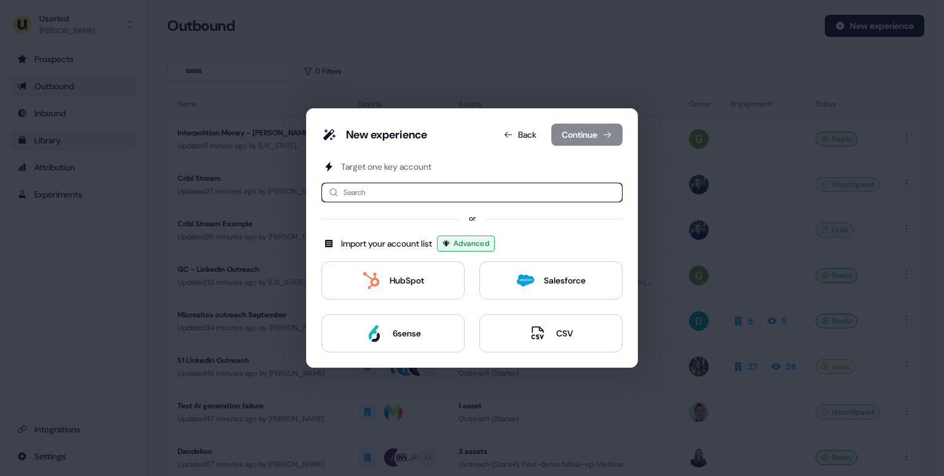
click at [423, 198] on input at bounding box center [471, 193] width 301 height 20
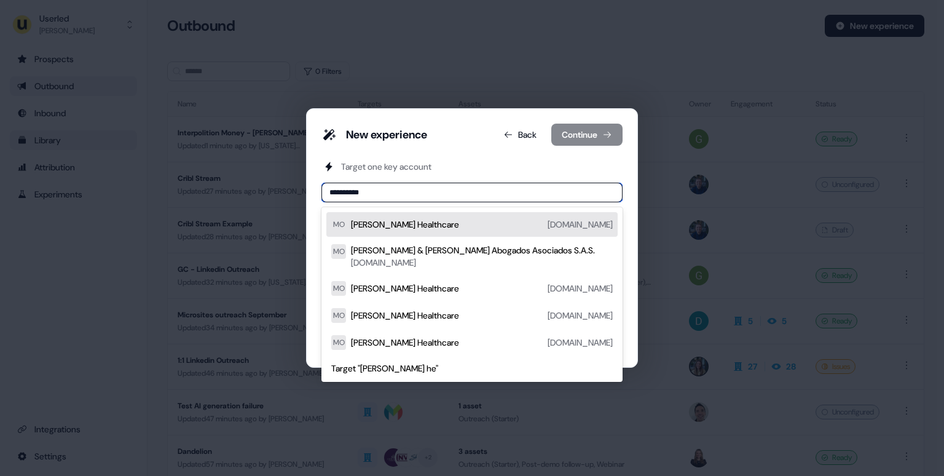
type input "**********"
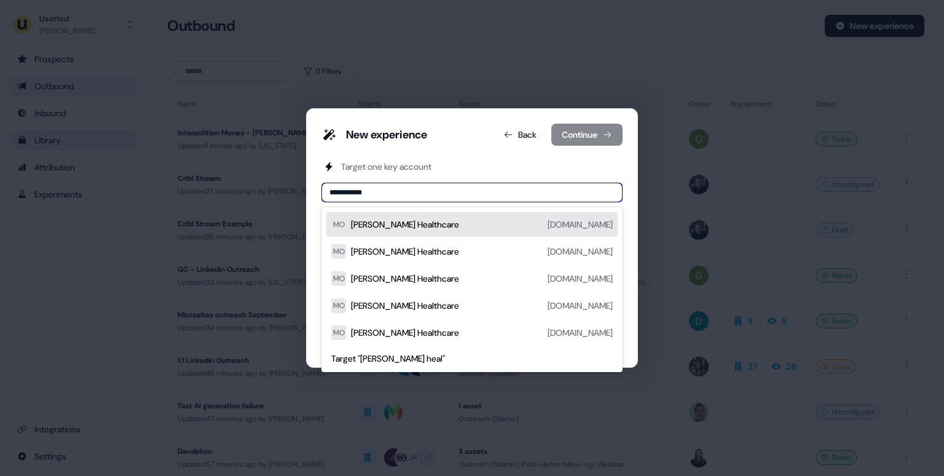
click at [415, 224] on div "[PERSON_NAME] Healthcare" at bounding box center [405, 224] width 108 height 12
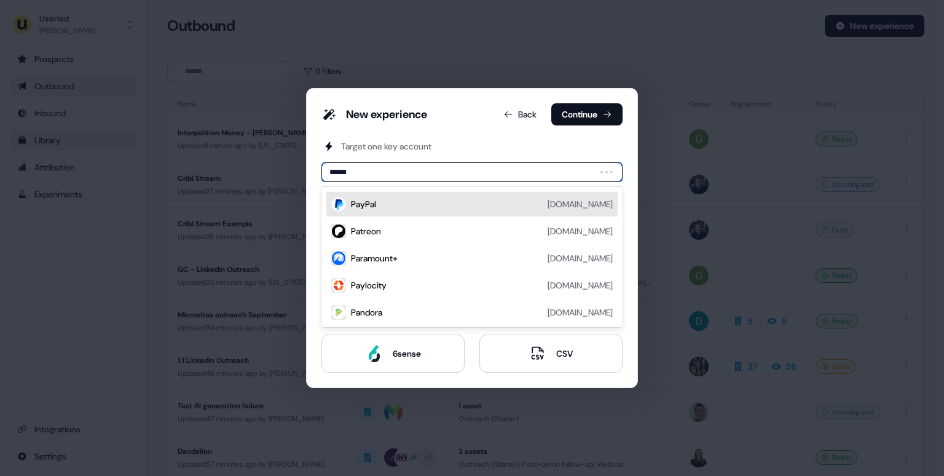
type input "*******"
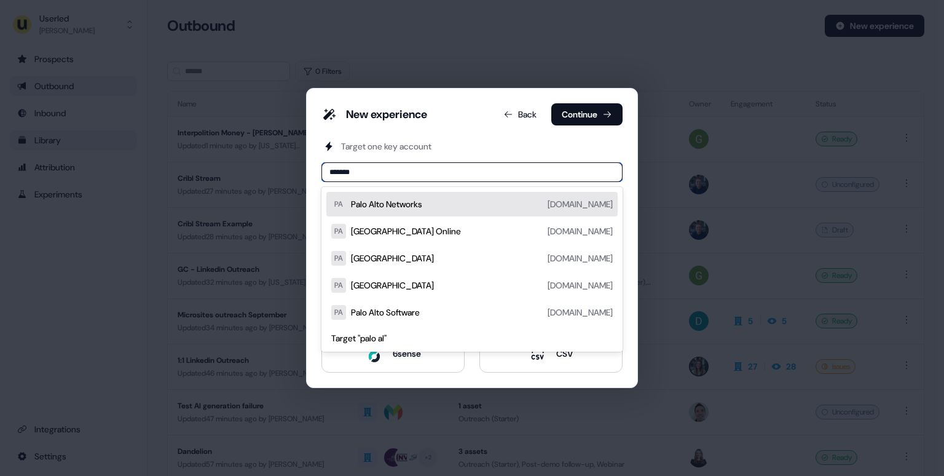
click at [404, 201] on div "Palo Alto Networks" at bounding box center [386, 204] width 71 height 12
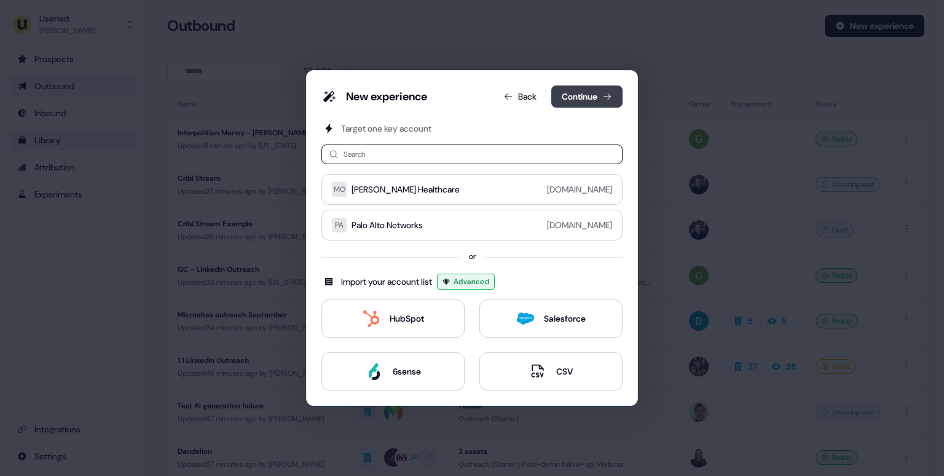
click at [573, 103] on button "Continue" at bounding box center [586, 96] width 71 height 22
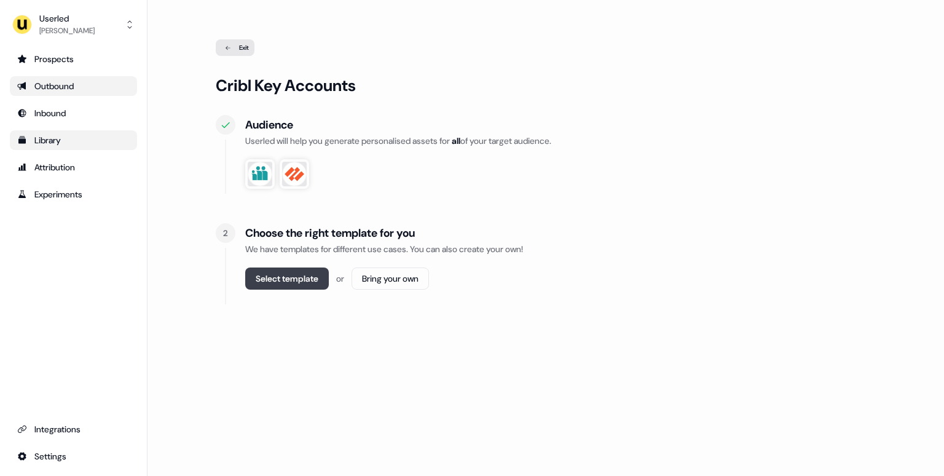
click at [285, 278] on button "Select template" at bounding box center [287, 278] width 84 height 22
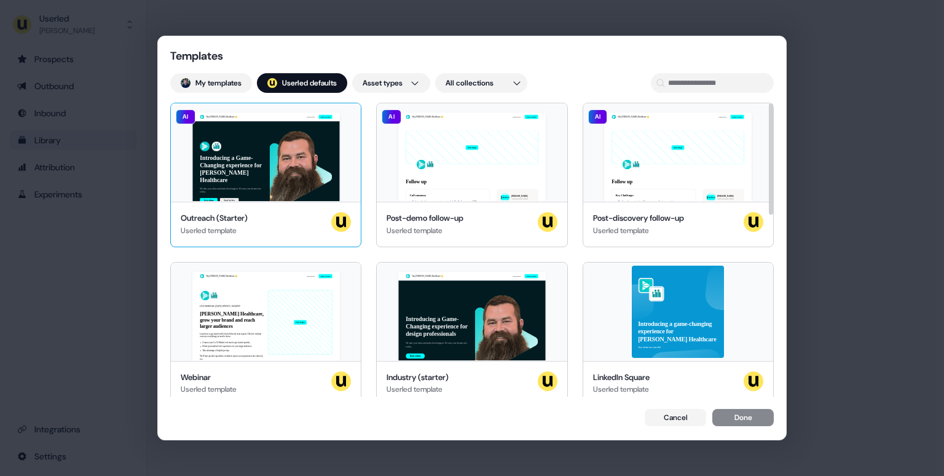
click at [288, 157] on div "Hey Molina Healthcare 👋 Learn more Book a demo Introducing a Game-Changing expe…" at bounding box center [266, 152] width 190 height 98
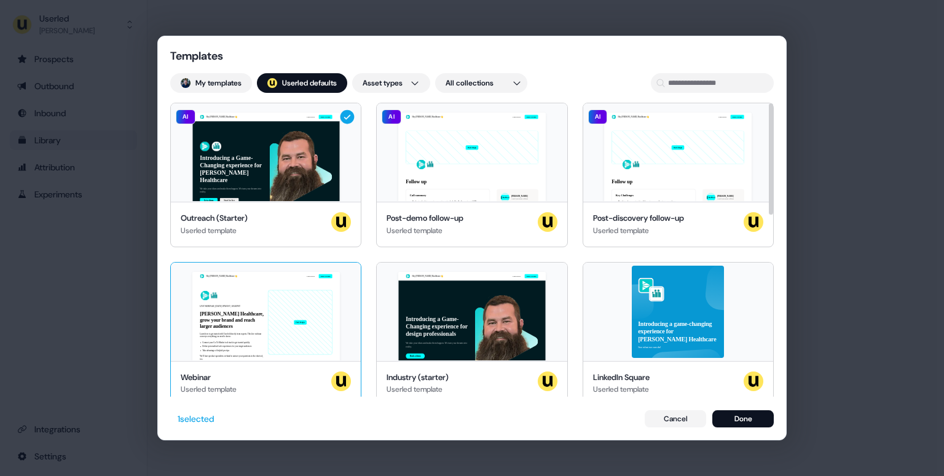
click at [273, 285] on div "Hey Molina Healthcare 👋 Learn more Book a demo LIVE WEBINAR | May 10, 2023 1PM …" at bounding box center [266, 311] width 190 height 98
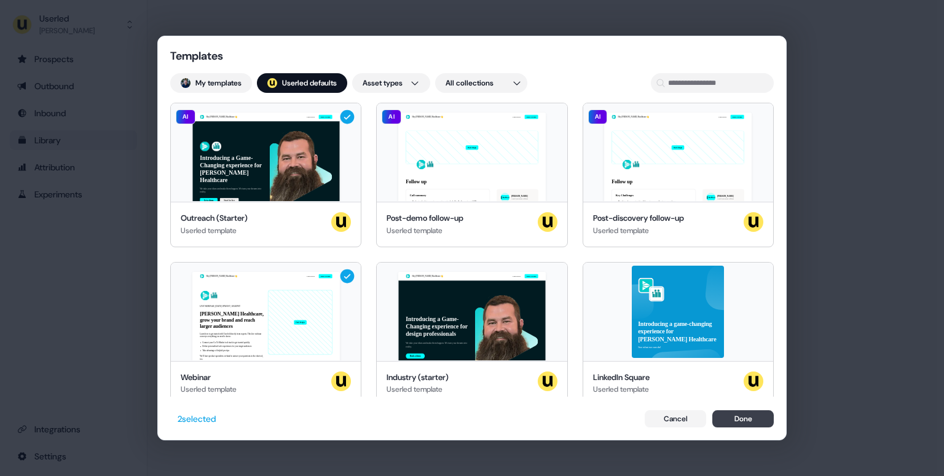
click at [744, 421] on button "Done" at bounding box center [742, 418] width 61 height 17
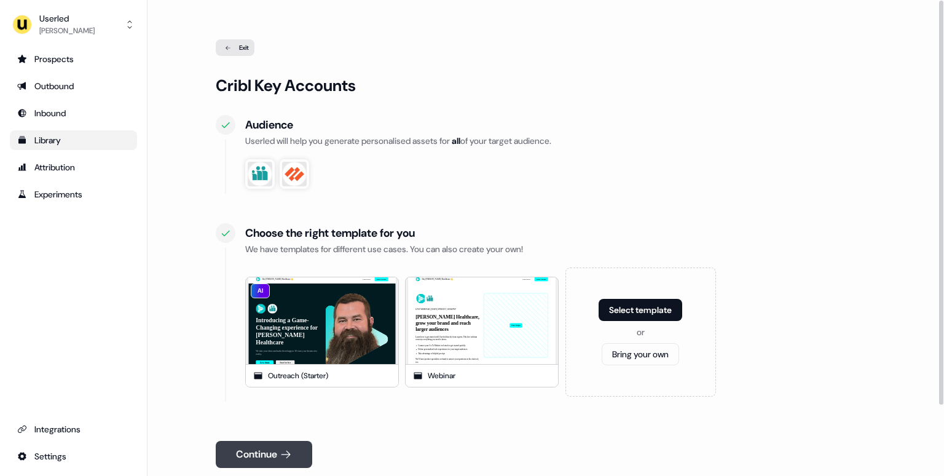
click at [257, 462] on button "Continue" at bounding box center [264, 454] width 96 height 27
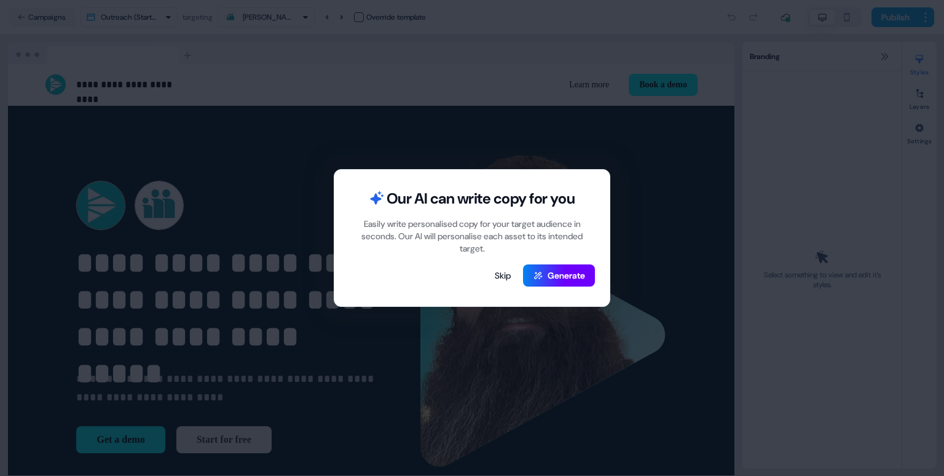
click at [567, 285] on button "Generate" at bounding box center [559, 275] width 72 height 22
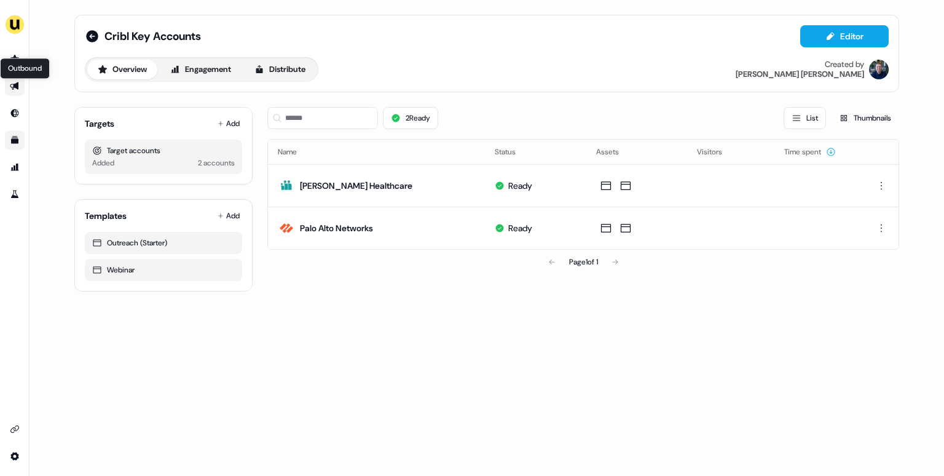
click at [17, 87] on icon "Go to outbound experience" at bounding box center [14, 86] width 9 height 8
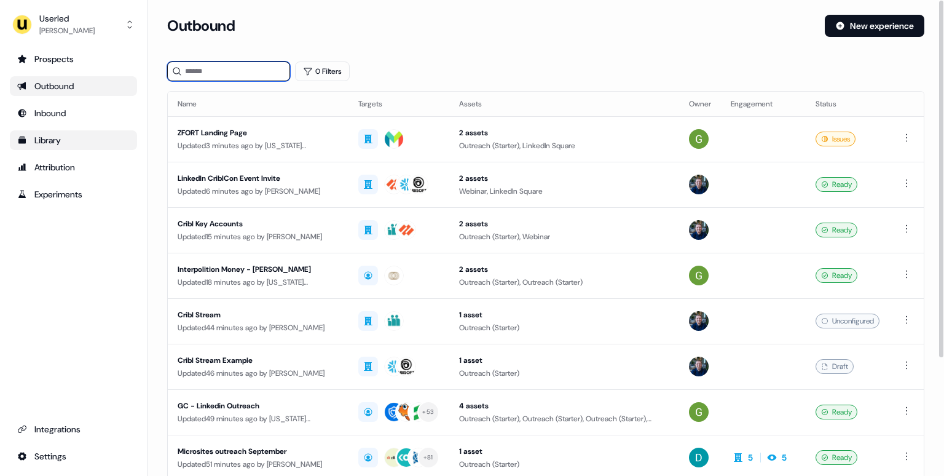
click at [213, 75] on input at bounding box center [228, 71] width 123 height 20
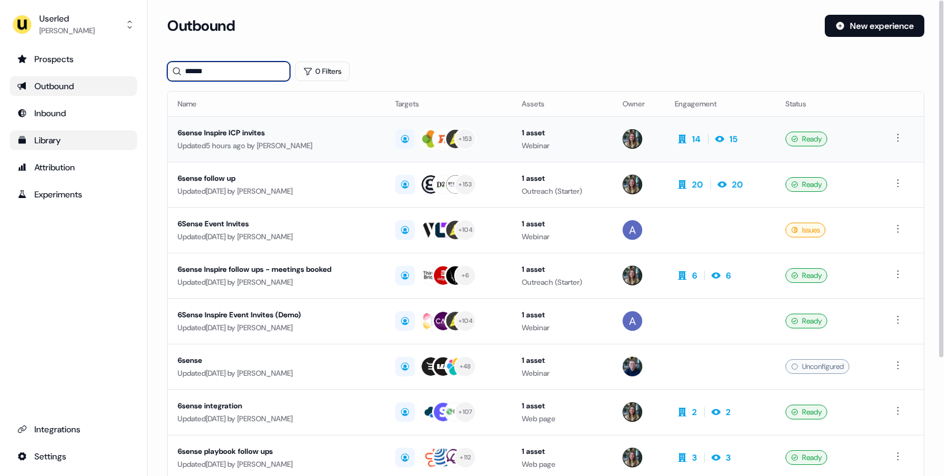
type input "******"
click at [343, 135] on div "6sense Inspire ICP invites" at bounding box center [277, 133] width 198 height 12
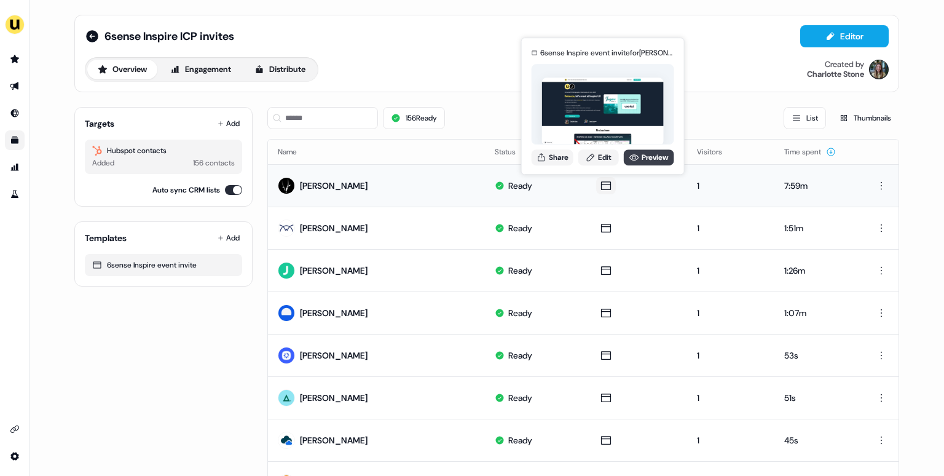
click at [639, 161] on link "Preview" at bounding box center [649, 157] width 50 height 16
click at [565, 163] on button "Share" at bounding box center [553, 157] width 42 height 16
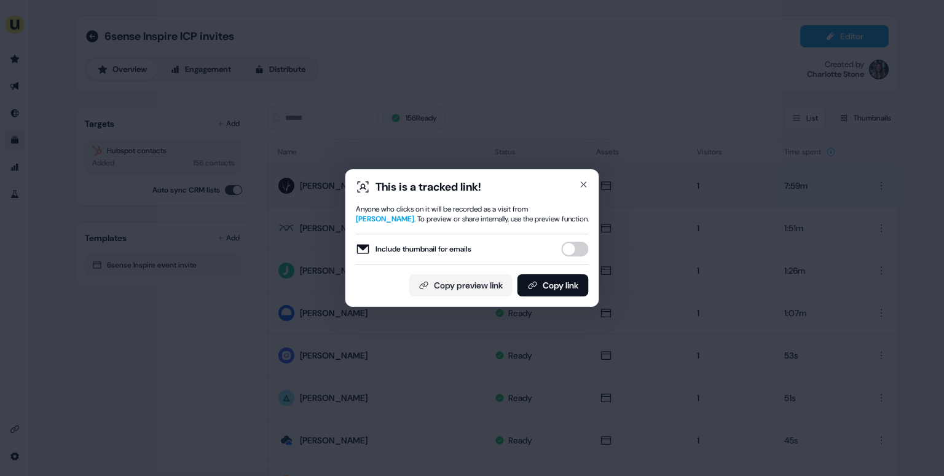
click at [567, 252] on button "Include thumbnail for emails" at bounding box center [575, 249] width 27 height 15
click at [563, 278] on button "Copy link" at bounding box center [552, 285] width 71 height 22
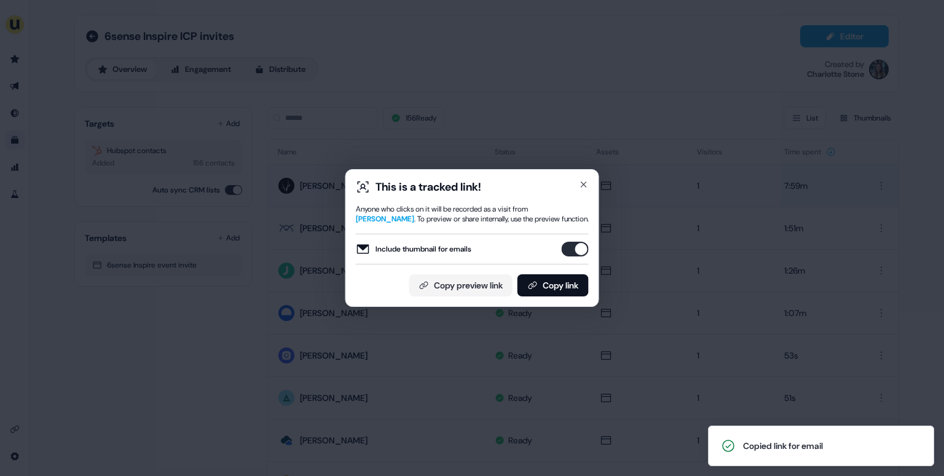
click at [107, 277] on div "This is a tracked link! Anyone who clicks on it will be recorded as a visit fro…" at bounding box center [472, 238] width 944 height 476
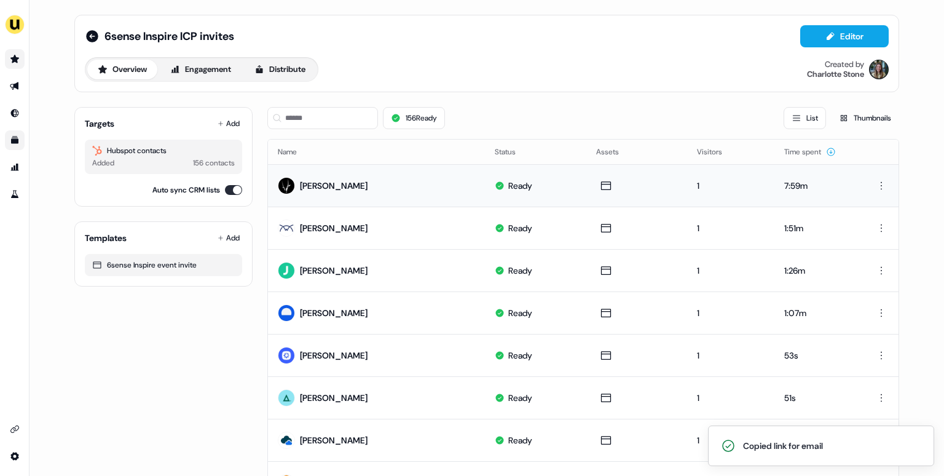
click at [15, 63] on icon "Go to prospects" at bounding box center [15, 59] width 10 height 10
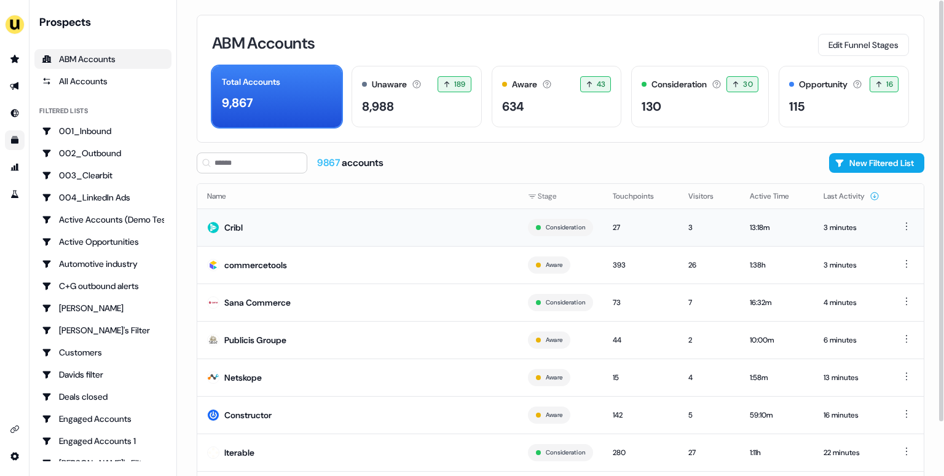
click at [285, 219] on td "Cribl" at bounding box center [357, 226] width 321 height 37
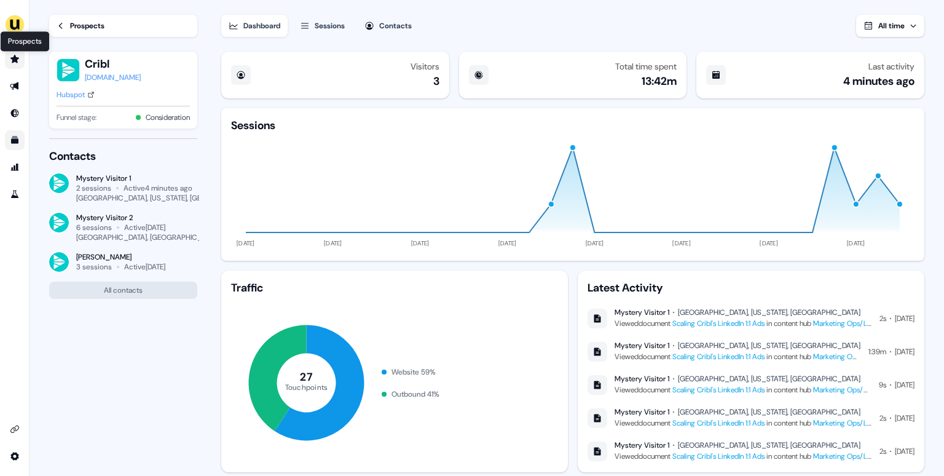
click at [12, 61] on icon "Go to prospects" at bounding box center [14, 59] width 9 height 8
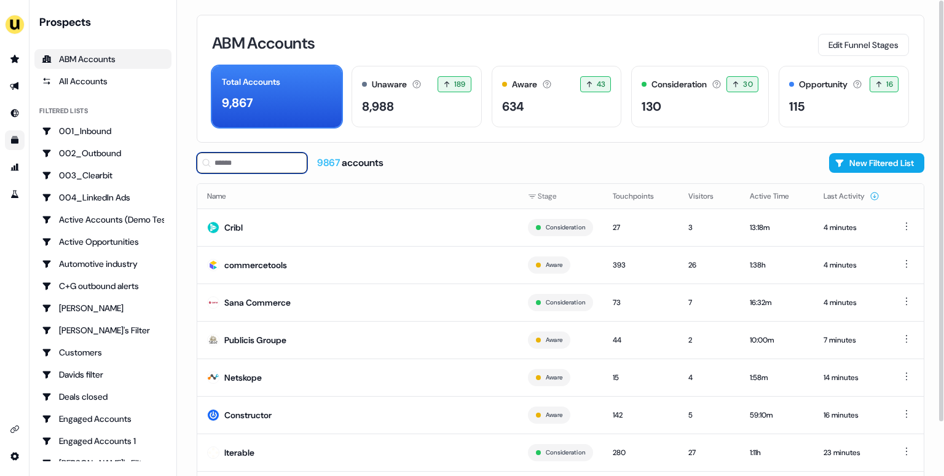
click at [235, 162] on input at bounding box center [252, 162] width 111 height 21
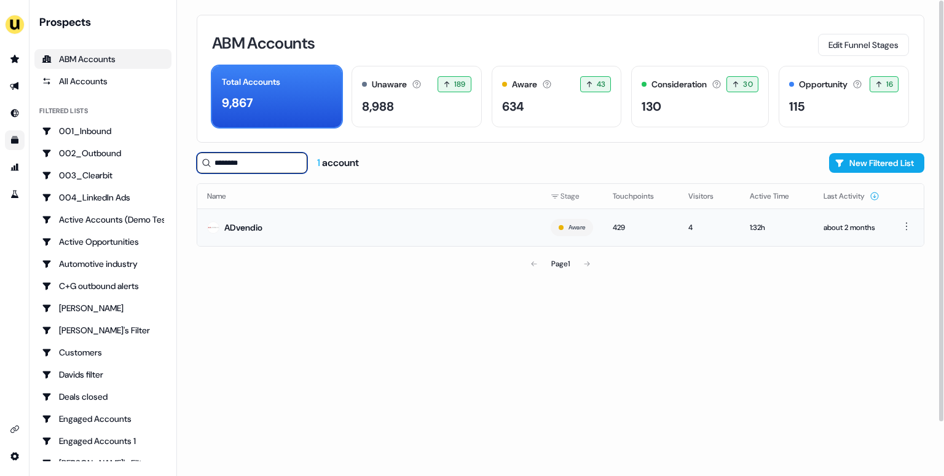
type input "********"
click at [294, 222] on td "ADvendio" at bounding box center [369, 226] width 344 height 37
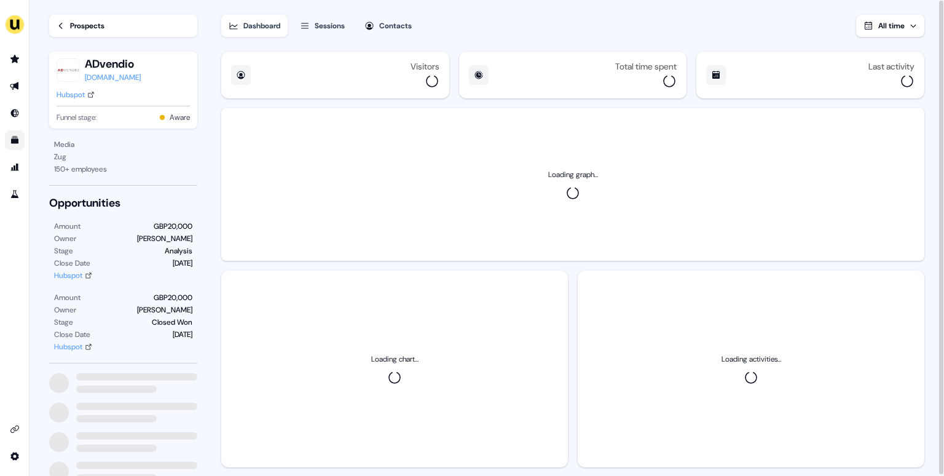
click at [327, 25] on div "Sessions" at bounding box center [330, 26] width 30 height 12
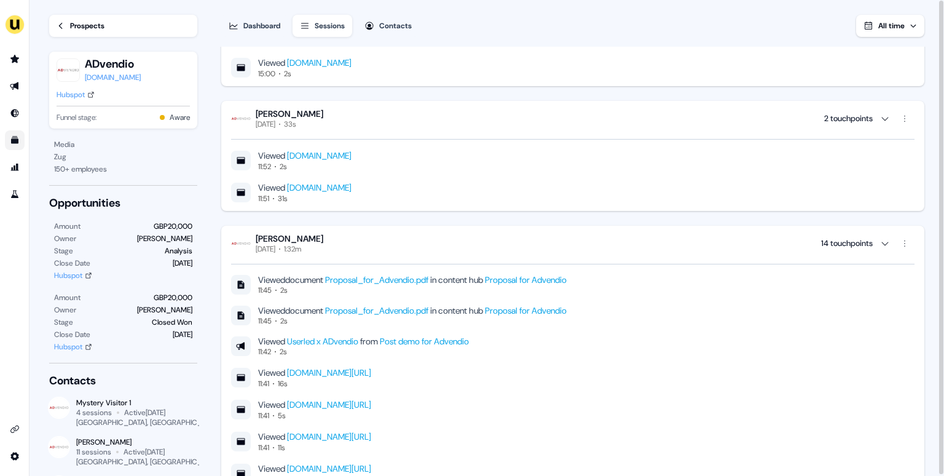
scroll to position [2196, 0]
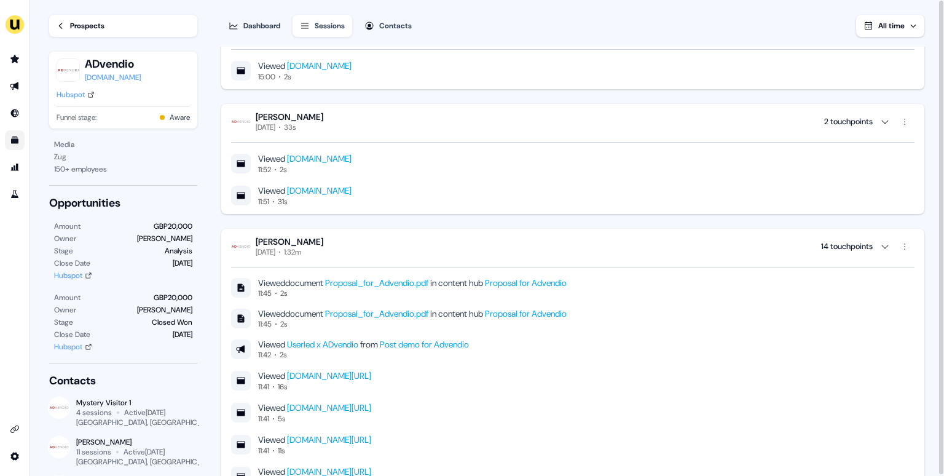
click at [15, 142] on icon "Go to templates" at bounding box center [14, 139] width 7 height 7
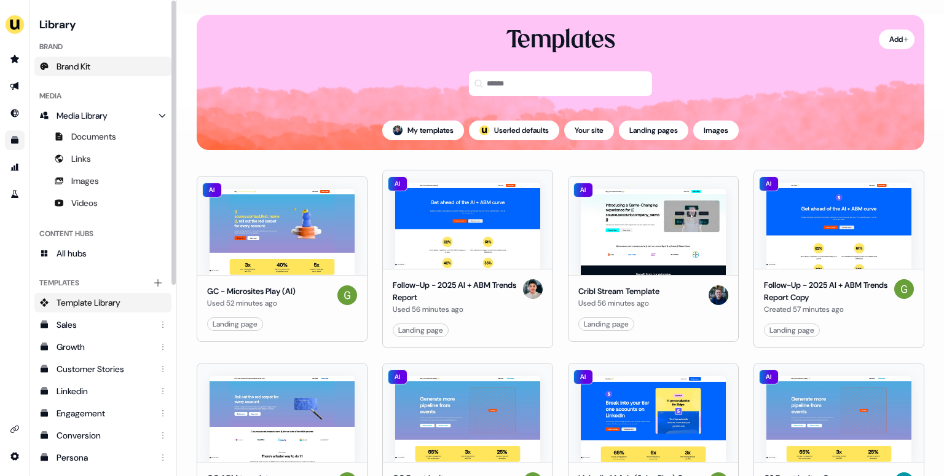
click at [100, 57] on link "Brand Kit" at bounding box center [102, 67] width 137 height 20
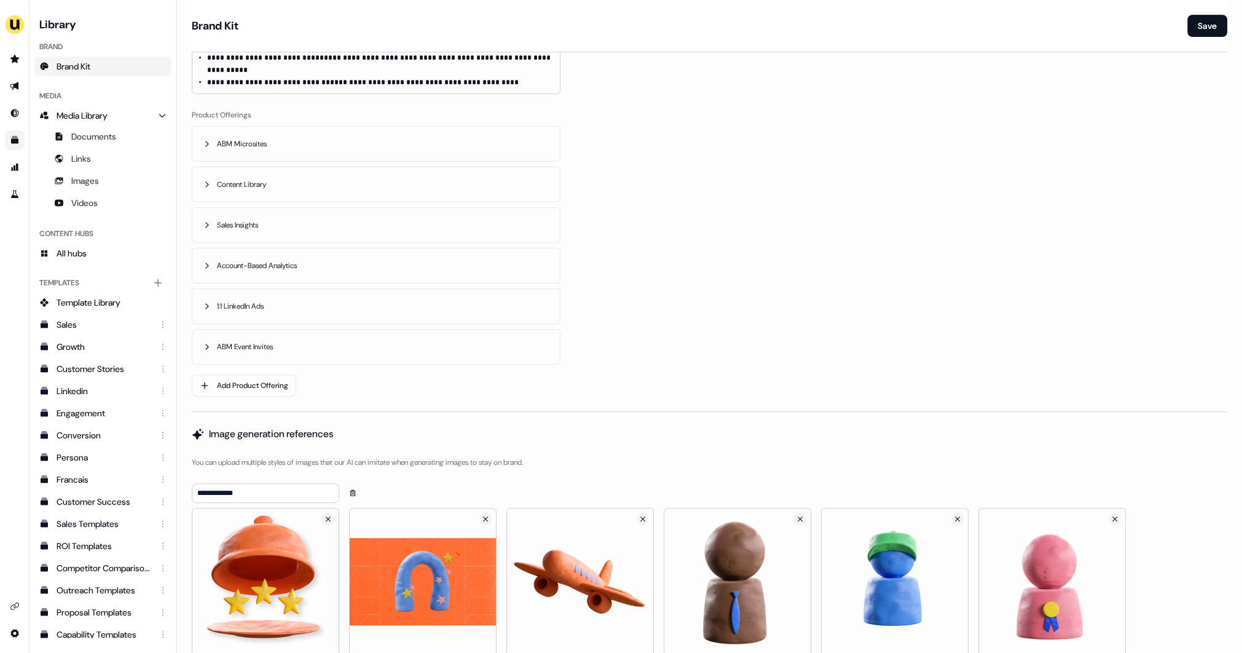
scroll to position [608, 0]
click at [14, 61] on icon "Go to prospects" at bounding box center [14, 59] width 9 height 8
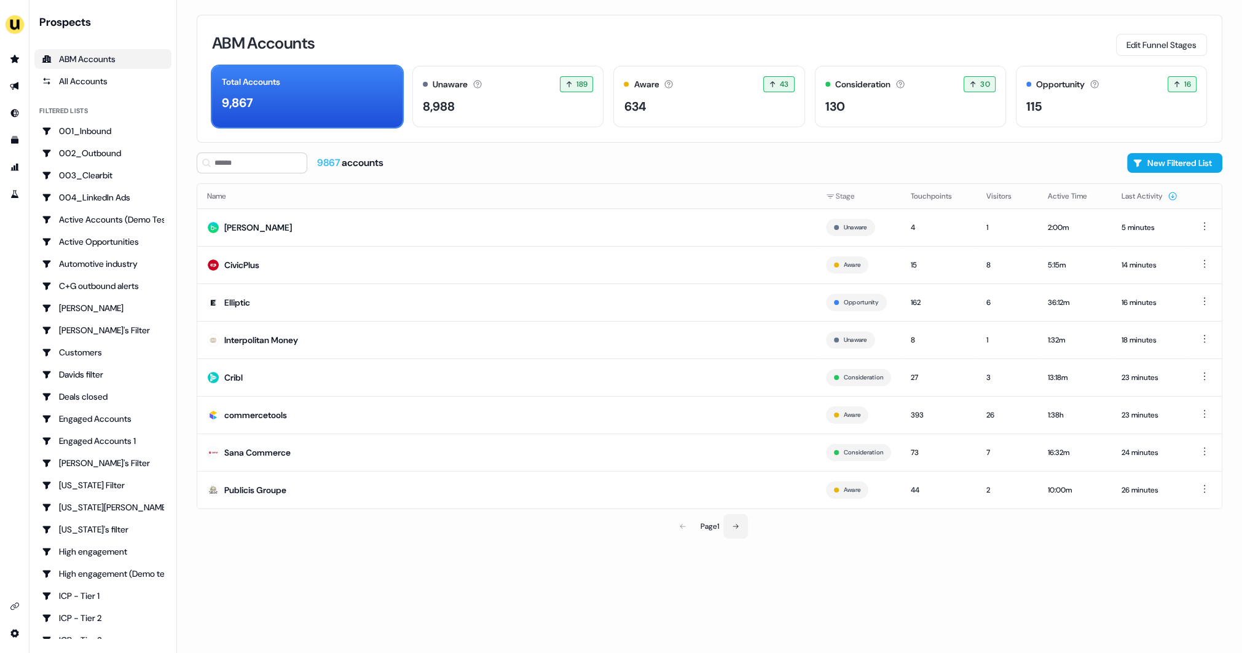
click at [737, 529] on icon at bounding box center [735, 525] width 7 height 7
click at [682, 530] on icon at bounding box center [681, 525] width 7 height 7
click at [186, 446] on div "ABM Accounts Edit Funnel Stages Total Accounts 9,867 Unaware The default stage …" at bounding box center [709, 326] width 1065 height 653
click at [184, 449] on div "ABM Accounts Edit Funnel Stages Total Accounts 9,867 Unaware The default stage …" at bounding box center [709, 326] width 1065 height 653
click at [14, 141] on icon "Go to templates" at bounding box center [14, 139] width 7 height 7
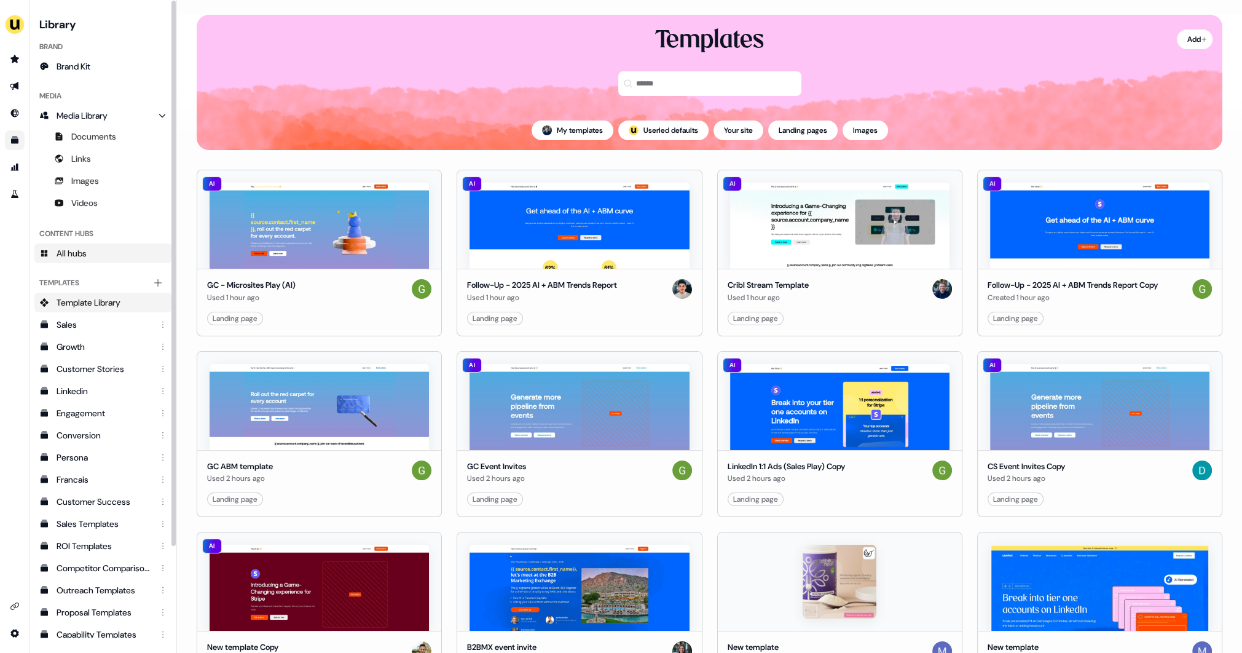
click at [96, 248] on link "All hubs" at bounding box center [102, 253] width 137 height 20
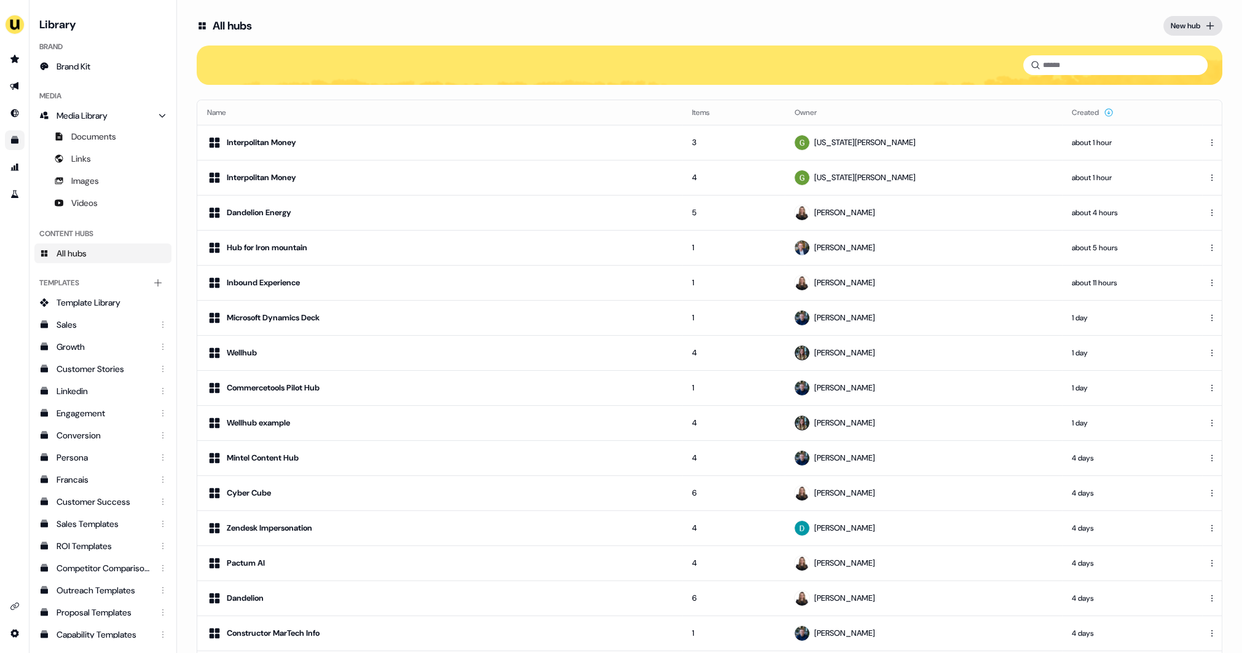
click at [1177, 33] on button "New hub" at bounding box center [1192, 26] width 59 height 20
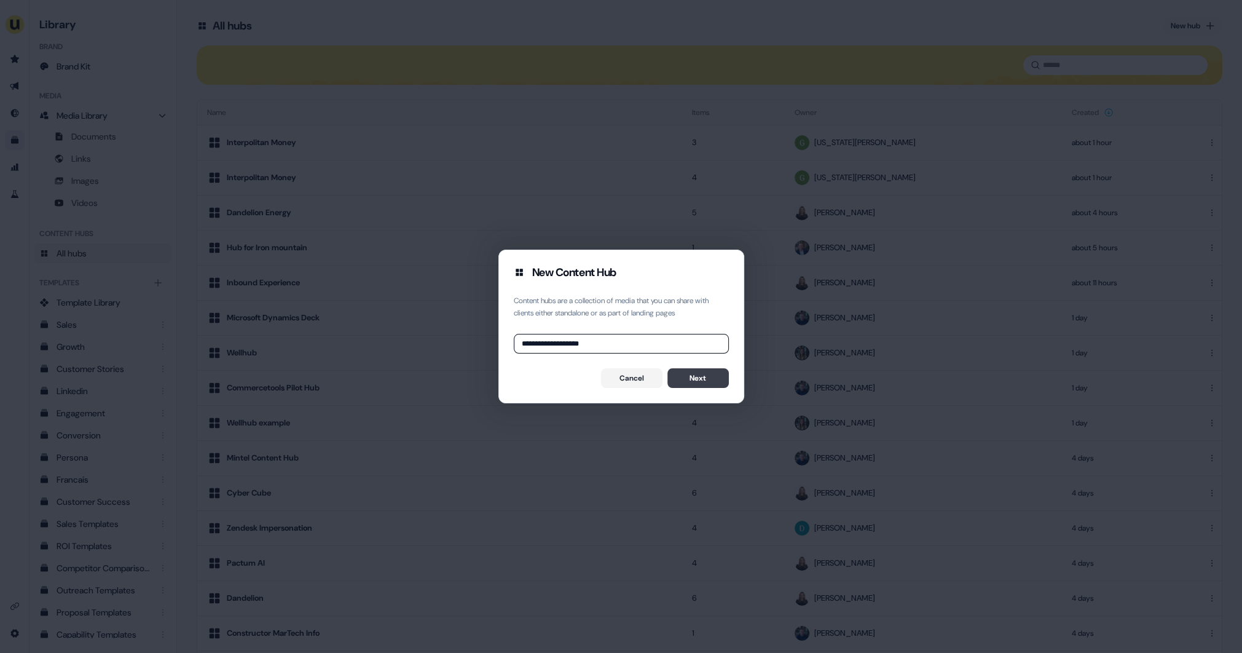
type input "**********"
click at [709, 380] on button "Next" at bounding box center [697, 378] width 61 height 20
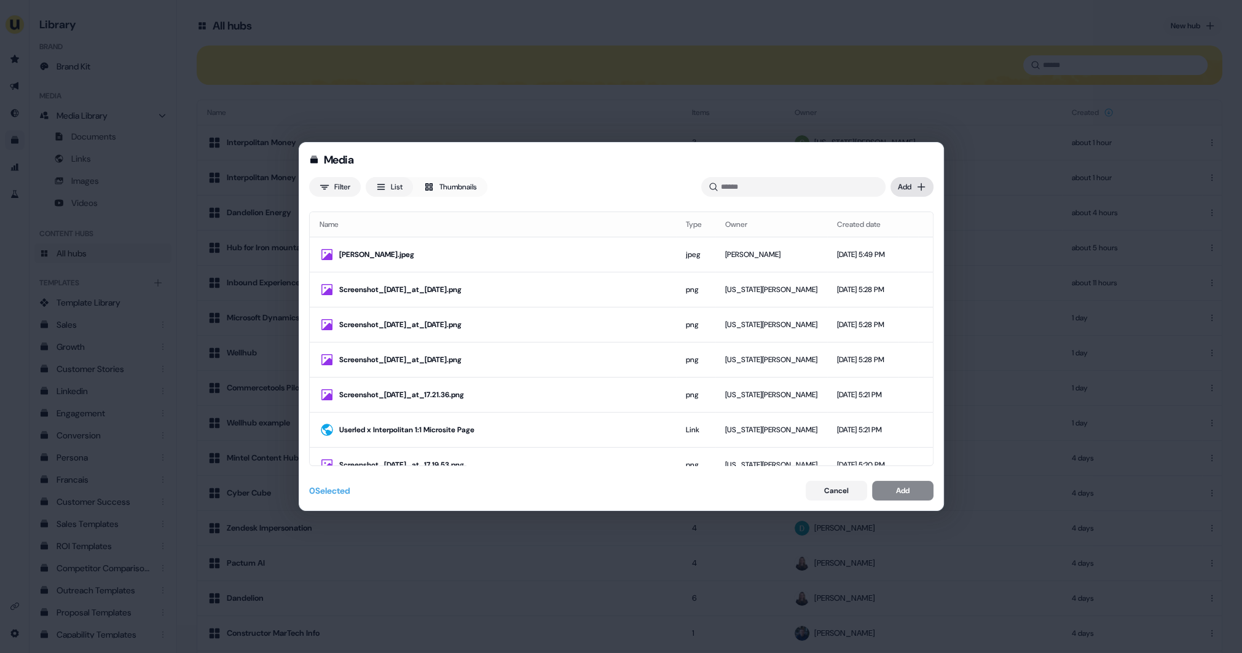
click at [913, 187] on div "Media Filter List Thumbnails Uploaded Add Name Type Owner Created date [PERSON_…" at bounding box center [621, 326] width 1242 height 653
click at [897, 213] on div "Upload files" at bounding box center [893, 212] width 73 height 20
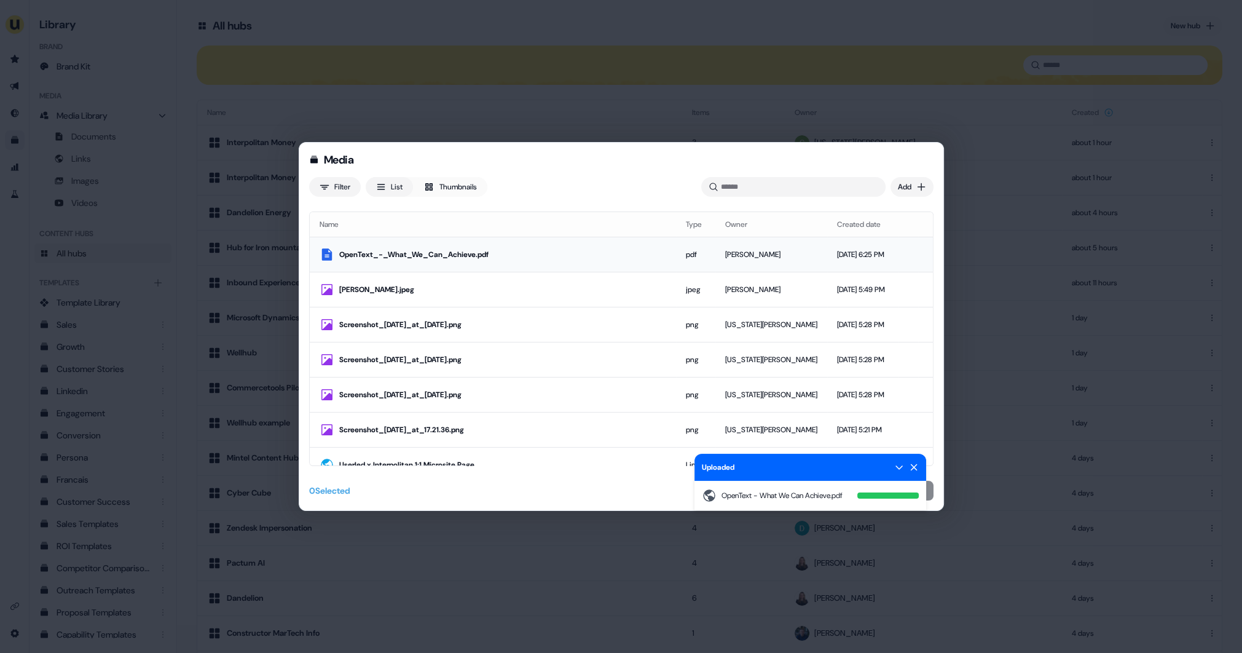
click at [551, 251] on div "OpenText_-_What_We_Can_Achieve.pdf" at bounding box center [502, 254] width 327 height 12
click at [914, 468] on icon at bounding box center [913, 467] width 7 height 7
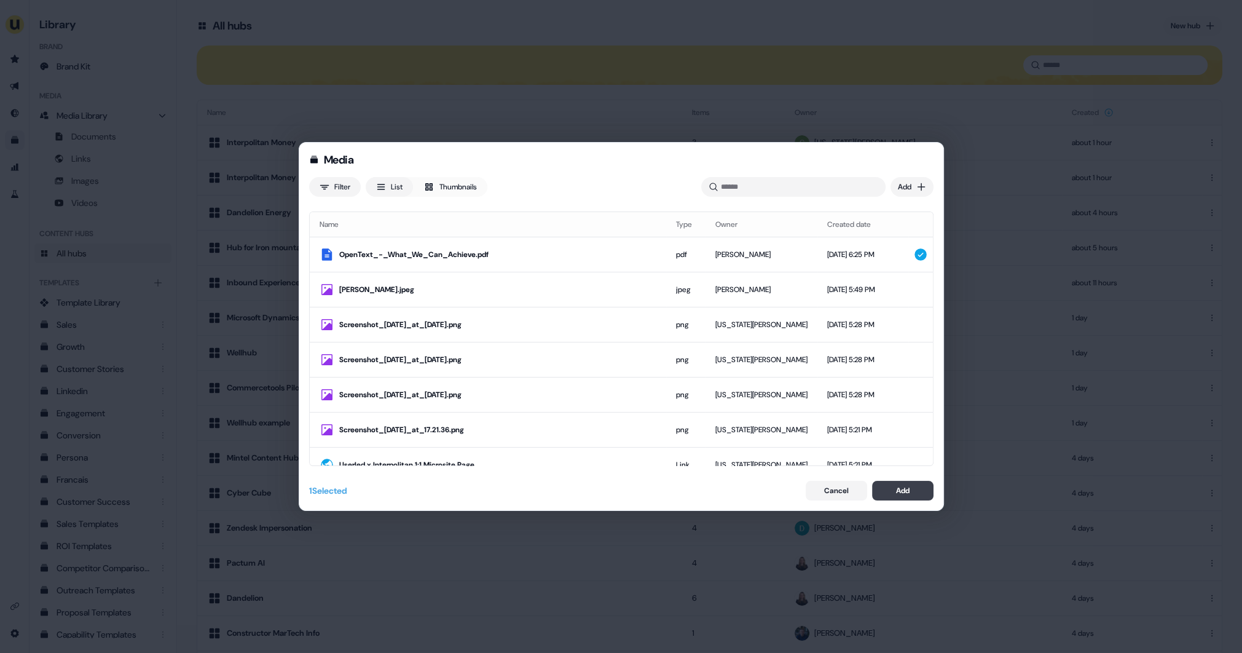
click at [906, 495] on div "Add" at bounding box center [903, 490] width 14 height 12
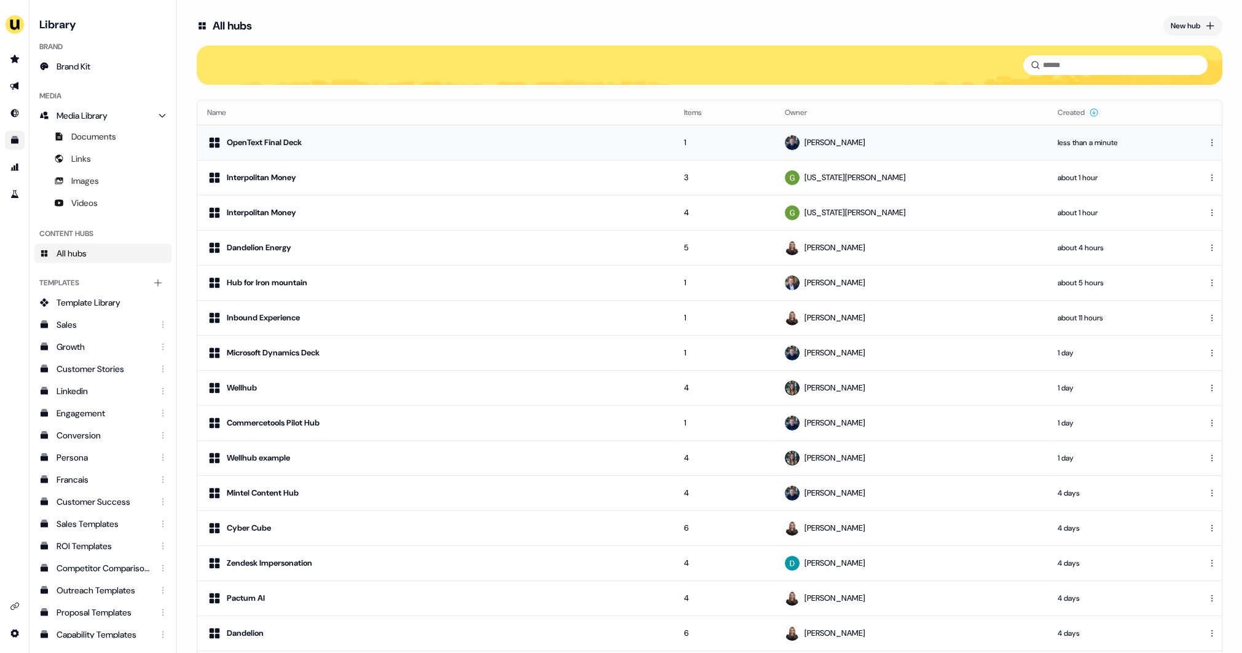
click at [402, 149] on td "OpenText Final Deck" at bounding box center [435, 142] width 477 height 35
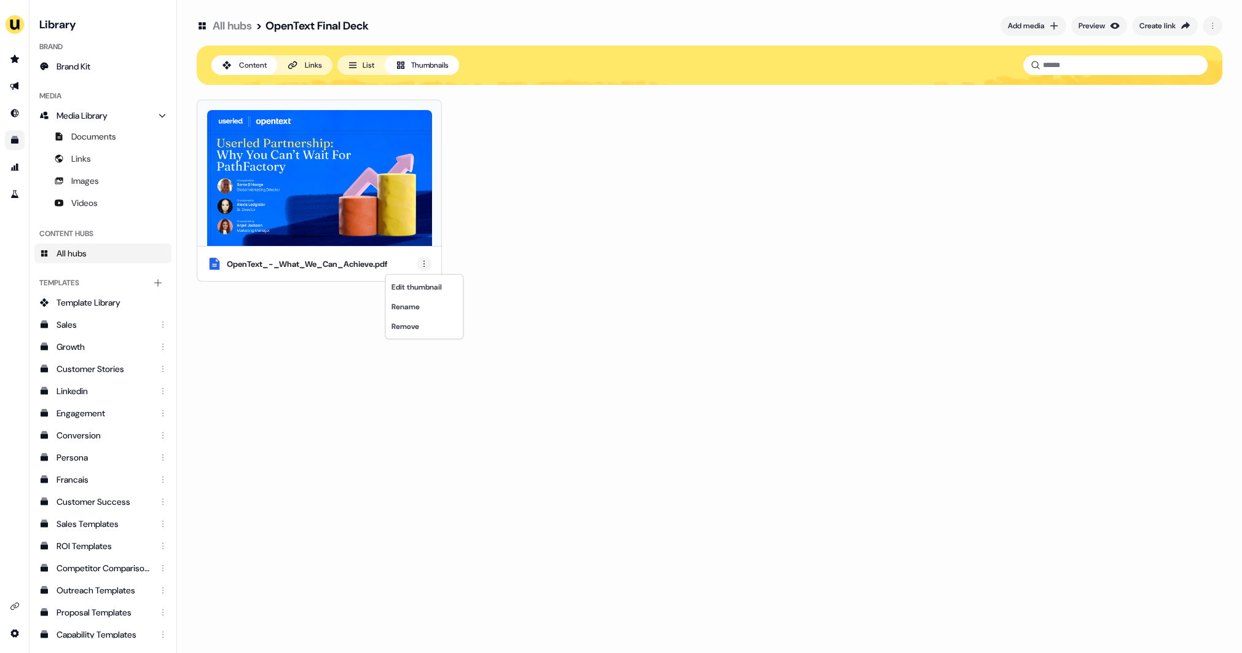
click at [423, 262] on html "For the best experience switch devices to a bigger screen. Go to [DOMAIN_NAME] …" at bounding box center [621, 326] width 1242 height 653
click at [417, 302] on div "Rename" at bounding box center [424, 307] width 73 height 20
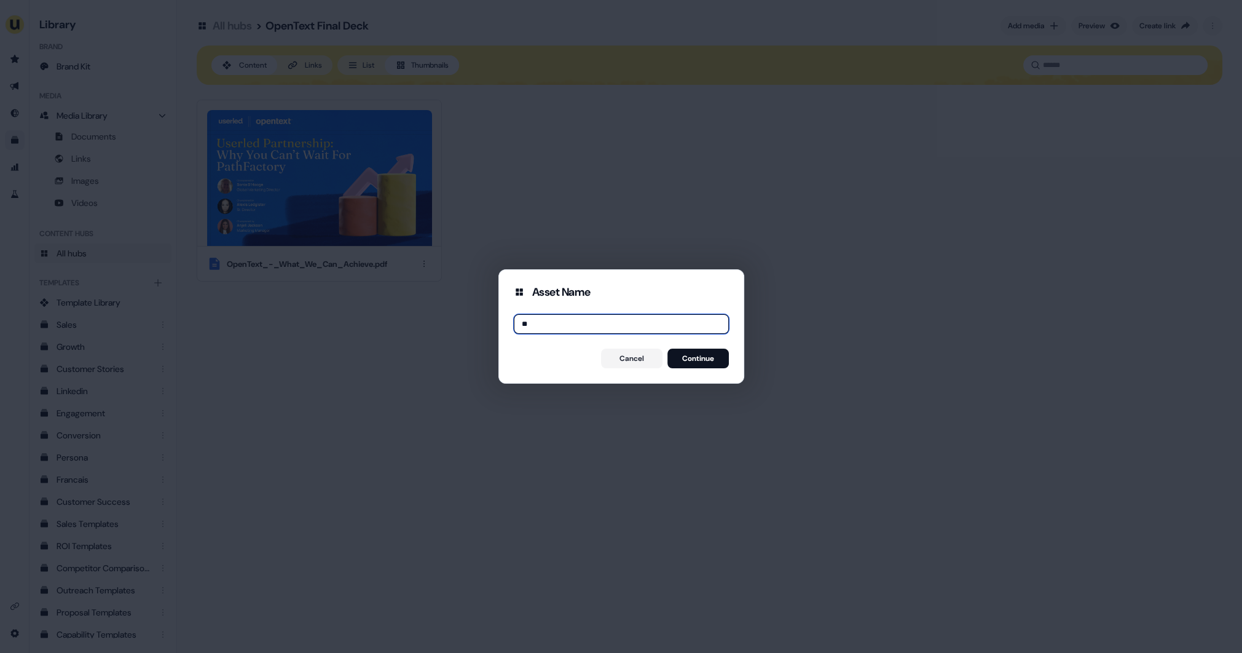
type input "*"
type input "**********"
click at [699, 361] on button "Continue" at bounding box center [697, 358] width 61 height 20
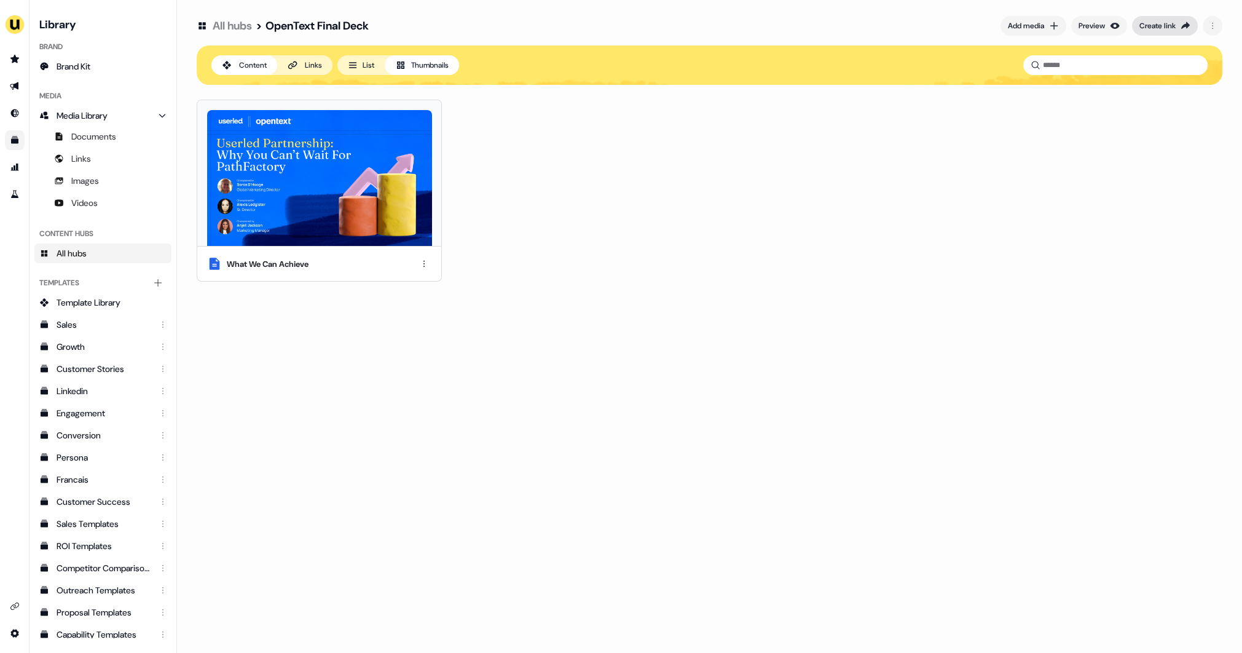
click at [1167, 28] on div "Create link" at bounding box center [1157, 26] width 36 height 12
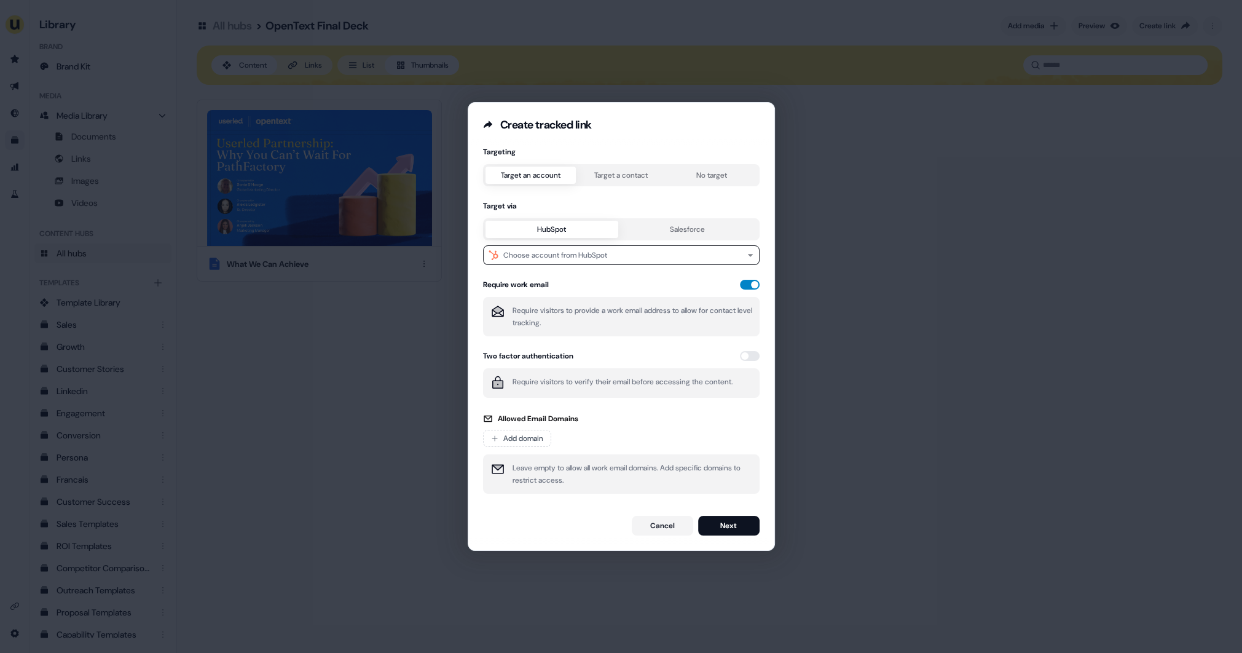
click at [744, 283] on button "button" at bounding box center [750, 285] width 20 height 10
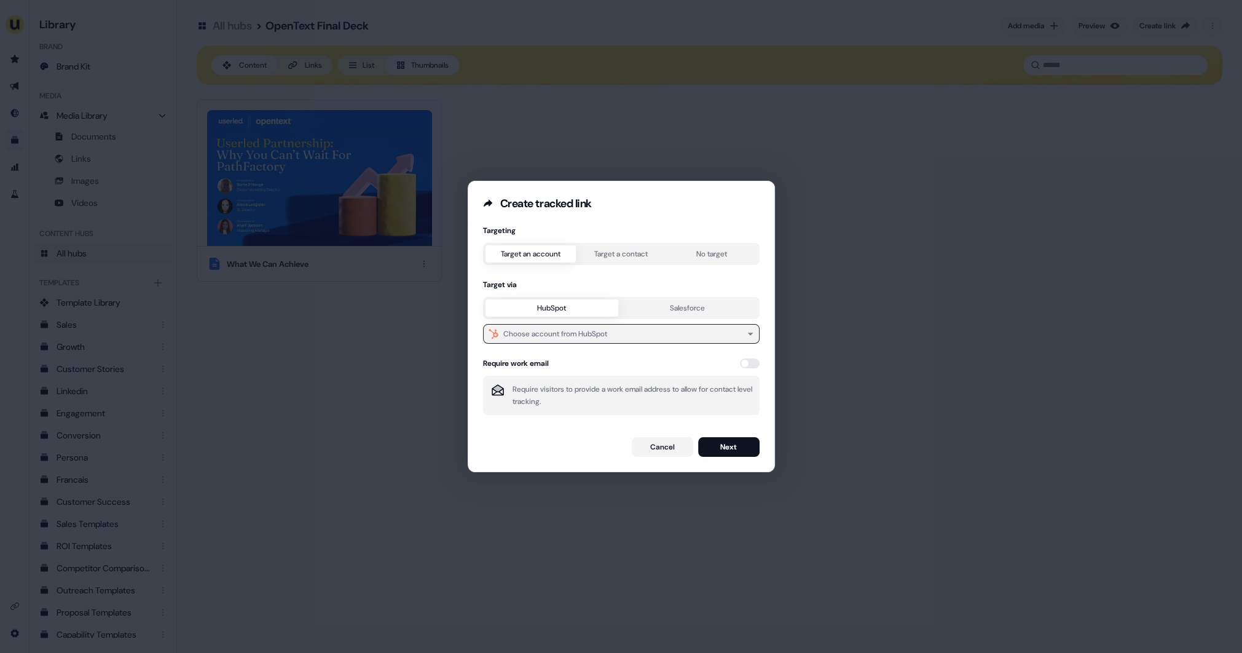
click at [592, 334] on div "Choose account from HubSpot" at bounding box center [555, 334] width 104 height 12
type input "********"
click at [567, 383] on div "OpenText" at bounding box center [619, 382] width 267 height 20
click at [723, 449] on button "Next" at bounding box center [728, 447] width 61 height 20
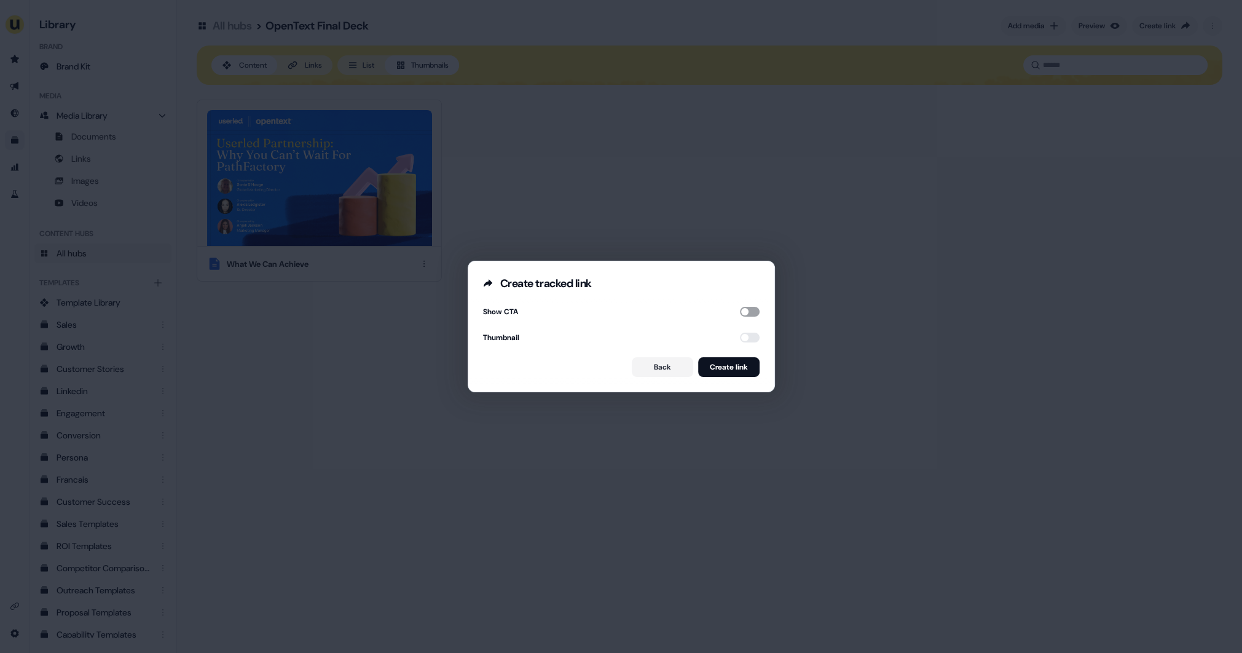
click at [747, 312] on button "button" at bounding box center [750, 312] width 20 height 10
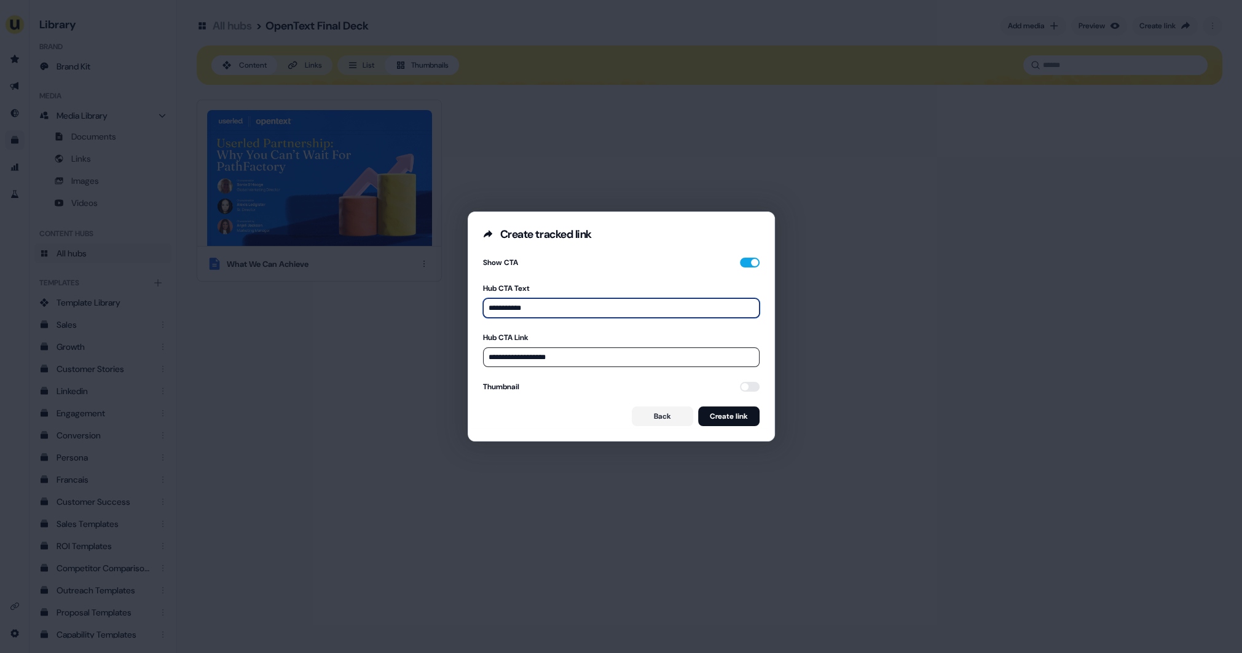
drag, startPoint x: 531, startPoint y: 313, endPoint x: 490, endPoint y: 311, distance: 41.2
click at [490, 311] on input "**********" at bounding box center [621, 308] width 277 height 20
type input "**********"
drag, startPoint x: 566, startPoint y: 356, endPoint x: 483, endPoint y: 356, distance: 83.0
click at [483, 356] on input "**********" at bounding box center [621, 357] width 277 height 20
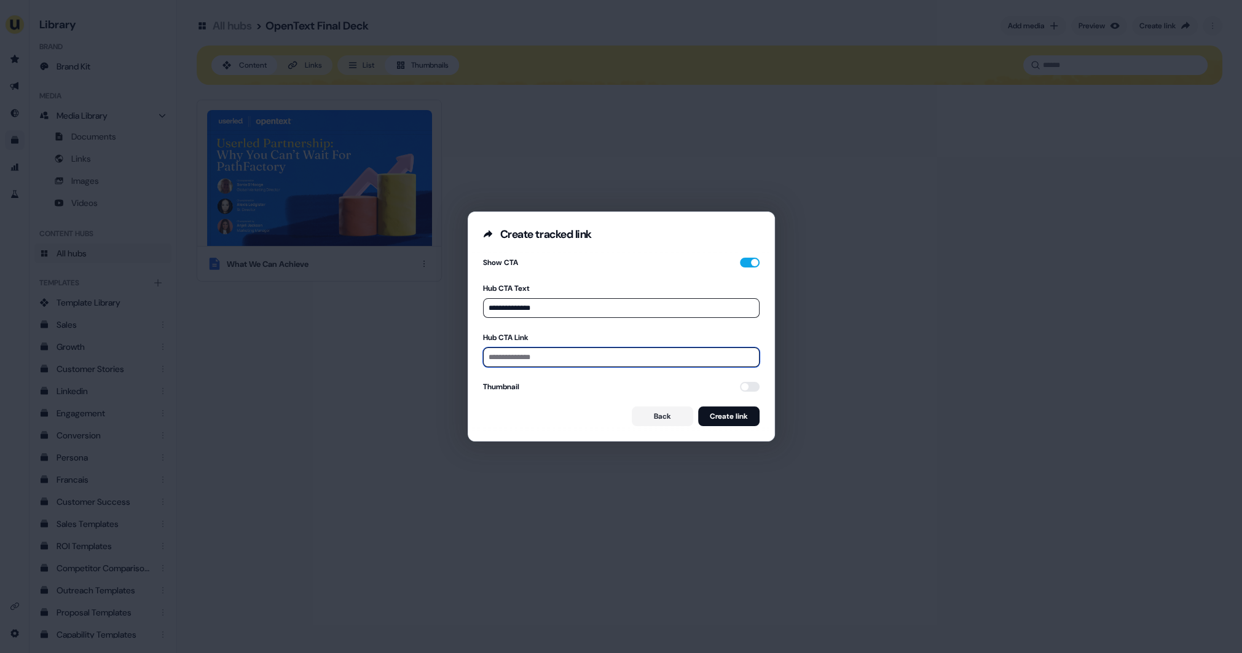
paste input "**********"
type input "**********"
click at [754, 383] on button "button" at bounding box center [750, 387] width 20 height 10
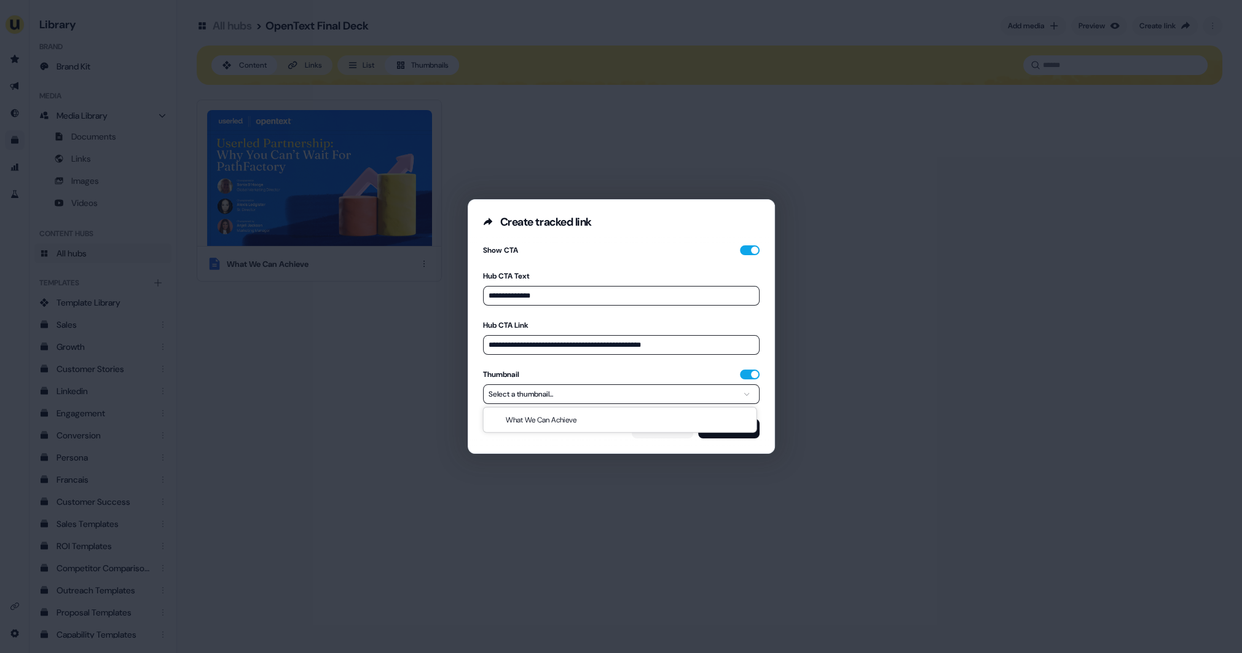
click at [675, 399] on button "Select a thumbnail..." at bounding box center [621, 394] width 277 height 20
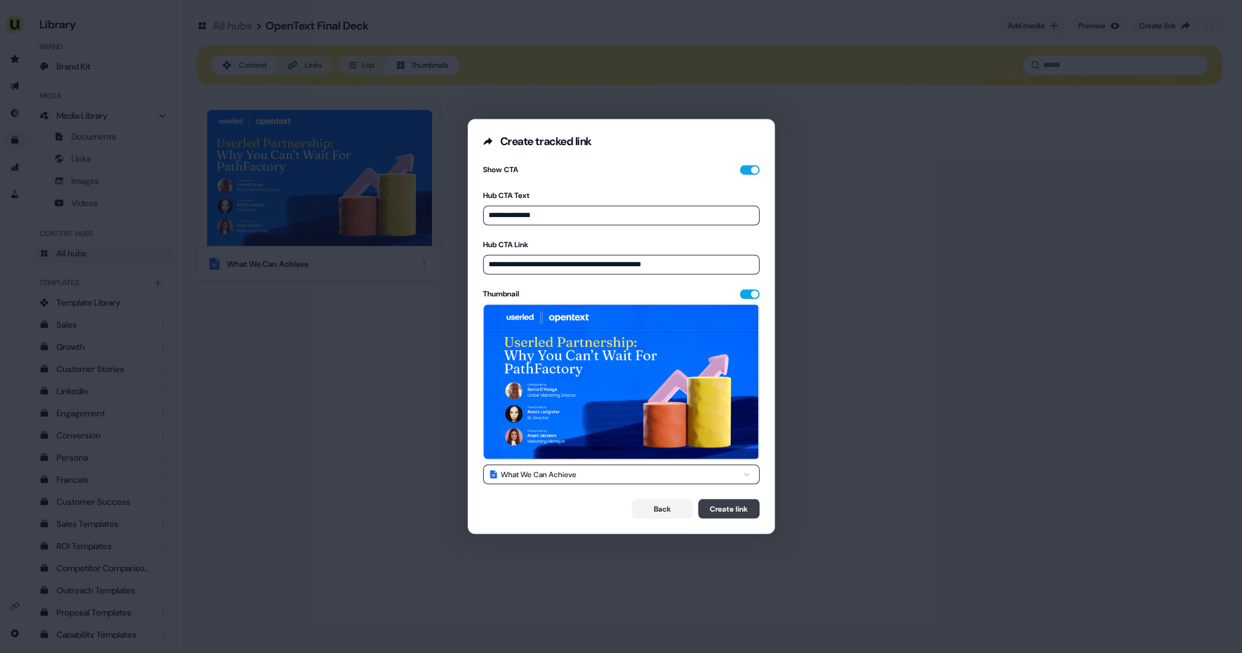
click at [724, 507] on button "Create link" at bounding box center [728, 509] width 61 height 20
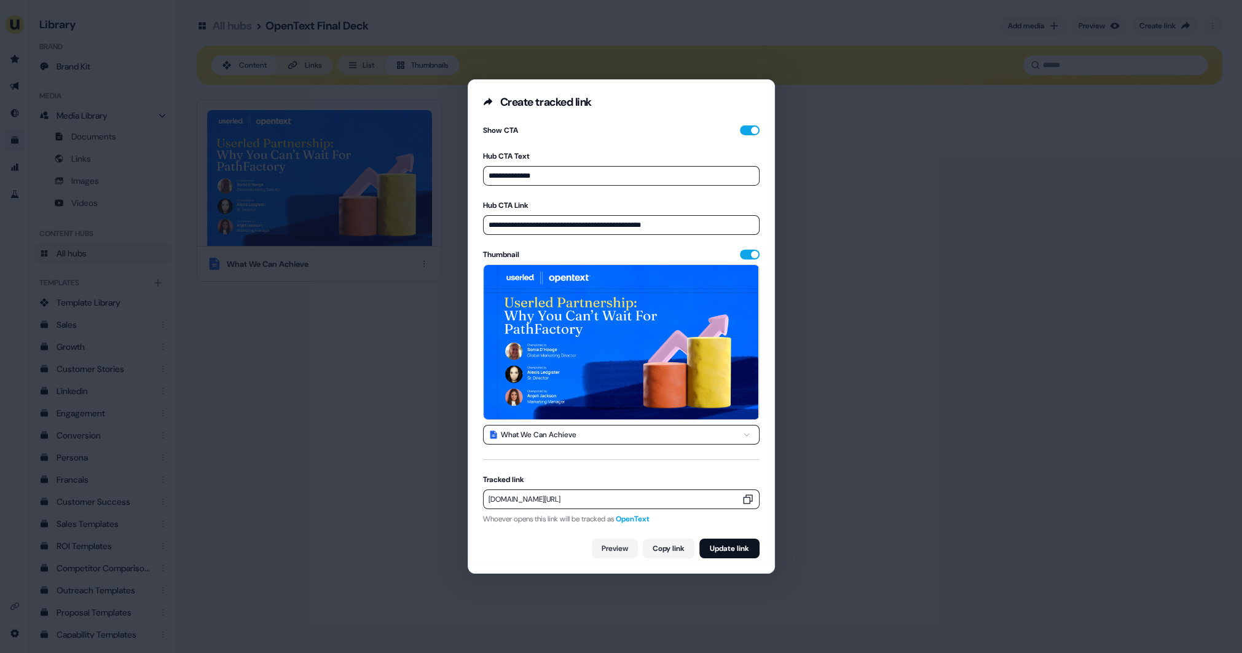
click at [744, 499] on icon "button" at bounding box center [748, 499] width 12 height 12
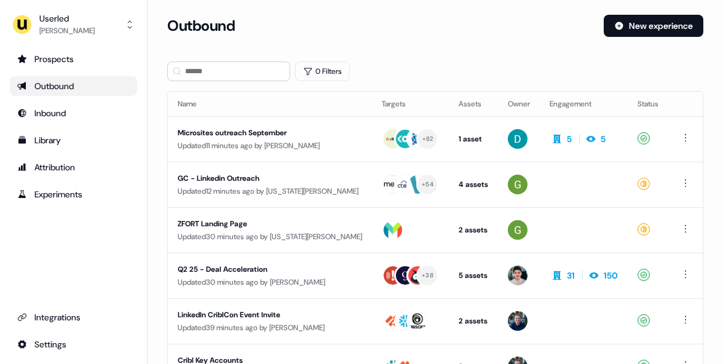
click at [66, 151] on ul "Prospects Outbound Inbound Library Attribution Experiments" at bounding box center [73, 126] width 127 height 155
click at [68, 144] on div "Library" at bounding box center [73, 140] width 112 height 12
